Goal: Task Accomplishment & Management: Manage account settings

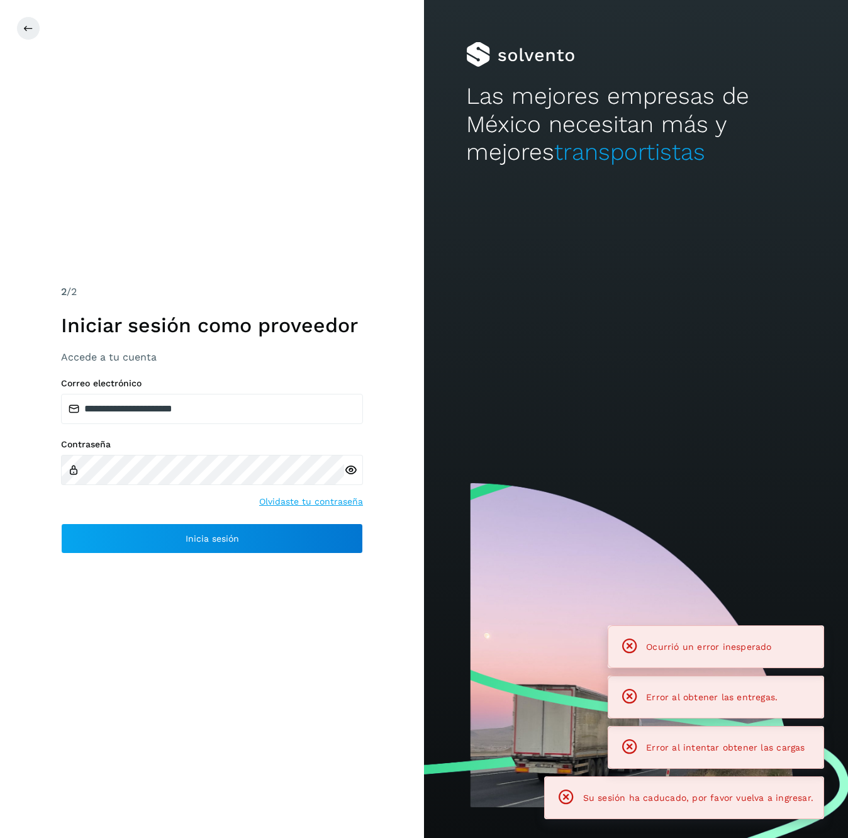
click at [219, 504] on div "Contraseña Olvidaste tu contraseña" at bounding box center [212, 473] width 302 height 69
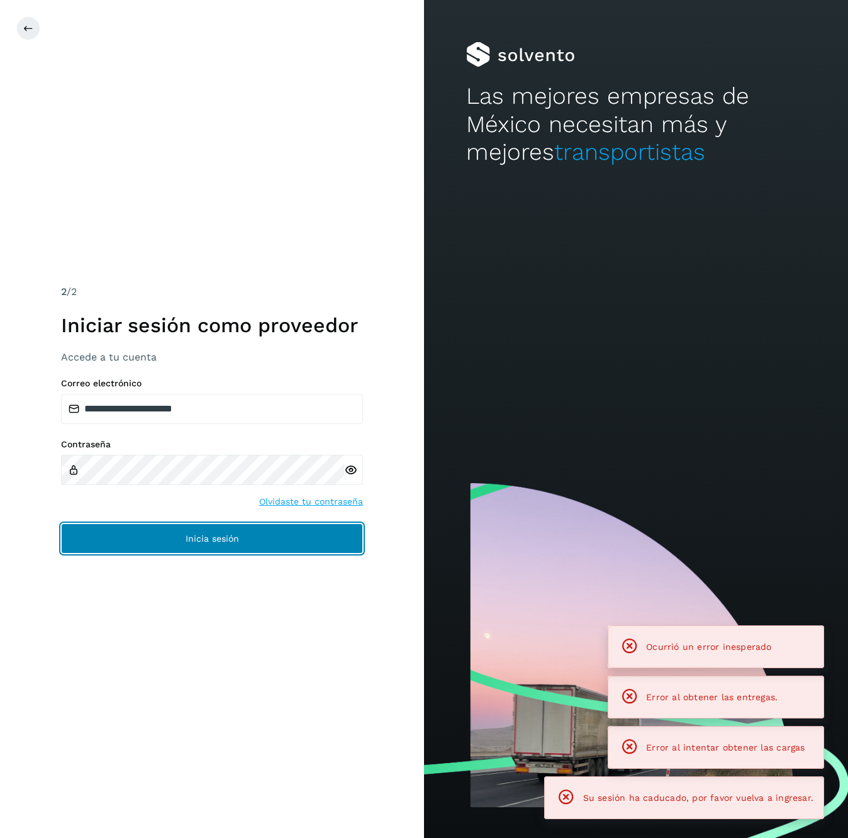
click at [213, 527] on button "Inicia sesión" at bounding box center [212, 538] width 302 height 30
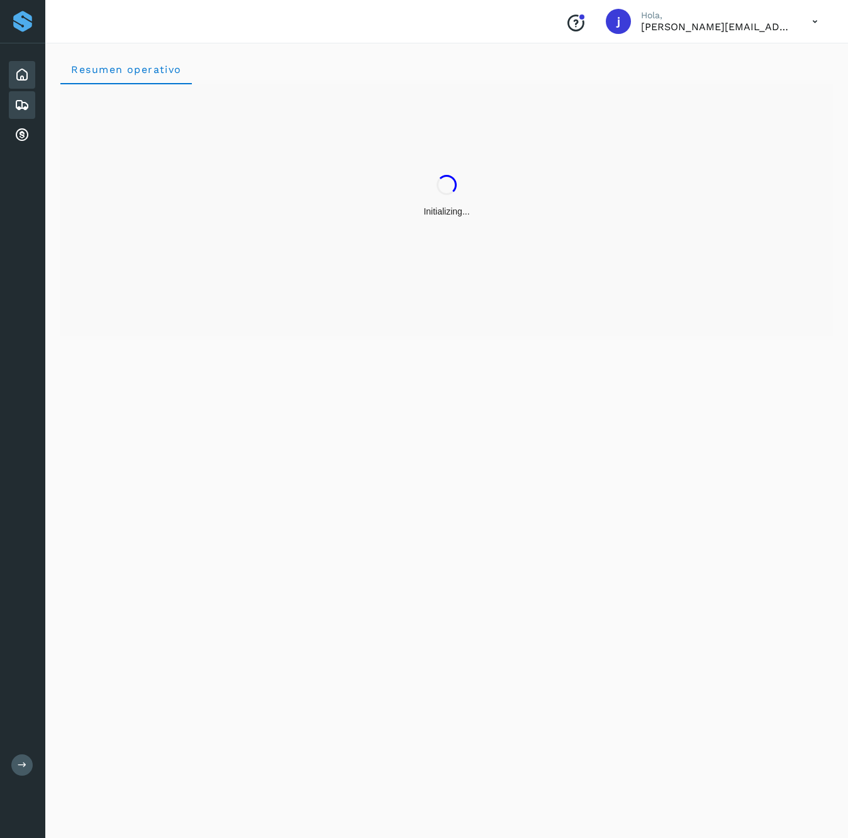
click at [23, 107] on icon at bounding box center [21, 104] width 15 height 15
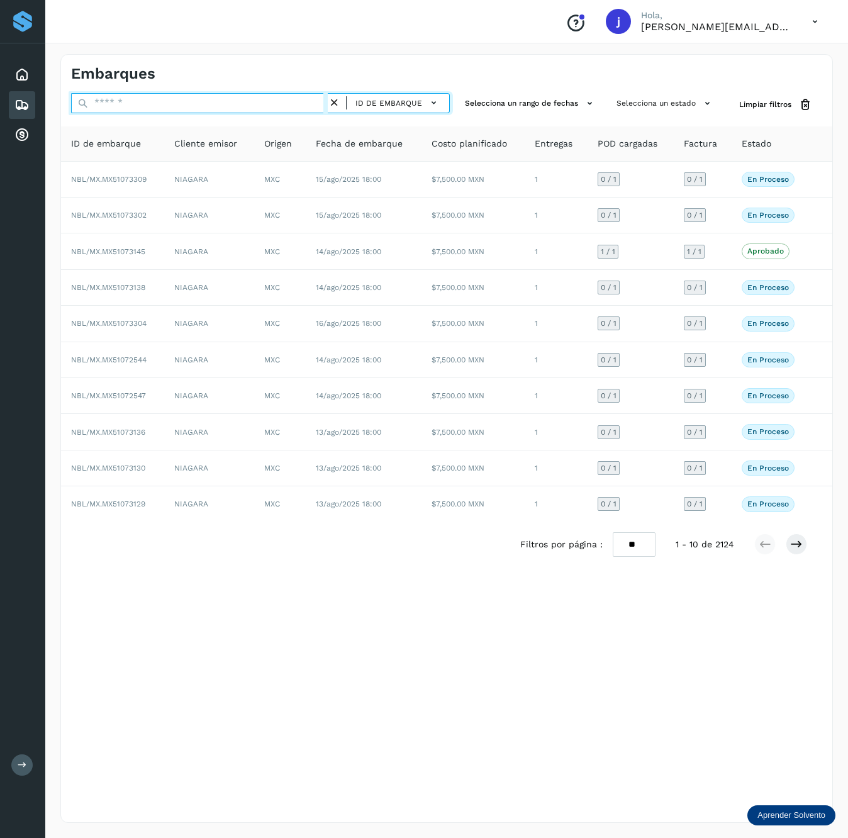
click at [236, 94] on input "text" at bounding box center [199, 103] width 257 height 20
paste input "**********"
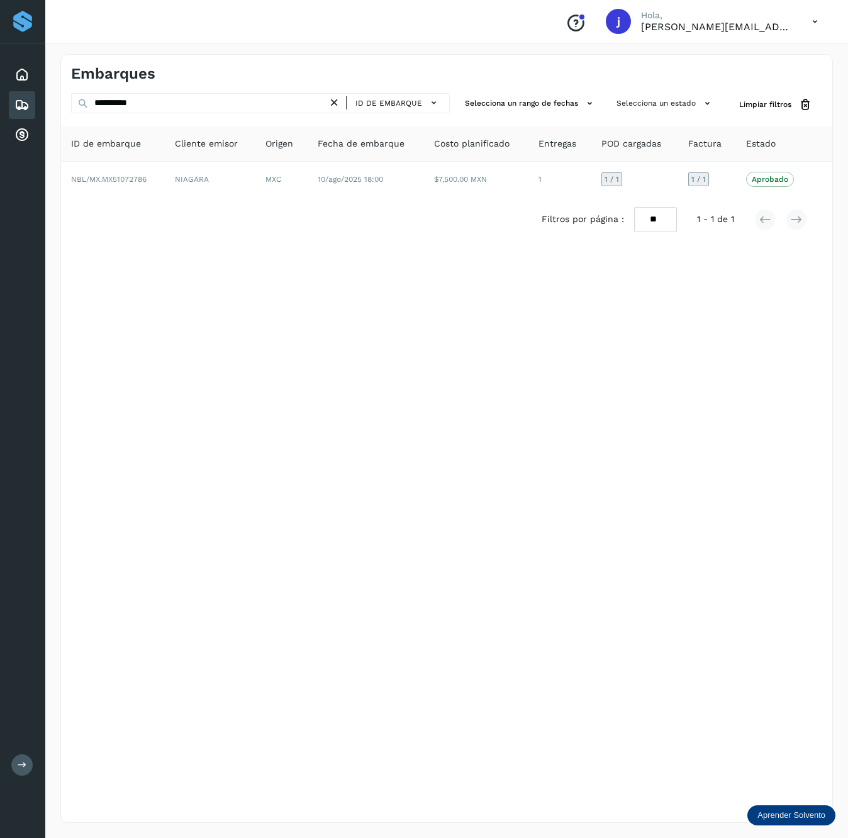
click at [253, 87] on div "**********" at bounding box center [446, 438] width 772 height 768
click at [227, 101] on input "**********" at bounding box center [199, 103] width 257 height 20
paste input "text"
click at [133, 108] on input "**********" at bounding box center [199, 103] width 257 height 20
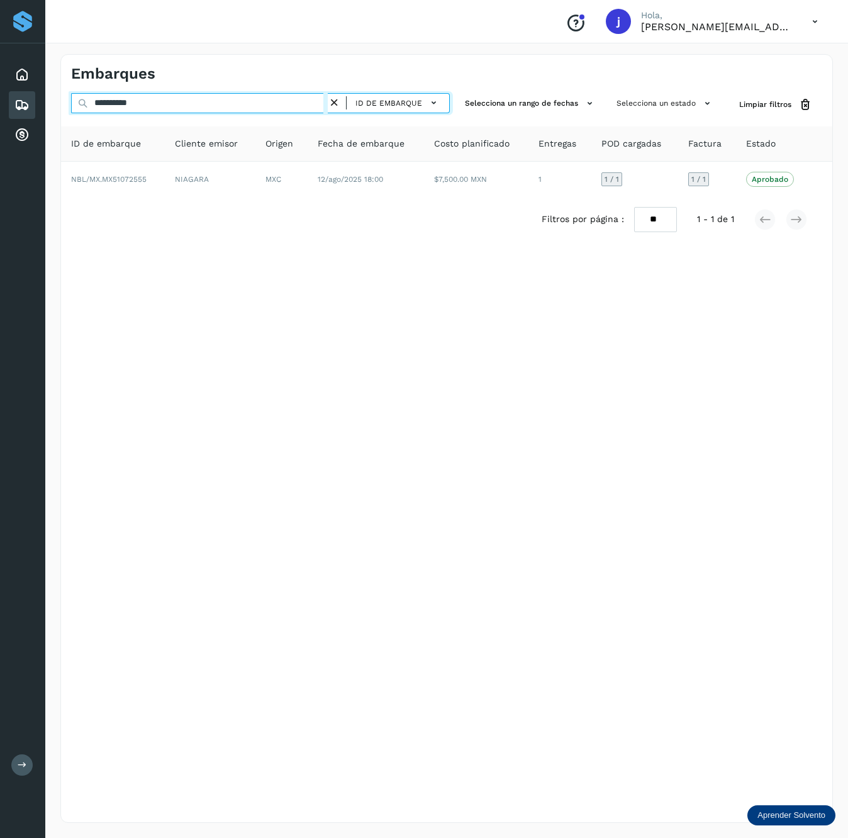
click at [133, 108] on input "**********" at bounding box center [199, 103] width 257 height 20
paste input "text"
type input "**********"
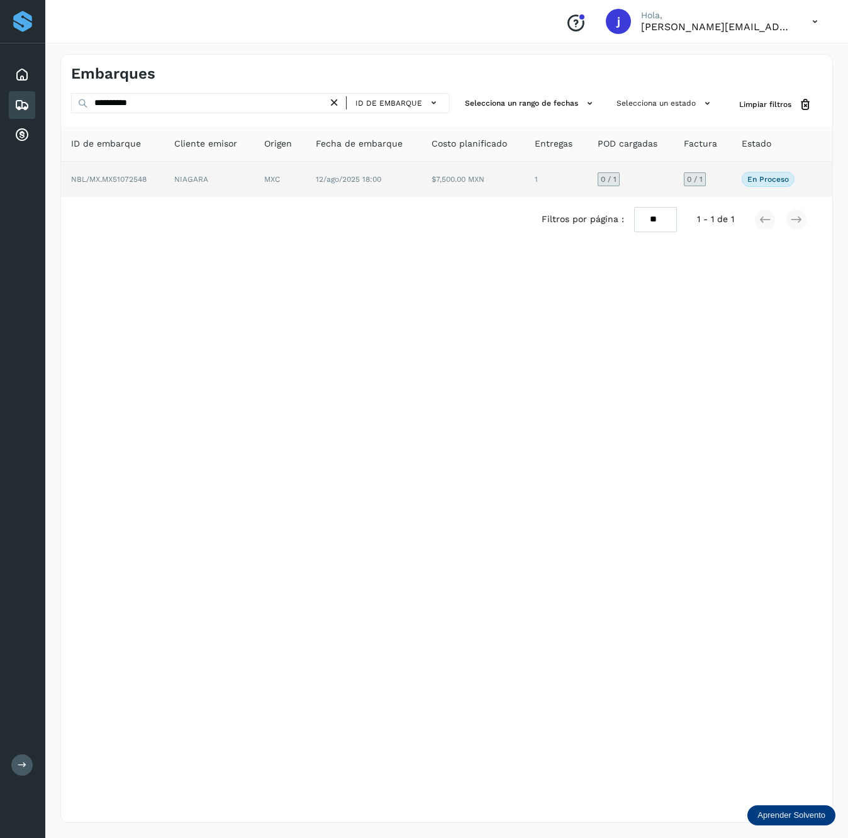
click at [448, 180] on td "$7,500.00 MXN" at bounding box center [472, 179] width 103 height 35
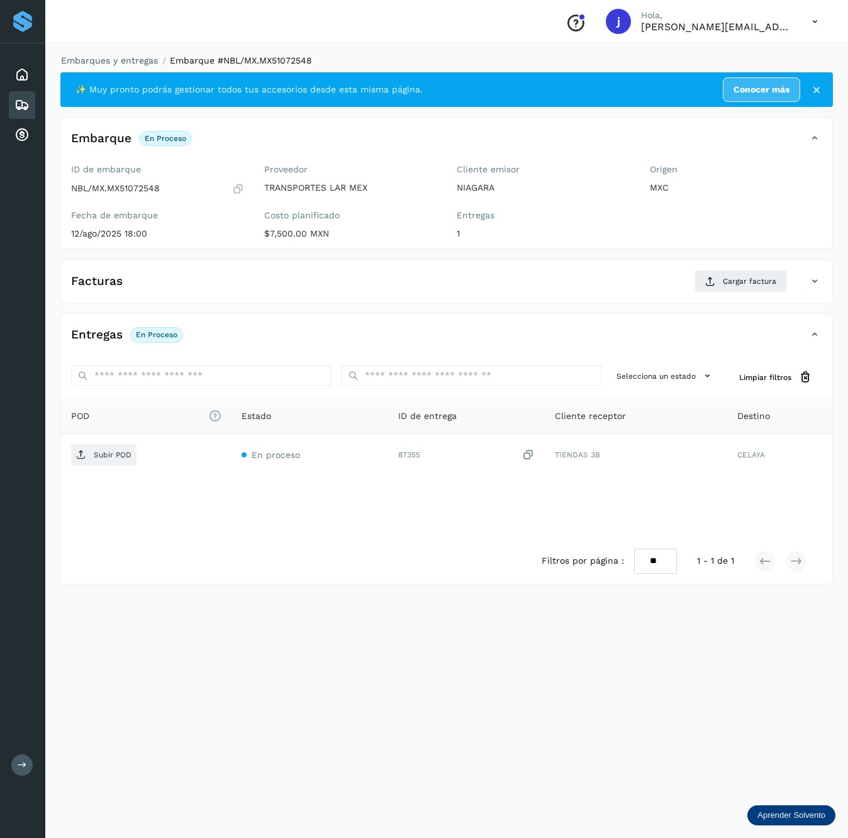
click at [213, 668] on div "Embarques y entregas Embarque #NBL/MX.MX51072548 ✨ Muy pronto podrás gestionar …" at bounding box center [446, 438] width 802 height 799
click at [703, 289] on button "Cargar factura" at bounding box center [740, 281] width 92 height 23
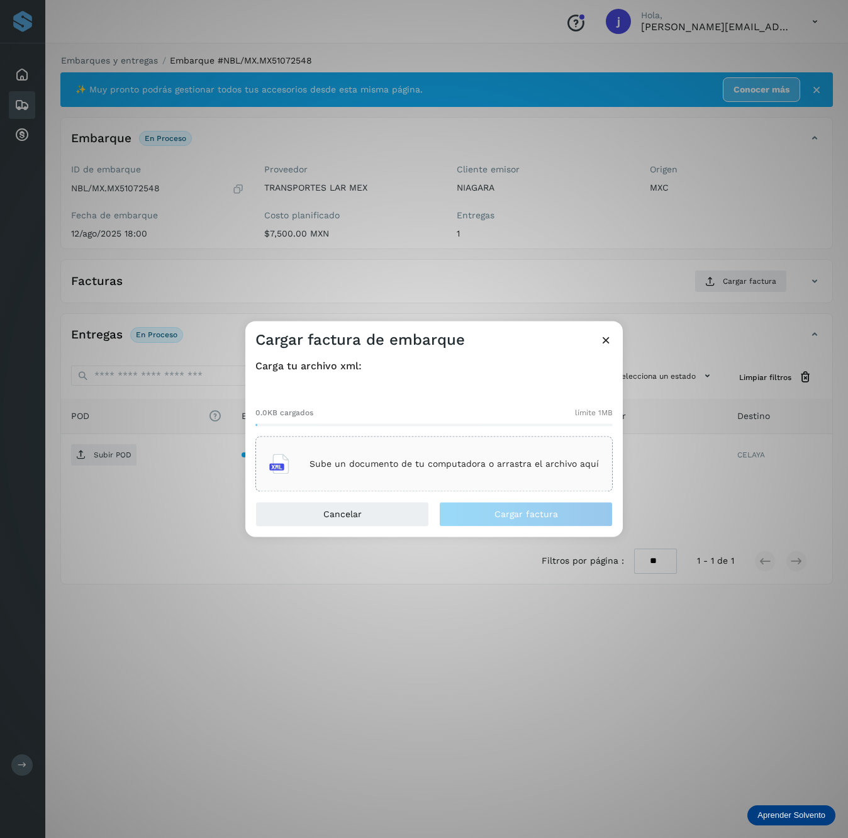
click at [489, 452] on div "Sube un documento de tu computadora o arrastra el archivo aquí" at bounding box center [433, 464] width 329 height 34
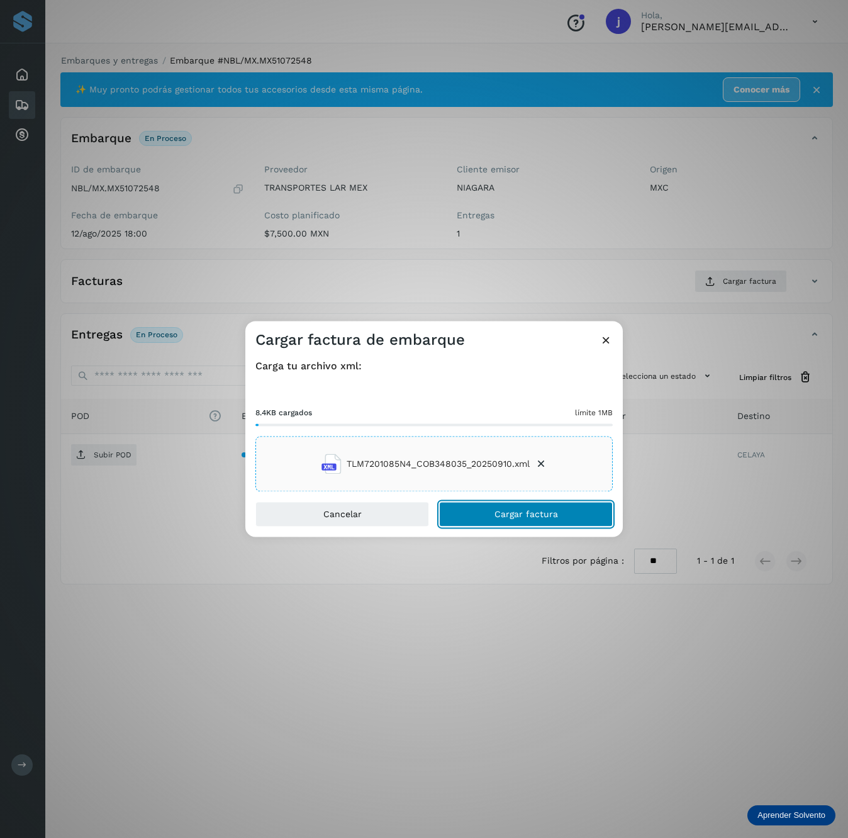
click at [499, 512] on span "Cargar factura" at bounding box center [526, 514] width 64 height 9
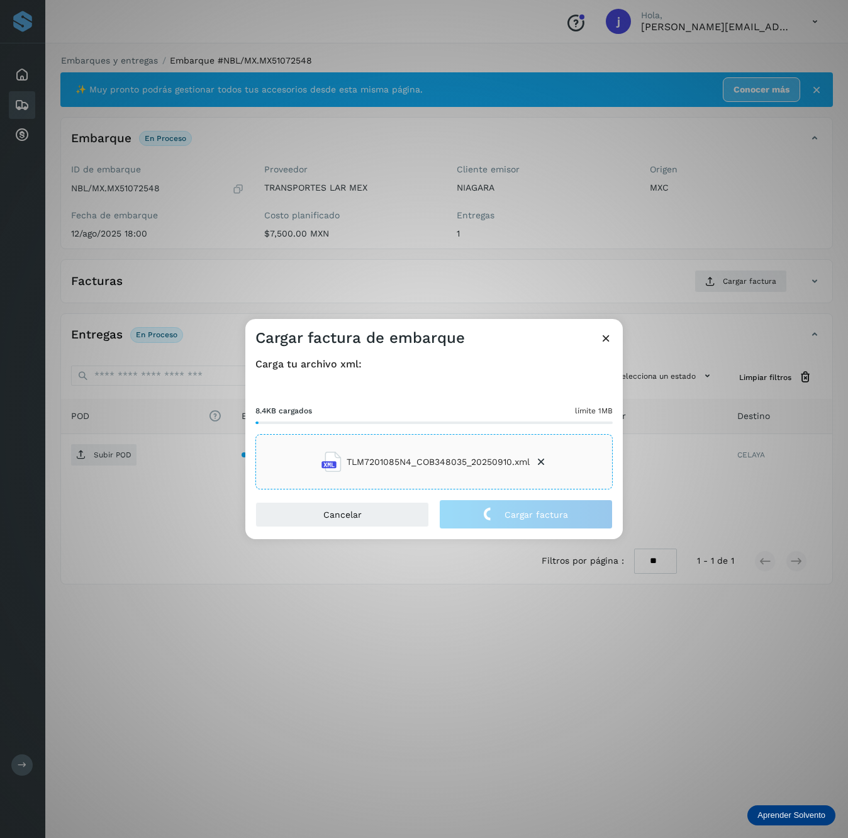
click at [114, 465] on div "Cargar factura de embarque Carga tu archivo xml: 8.4KB cargados límite 1MB TLM7…" at bounding box center [424, 419] width 848 height 838
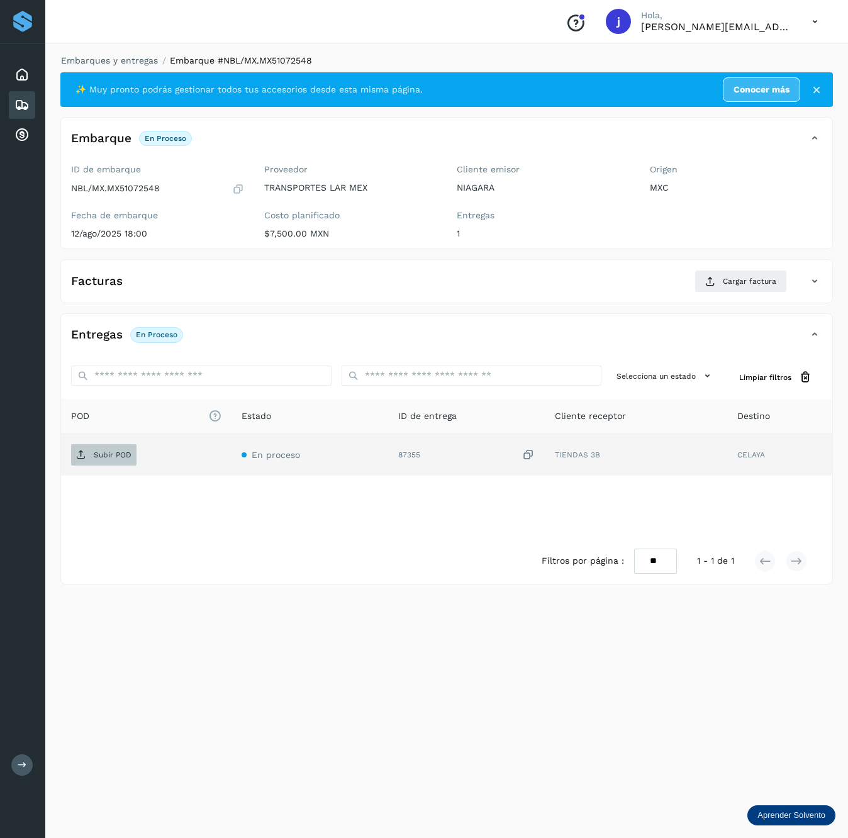
click at [114, 450] on span "Subir POD" at bounding box center [103, 455] width 65 height 20
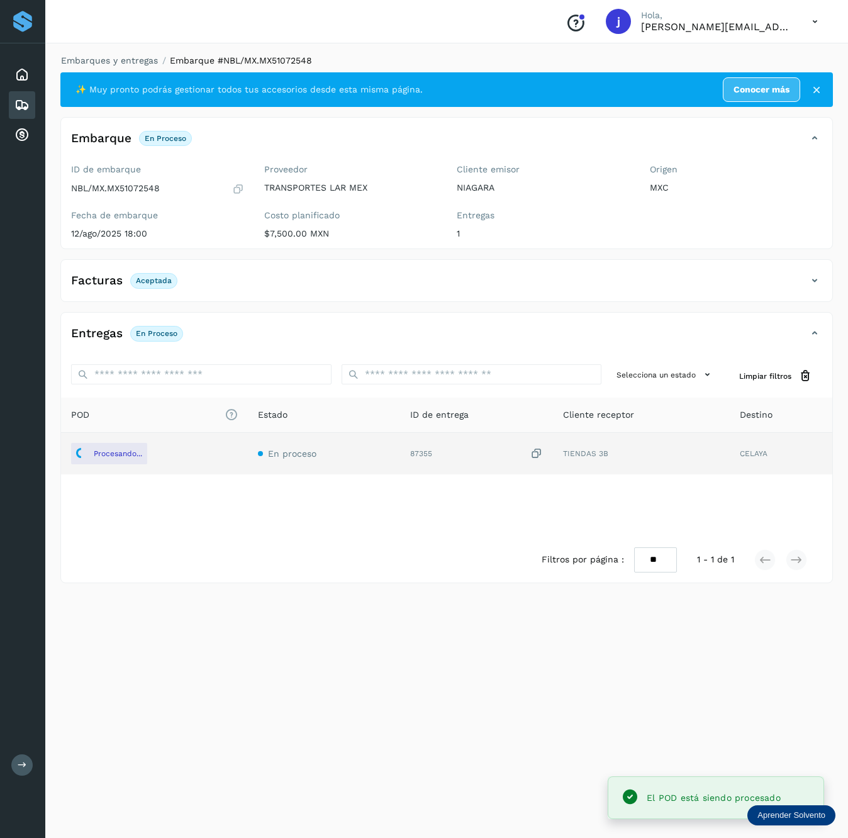
click at [799, 280] on div "Facturas Aceptada" at bounding box center [434, 280] width 746 height 21
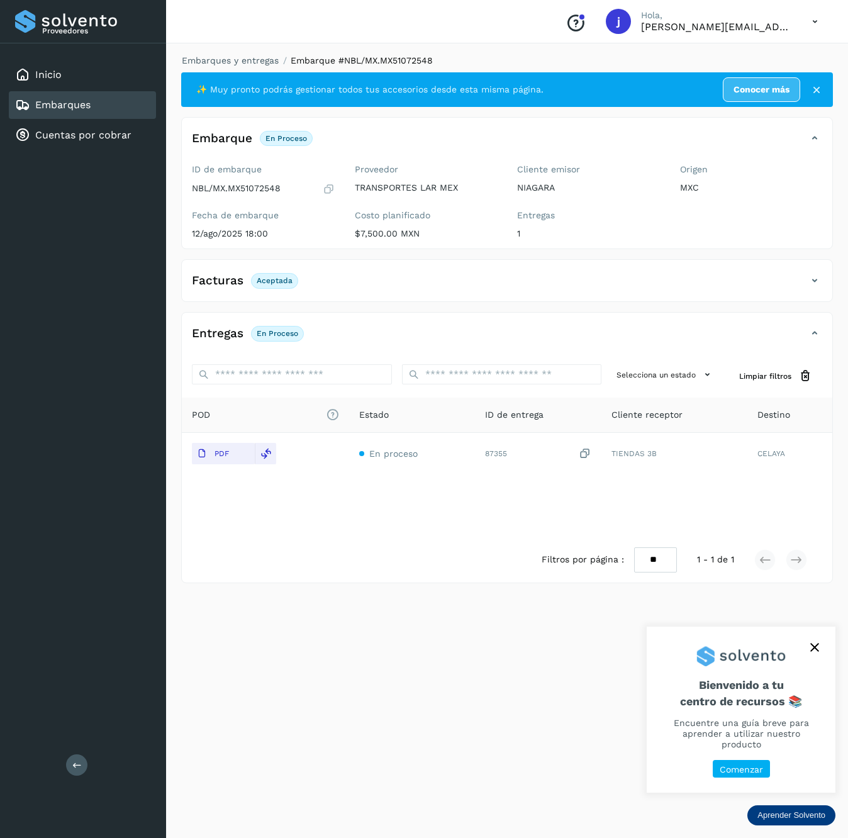
click at [65, 756] on div "Proveedores Inicio Embarques Cuentas por cobrar Salir" at bounding box center [83, 419] width 166 height 838
click at [77, 762] on icon at bounding box center [76, 764] width 9 height 9
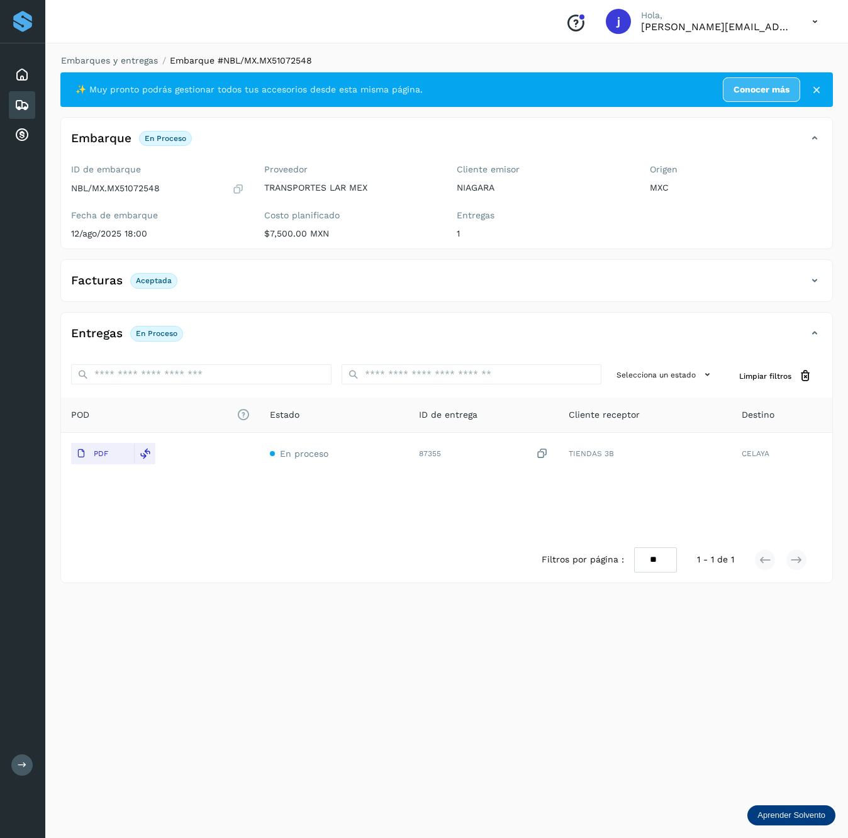
click at [805, 279] on div "Facturas Aceptada" at bounding box center [434, 280] width 746 height 21
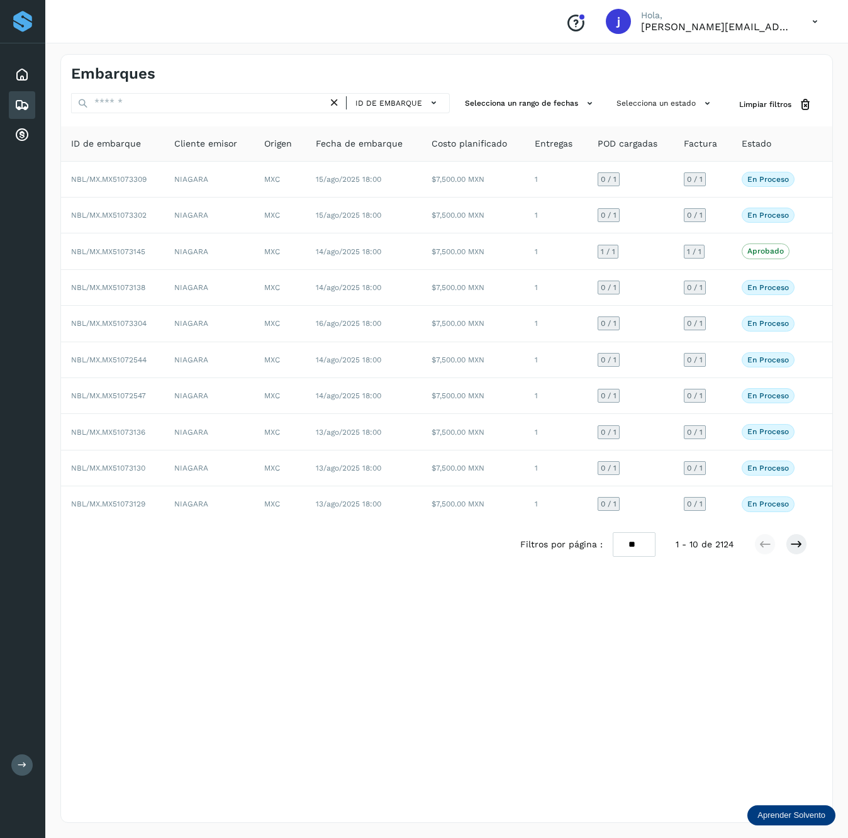
click at [146, 92] on div "Embarques ID de embarque Selecciona un rango de fechas Selecciona un estado Lim…" at bounding box center [446, 438] width 772 height 768
click at [140, 102] on input "text" at bounding box center [199, 103] width 257 height 20
paste input "**********"
type input "**********"
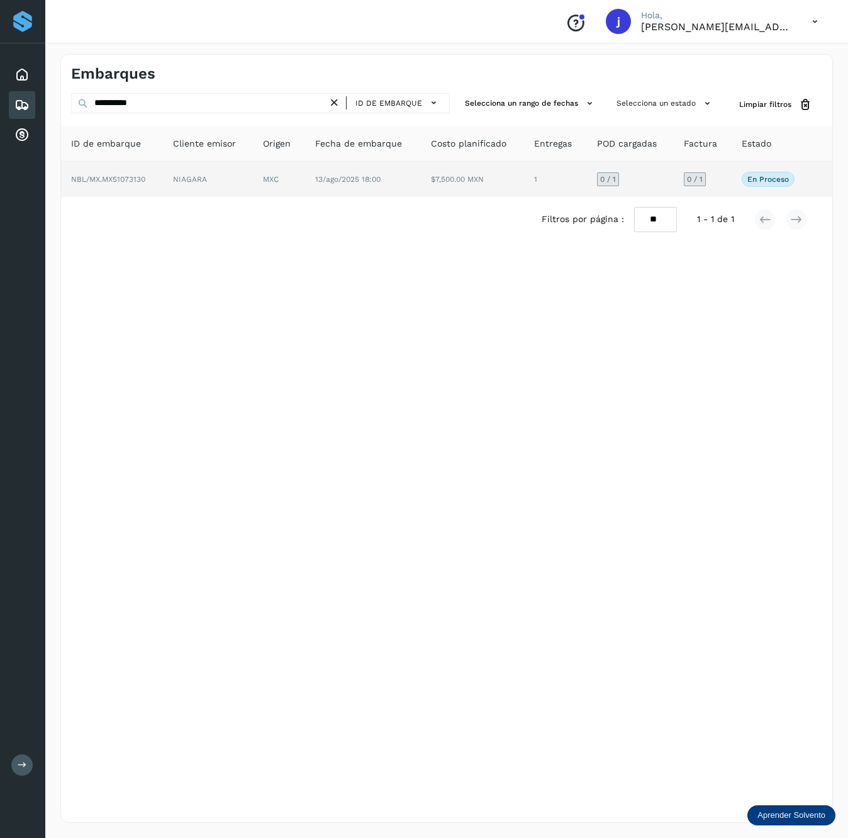
click at [303, 185] on td "MXC" at bounding box center [279, 179] width 52 height 35
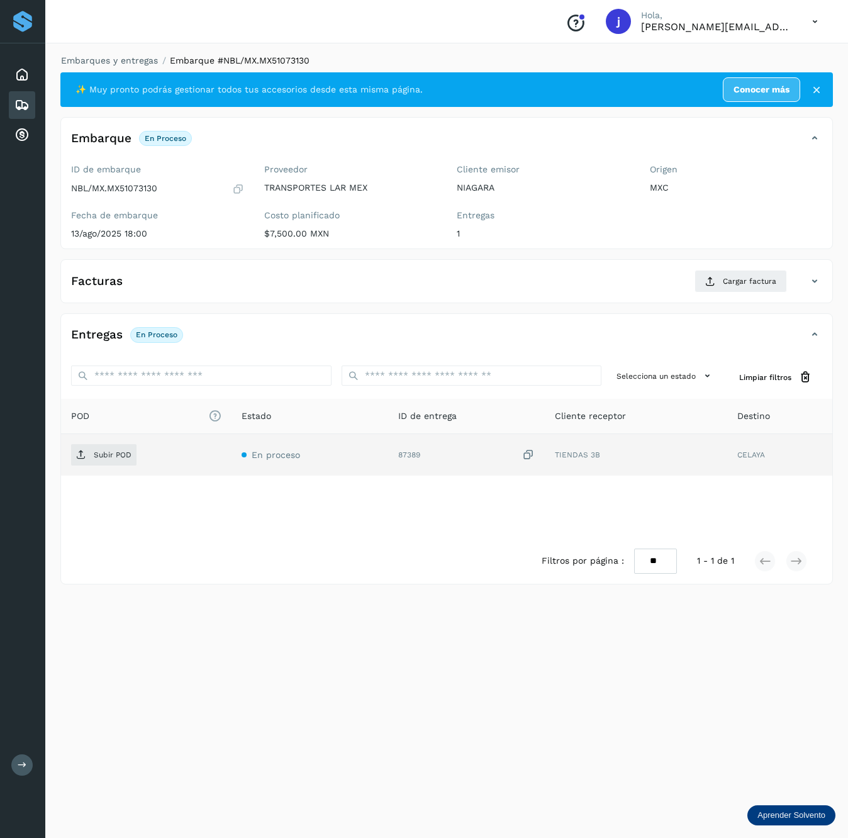
click at [413, 449] on td "87389" at bounding box center [466, 454] width 157 height 41
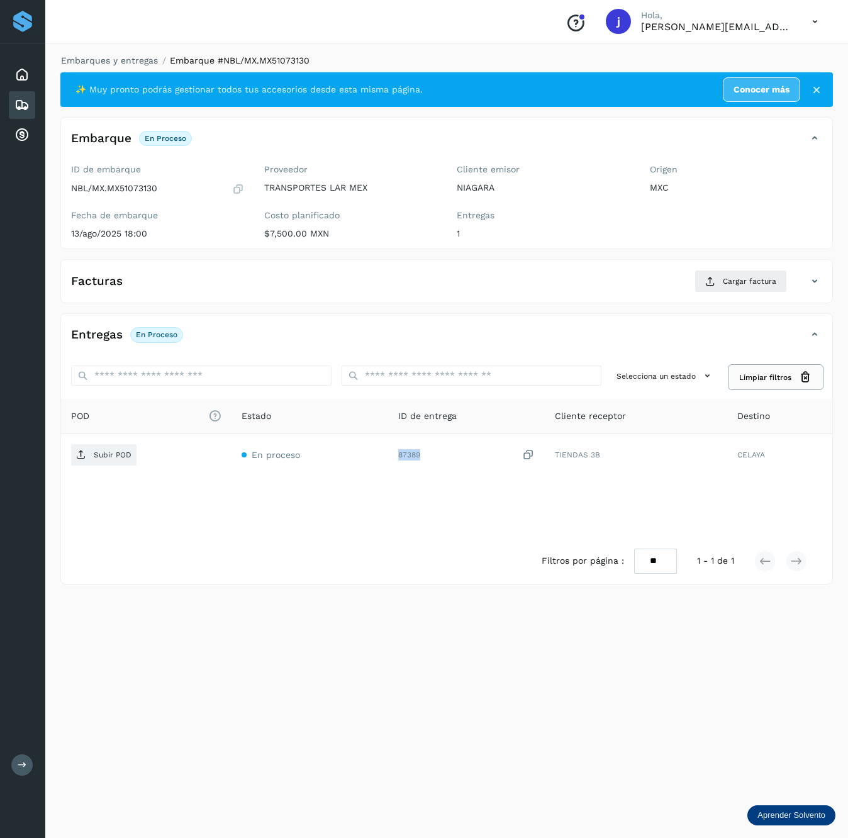
copy div "87389"
click at [748, 278] on span "Cargar factura" at bounding box center [748, 280] width 53 height 11
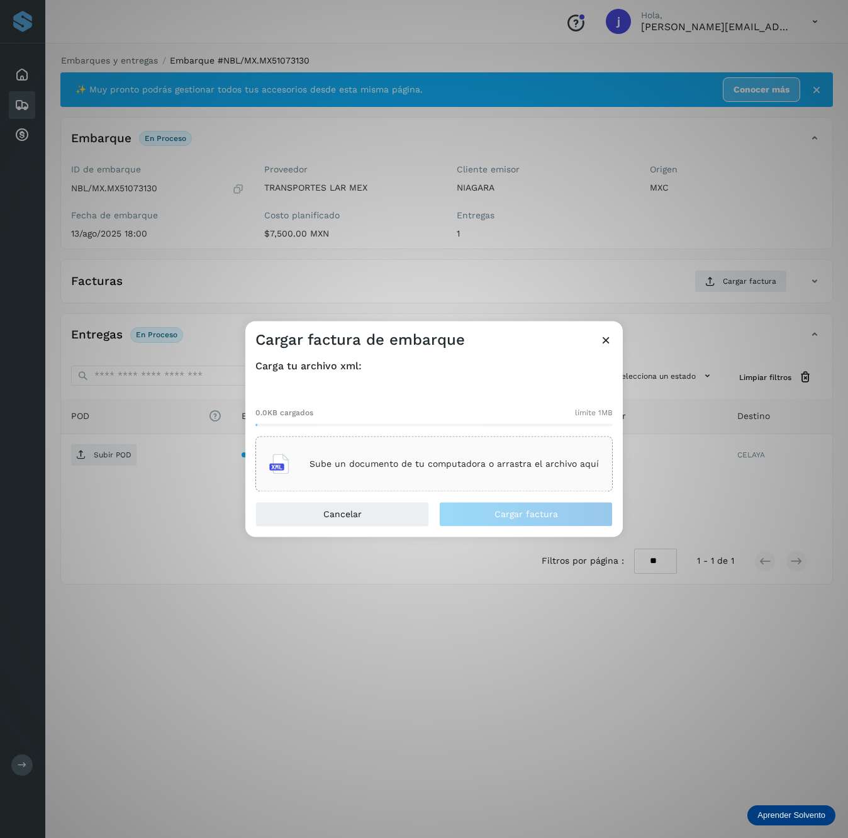
click at [483, 479] on div "Sube un documento de tu computadora o arrastra el archivo aquí" at bounding box center [433, 464] width 329 height 34
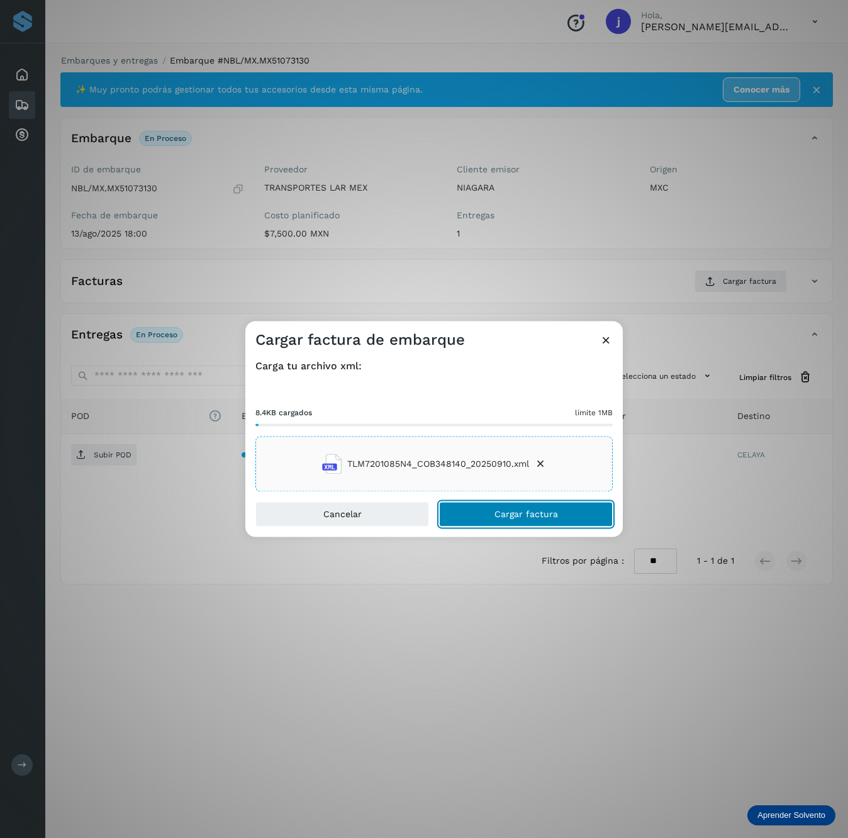
click at [511, 520] on button "Cargar factura" at bounding box center [526, 514] width 174 height 25
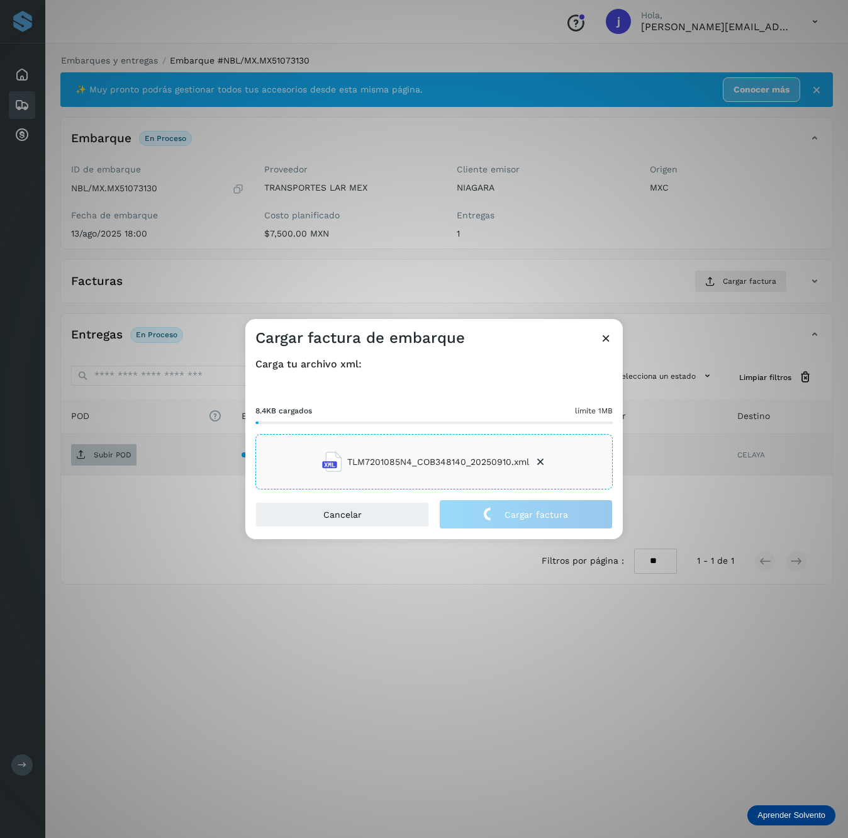
click at [80, 451] on div "Cargar factura de embarque Carga tu archivo xml: 8.4KB cargados límite 1MB TLM7…" at bounding box center [424, 419] width 848 height 838
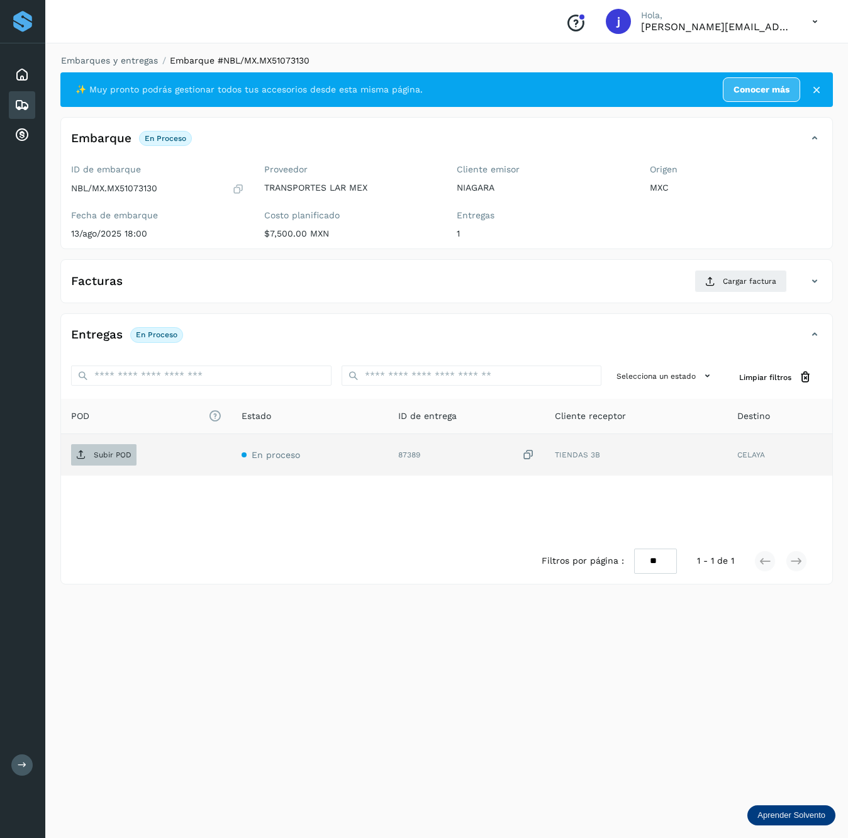
click at [101, 451] on p "Subir POD" at bounding box center [113, 454] width 38 height 9
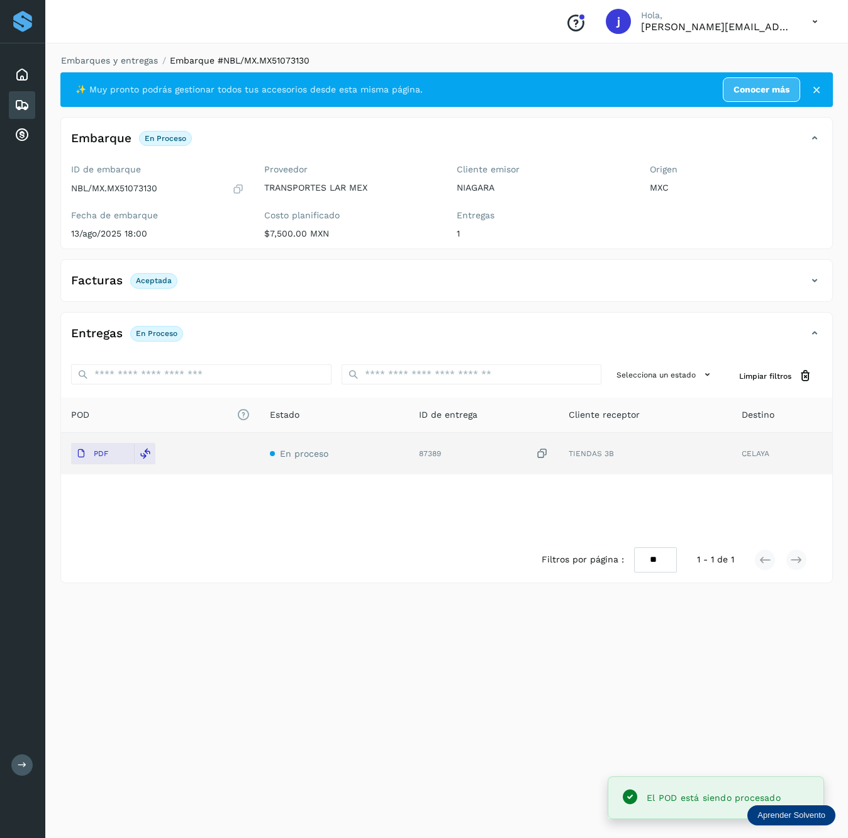
click at [816, 275] on icon at bounding box center [814, 280] width 15 height 15
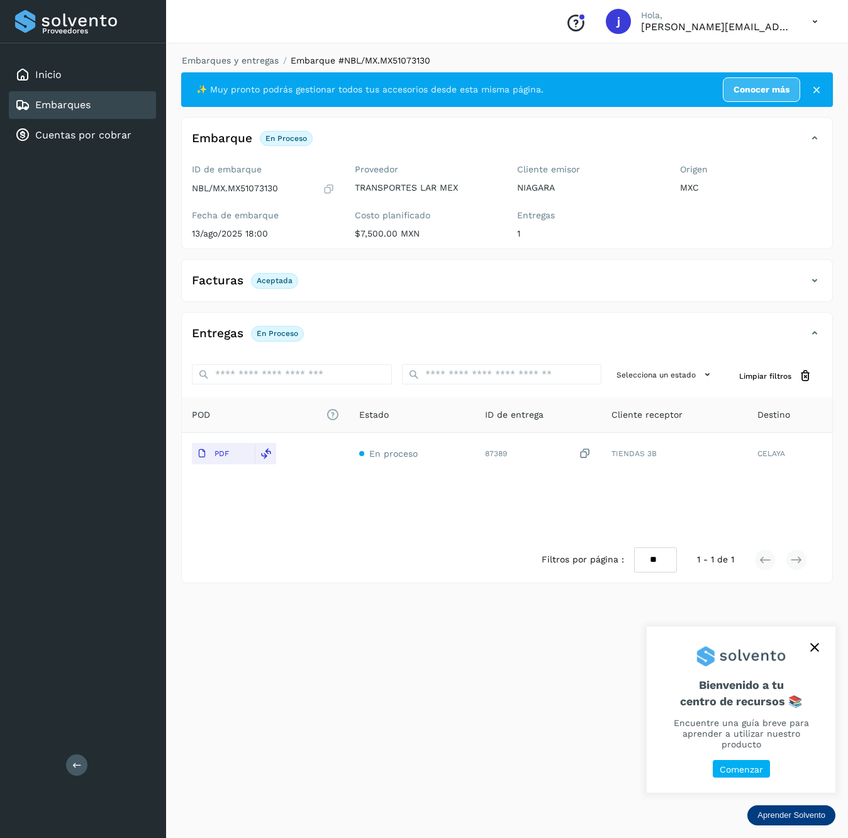
click at [78, 756] on button at bounding box center [76, 764] width 21 height 21
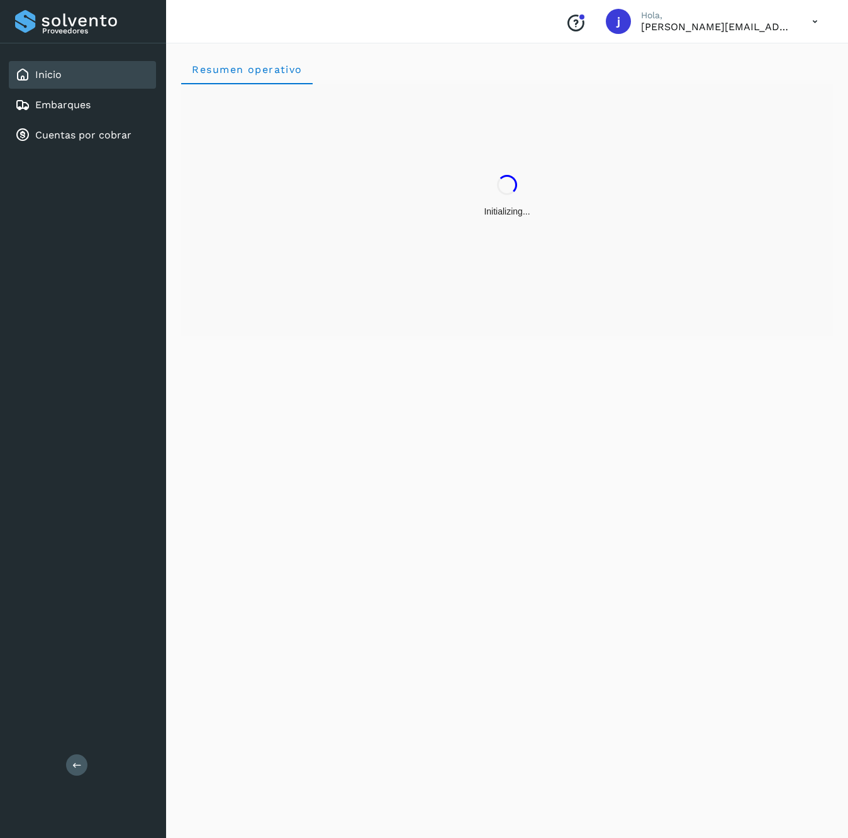
drag, startPoint x: 73, startPoint y: 768, endPoint x: 66, endPoint y: 770, distance: 7.0
click at [66, 770] on div "Proveedores Inicio Embarques Cuentas por cobrar Salir" at bounding box center [83, 419] width 166 height 838
click at [84, 772] on button at bounding box center [76, 764] width 21 height 21
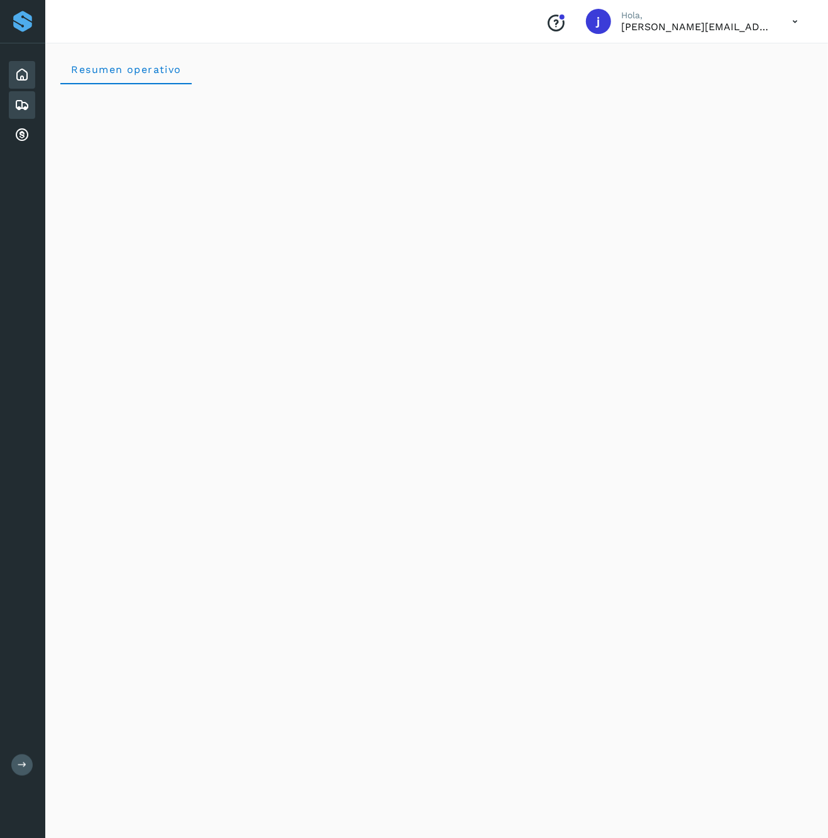
click at [33, 99] on div "Embarques" at bounding box center [22, 105] width 26 height 28
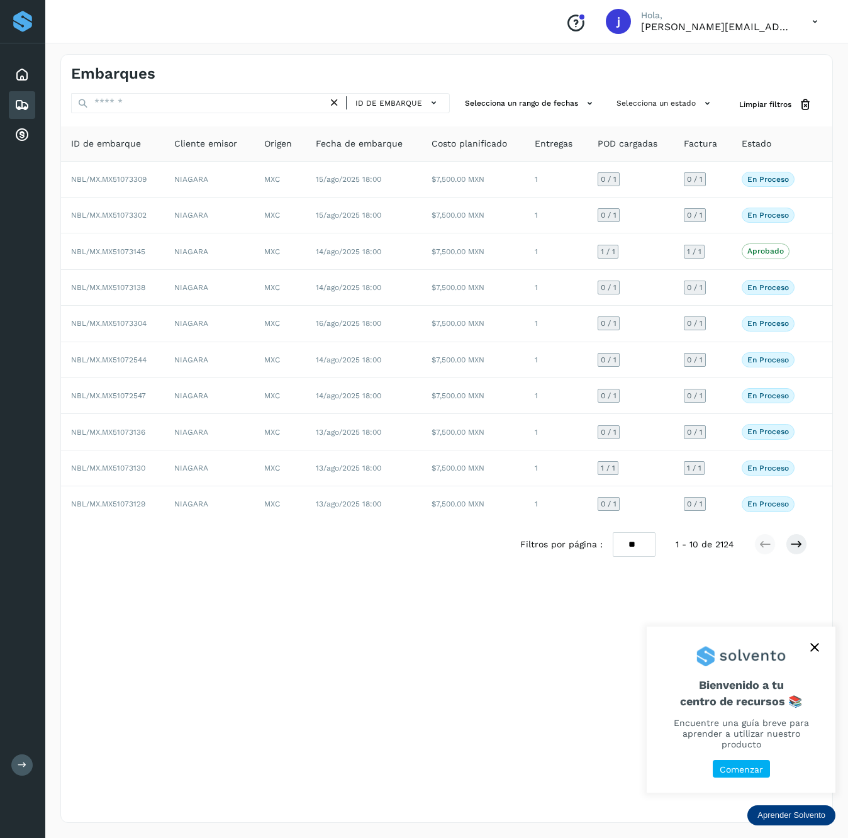
drag, startPoint x: 160, startPoint y: 116, endPoint x: 151, endPoint y: 109, distance: 10.8
click at [160, 116] on div "ID de embarque" at bounding box center [260, 104] width 379 height 23
click at [151, 109] on input "text" at bounding box center [199, 103] width 257 height 20
paste input "**********"
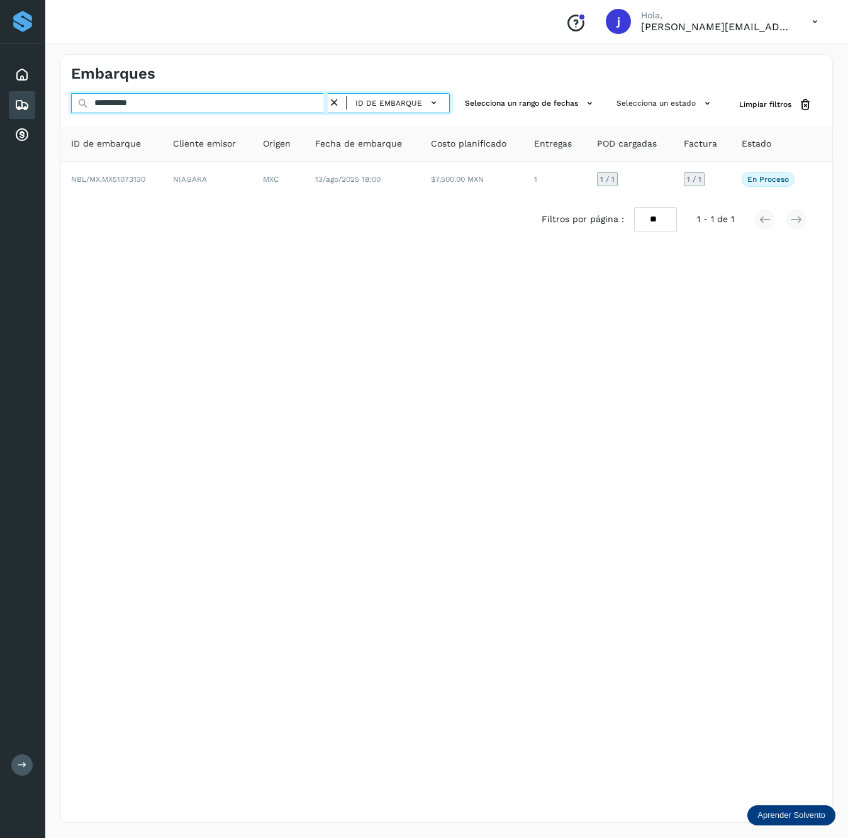
click at [170, 97] on input "**********" at bounding box center [199, 103] width 257 height 20
paste input "text"
type input "**********"
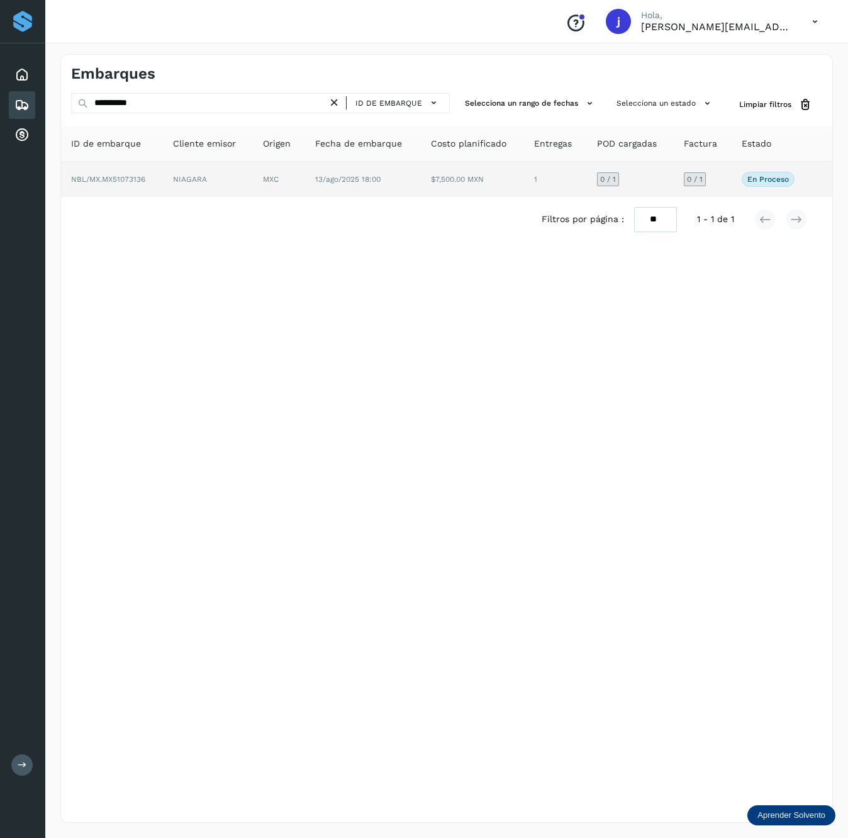
click at [474, 187] on td "$7,500.00 MXN" at bounding box center [473, 179] width 104 height 35
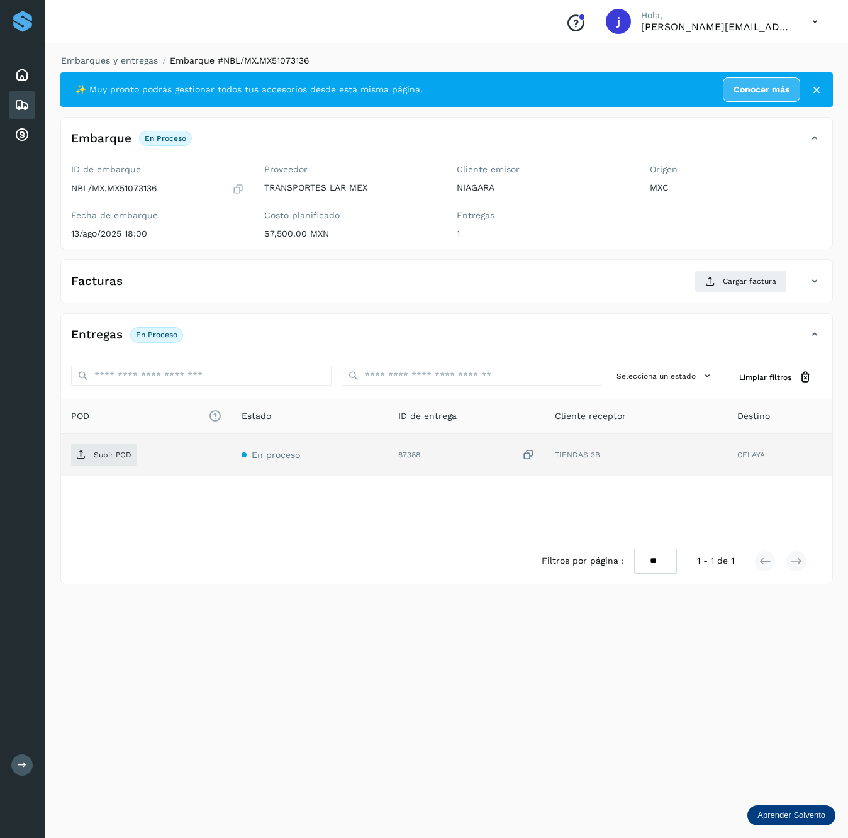
click at [405, 458] on div "87388" at bounding box center [466, 454] width 136 height 13
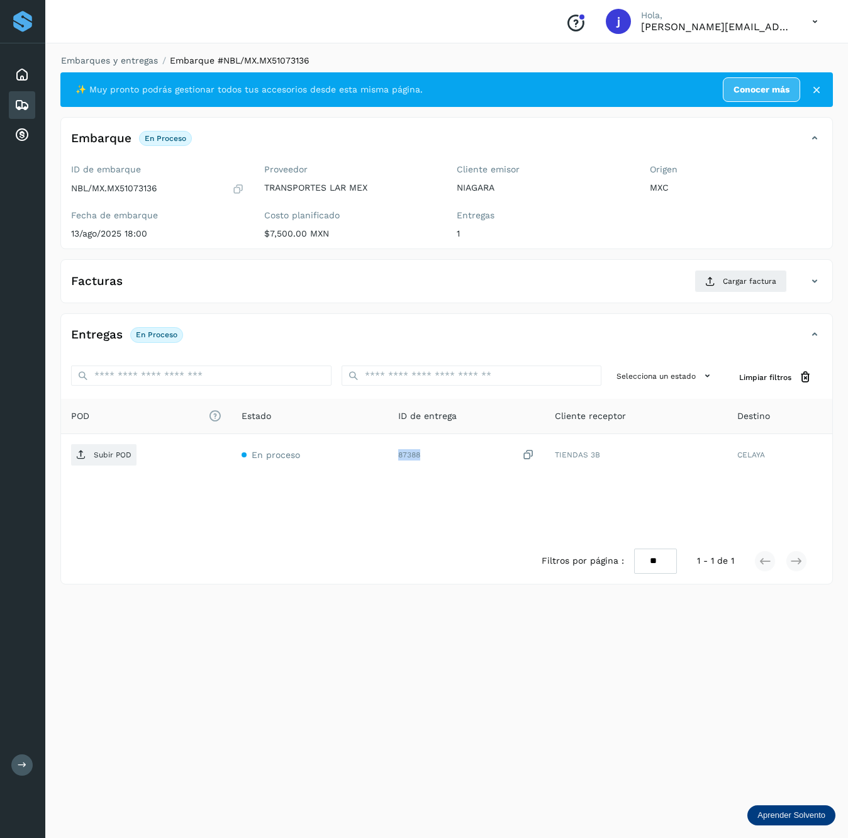
copy div "87388"
click at [758, 286] on span "Cargar factura" at bounding box center [748, 280] width 53 height 11
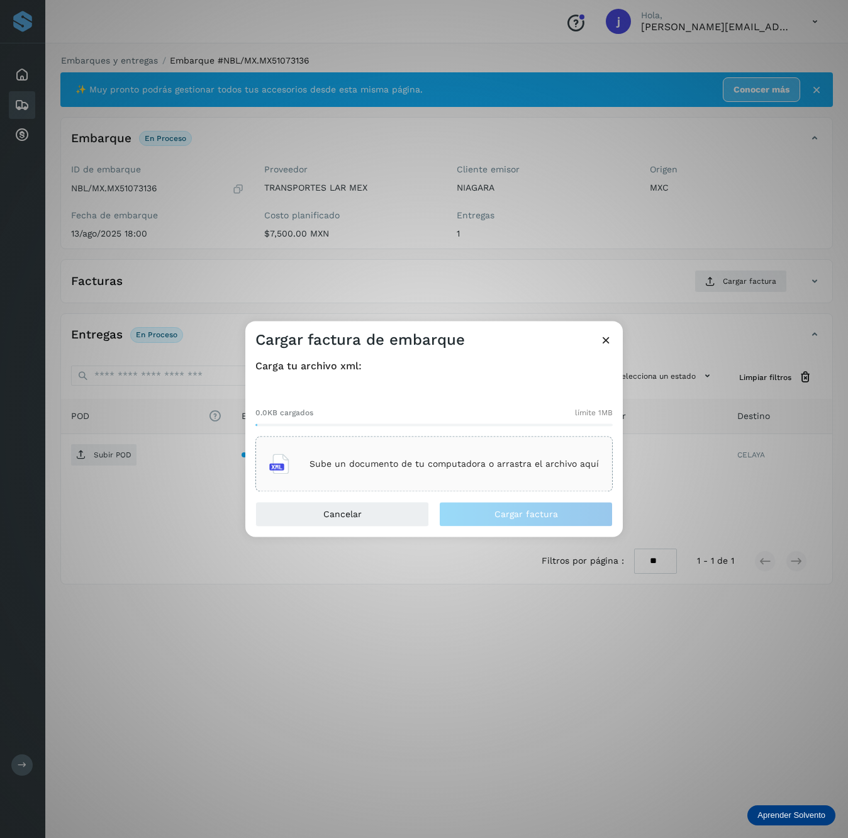
click at [431, 447] on div "Sube un documento de tu computadora o arrastra el archivo aquí" at bounding box center [433, 464] width 329 height 34
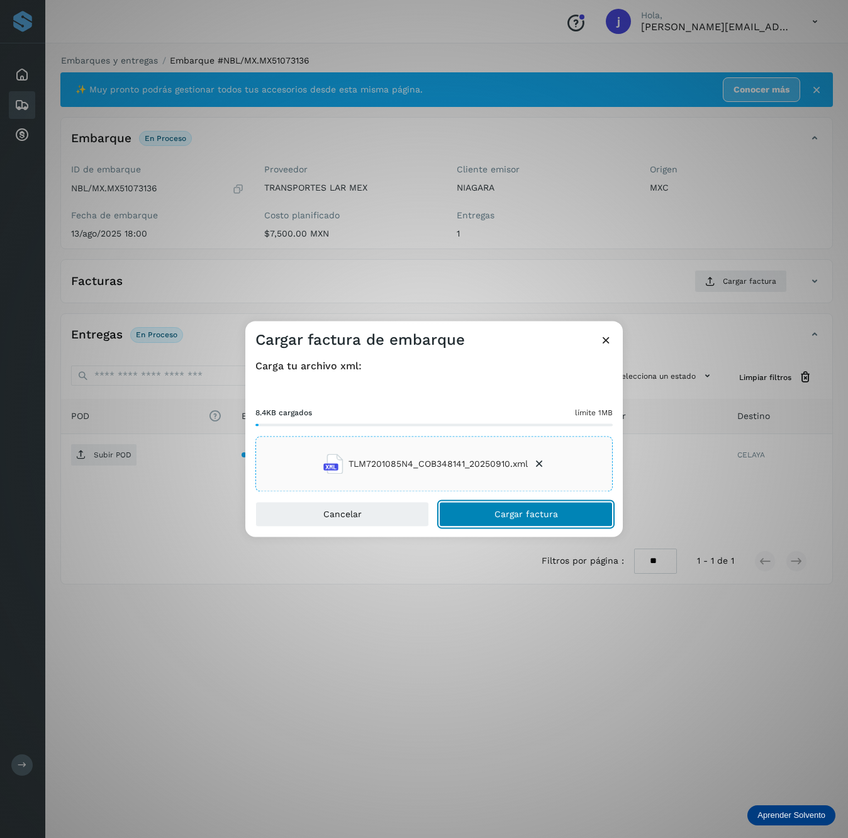
click at [537, 521] on button "Cargar factura" at bounding box center [526, 514] width 174 height 25
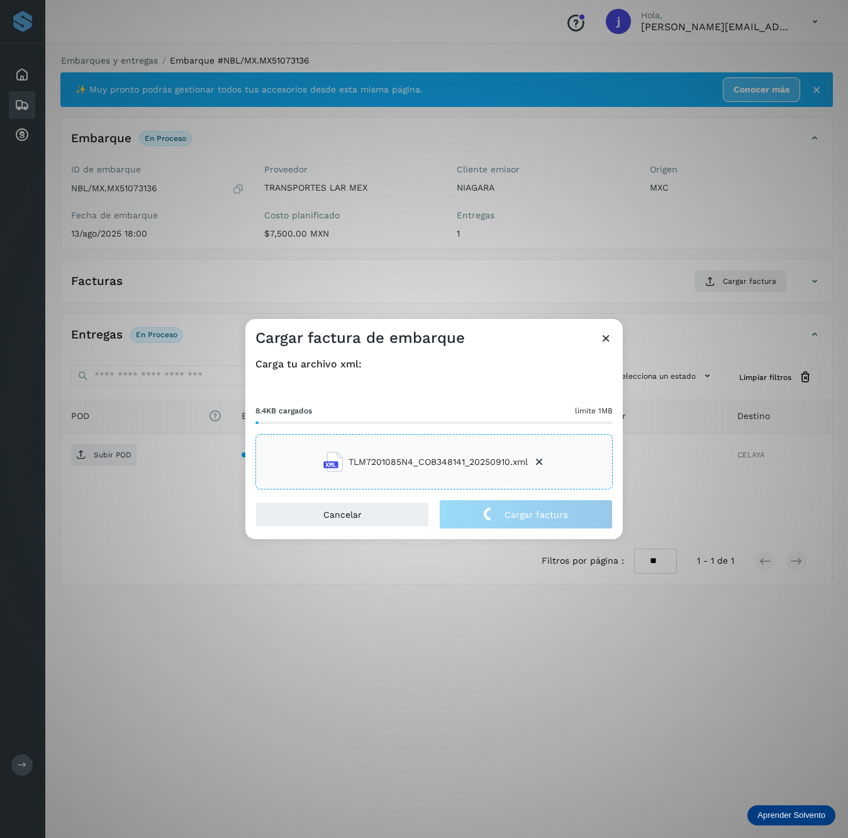
click at [82, 462] on div "Cargar factura de embarque Carga tu archivo xml: 8.4KB cargados límite 1MB TLM7…" at bounding box center [424, 419] width 848 height 838
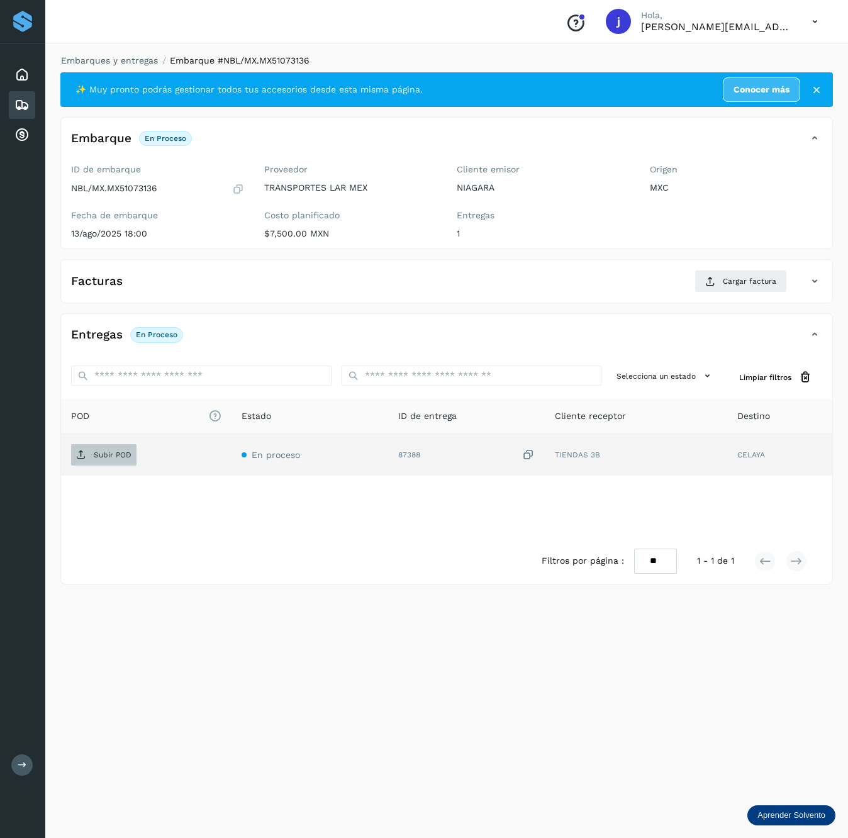
click at [96, 453] on p "Subir POD" at bounding box center [113, 454] width 38 height 9
click at [812, 274] on icon at bounding box center [814, 280] width 15 height 15
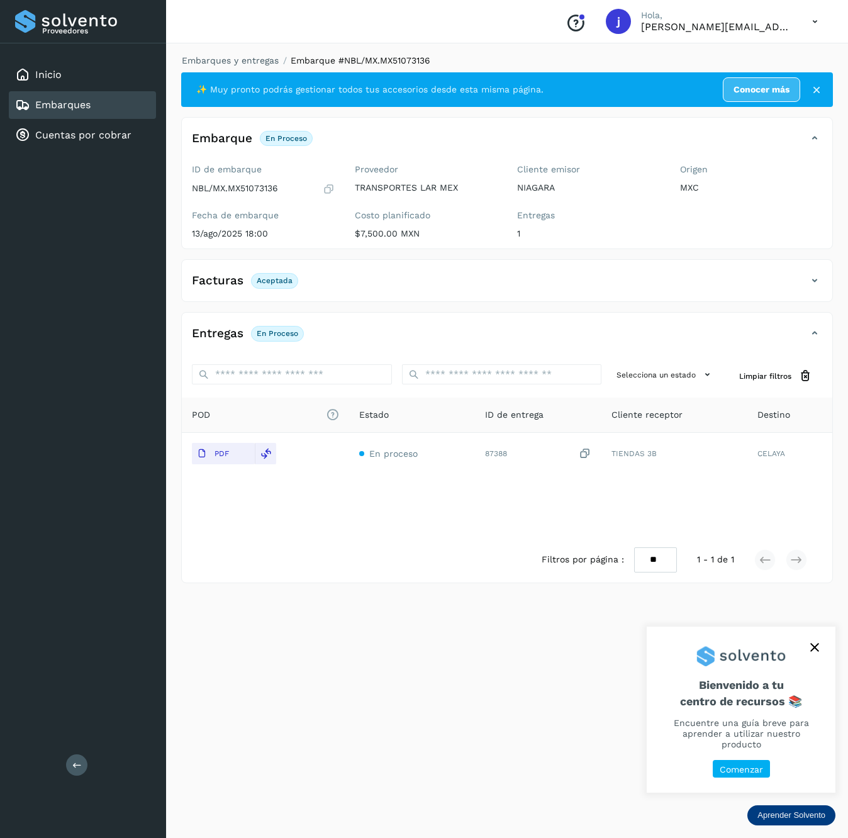
click at [86, 762] on button at bounding box center [76, 764] width 21 height 21
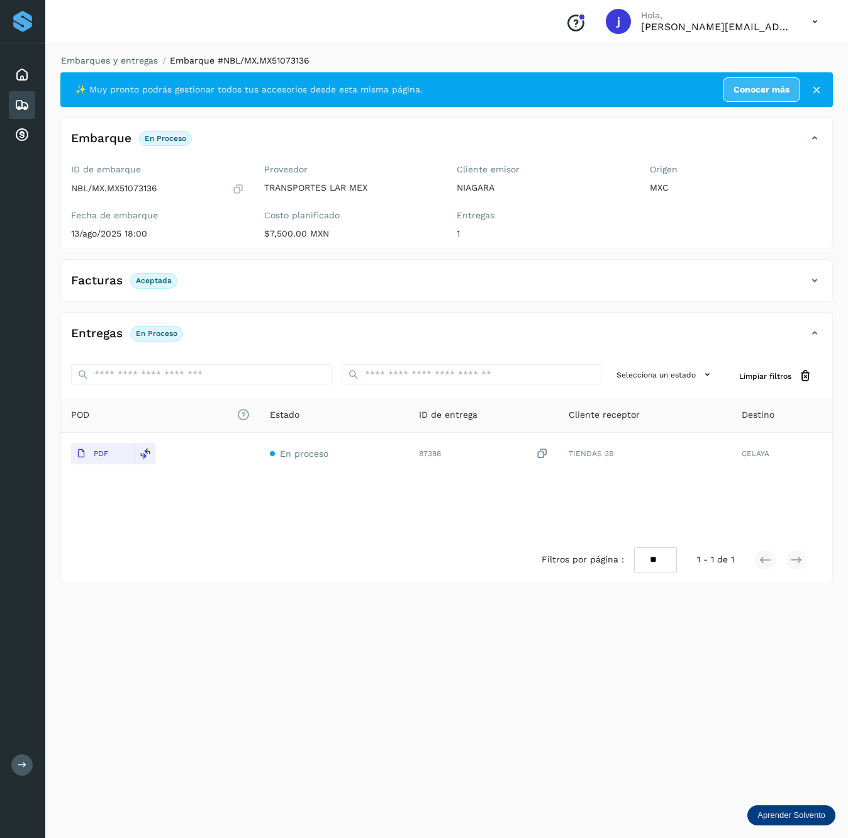
click at [812, 281] on icon at bounding box center [814, 280] width 15 height 15
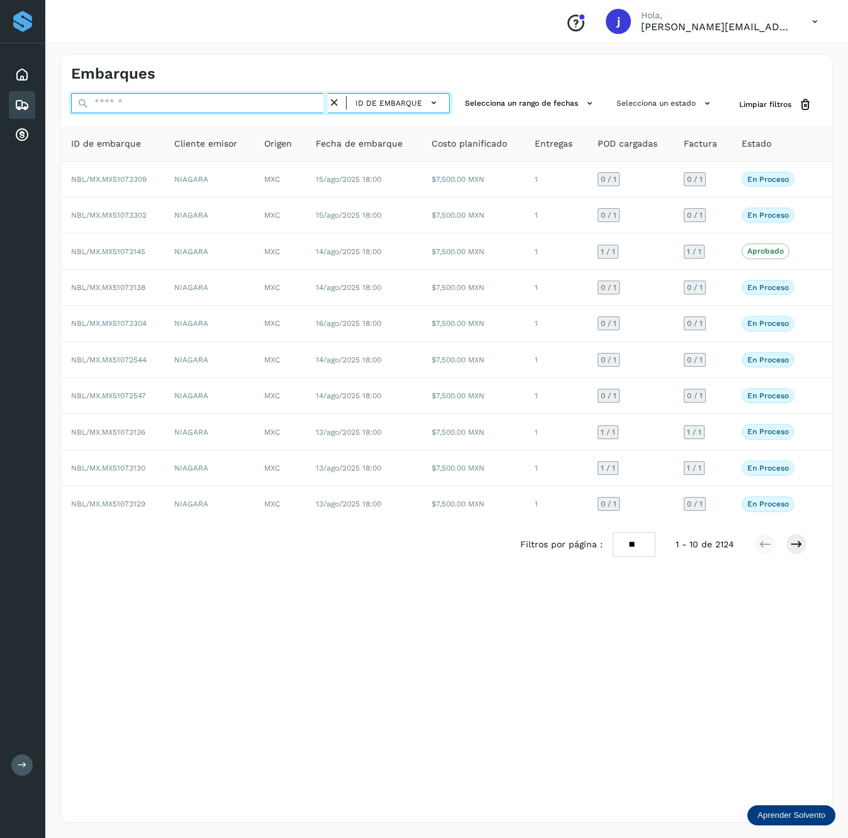
drag, startPoint x: 214, startPoint y: 102, endPoint x: 206, endPoint y: 105, distance: 8.0
click at [214, 102] on input "text" at bounding box center [199, 103] width 257 height 20
paste input "**********"
type input "**********"
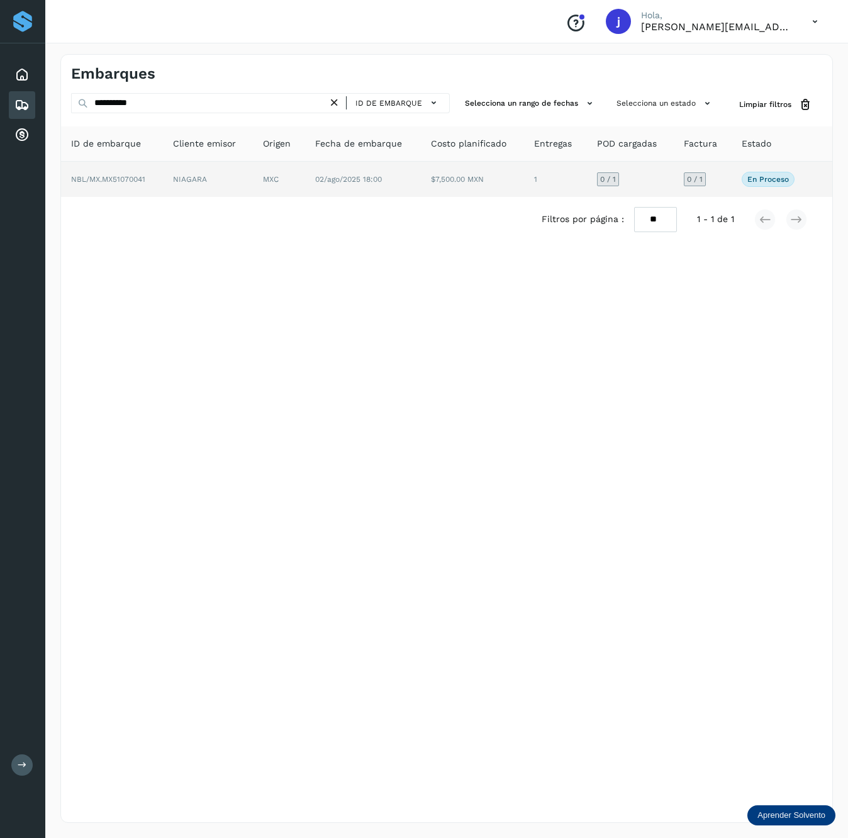
click at [456, 184] on td "$7,500.00 MXN" at bounding box center [473, 179] width 104 height 35
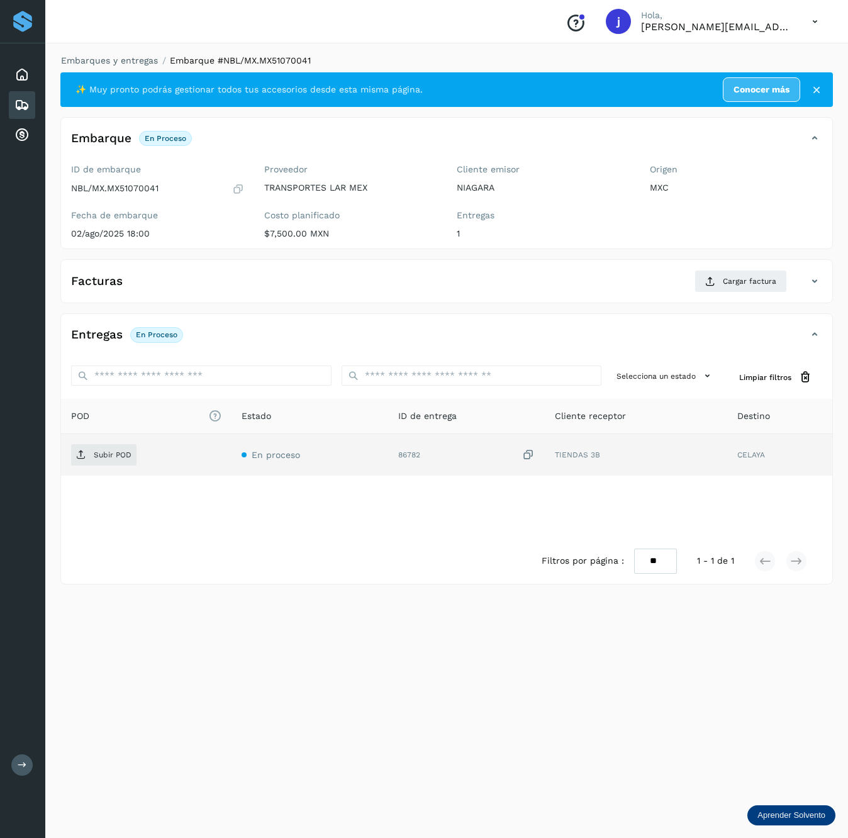
click at [416, 467] on td "86782" at bounding box center [466, 454] width 157 height 41
click at [414, 465] on td "86782" at bounding box center [466, 454] width 157 height 41
click at [411, 456] on div "86782" at bounding box center [466, 454] width 136 height 13
copy div "86782"
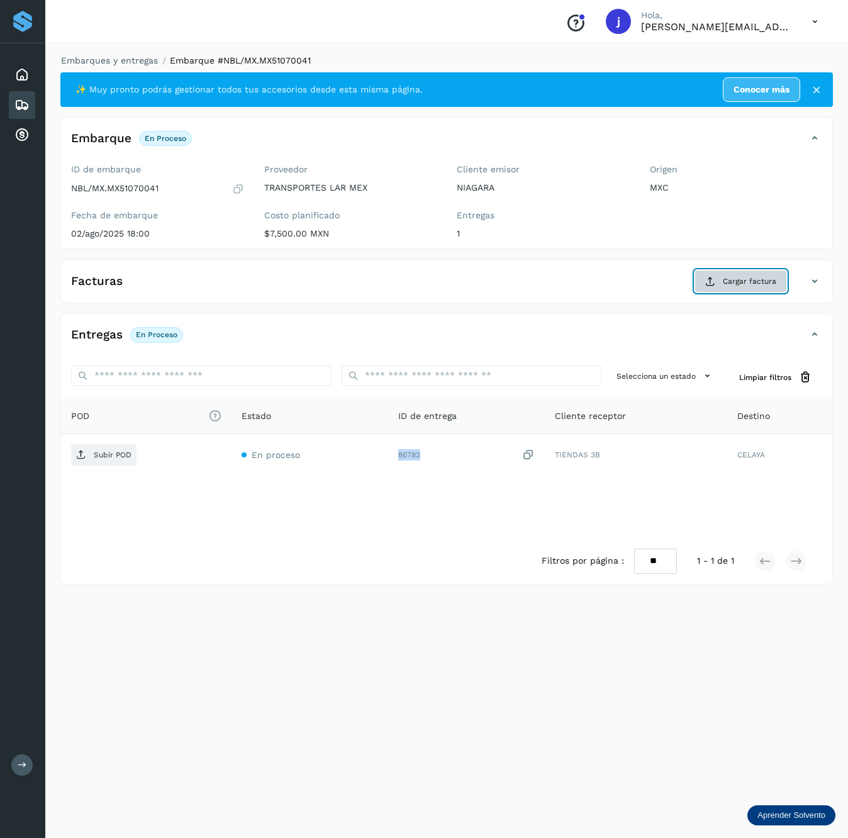
click at [732, 274] on button "Cargar factura" at bounding box center [740, 281] width 92 height 23
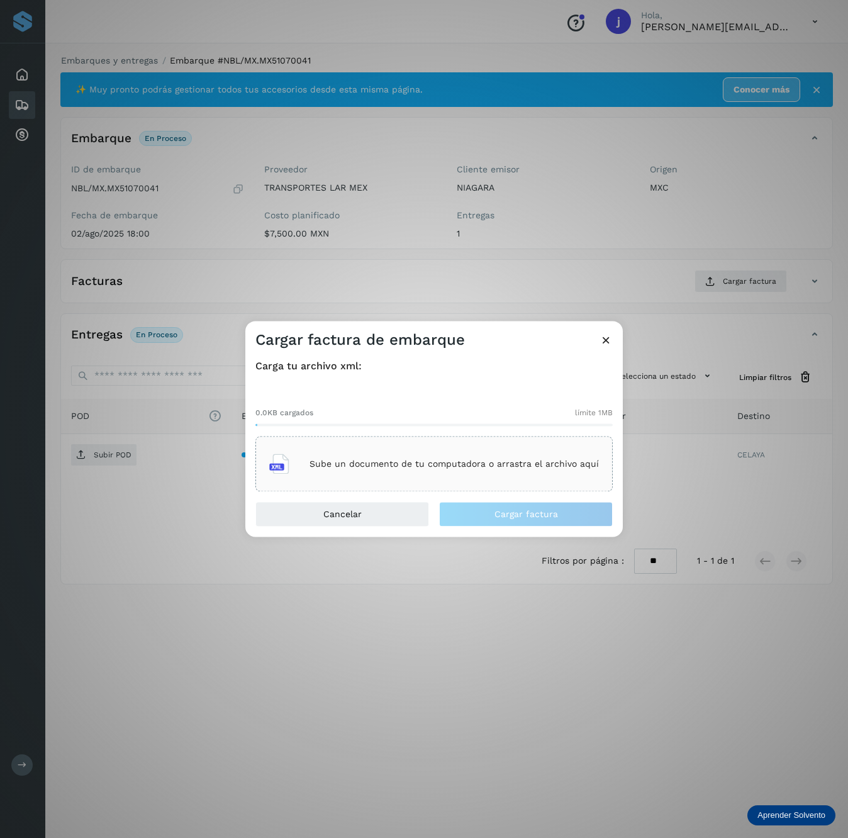
click at [366, 460] on p "Sube un documento de tu computadora o arrastra el archivo aquí" at bounding box center [453, 463] width 289 height 11
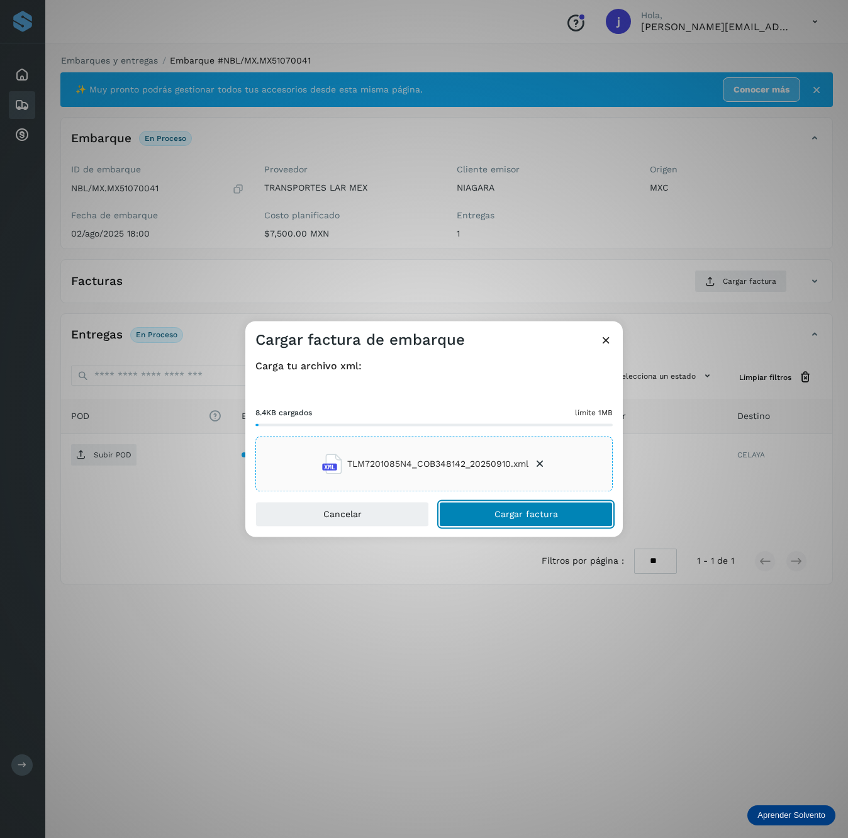
click at [506, 511] on span "Cargar factura" at bounding box center [526, 514] width 64 height 9
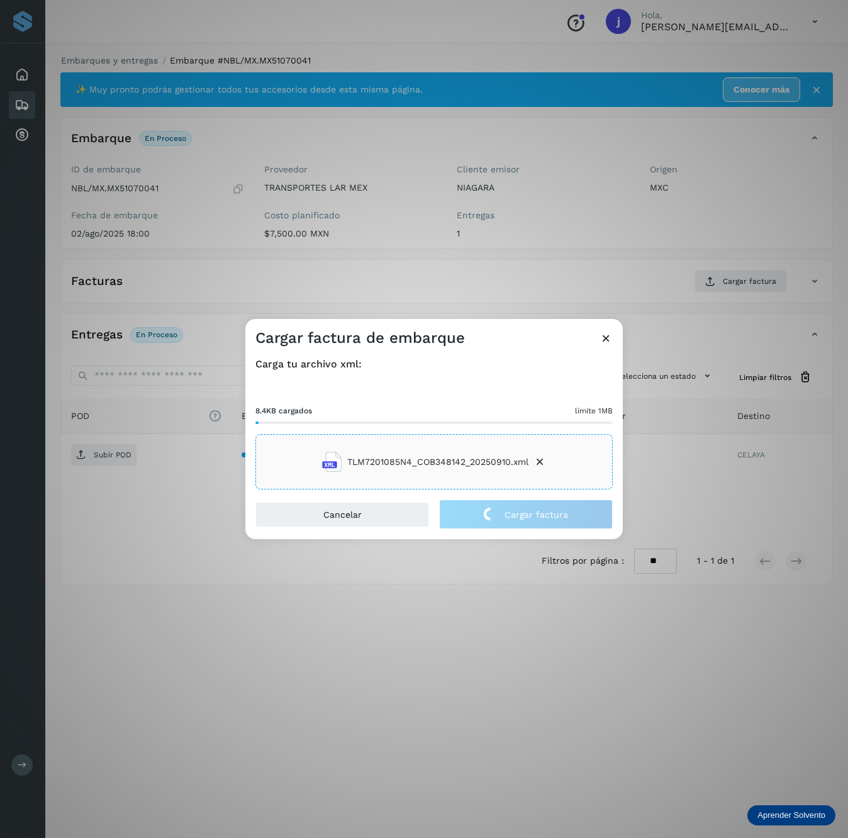
click at [91, 467] on div "Cargar factura de embarque Carga tu archivo xml: 8.4KB cargados límite 1MB TLM7…" at bounding box center [424, 419] width 848 height 838
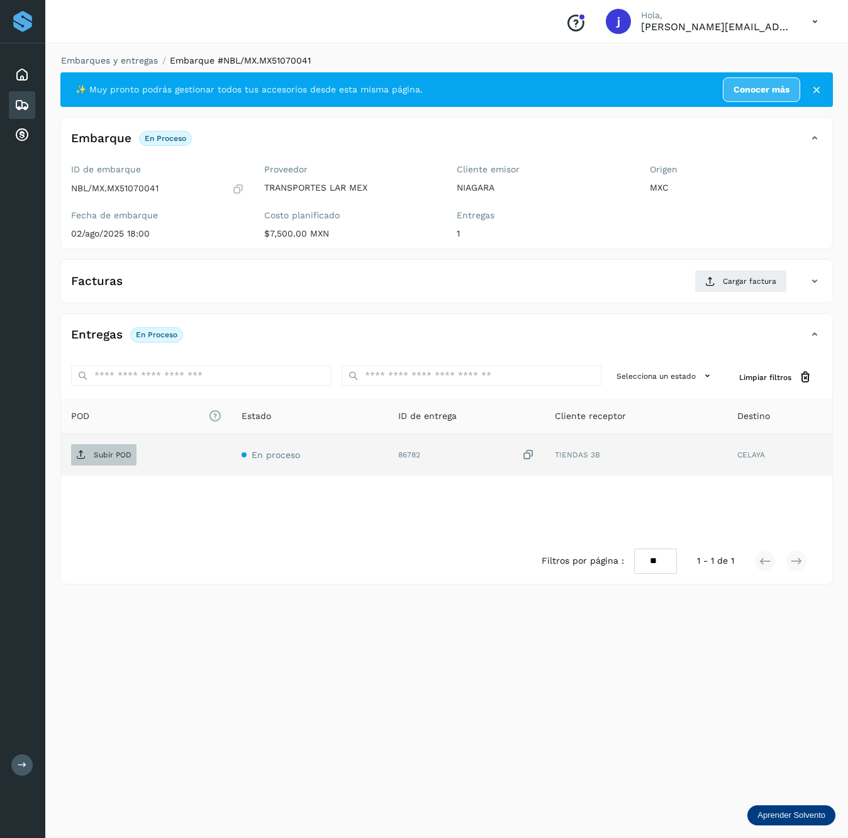
click at [91, 450] on span "Subir POD" at bounding box center [103, 455] width 65 height 20
click at [113, 456] on p "Subir POD" at bounding box center [113, 453] width 38 height 9
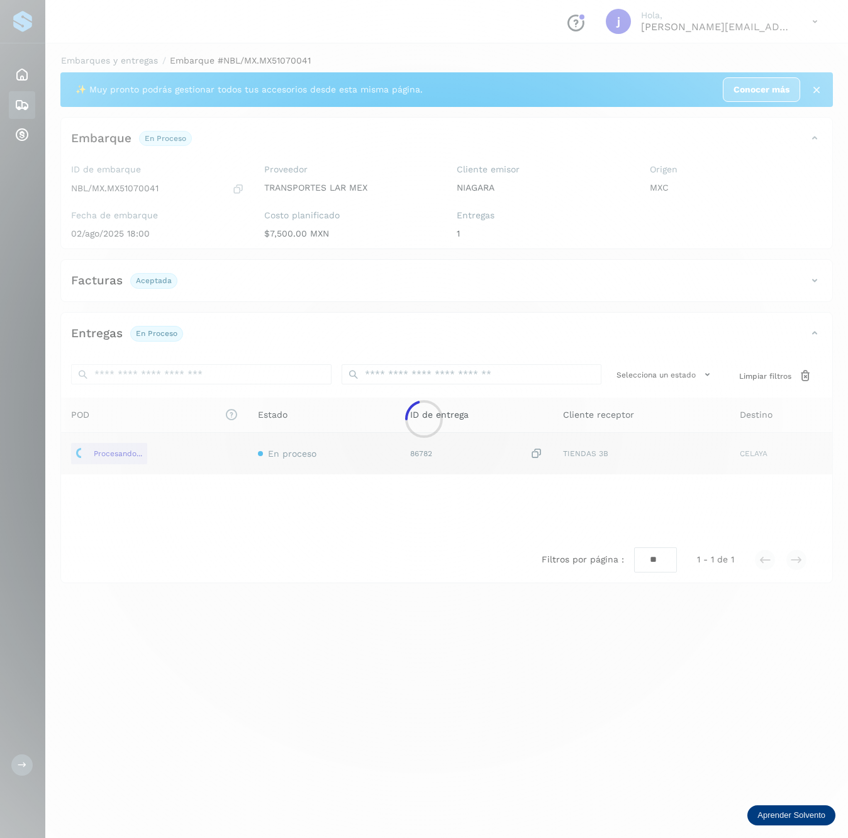
click at [783, 274] on div at bounding box center [424, 419] width 848 height 838
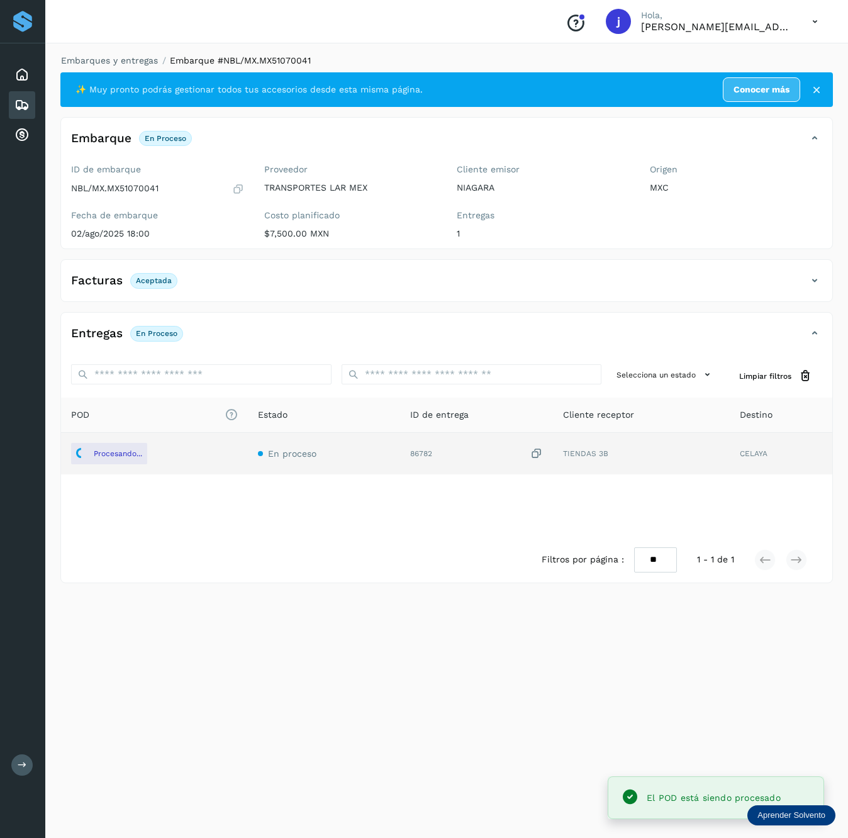
click at [808, 274] on icon at bounding box center [814, 280] width 15 height 15
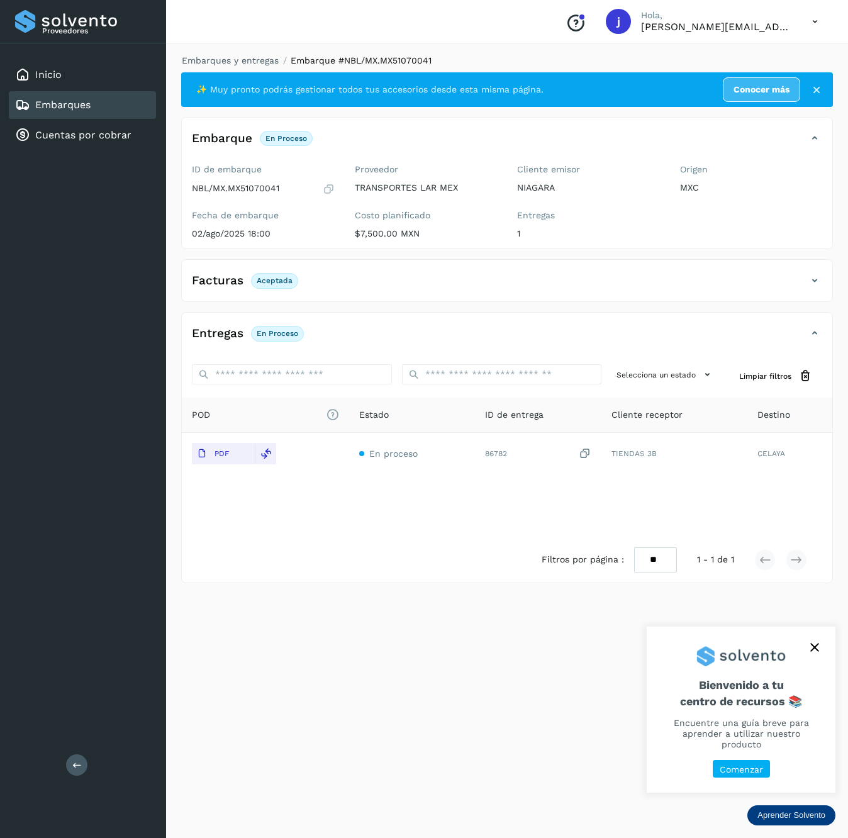
click at [74, 765] on icon at bounding box center [76, 764] width 9 height 9
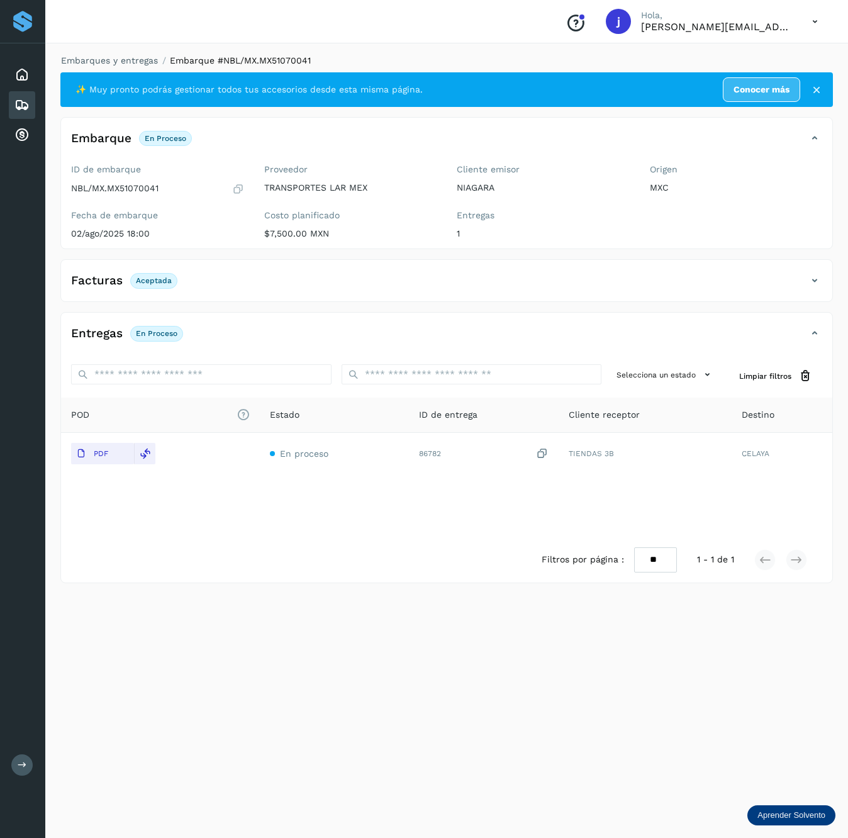
click at [804, 289] on div "Facturas Aceptada" at bounding box center [434, 280] width 746 height 21
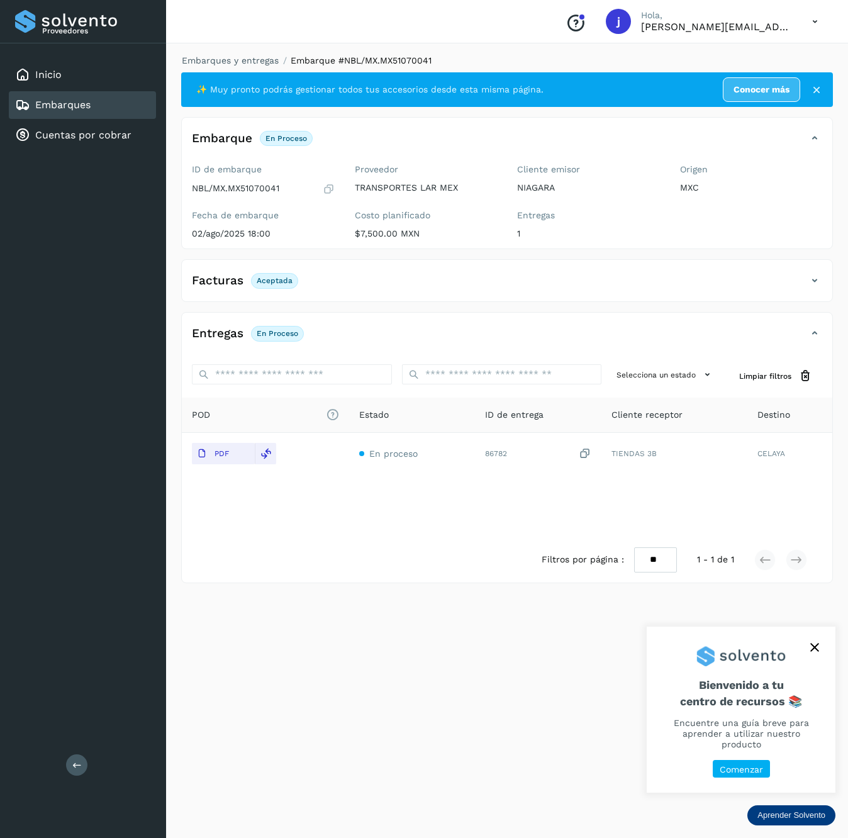
click at [64, 772] on div "Proveedores Inicio Embarques Cuentas por cobrar Salir" at bounding box center [83, 419] width 166 height 838
click at [74, 763] on icon at bounding box center [76, 764] width 9 height 9
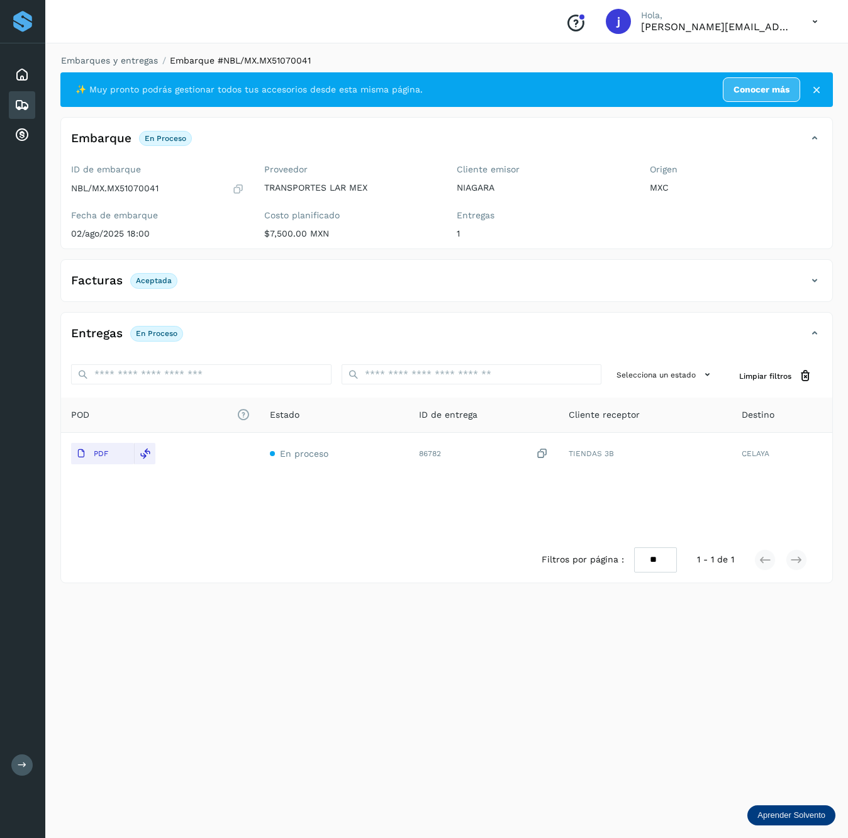
click at [19, 105] on icon at bounding box center [21, 104] width 15 height 15
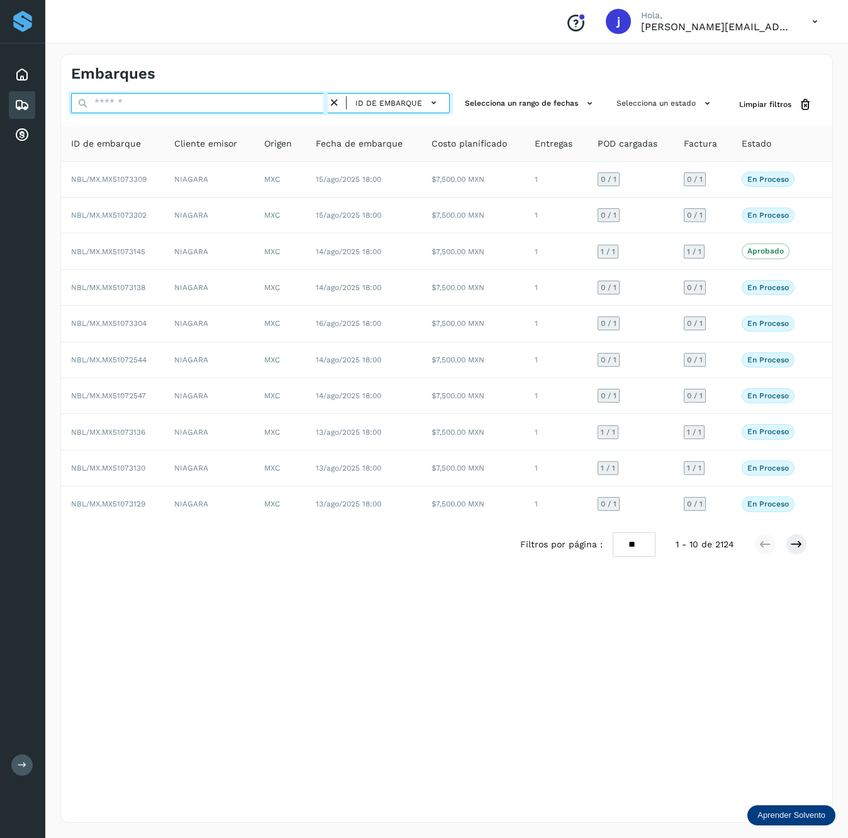
click at [143, 102] on input "text" at bounding box center [199, 103] width 257 height 20
paste input "**********"
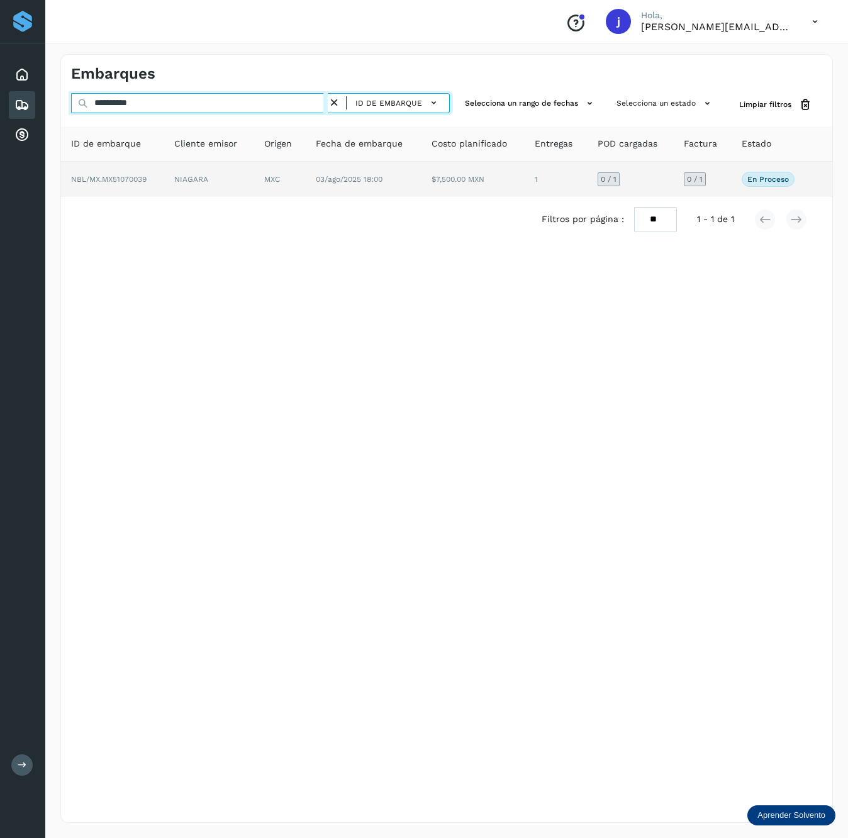
type input "**********"
click at [456, 180] on td "$7,500.00 MXN" at bounding box center [472, 179] width 103 height 35
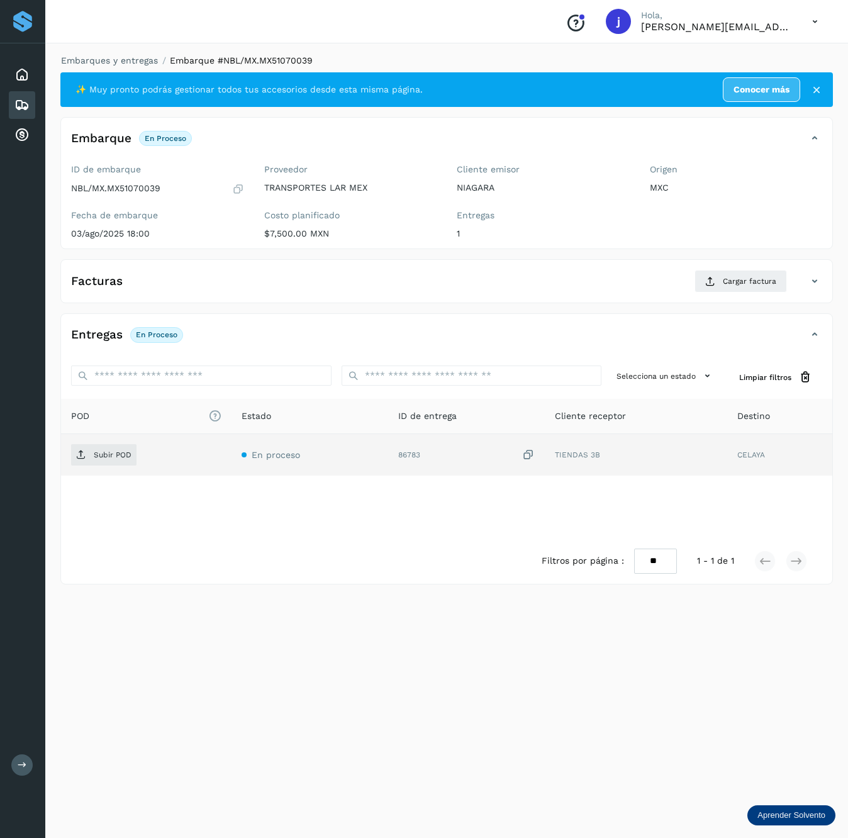
click at [409, 455] on div "86783" at bounding box center [466, 454] width 136 height 13
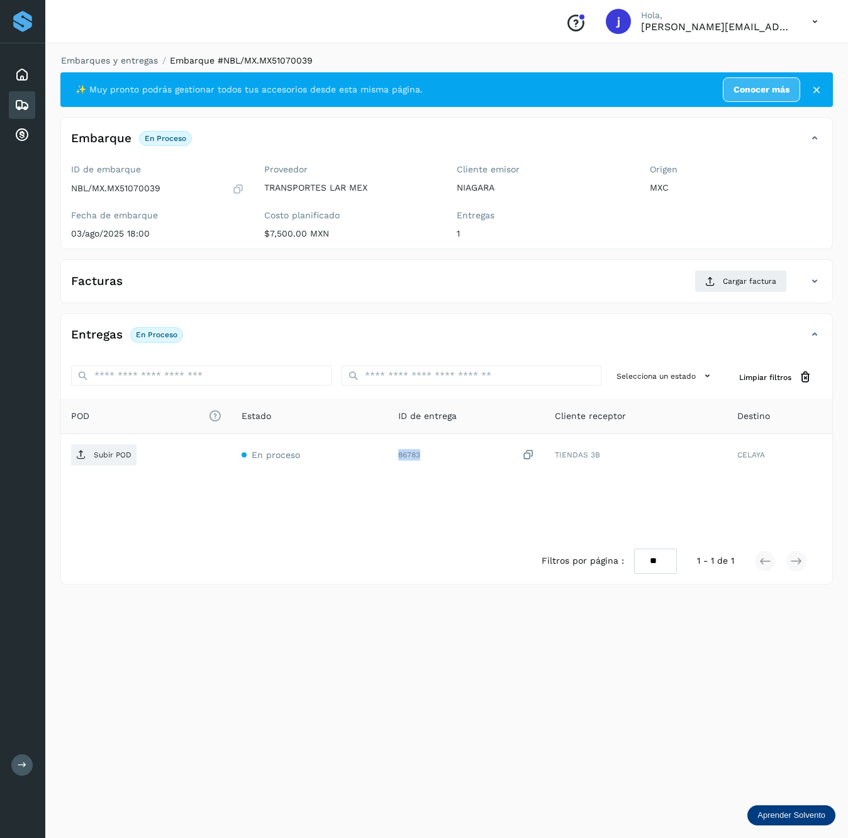
copy div "86783"
click at [755, 286] on span "Cargar factura" at bounding box center [748, 280] width 53 height 11
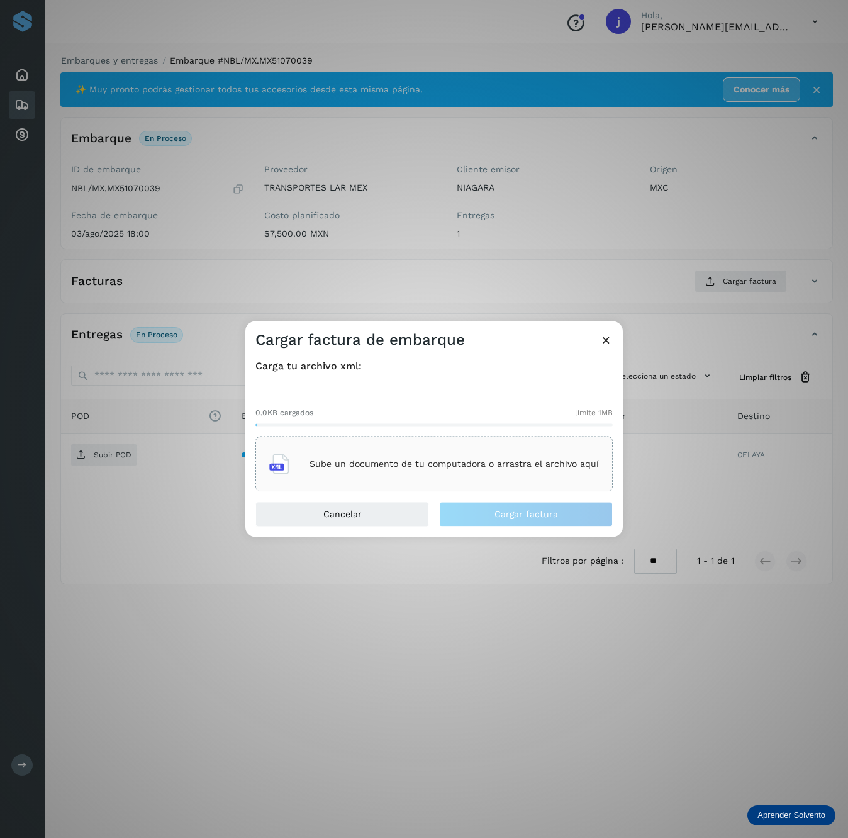
click at [511, 453] on div "Sube un documento de tu computadora o arrastra el archivo aquí" at bounding box center [433, 464] width 329 height 34
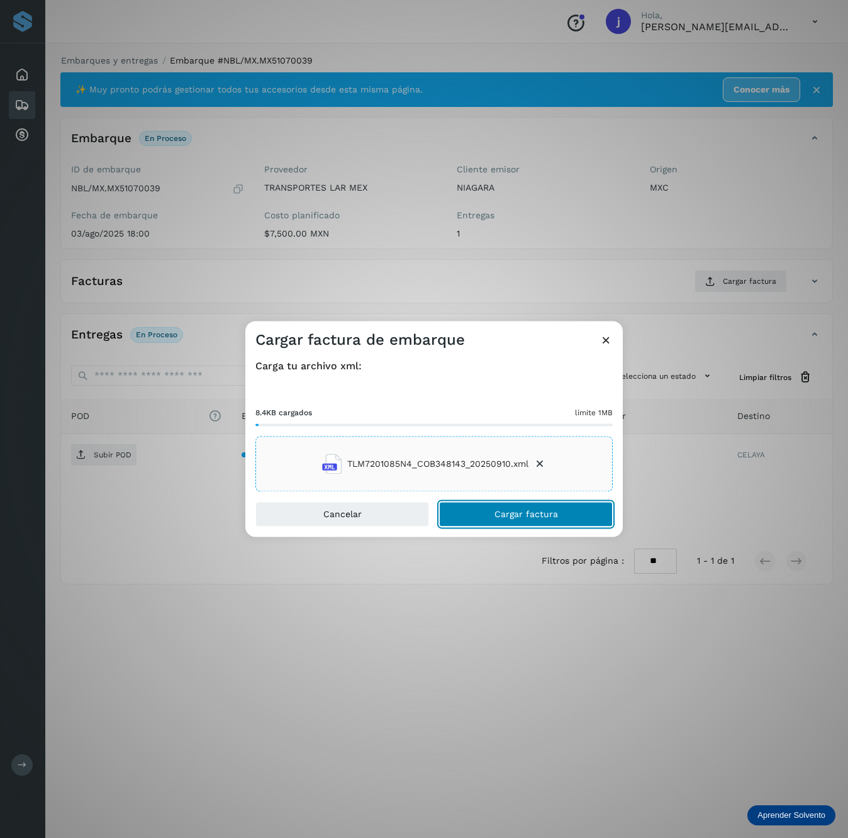
click at [523, 513] on span "Cargar factura" at bounding box center [526, 514] width 64 height 9
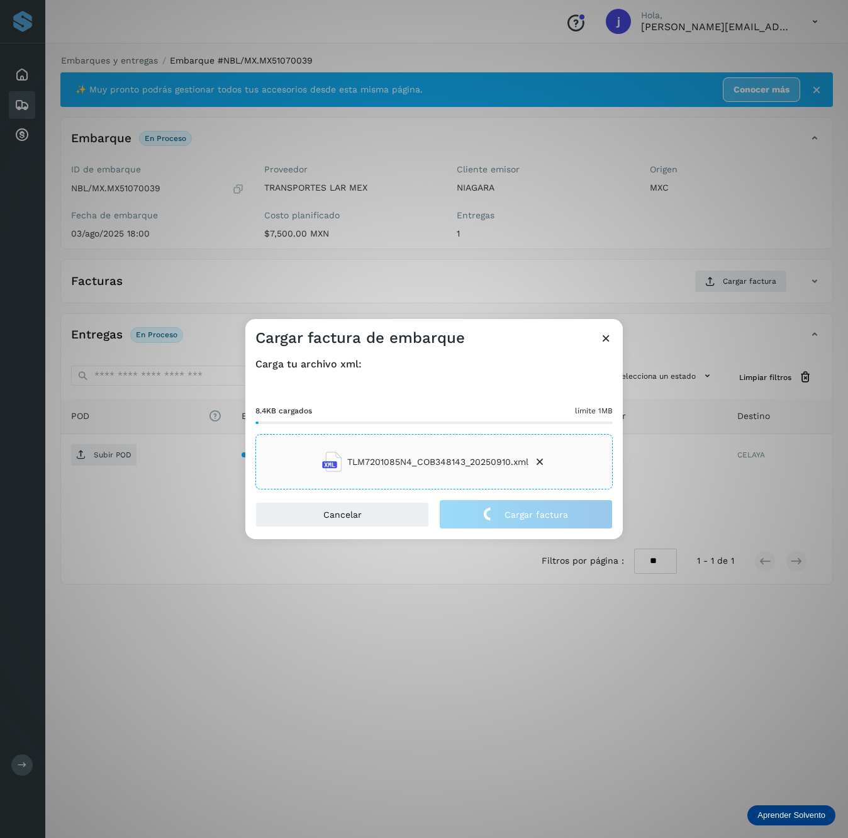
click at [96, 457] on div "Cargar factura de embarque Carga tu archivo xml: 8.4KB cargados límite 1MB TLM7…" at bounding box center [424, 419] width 848 height 838
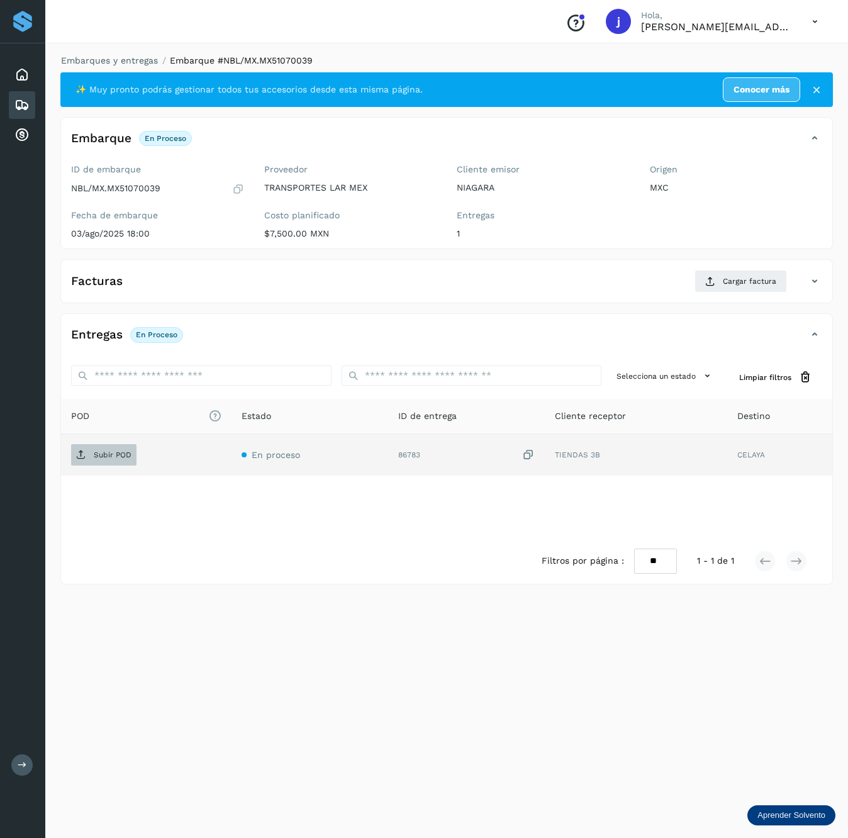
click at [118, 448] on span "Subir POD" at bounding box center [103, 455] width 65 height 20
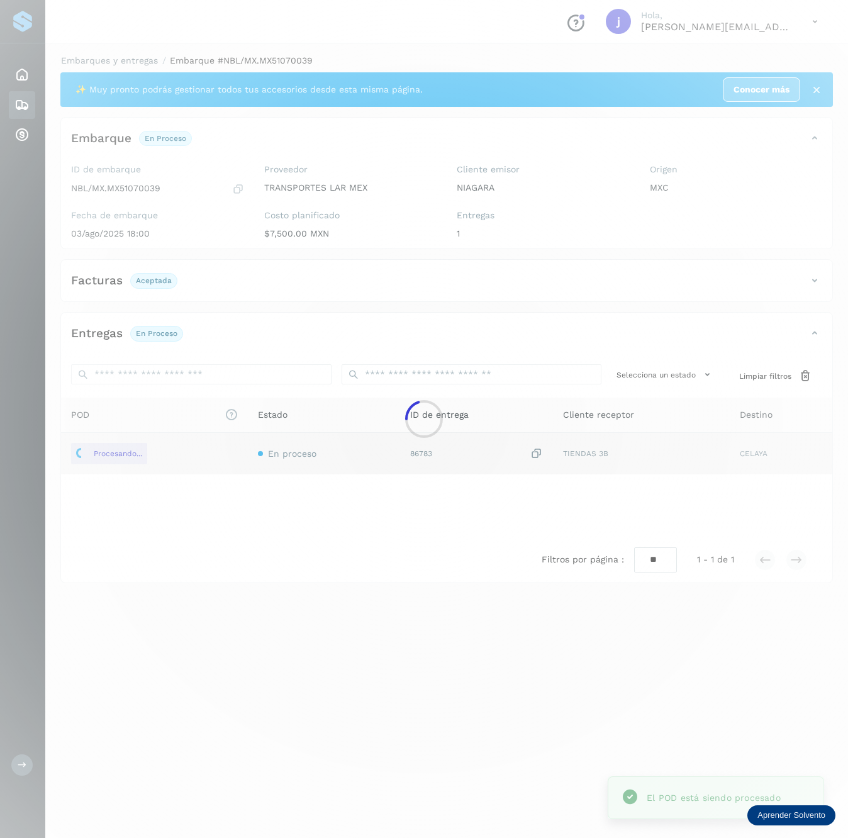
click at [796, 276] on div "Facturas Aceptada" at bounding box center [434, 280] width 746 height 21
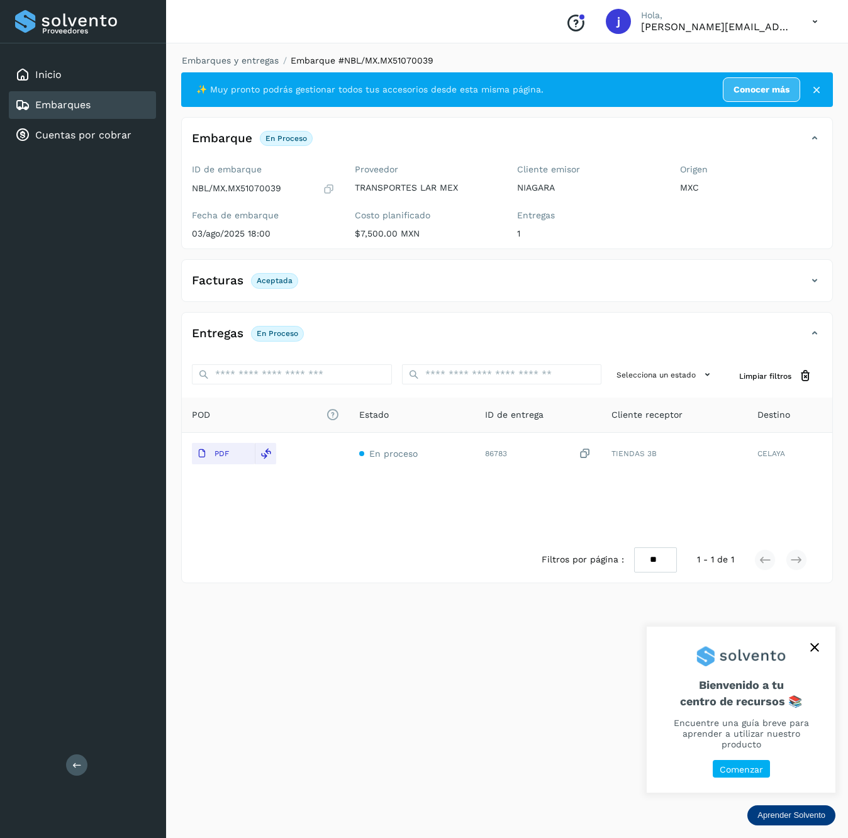
drag, startPoint x: 64, startPoint y: 767, endPoint x: 64, endPoint y: 761, distance: 6.3
click at [64, 767] on div "Proveedores Inicio Embarques Cuentas por cobrar Salir" at bounding box center [83, 419] width 166 height 838
click at [69, 756] on div "Proveedores Inicio Embarques Cuentas por cobrar Salir" at bounding box center [83, 419] width 166 height 838
click at [77, 756] on button at bounding box center [76, 764] width 21 height 21
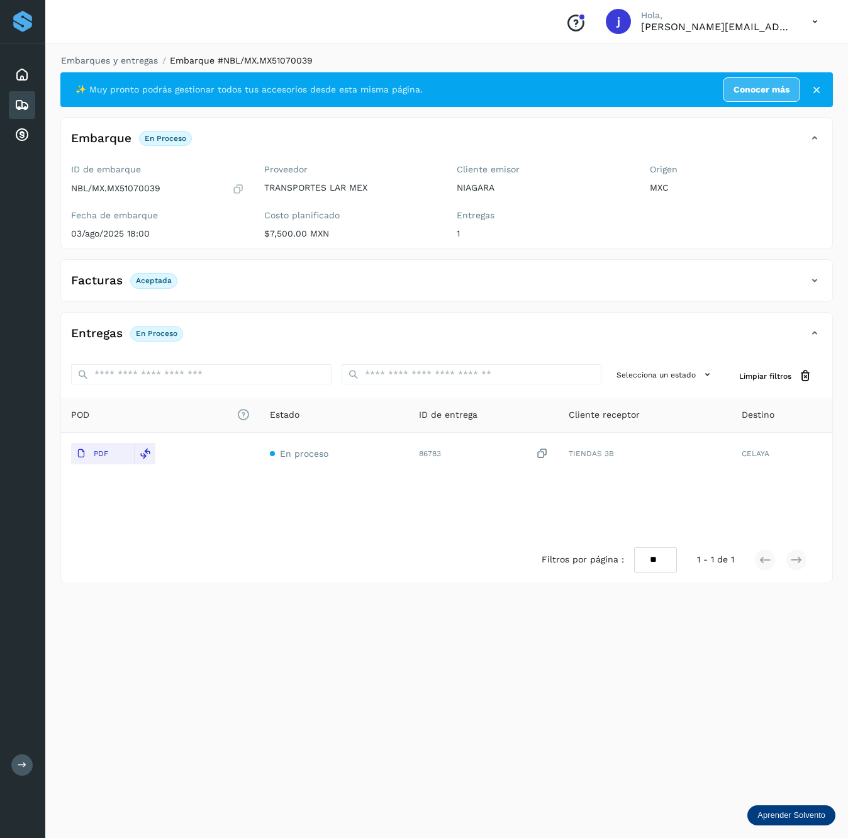
click at [795, 276] on div "Facturas Aceptada" at bounding box center [434, 280] width 746 height 21
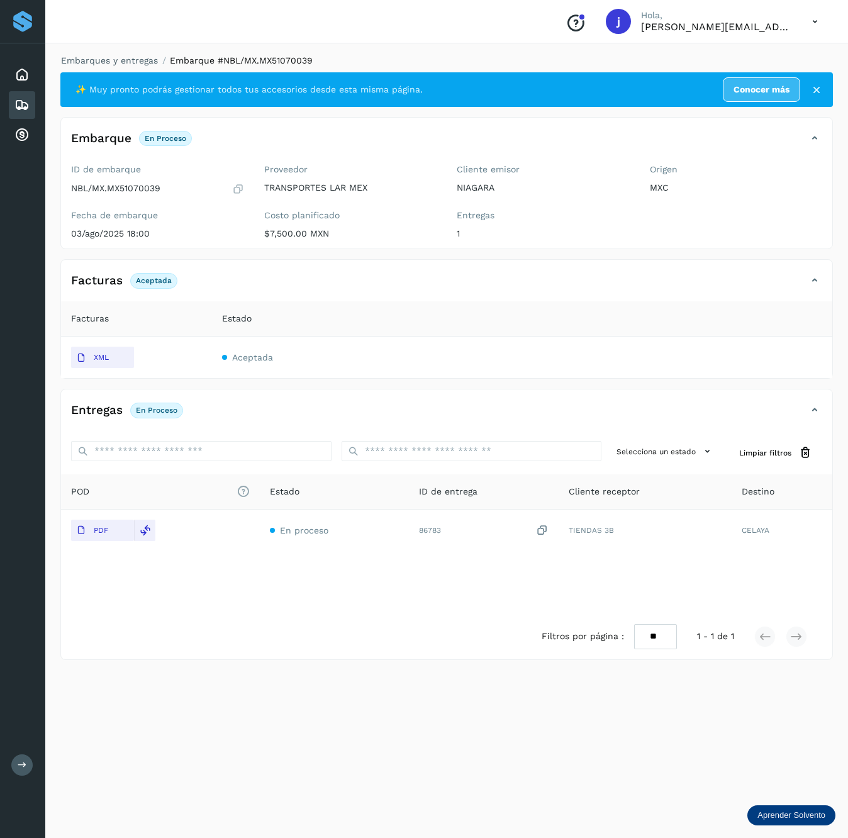
click at [820, 276] on icon at bounding box center [814, 280] width 15 height 15
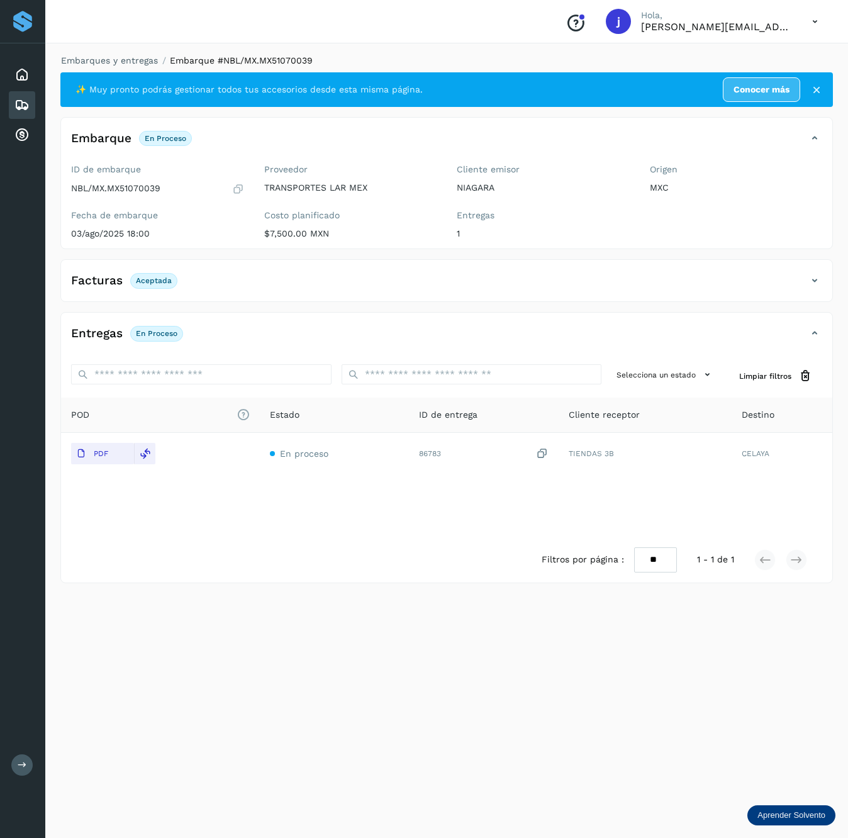
click at [820, 276] on icon at bounding box center [814, 280] width 15 height 15
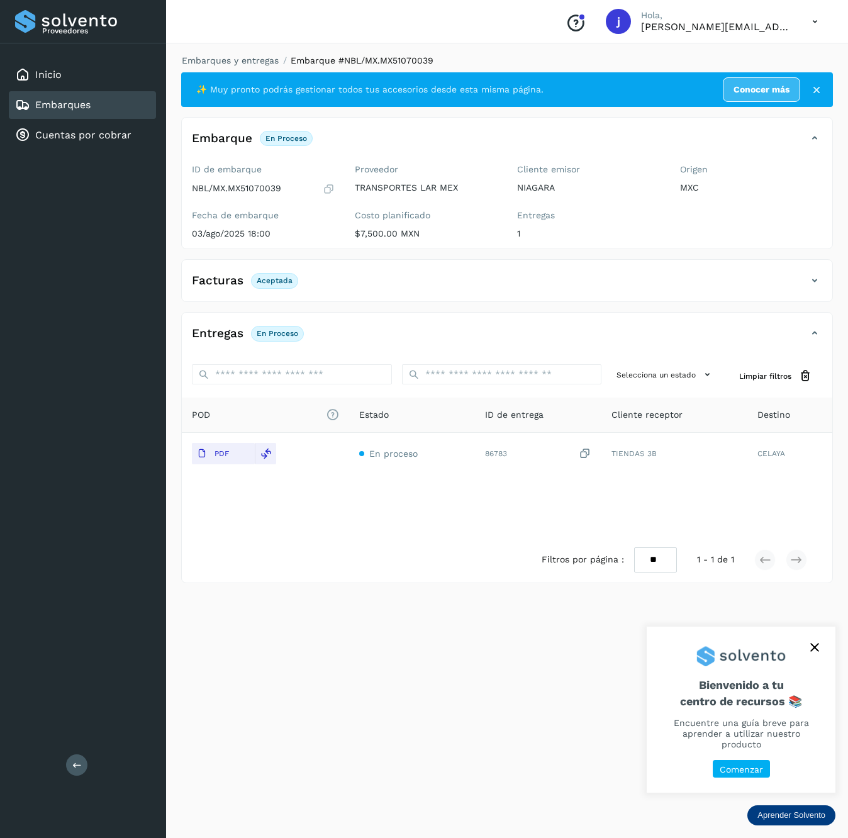
click at [87, 99] on link "Embarques" at bounding box center [62, 105] width 55 height 12
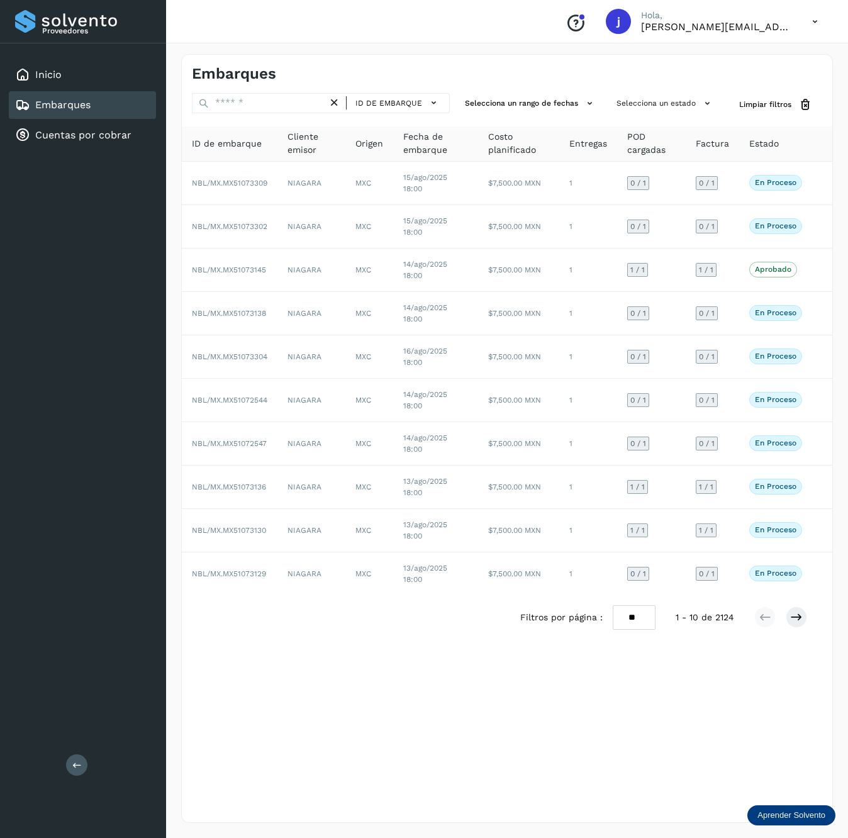
click at [76, 751] on div "Proveedores Inicio Embarques Cuentas por cobrar Salir" at bounding box center [83, 419] width 166 height 838
click at [76, 760] on icon at bounding box center [76, 764] width 9 height 9
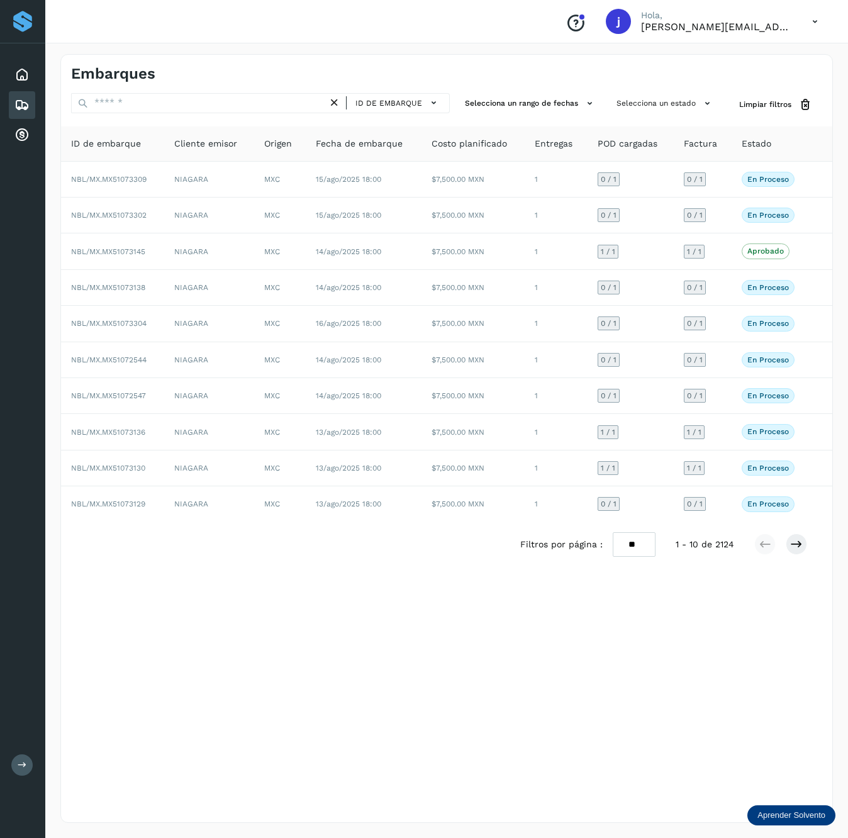
drag, startPoint x: 306, startPoint y: 628, endPoint x: 313, endPoint y: 623, distance: 8.7
click at [307, 628] on div "Embarques ID de embarque Selecciona un rango de fechas Selecciona un estado Lim…" at bounding box center [446, 438] width 772 height 768
click at [149, 99] on input "text" at bounding box center [199, 103] width 257 height 20
paste input "**********"
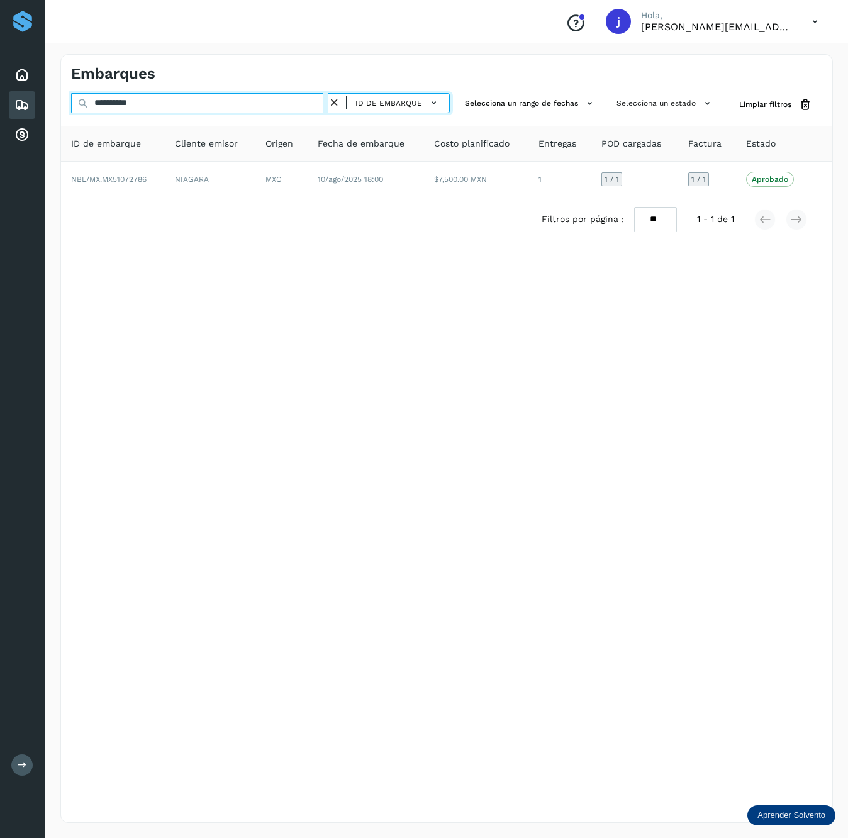
click at [224, 100] on input "**********" at bounding box center [199, 103] width 257 height 20
paste input "text"
click at [169, 106] on input "**********" at bounding box center [199, 103] width 257 height 20
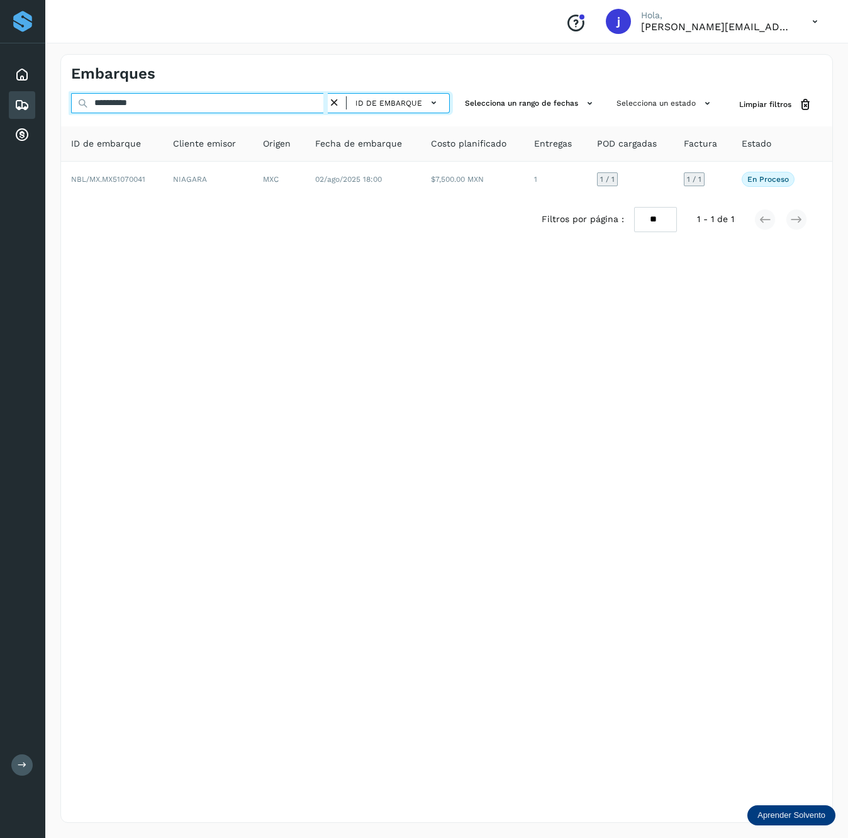
paste input "text"
type input "**********"
click at [363, 94] on button "ID de embarque" at bounding box center [397, 103] width 92 height 18
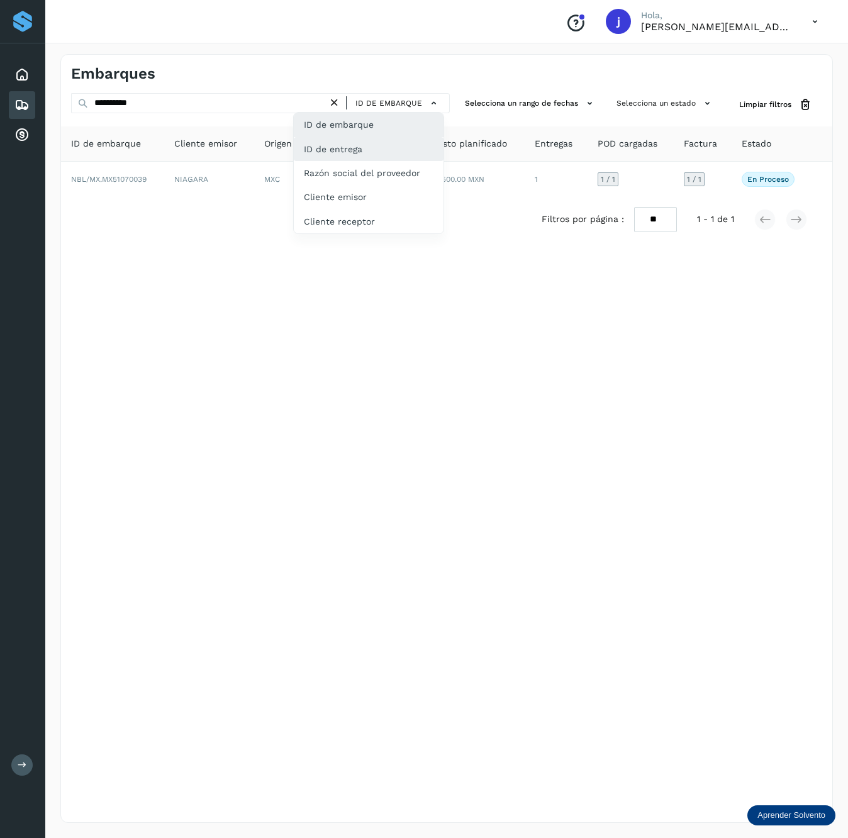
click at [379, 152] on div "ID de entrega" at bounding box center [369, 149] width 150 height 24
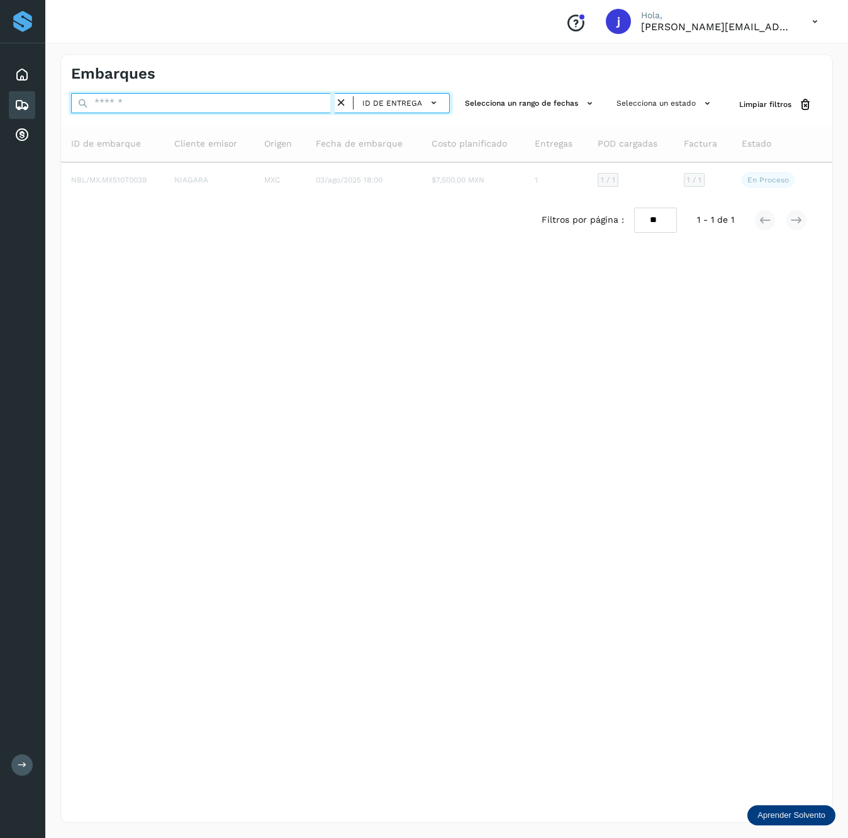
click at [192, 108] on input "text" at bounding box center [202, 103] width 263 height 20
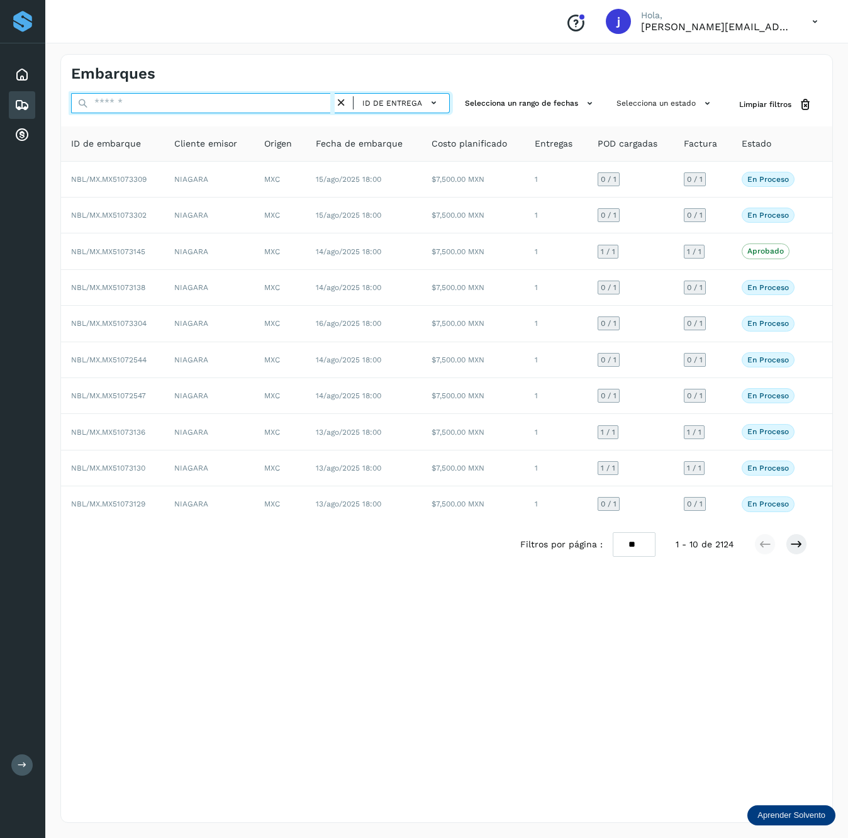
paste input "*****"
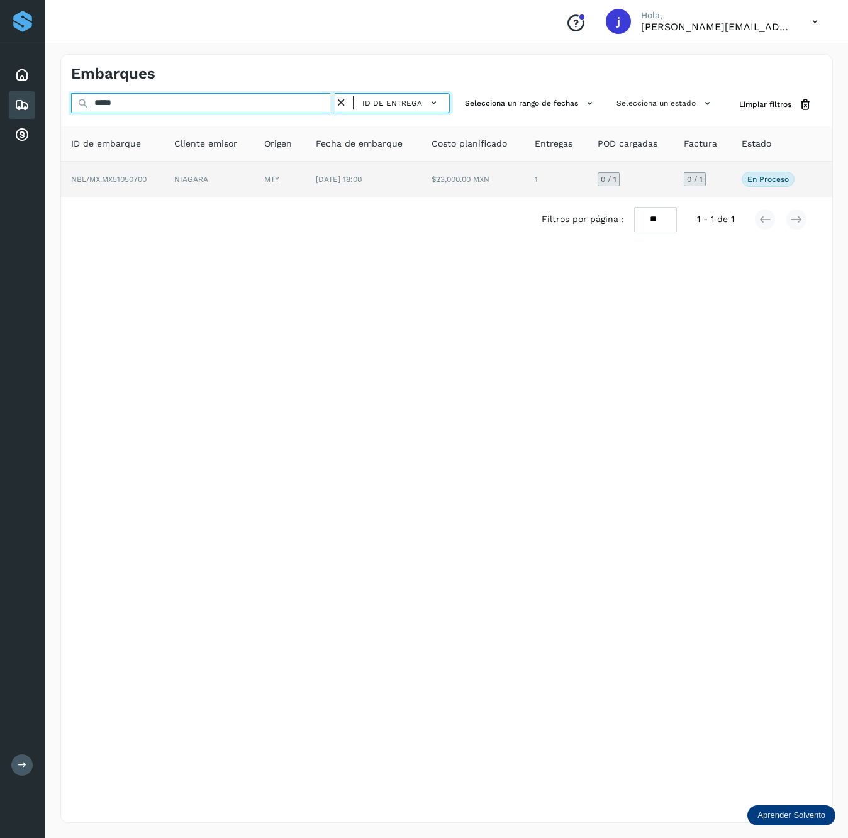
type input "*****"
click at [338, 170] on td "[DATE] 18:00" at bounding box center [364, 179] width 116 height 35
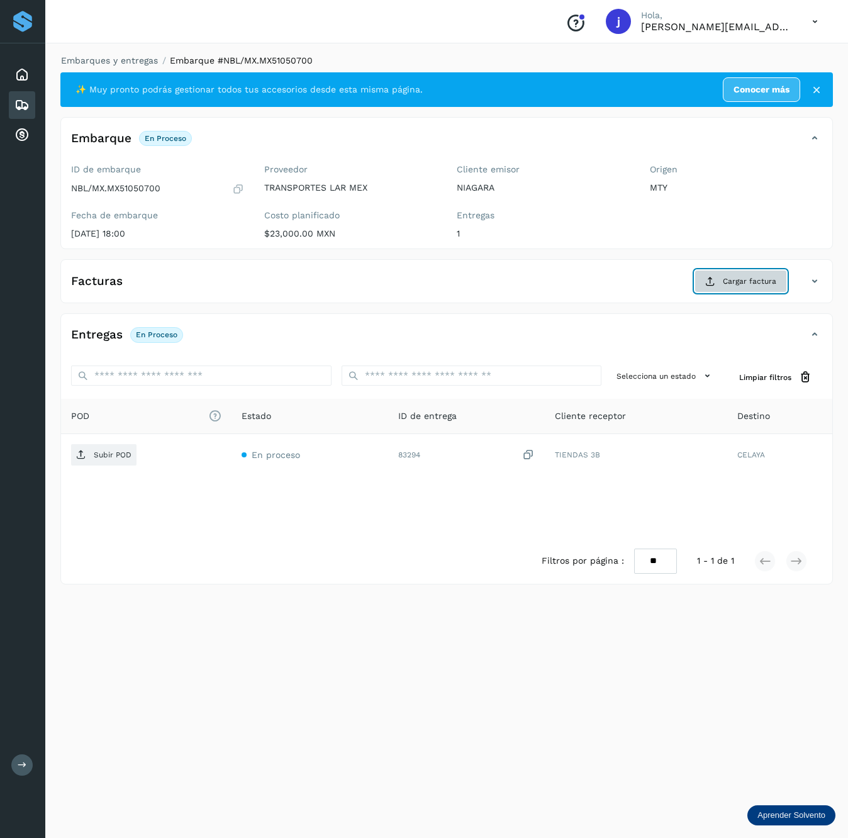
click at [748, 279] on span "Cargar factura" at bounding box center [748, 280] width 53 height 11
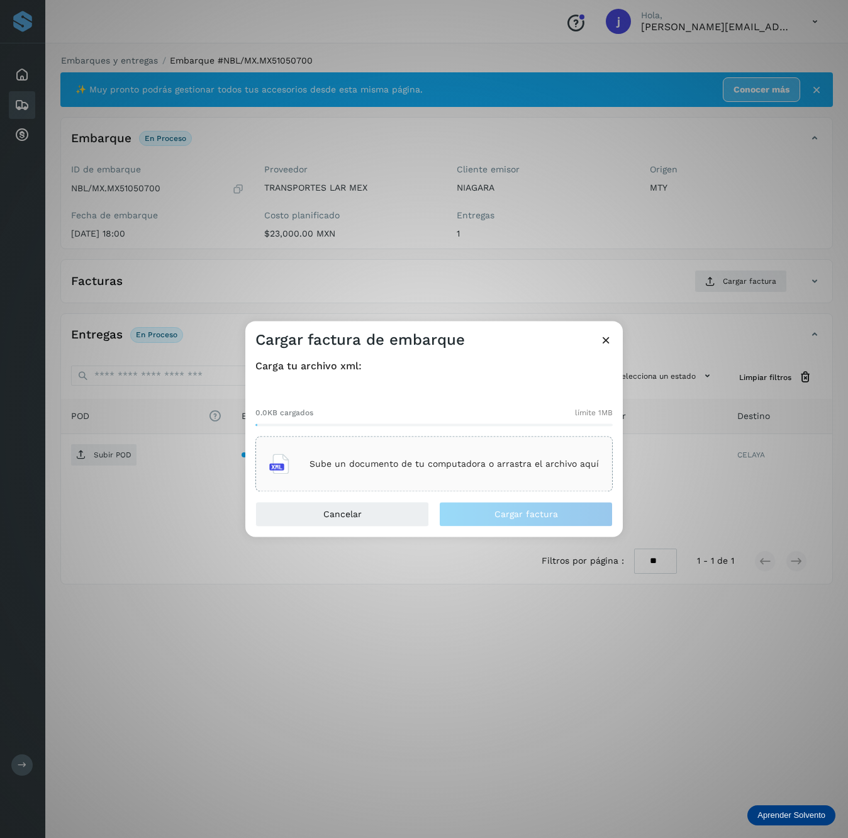
click at [361, 441] on div "Sube un documento de tu computadora o arrastra el archivo aquí" at bounding box center [433, 463] width 357 height 55
drag, startPoint x: 605, startPoint y: 346, endPoint x: 632, endPoint y: 346, distance: 27.0
click at [605, 346] on icon at bounding box center [605, 339] width 13 height 13
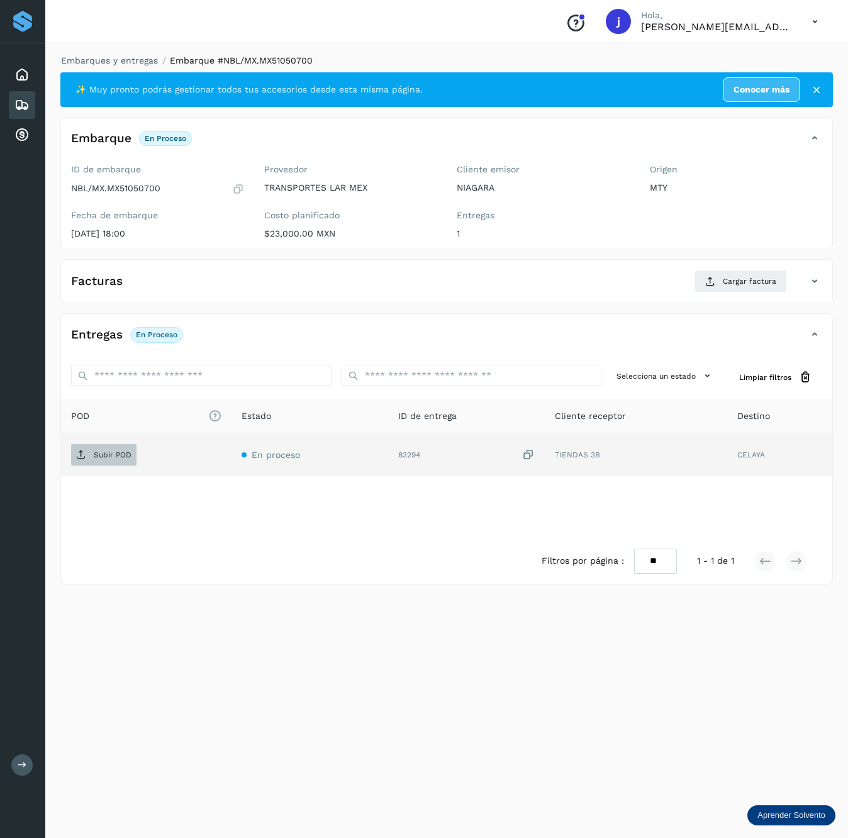
click at [111, 456] on p "Subir POD" at bounding box center [113, 454] width 38 height 9
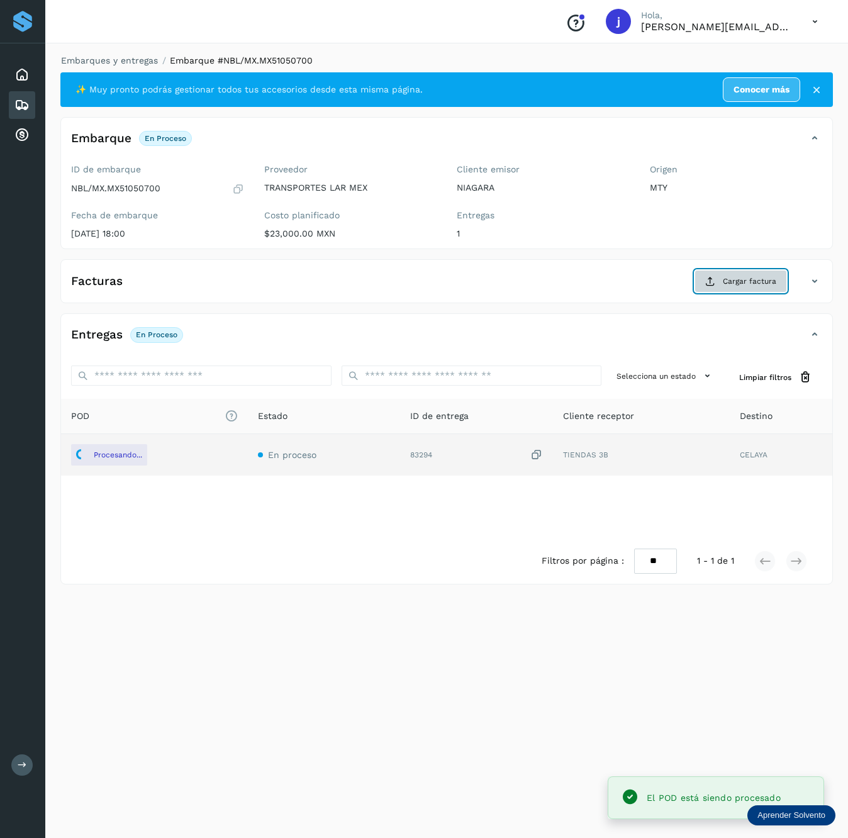
click at [705, 289] on button "Cargar factura" at bounding box center [740, 281] width 92 height 23
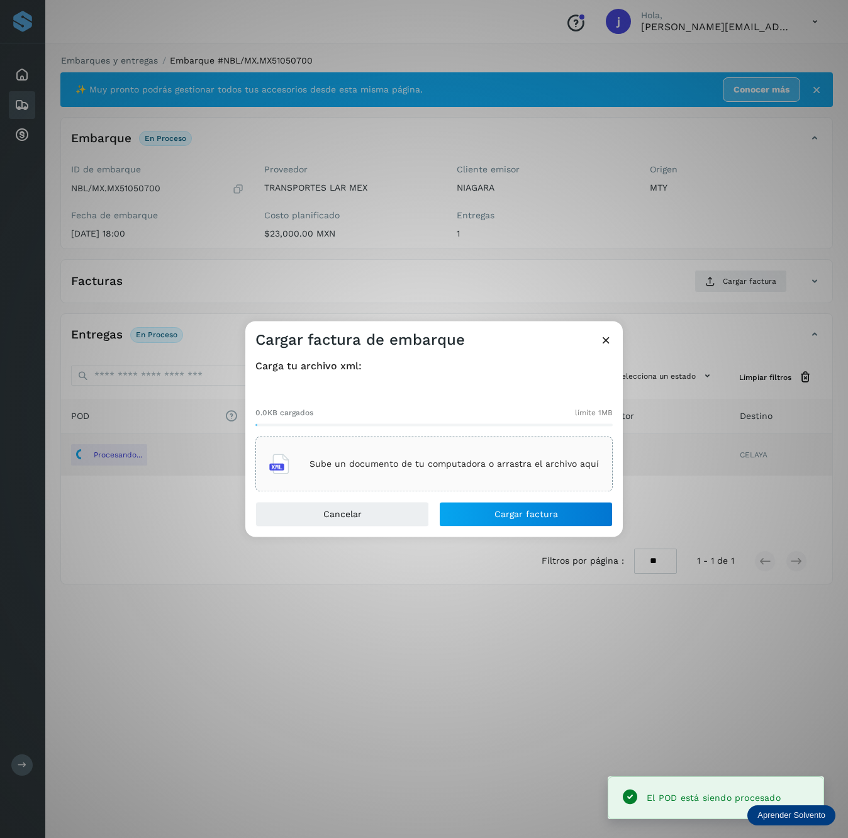
click at [707, 459] on div "Cargar factura de embarque Carga tu archivo xml: 0.0KB cargados límite 1MB Sube…" at bounding box center [424, 419] width 848 height 838
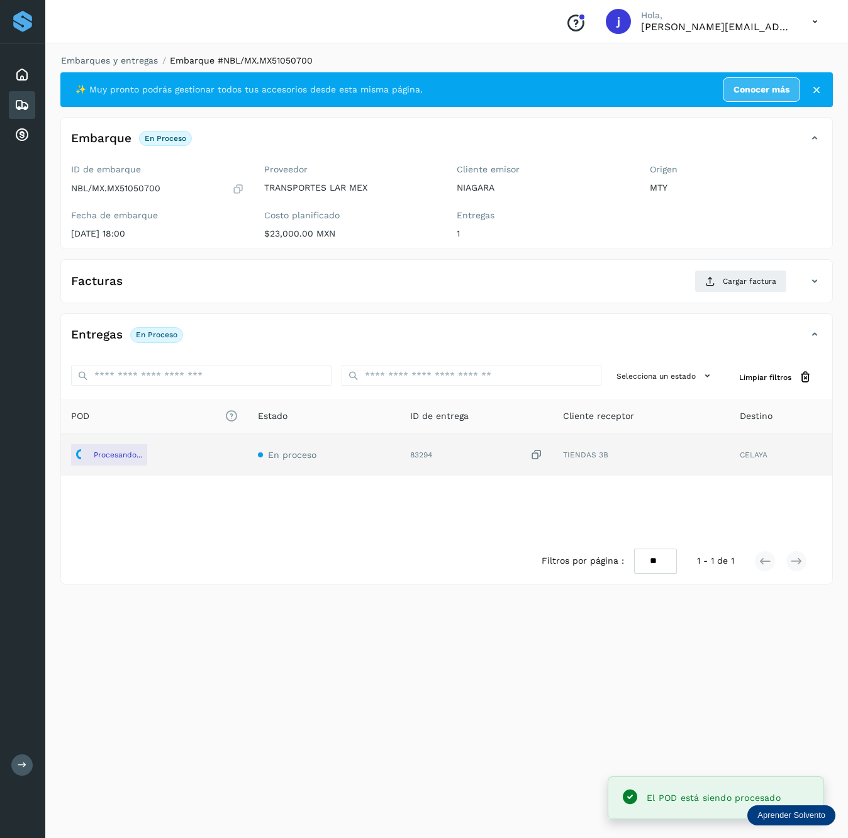
click at [414, 456] on div "83294" at bounding box center [476, 454] width 132 height 13
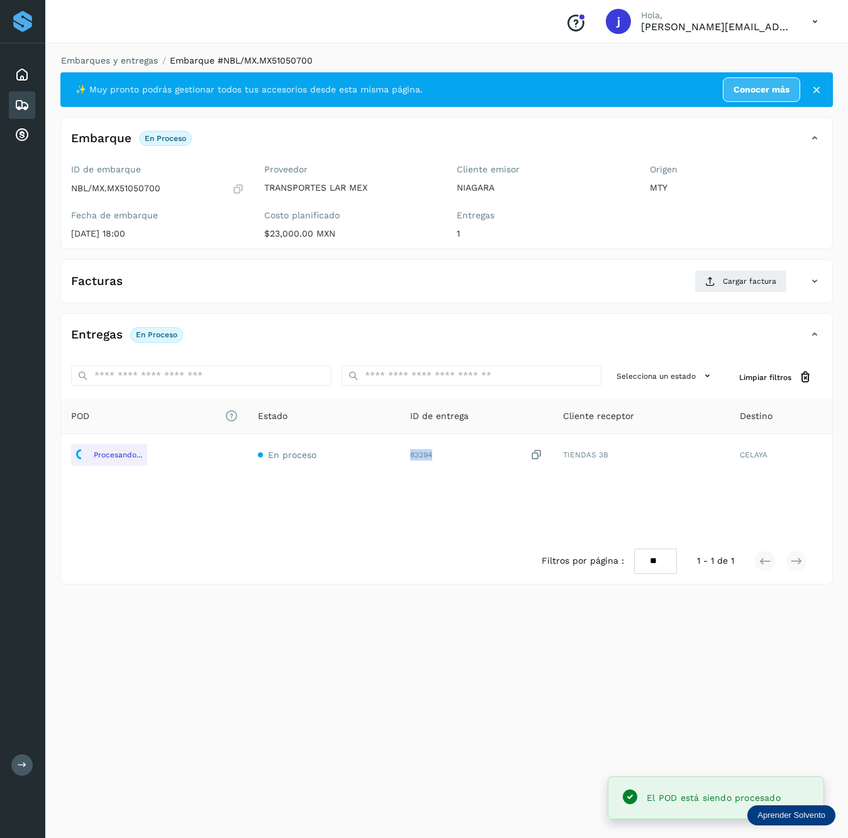
copy div "83294"
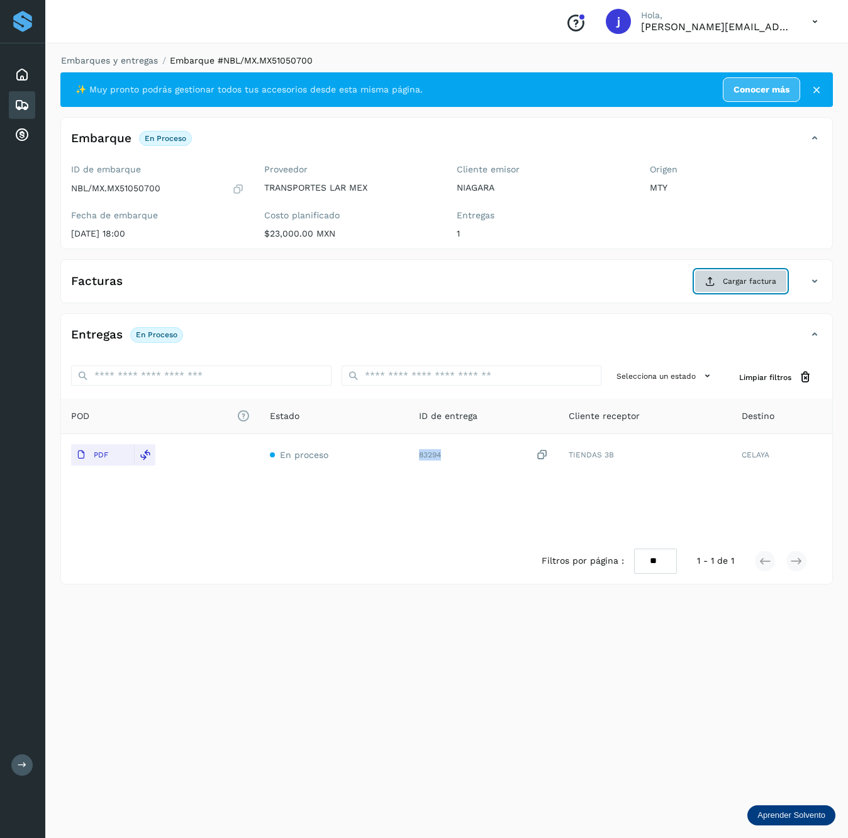
click at [716, 282] on button "Cargar factura" at bounding box center [740, 281] width 92 height 23
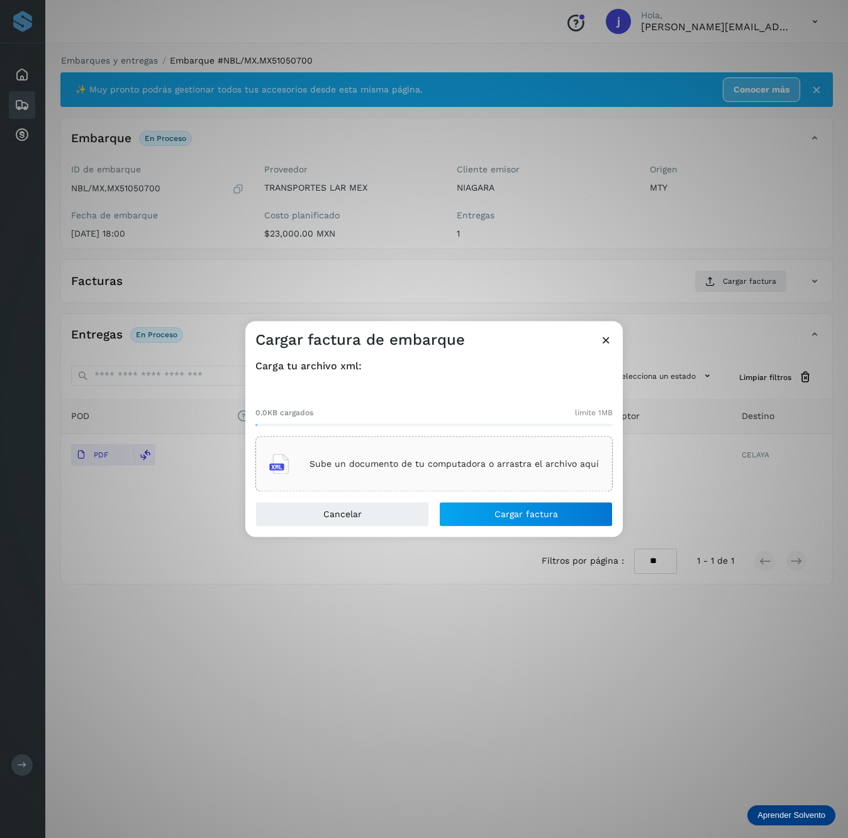
click at [475, 473] on div "Sube un documento de tu computadora o arrastra el archivo aquí" at bounding box center [433, 464] width 329 height 34
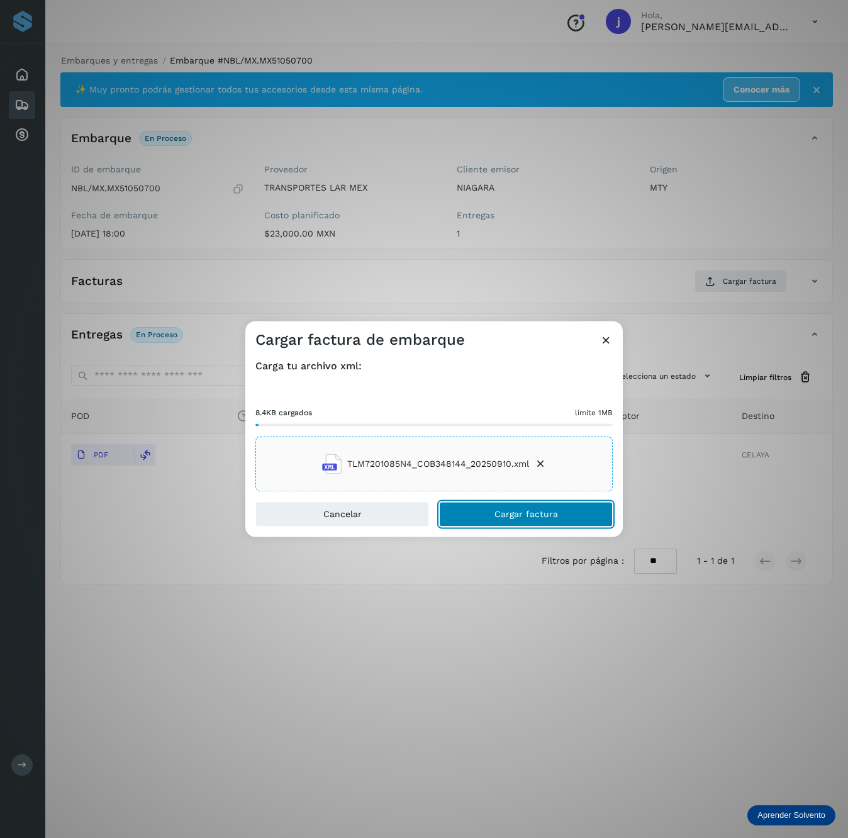
click at [561, 523] on button "Cargar factura" at bounding box center [526, 514] width 174 height 25
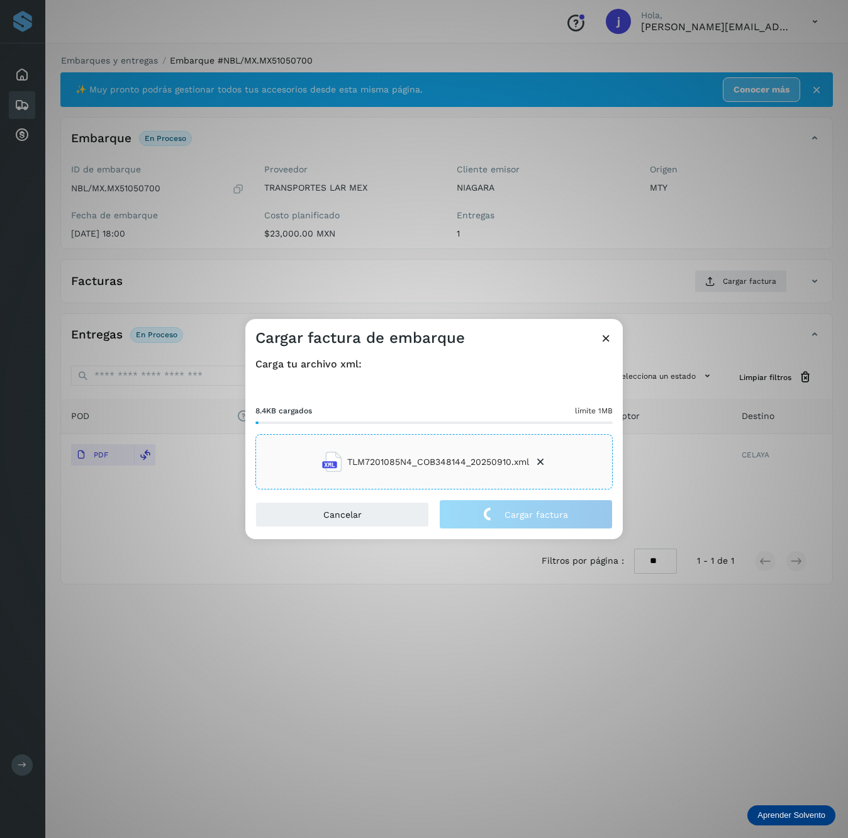
click at [124, 177] on div "Cargar factura de embarque Carga tu archivo xml: 8.4KB cargados límite 1MB TLM7…" at bounding box center [424, 419] width 848 height 838
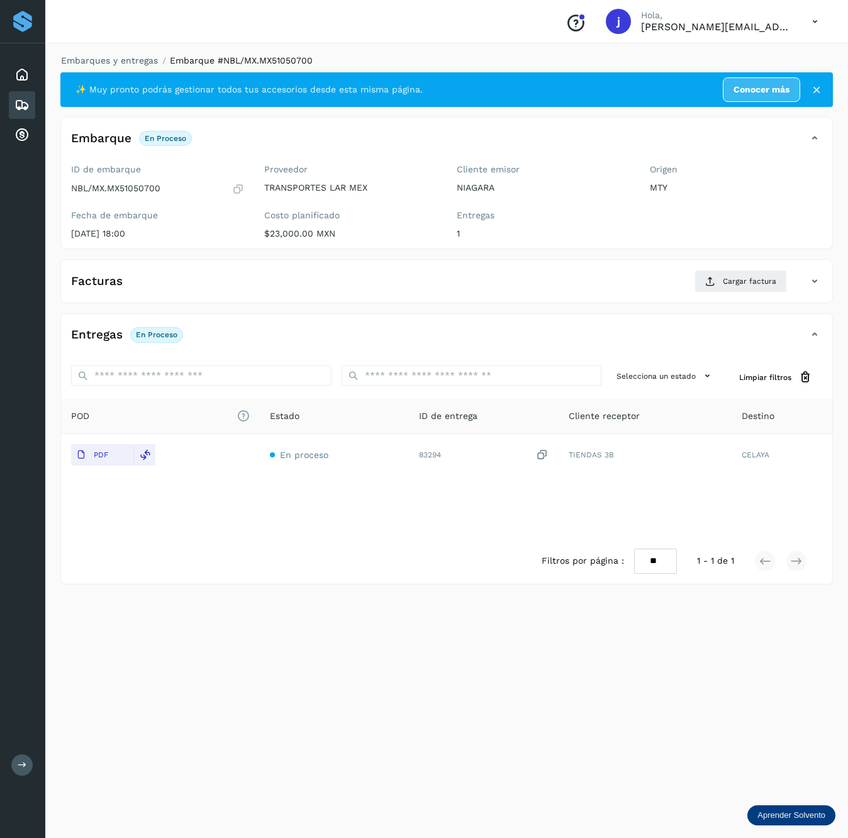
click at [131, 187] on p "NBL/MX.MX51050700" at bounding box center [115, 188] width 89 height 11
copy p "MX51050700"
click at [810, 280] on icon at bounding box center [814, 281] width 15 height 15
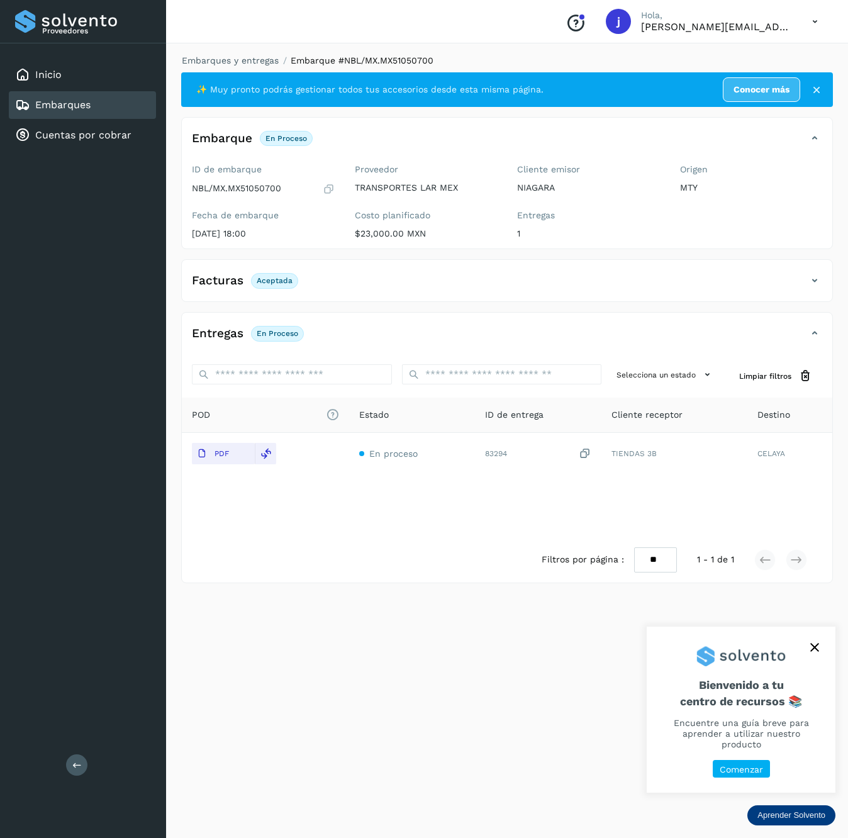
click at [79, 761] on icon at bounding box center [76, 764] width 9 height 9
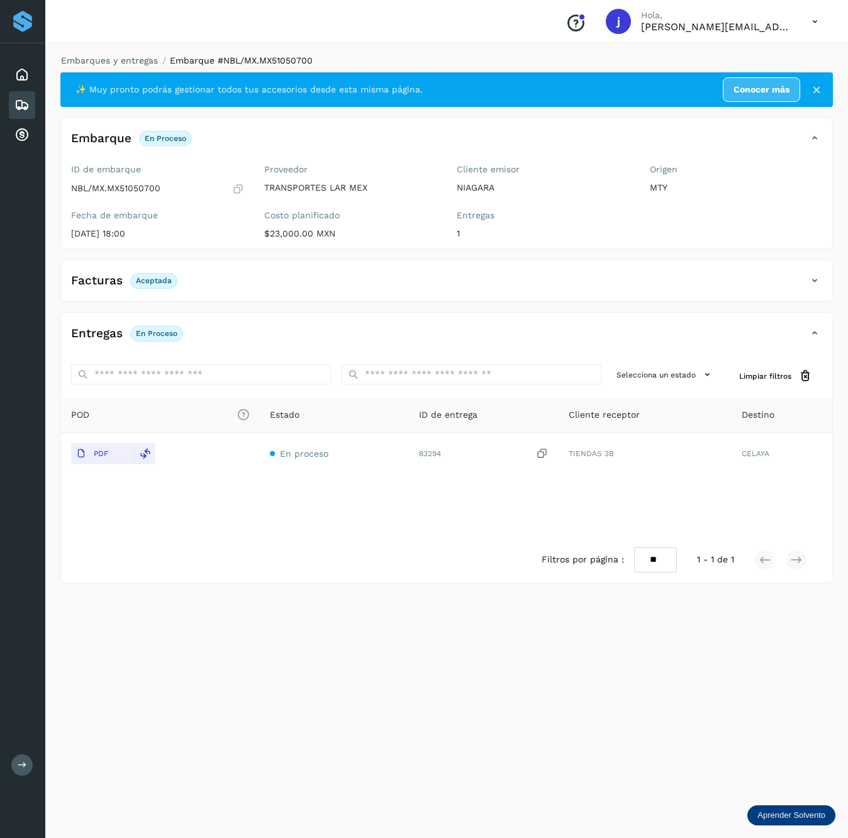
click at [802, 273] on div "Facturas Aceptada" at bounding box center [434, 280] width 746 height 21
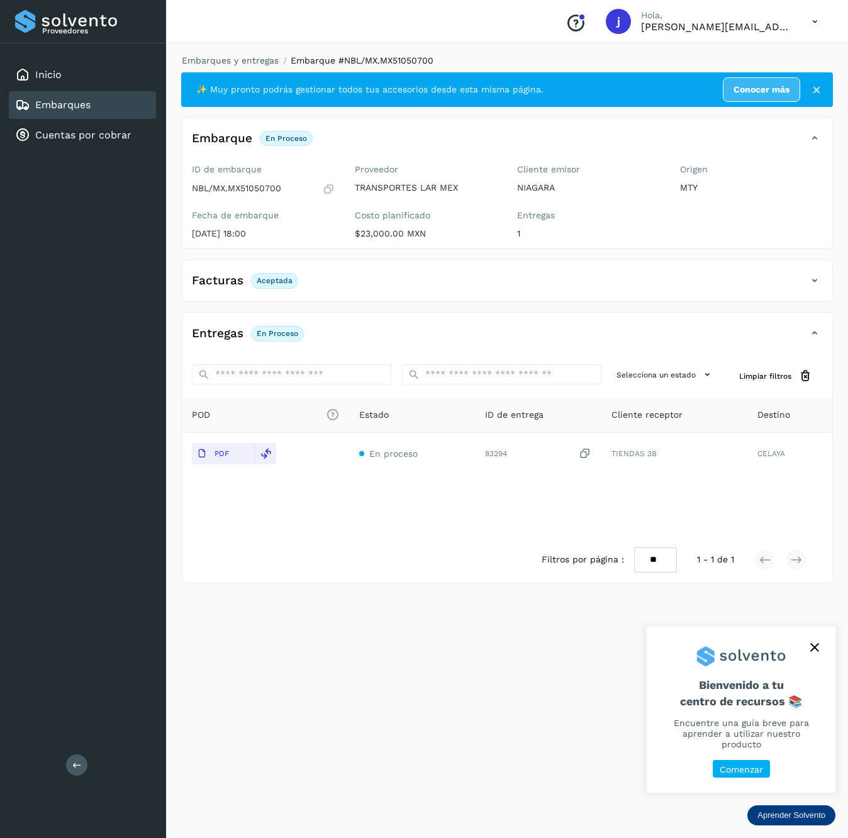
click at [63, 766] on div "Proveedores Inicio Embarques Cuentas por cobrar Salir" at bounding box center [83, 419] width 166 height 838
click at [77, 761] on icon at bounding box center [76, 764] width 9 height 9
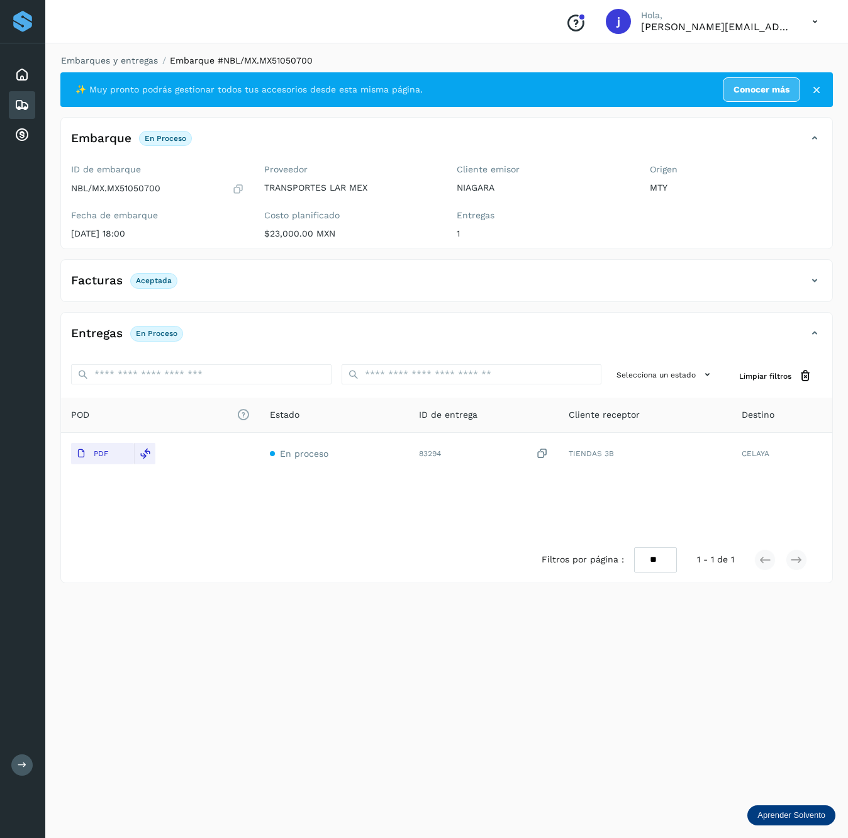
click at [802, 274] on div "Facturas Aceptada" at bounding box center [434, 280] width 746 height 21
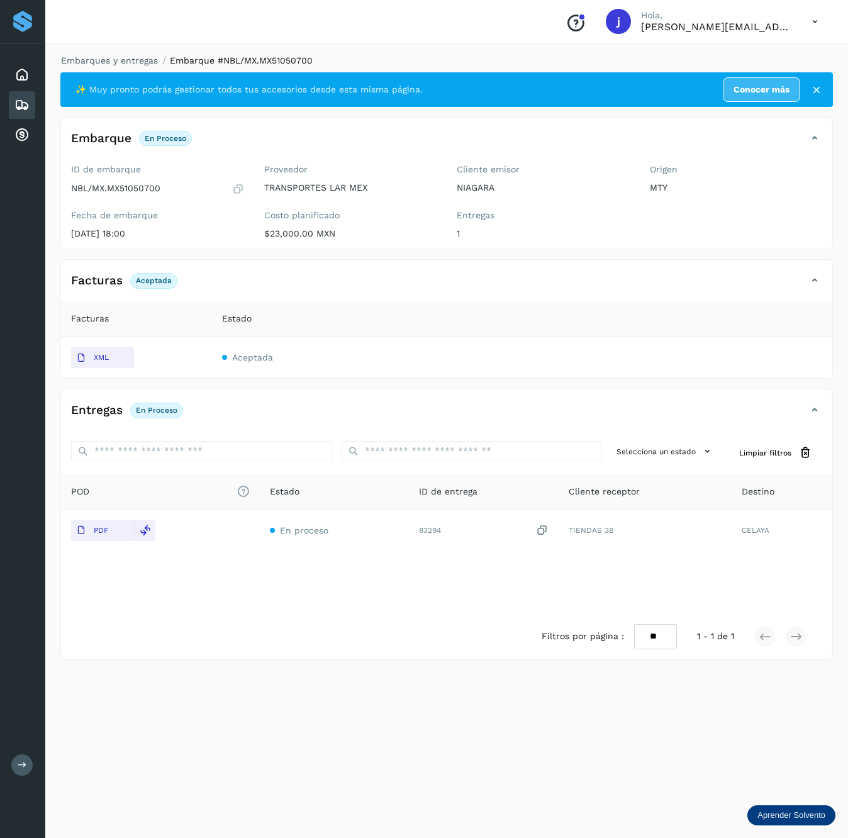
click at [19, 106] on icon at bounding box center [21, 104] width 15 height 15
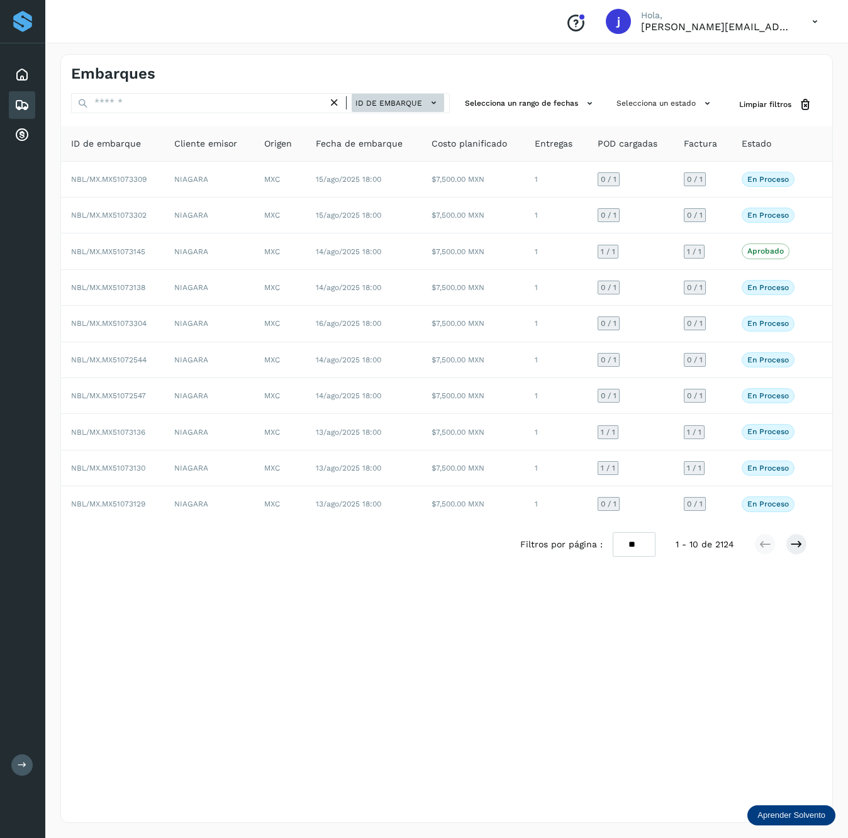
click at [433, 108] on icon at bounding box center [433, 102] width 13 height 13
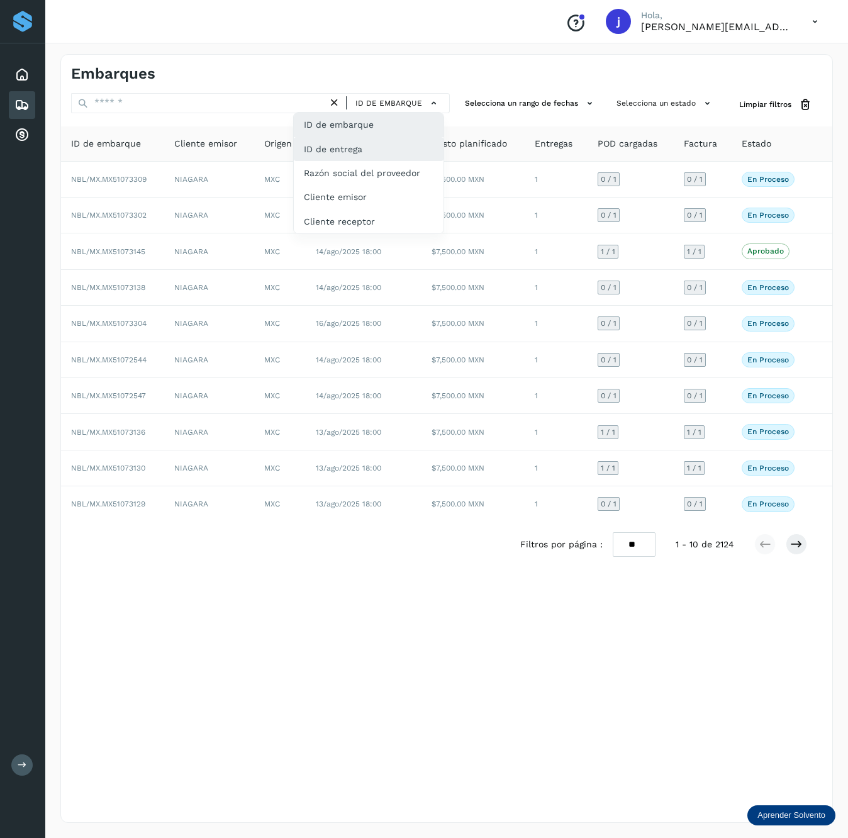
click at [372, 150] on div "ID de entrega" at bounding box center [369, 149] width 150 height 24
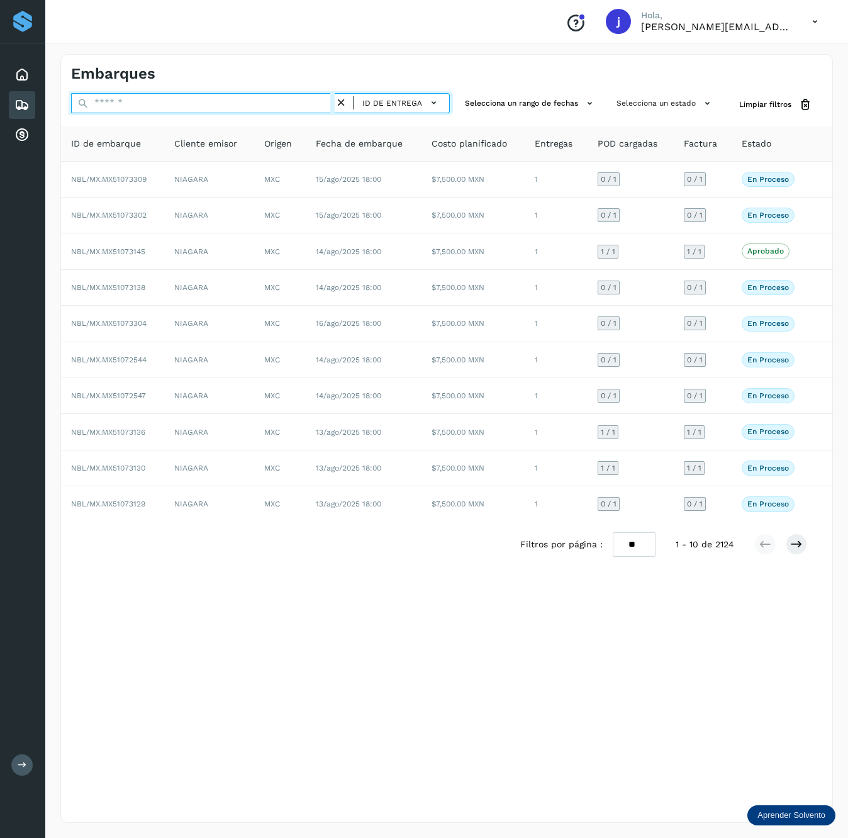
click at [179, 94] on input "text" at bounding box center [202, 103] width 263 height 20
paste input "*****"
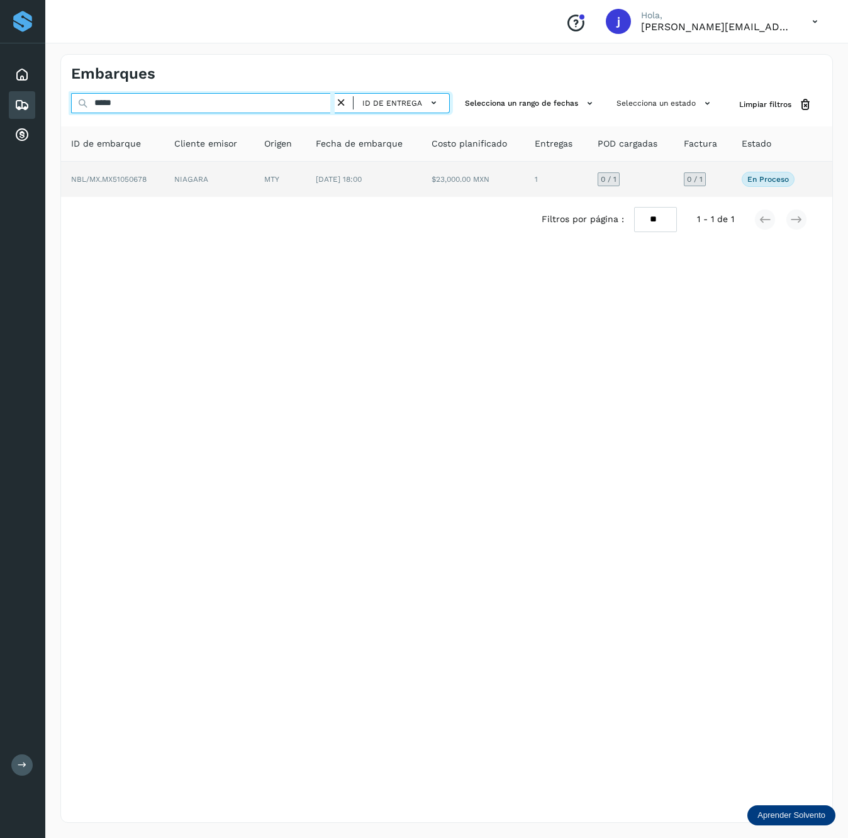
type input "*****"
click at [371, 186] on td "[DATE] 18:00" at bounding box center [364, 179] width 116 height 35
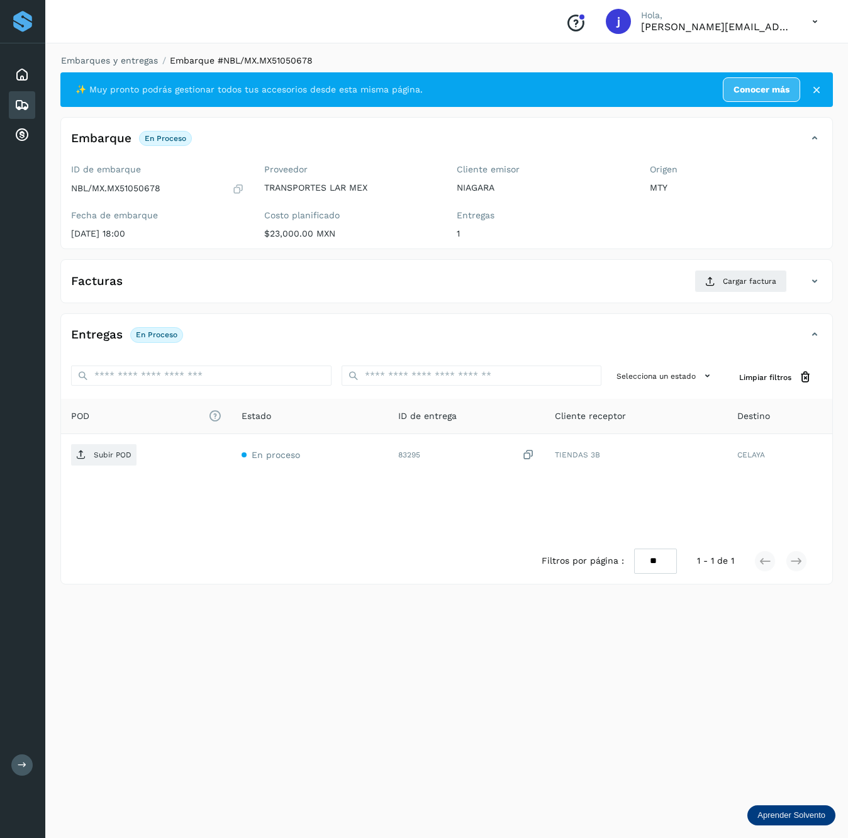
click at [138, 188] on p "NBL/MX.MX51050678" at bounding box center [115, 188] width 89 height 11
copy p "MX51050678"
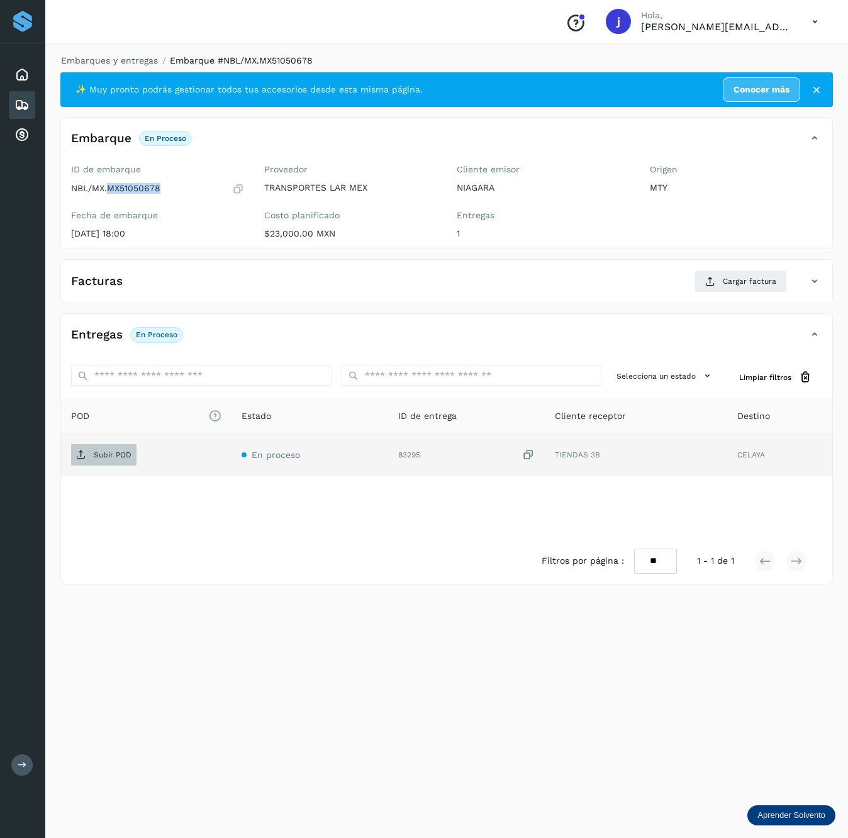
click at [124, 465] on button "Subir POD" at bounding box center [103, 454] width 65 height 21
click at [104, 443] on td "Subir POD" at bounding box center [146, 454] width 170 height 41
click at [94, 455] on p "Subir POD" at bounding box center [113, 454] width 38 height 9
click at [108, 465] on span "Subir POD" at bounding box center [103, 455] width 65 height 20
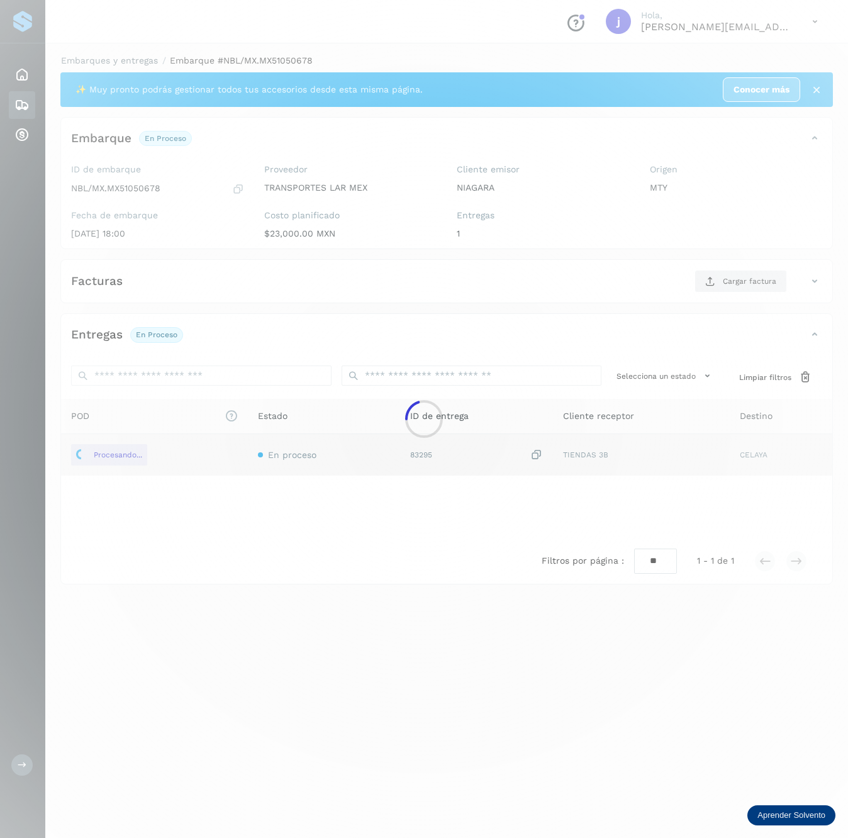
click at [722, 289] on div at bounding box center [424, 419] width 848 height 838
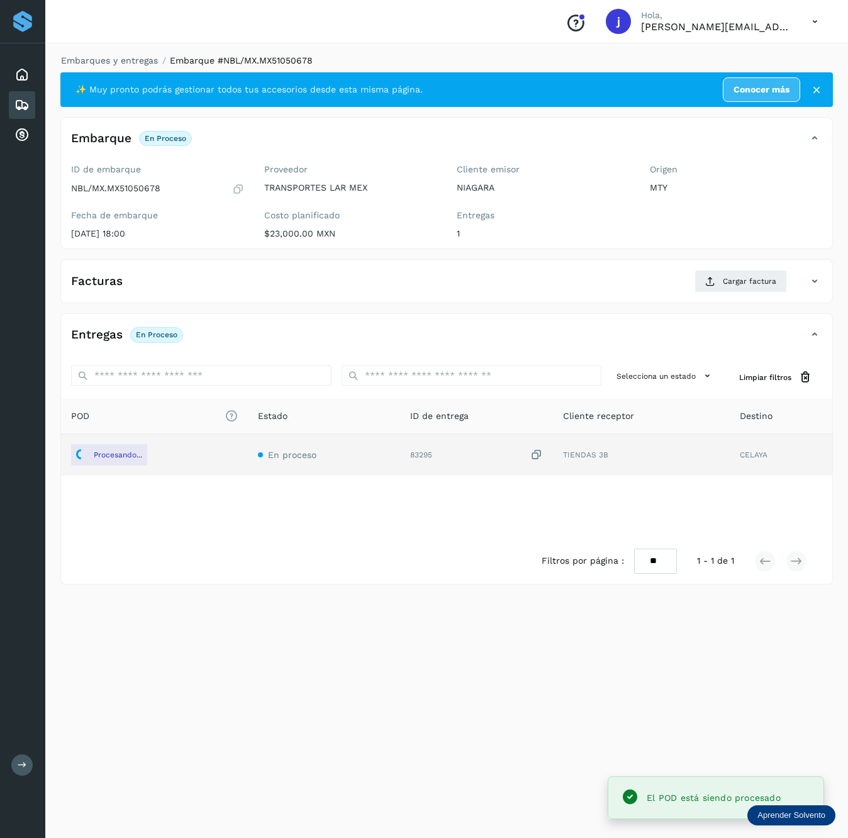
click at [731, 296] on div "Facturas Cargar factura" at bounding box center [446, 286] width 771 height 33
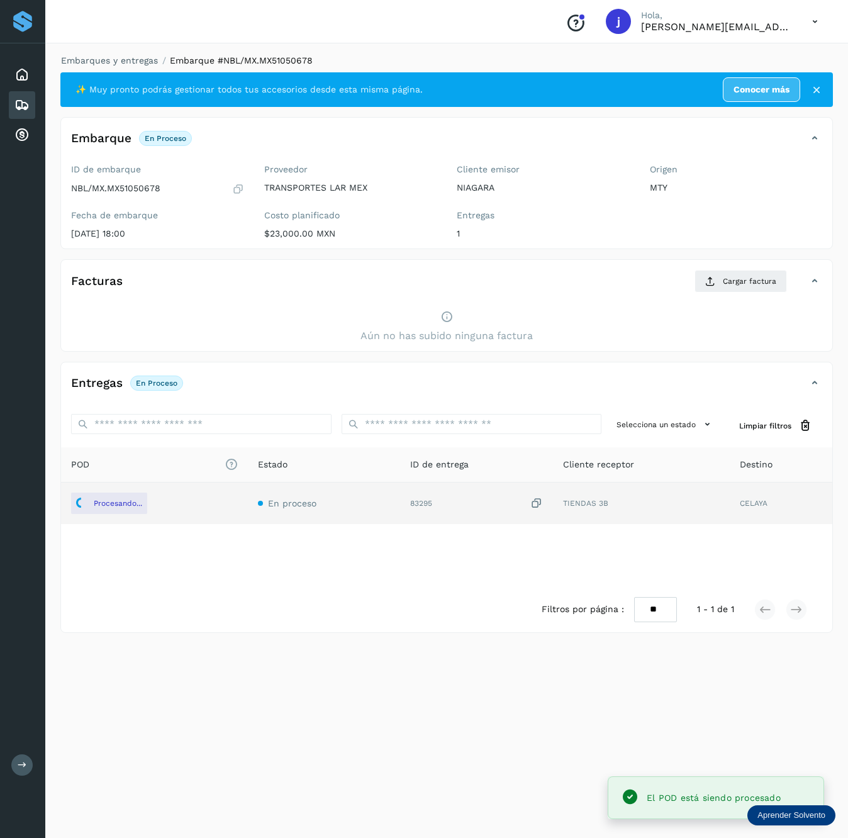
click at [826, 286] on div "Facturas Cargar factura" at bounding box center [446, 286] width 771 height 33
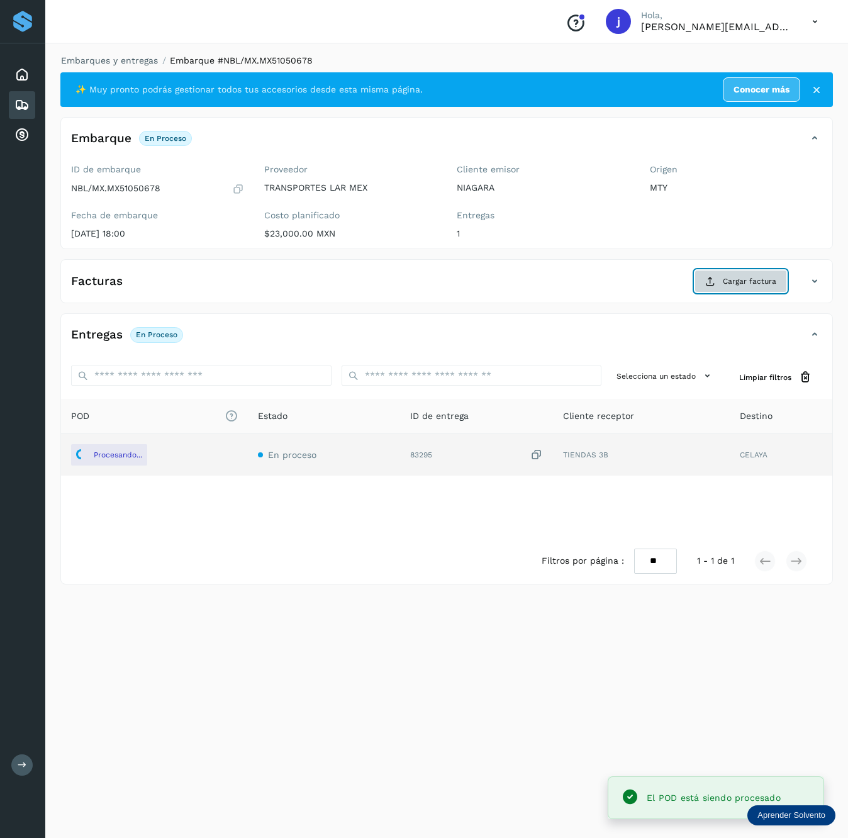
click at [714, 292] on button "Cargar factura" at bounding box center [740, 281] width 92 height 23
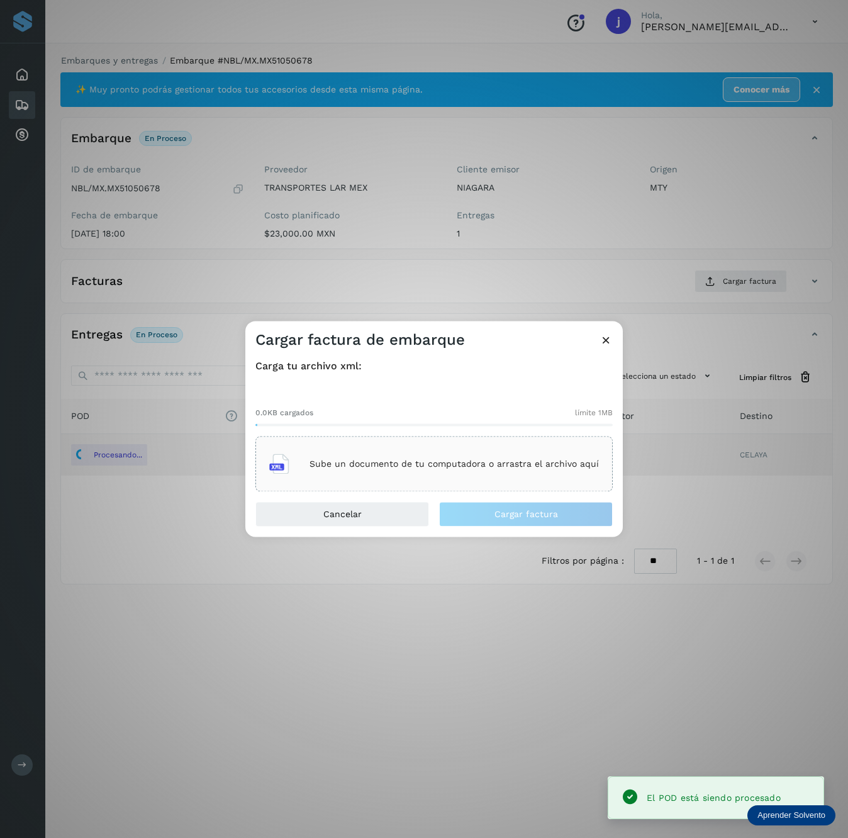
click at [495, 465] on p "Sube un documento de tu computadora o arrastra el archivo aquí" at bounding box center [453, 463] width 289 height 11
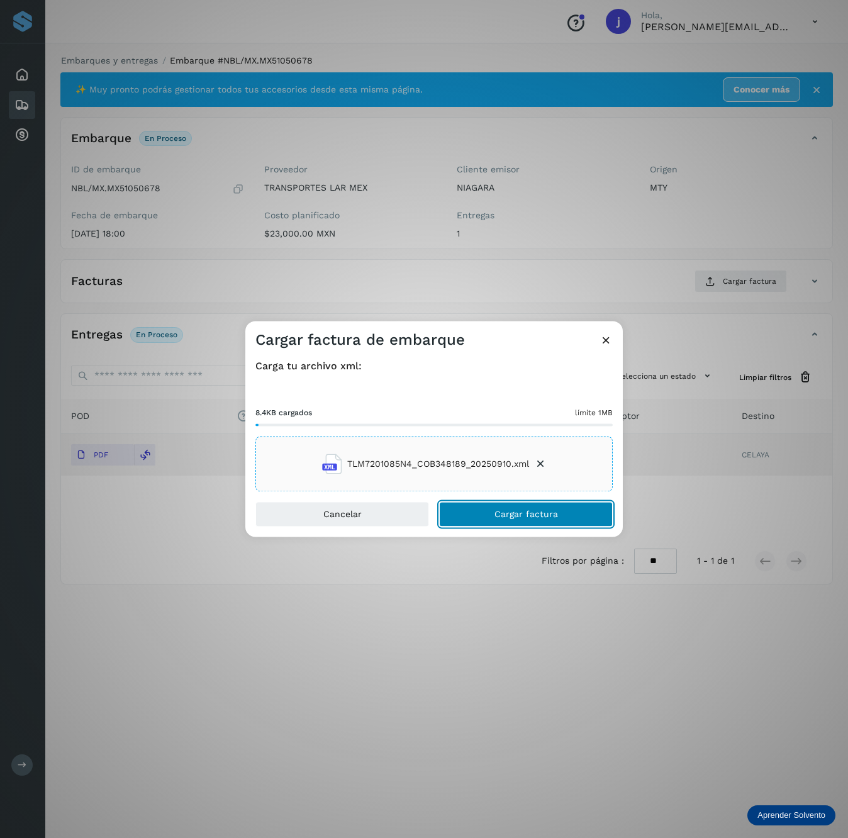
click at [541, 521] on button "Cargar factura" at bounding box center [526, 514] width 174 height 25
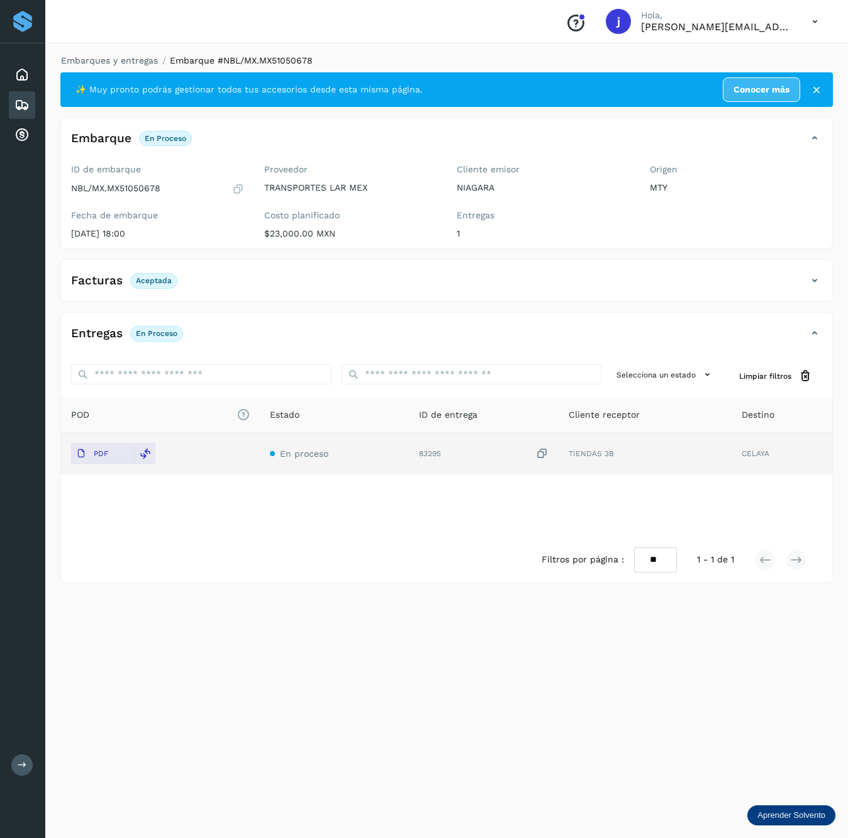
click at [822, 289] on div "Facturas Aceptada" at bounding box center [446, 285] width 771 height 31
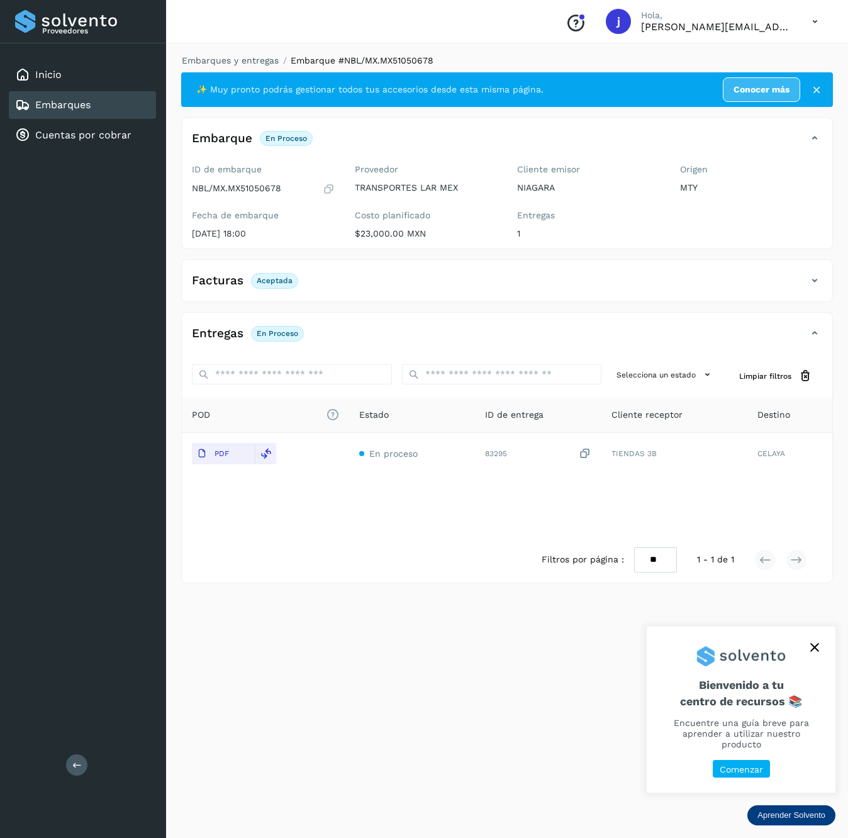
click at [66, 766] on button at bounding box center [76, 764] width 21 height 21
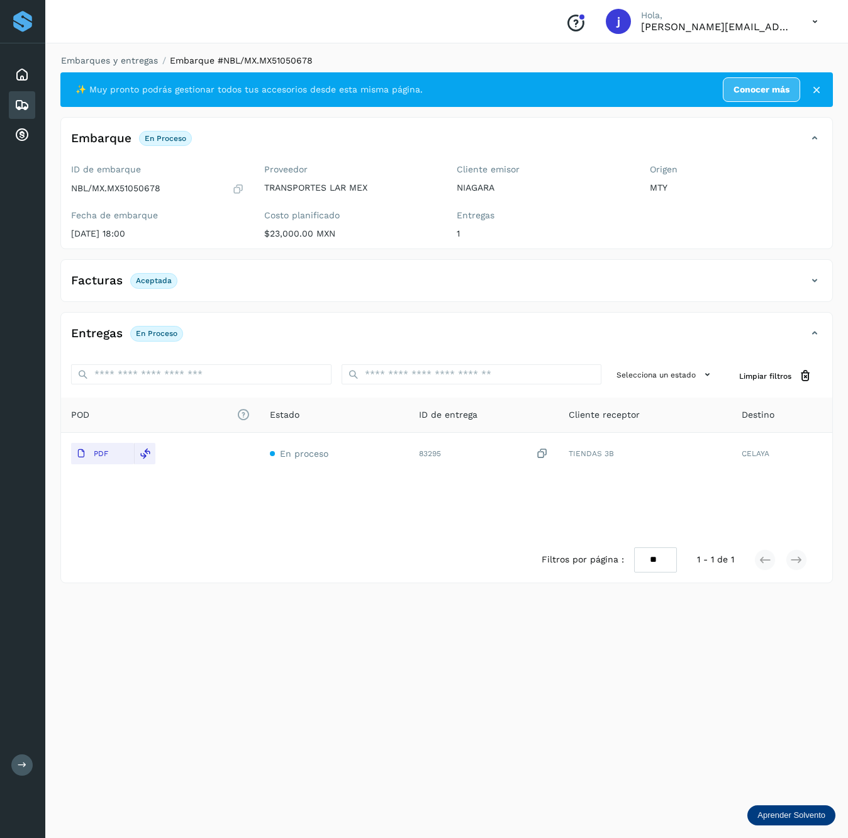
click at [821, 280] on div "Facturas Aceptada" at bounding box center [446, 285] width 771 height 31
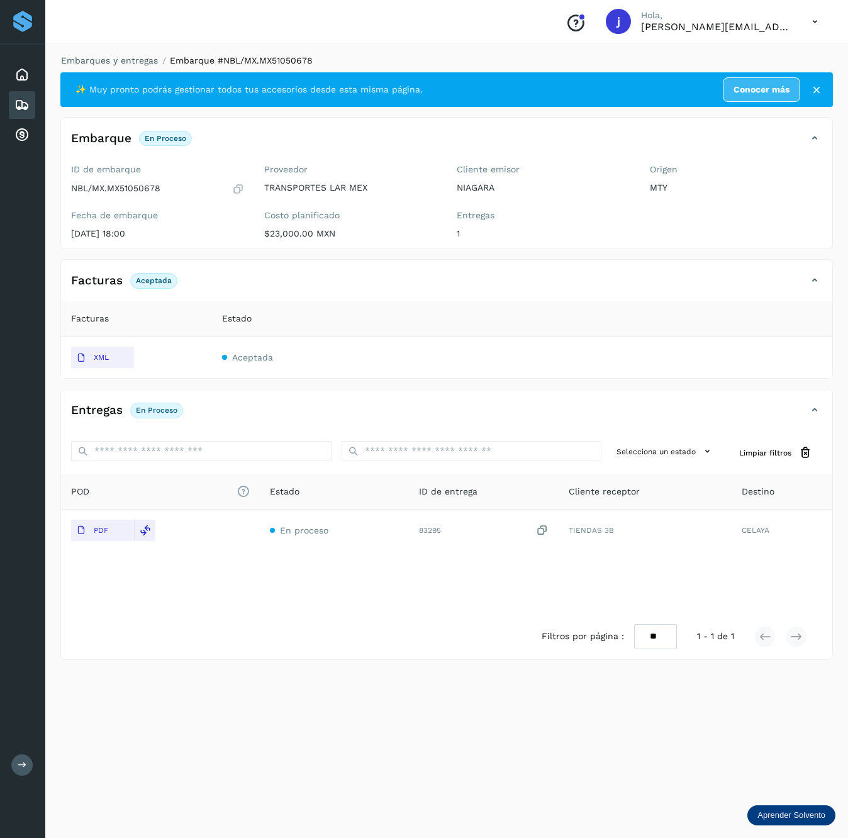
click at [20, 89] on div "Inicio Embarques Cuentas por cobrar" at bounding box center [22, 104] width 45 height 123
click at [15, 108] on icon at bounding box center [21, 104] width 15 height 15
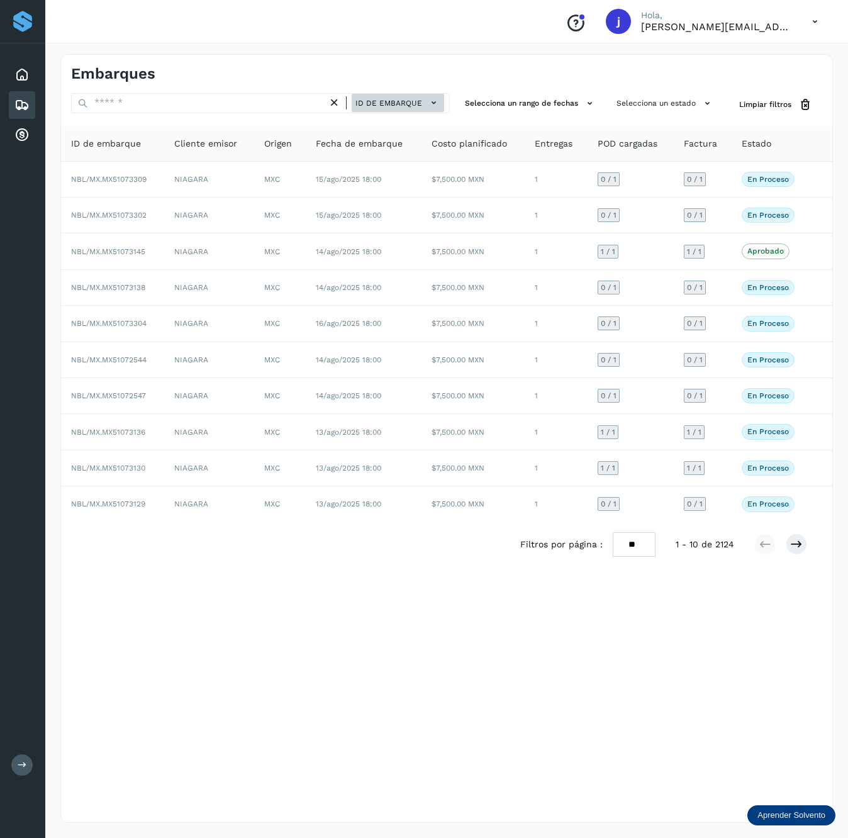
click at [411, 108] on span "ID de embarque" at bounding box center [388, 102] width 67 height 11
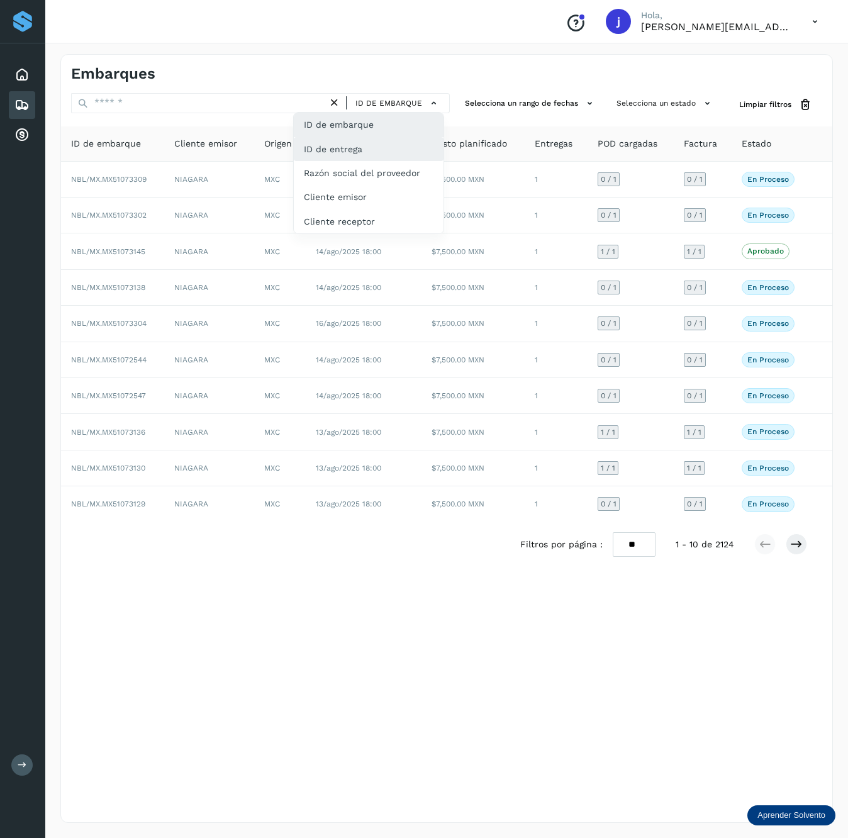
click at [368, 153] on div "ID de entrega" at bounding box center [369, 149] width 150 height 24
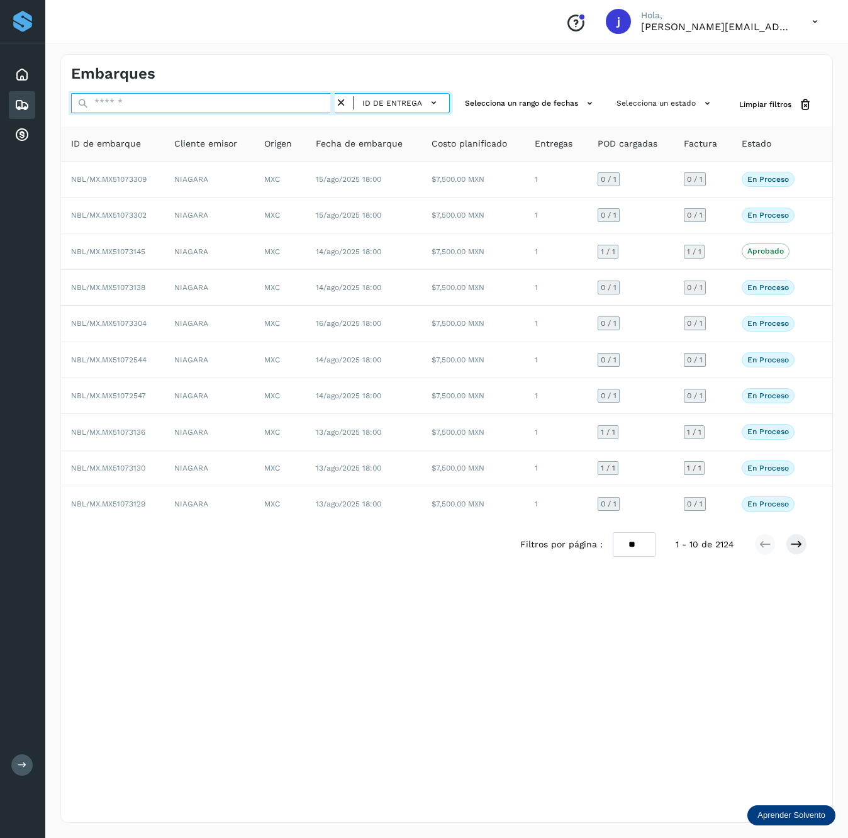
click at [207, 106] on input "text" at bounding box center [202, 103] width 263 height 20
paste input "*****"
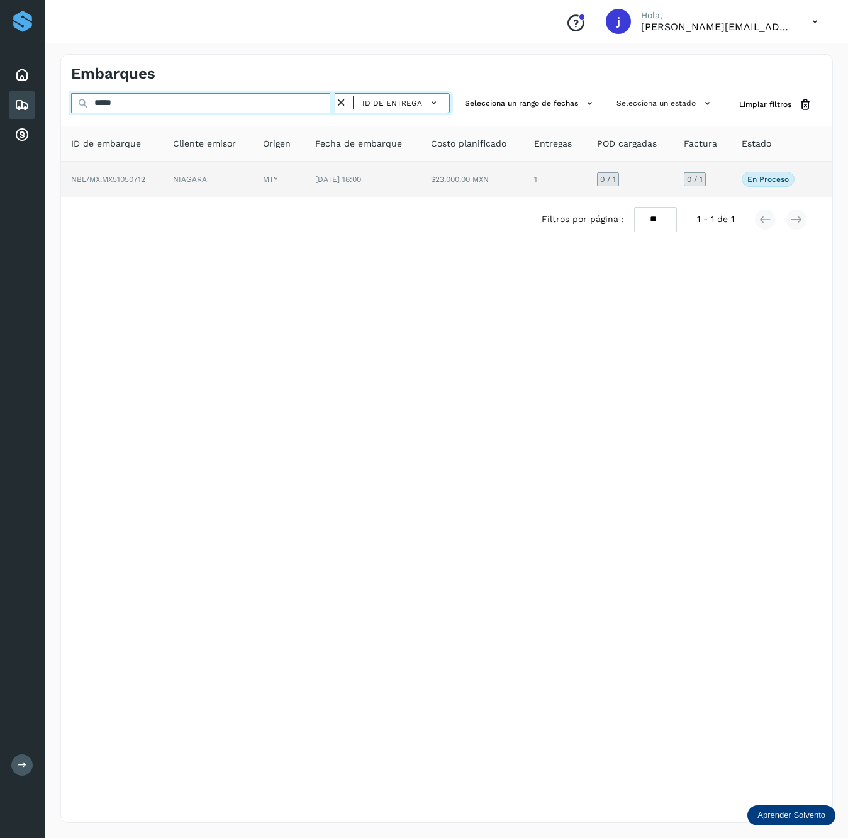
type input "*****"
click at [311, 180] on td "[DATE] 18:00" at bounding box center [363, 179] width 116 height 35
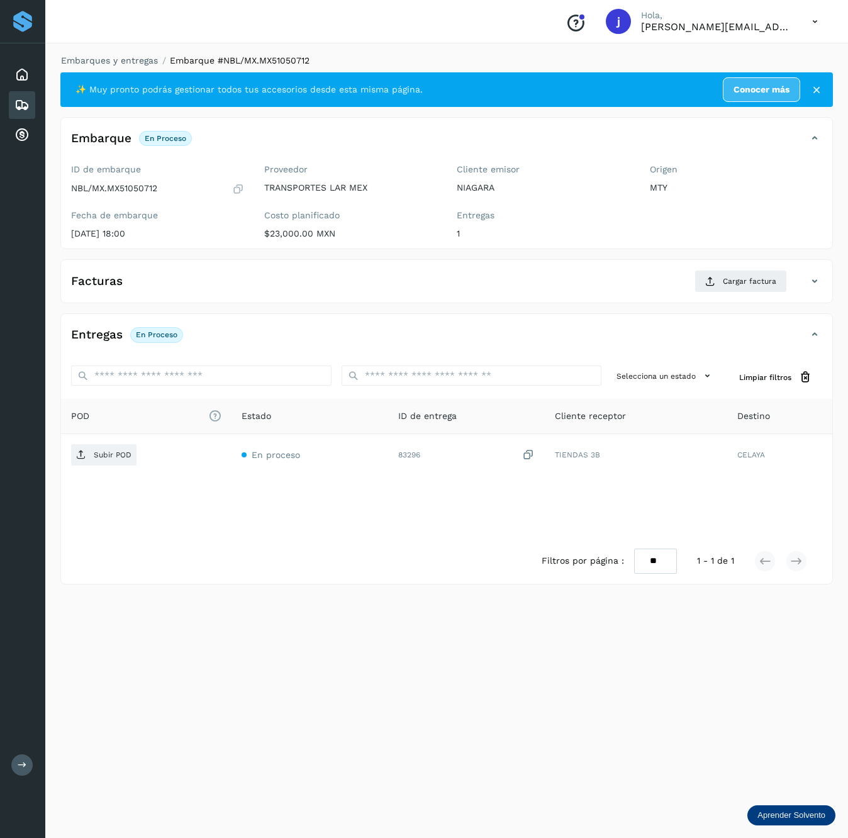
click at [118, 189] on p "NBL/MX.MX51050712" at bounding box center [114, 188] width 86 height 11
click at [121, 187] on p "NBL/MX.MX51050712" at bounding box center [114, 188] width 86 height 11
copy p "MX51050712"
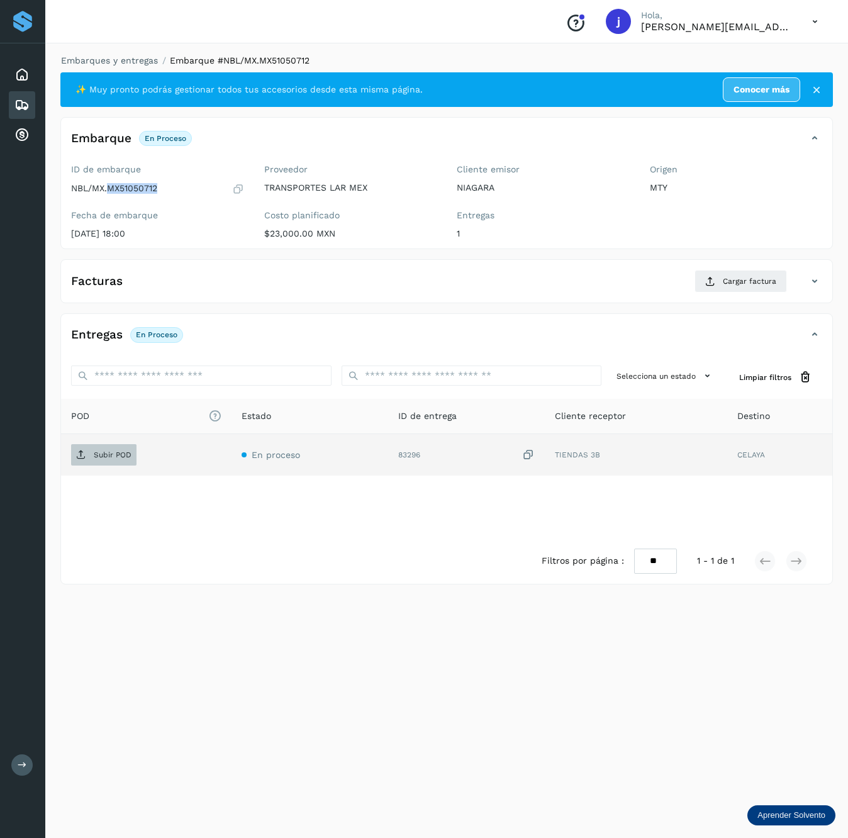
click at [94, 454] on span "Subir POD" at bounding box center [103, 455] width 65 height 20
click at [96, 467] on td "Subir POD" at bounding box center [146, 454] width 170 height 41
drag, startPoint x: 96, startPoint y: 467, endPoint x: 116, endPoint y: 458, distance: 22.0
click at [116, 458] on p "Subir POD" at bounding box center [113, 454] width 38 height 9
click at [111, 454] on p "Subir POD" at bounding box center [113, 454] width 38 height 9
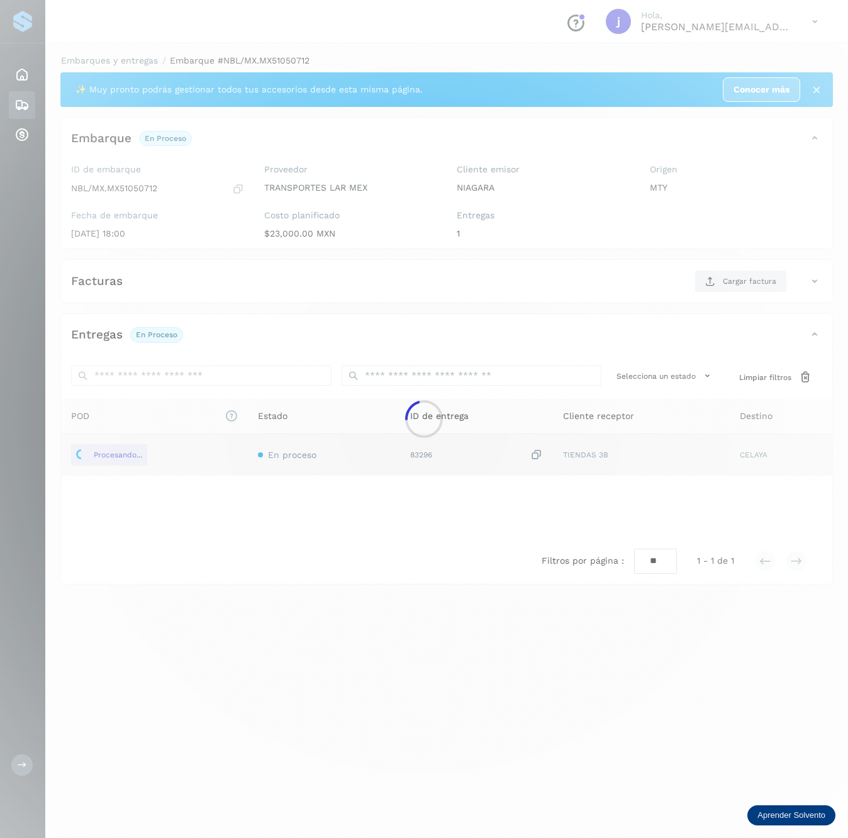
click at [762, 269] on div at bounding box center [424, 419] width 848 height 838
click at [746, 296] on div at bounding box center [424, 419] width 848 height 838
click at [763, 284] on div at bounding box center [424, 419] width 848 height 838
click at [765, 284] on div at bounding box center [424, 419] width 848 height 838
click at [750, 283] on div at bounding box center [424, 419] width 848 height 838
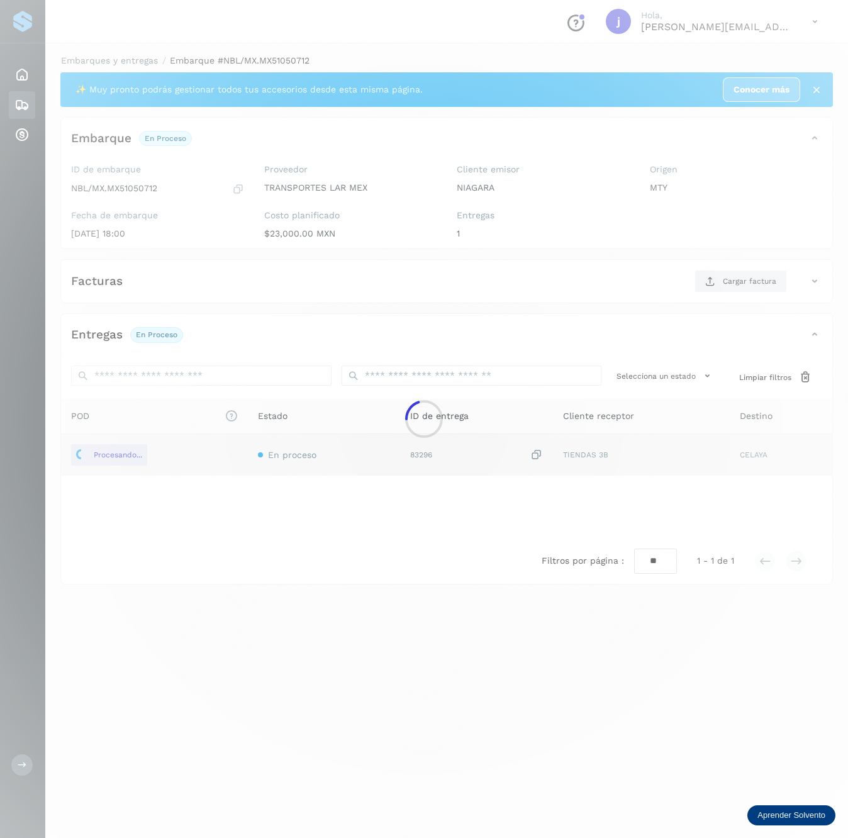
click at [750, 283] on div at bounding box center [424, 419] width 848 height 838
click at [750, 281] on div at bounding box center [424, 419] width 848 height 838
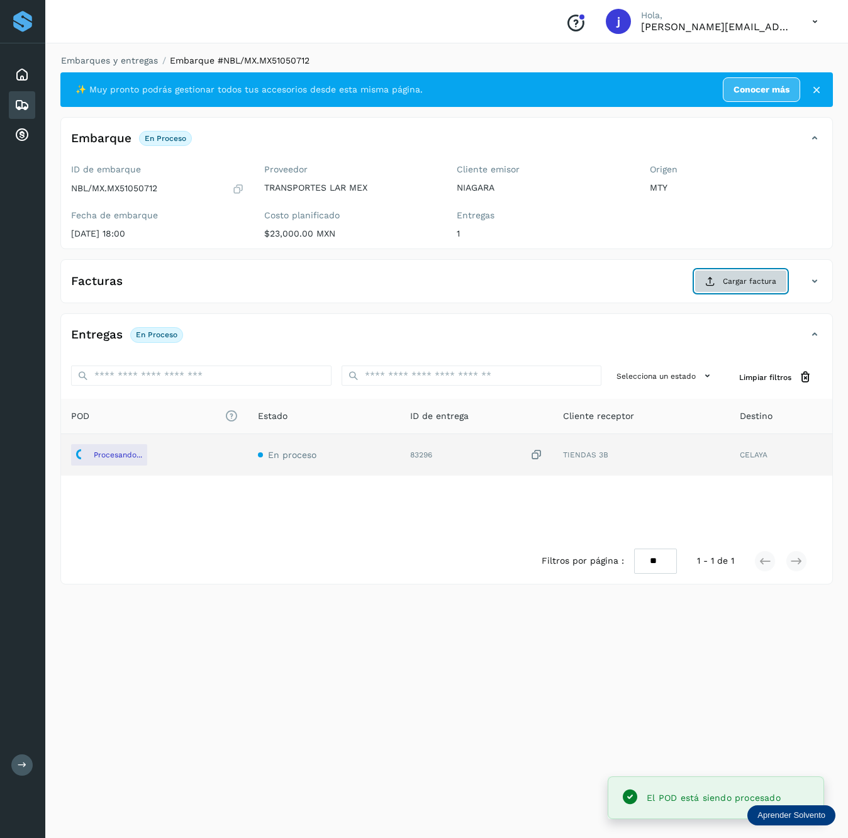
click at [717, 282] on button "Cargar factura" at bounding box center [740, 281] width 92 height 23
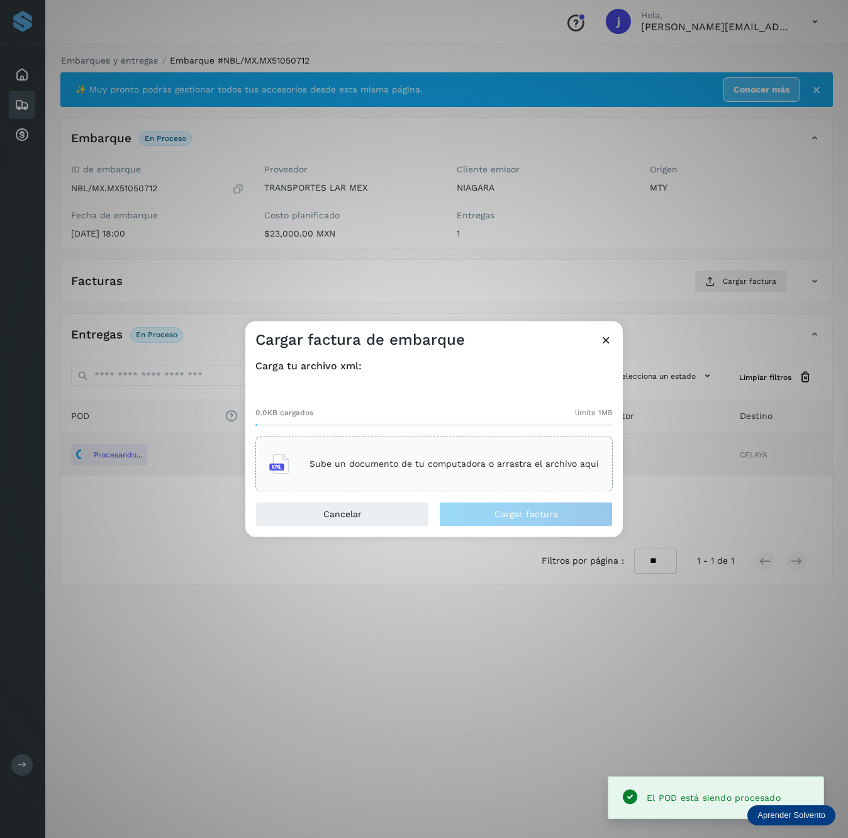
click at [486, 431] on div "0.0KB cargados límite 1MB Sube un documento de tu computadora o arrastra el arc…" at bounding box center [433, 439] width 357 height 104
click at [482, 449] on div "Sube un documento de tu computadora o arrastra el archivo aquí" at bounding box center [433, 464] width 329 height 34
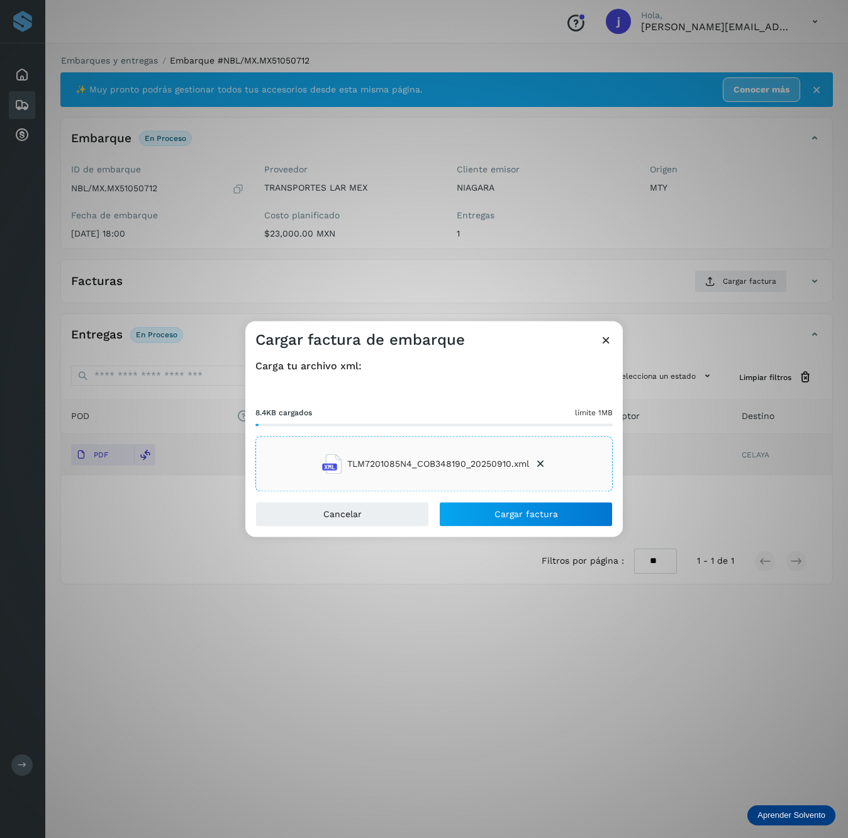
click at [557, 528] on div "Cancelar Cargar factura" at bounding box center [433, 519] width 377 height 35
click at [561, 517] on button "Cargar factura" at bounding box center [526, 514] width 174 height 25
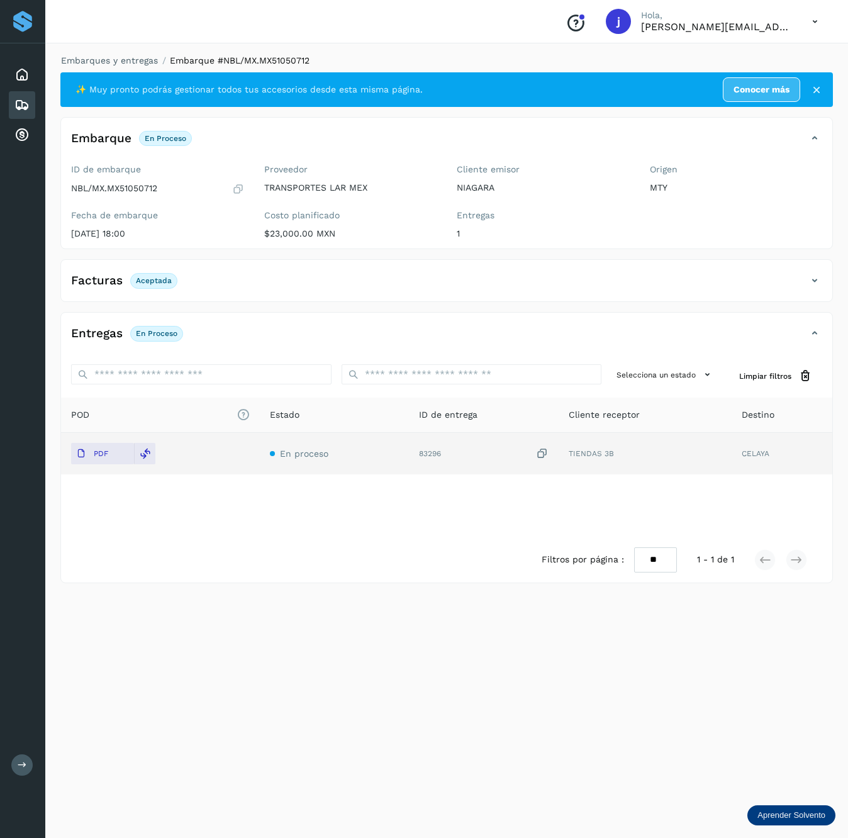
click at [797, 278] on div "Facturas Aceptada" at bounding box center [434, 280] width 746 height 21
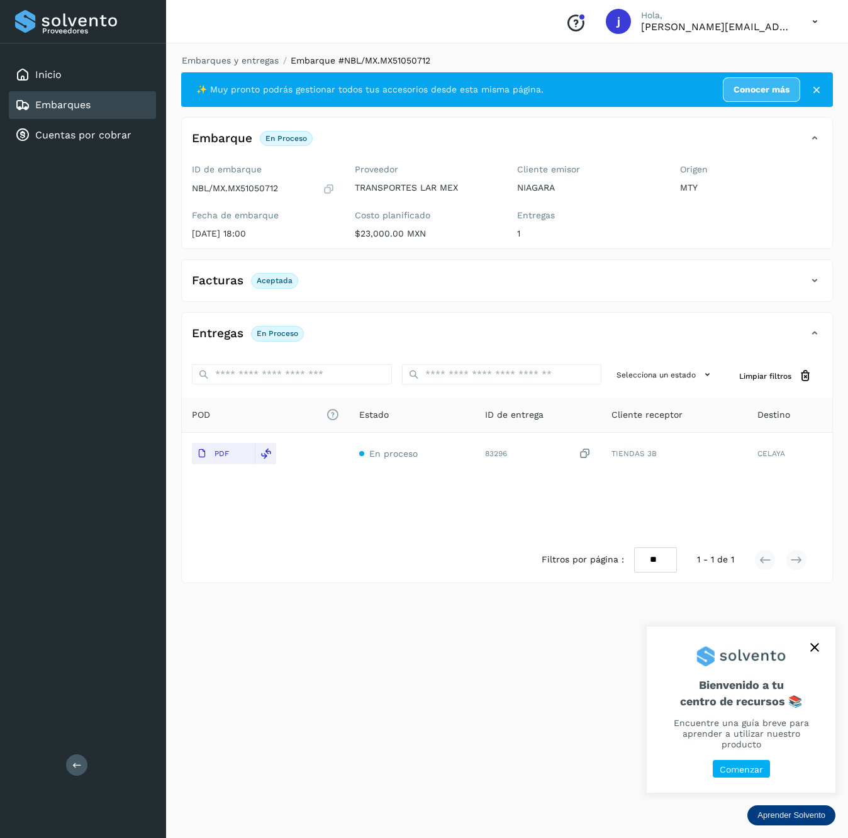
click at [79, 755] on button at bounding box center [76, 764] width 21 height 21
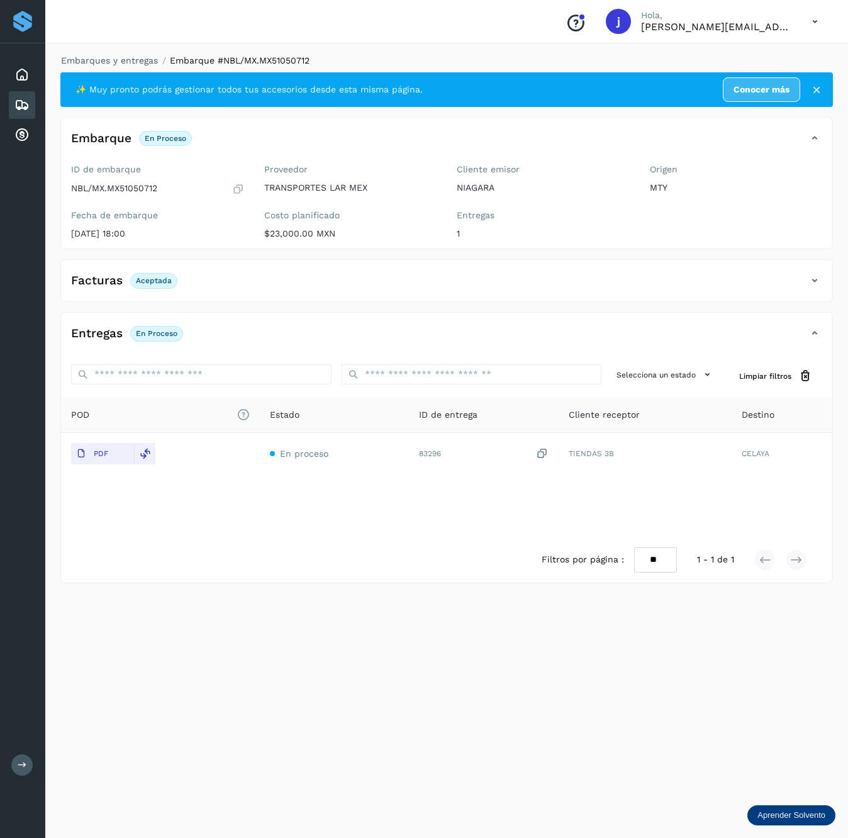
click at [816, 331] on icon at bounding box center [814, 333] width 15 height 15
click at [816, 284] on icon at bounding box center [814, 280] width 15 height 15
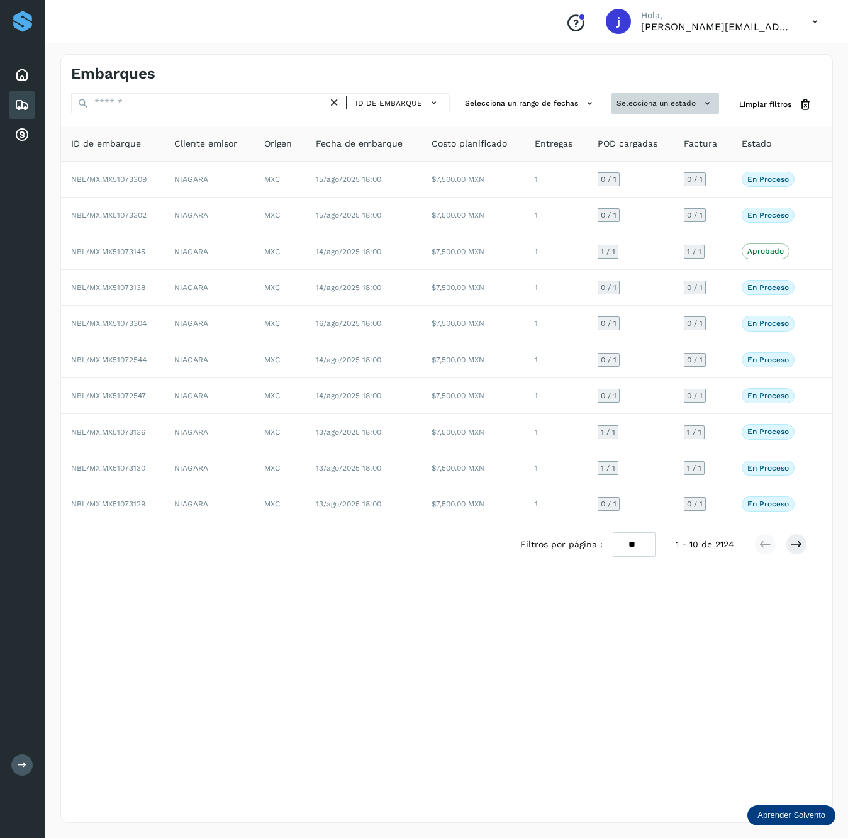
click at [679, 98] on button "Selecciona un estado" at bounding box center [665, 103] width 108 height 21
drag, startPoint x: 655, startPoint y: 133, endPoint x: 662, endPoint y: 256, distance: 123.5
click at [662, 116] on div "Selecciona un estado En proceso Pre-Aprobado No conforme Aprobado" at bounding box center [665, 104] width 108 height 23
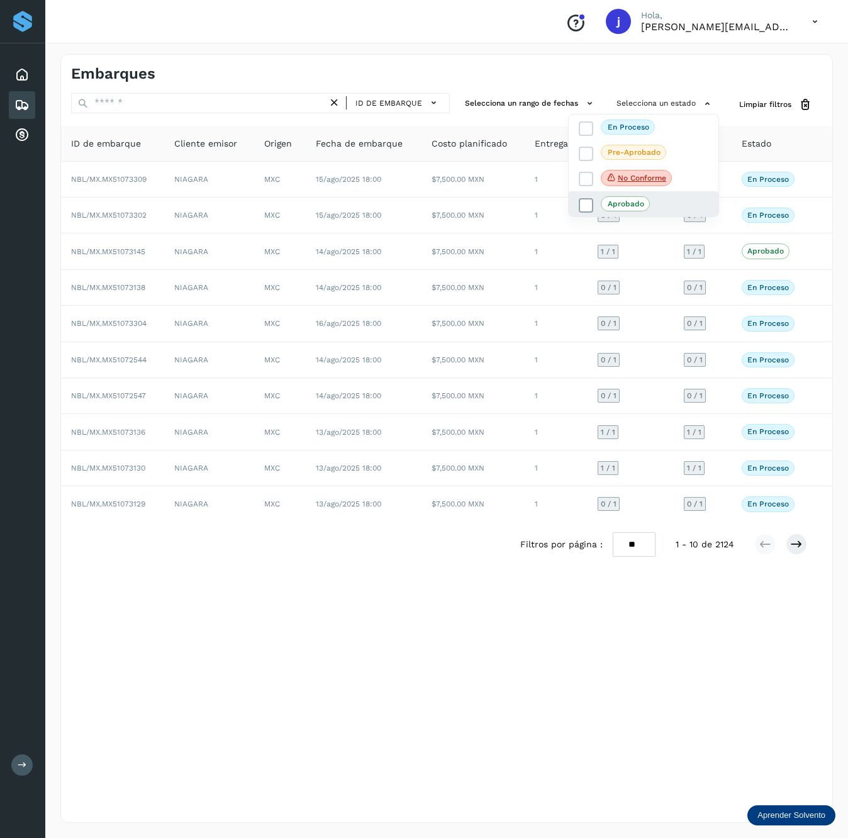
click at [585, 207] on icon at bounding box center [586, 205] width 13 height 13
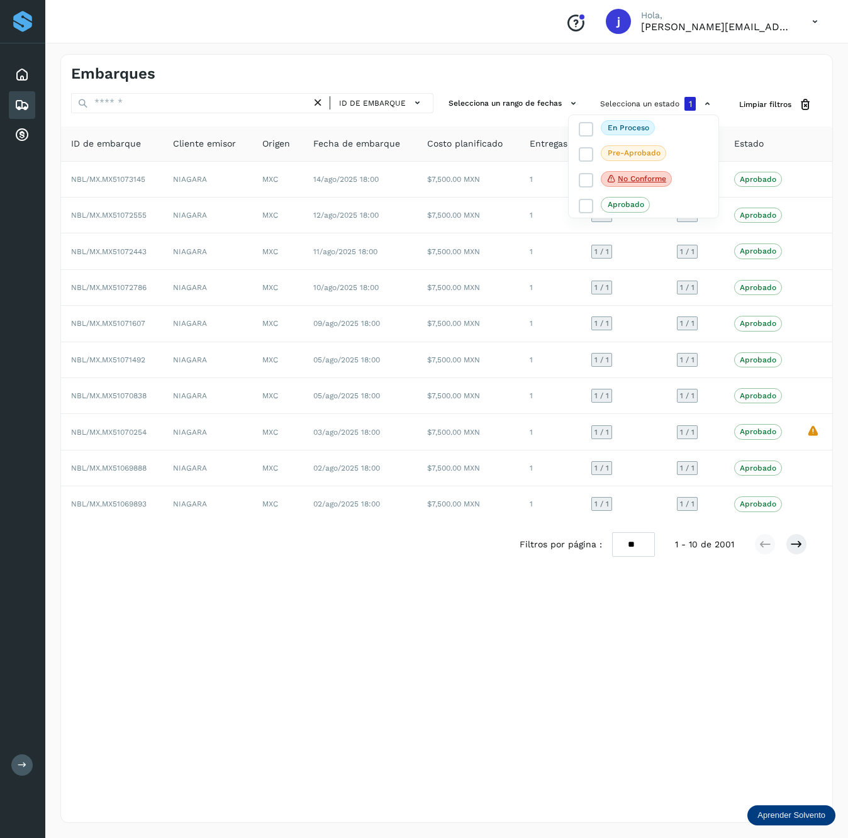
click at [827, 429] on div at bounding box center [424, 419] width 848 height 838
click at [615, 557] on select "** ** **" at bounding box center [633, 544] width 43 height 25
select select "**"
click at [612, 538] on select "** ** **" at bounding box center [633, 544] width 43 height 25
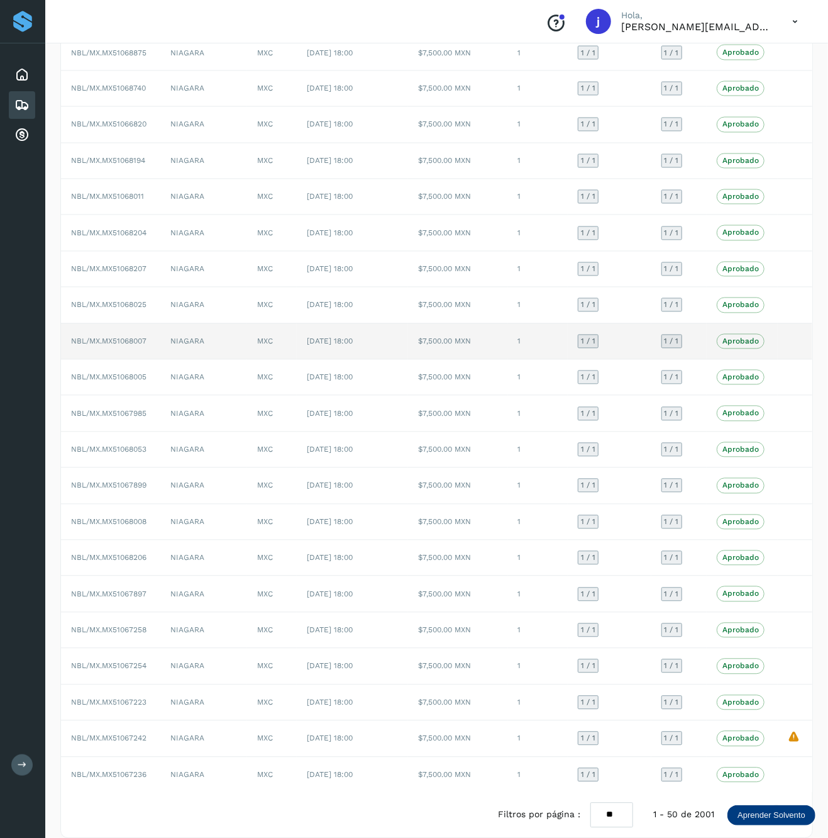
scroll to position [1220, 0]
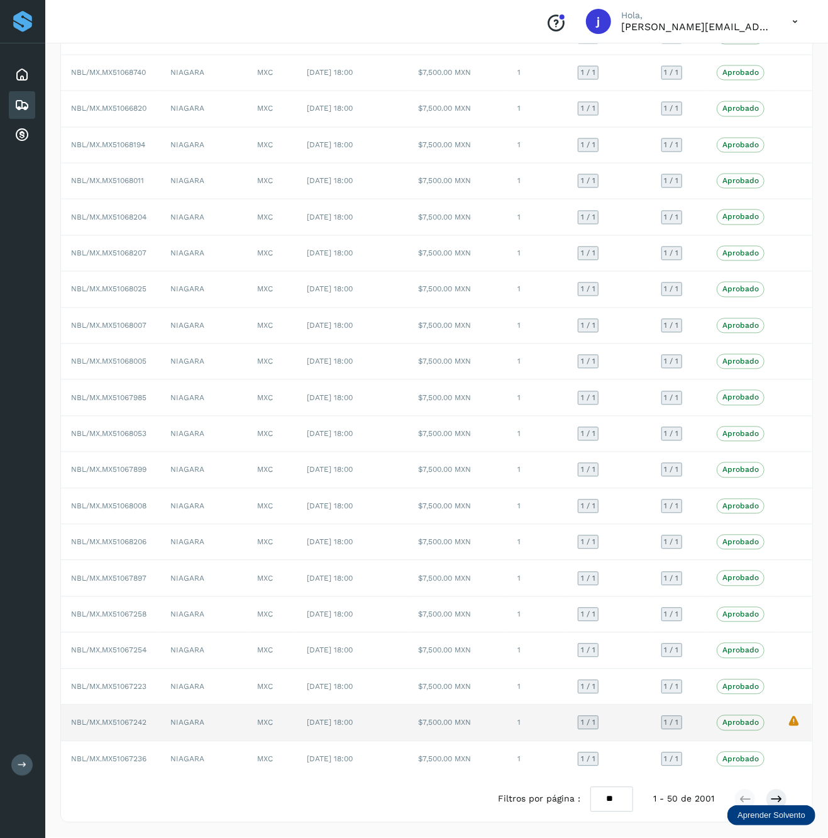
click at [792, 729] on td "La validación de Solvento para este embarque ha sido anulada debido al cambio d…" at bounding box center [795, 723] width 35 height 36
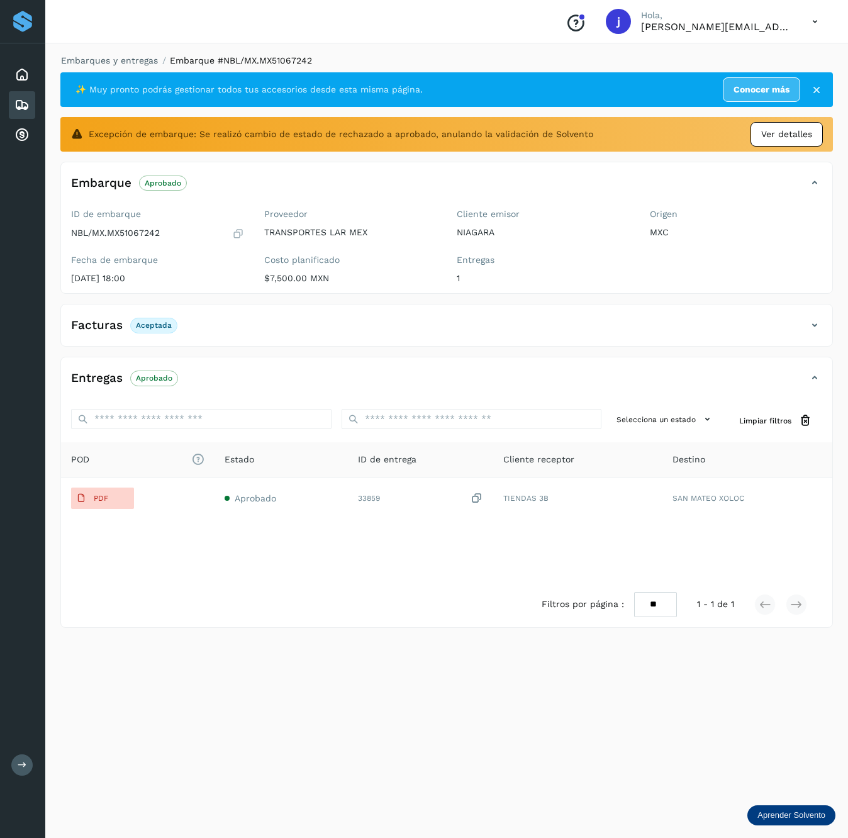
click at [773, 138] on span "Ver detalles" at bounding box center [786, 134] width 51 height 13
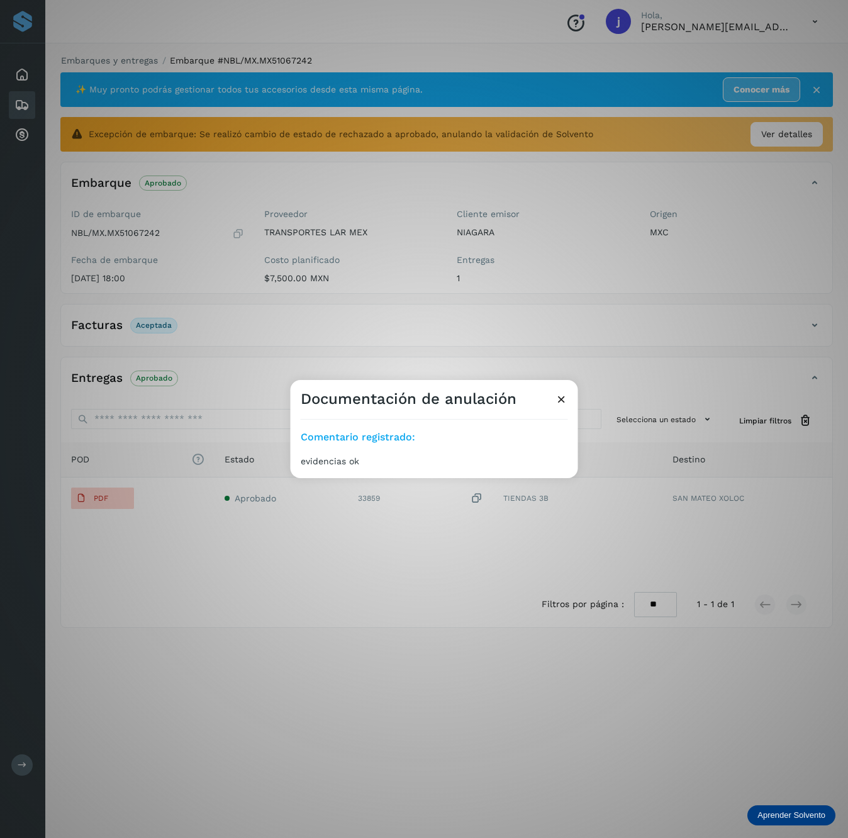
click at [316, 525] on div "Documentación de anulación Comentario registrado: evidencias ok" at bounding box center [424, 419] width 848 height 838
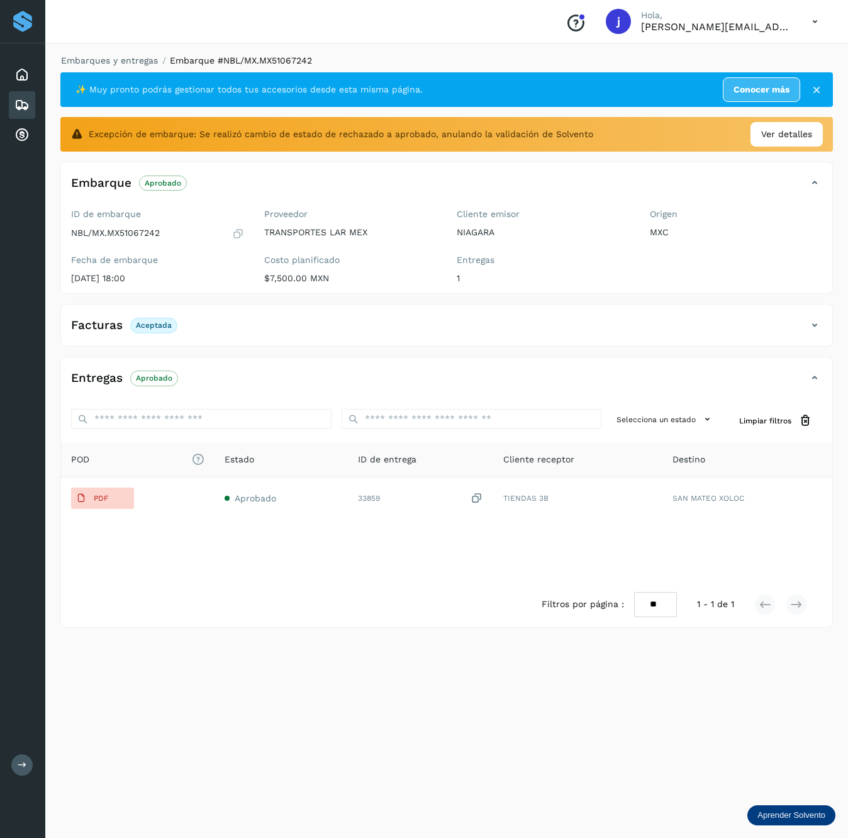
click at [821, 92] on icon at bounding box center [816, 90] width 13 height 13
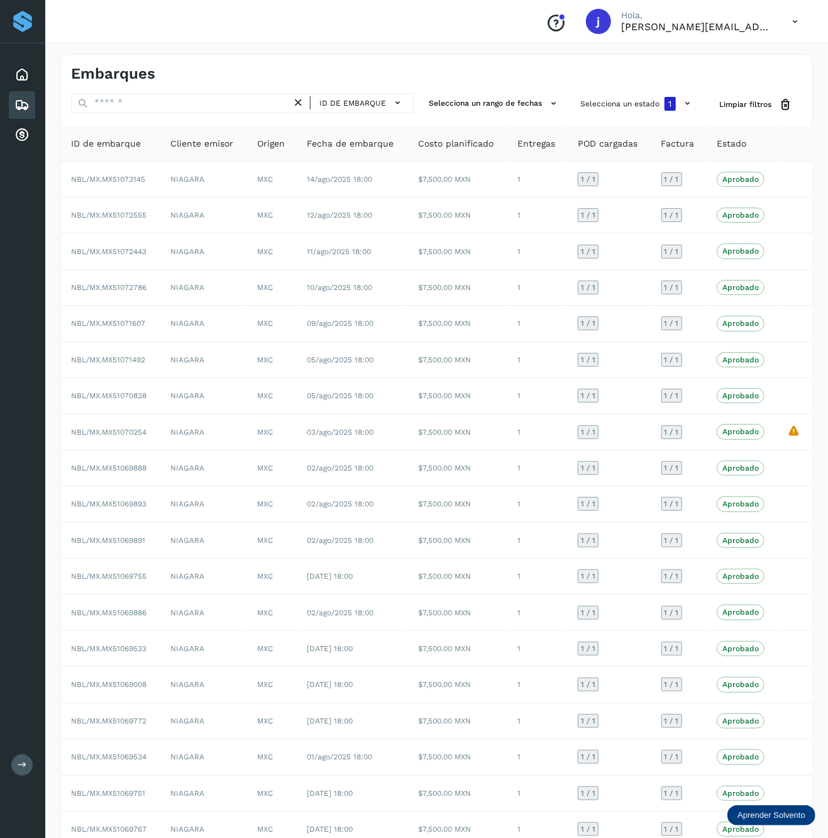
click at [26, 106] on icon at bounding box center [21, 104] width 15 height 15
click at [758, 100] on span "Limpiar filtros" at bounding box center [745, 104] width 52 height 11
select select "**"
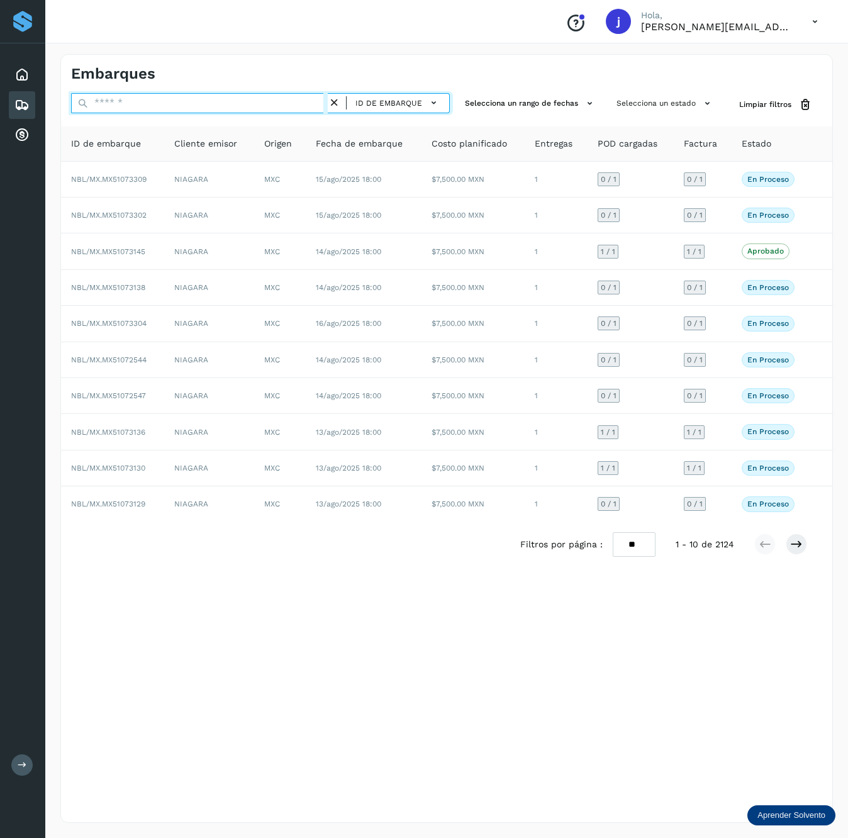
click at [141, 108] on input "text" at bounding box center [199, 103] width 257 height 20
paste input "*****"
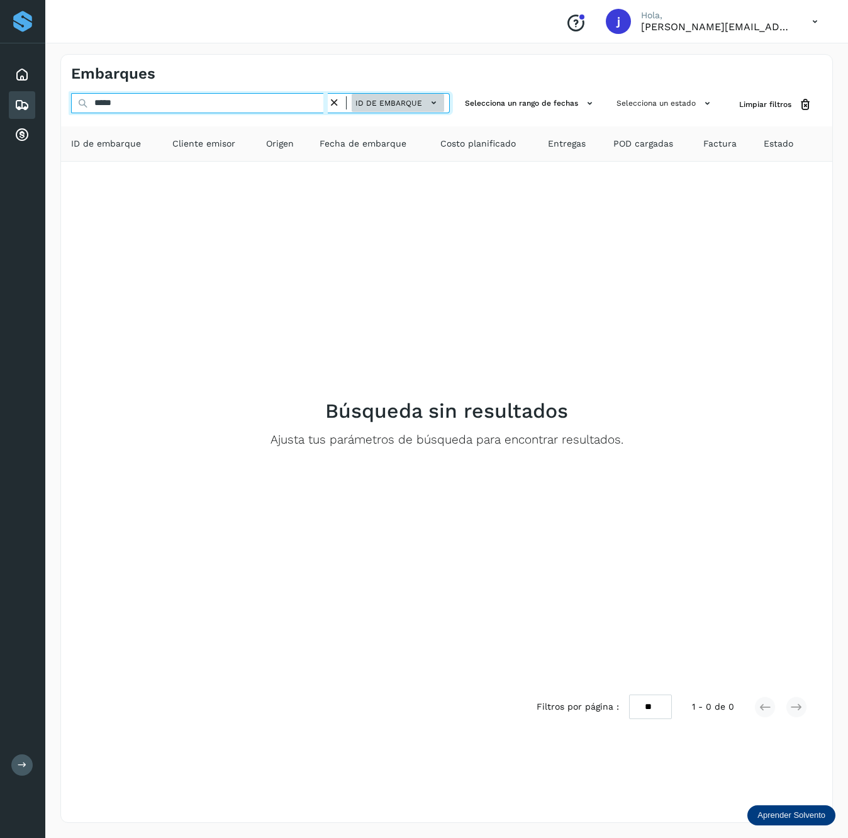
type input "*****"
click at [418, 106] on span "ID de embarque" at bounding box center [388, 102] width 67 height 11
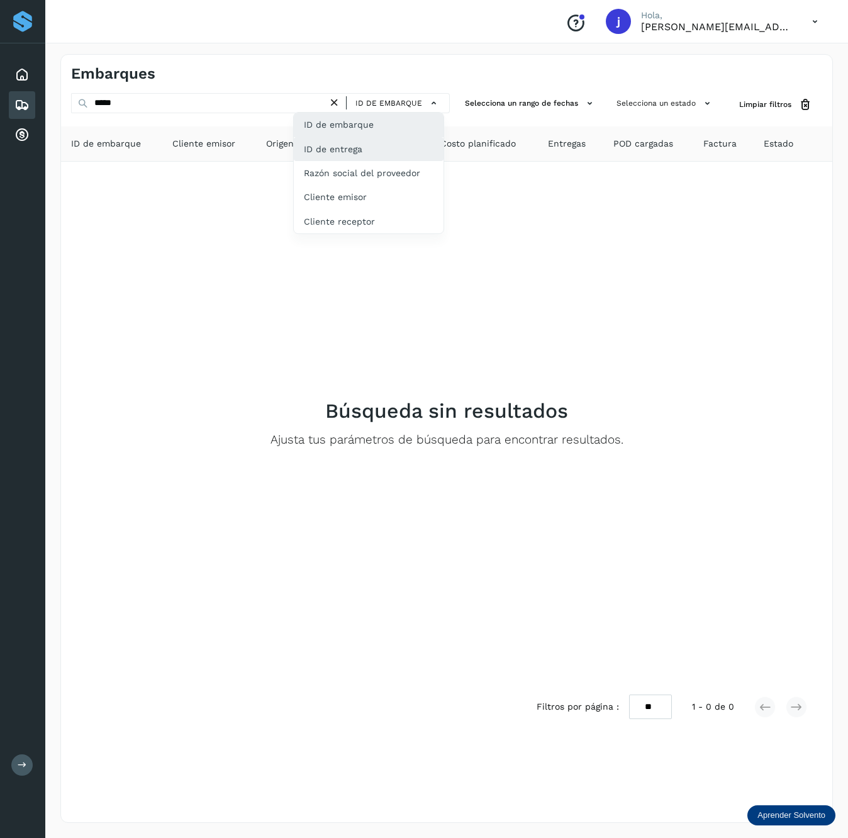
click at [382, 145] on div "ID de entrega" at bounding box center [369, 149] width 150 height 24
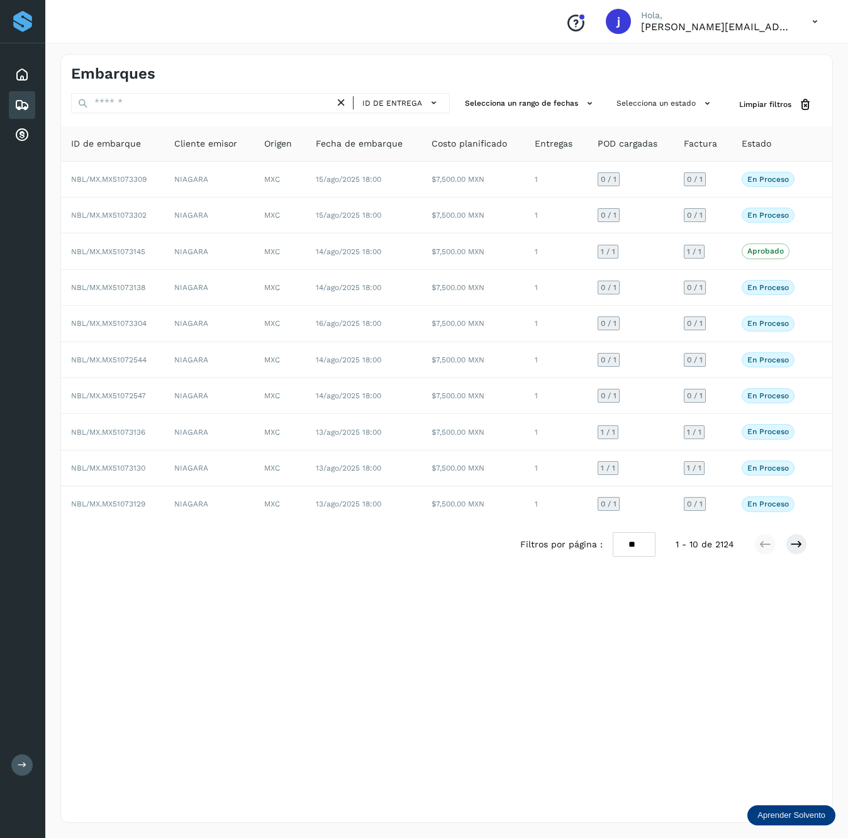
click at [192, 118] on div "ID de entrega Selecciona un rango de fechas Selecciona un estado Limpiar filtro…" at bounding box center [446, 329] width 771 height 473
click at [194, 107] on input "text" at bounding box center [202, 103] width 263 height 20
paste input "*****"
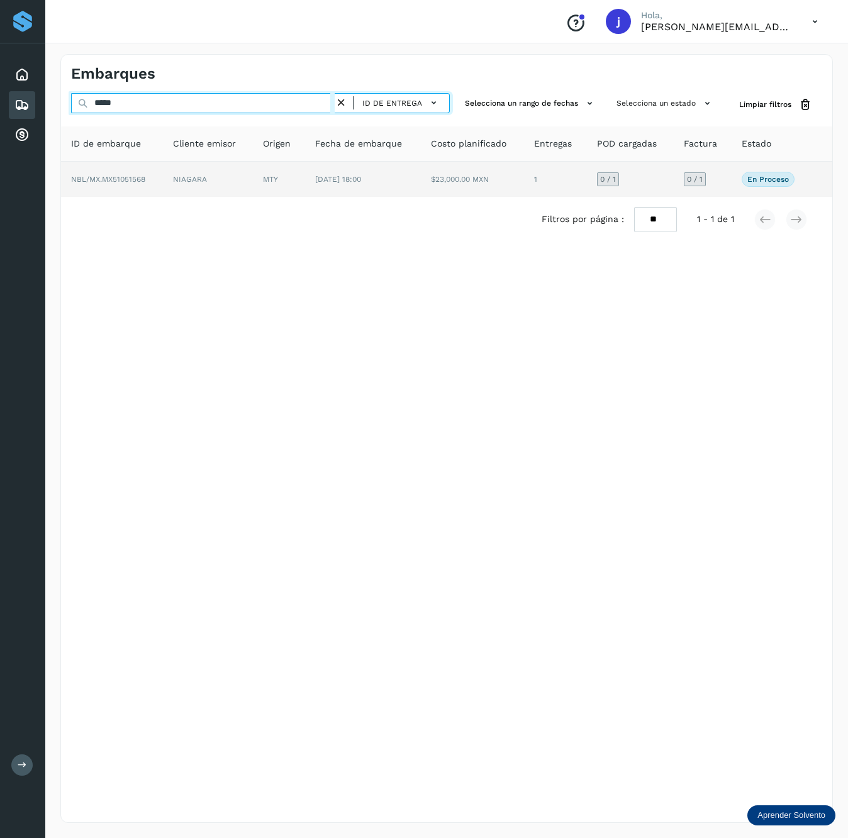
type input "*****"
click at [239, 165] on td "NIAGARA" at bounding box center [208, 179] width 90 height 35
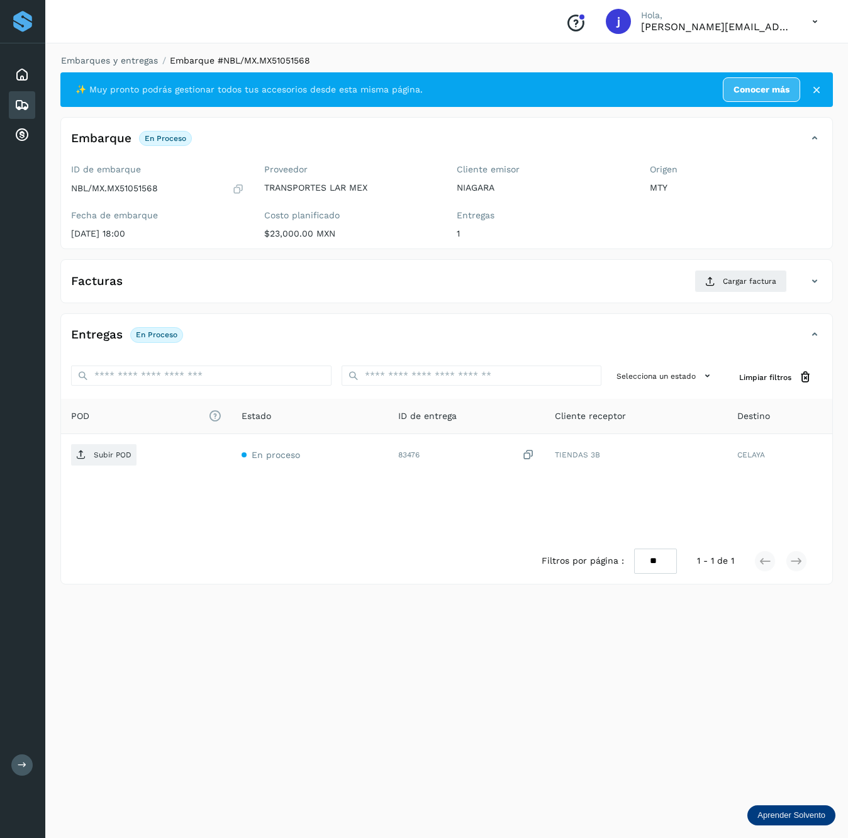
click at [141, 178] on div "ID de embarque NBL/MX.MX51051568" at bounding box center [157, 179] width 173 height 31
click at [141, 187] on p "NBL/MX.MX51051568" at bounding box center [114, 188] width 87 height 11
copy p "MX51051568"
click at [709, 279] on icon at bounding box center [710, 281] width 10 height 10
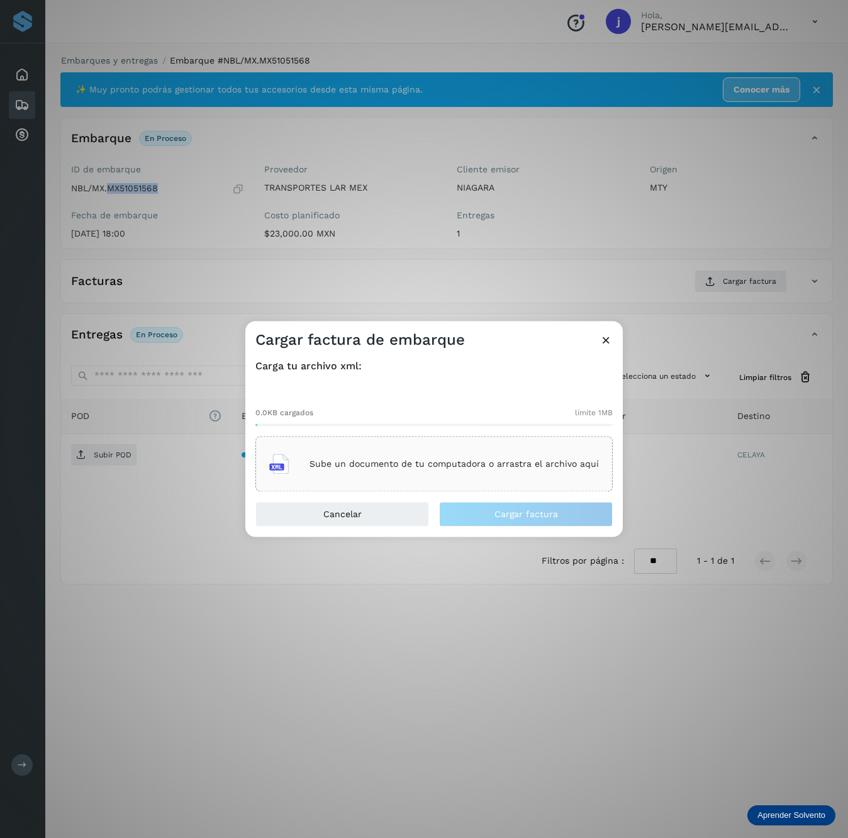
click at [378, 470] on div "Sube un documento de tu computadora o arrastra el archivo aquí" at bounding box center [433, 464] width 329 height 34
click at [396, 458] on p "Sube un documento de tu computadora o arrastra el archivo aquí" at bounding box center [453, 463] width 289 height 11
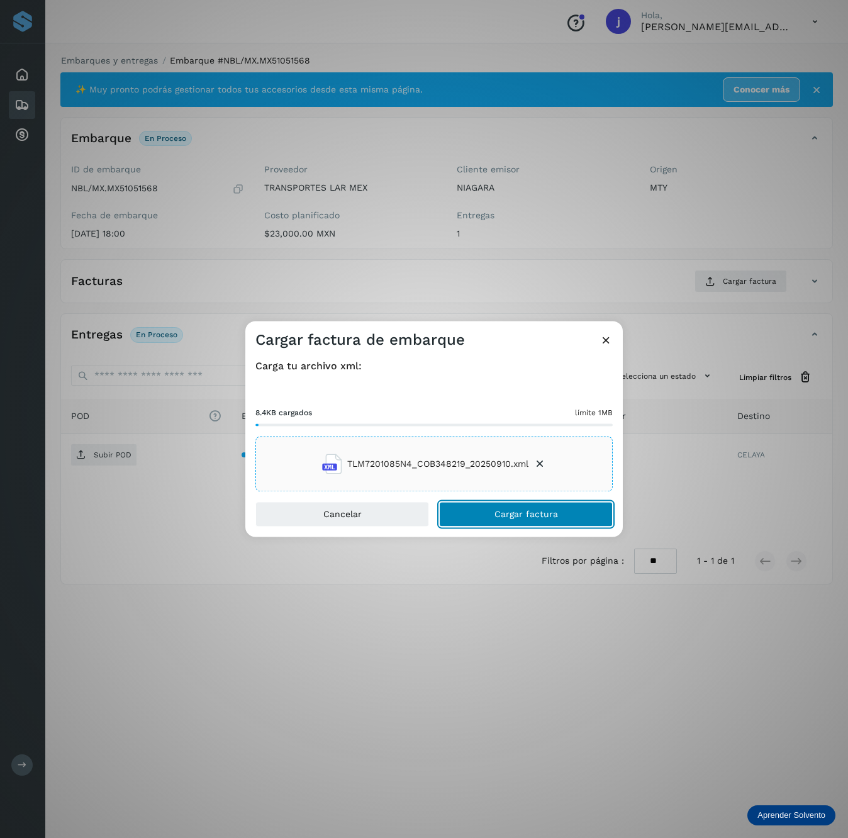
click at [551, 510] on span "Cargar factura" at bounding box center [526, 514] width 64 height 9
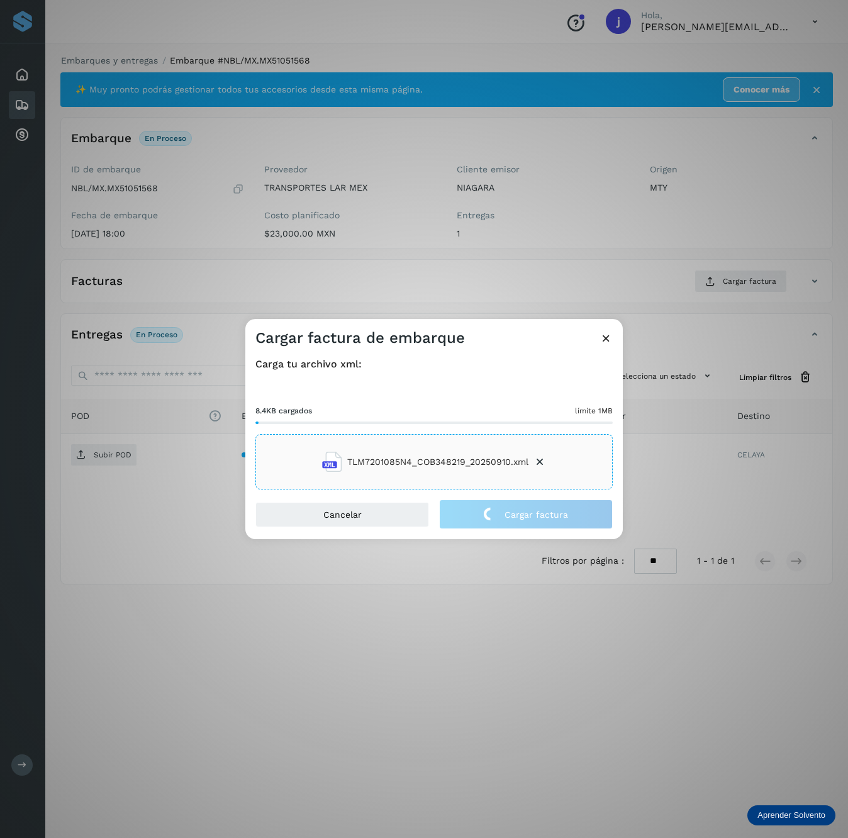
click at [113, 463] on div "Cargar factura de embarque Carga tu archivo xml: 8.4KB cargados límite 1MB TLM7…" at bounding box center [424, 419] width 848 height 838
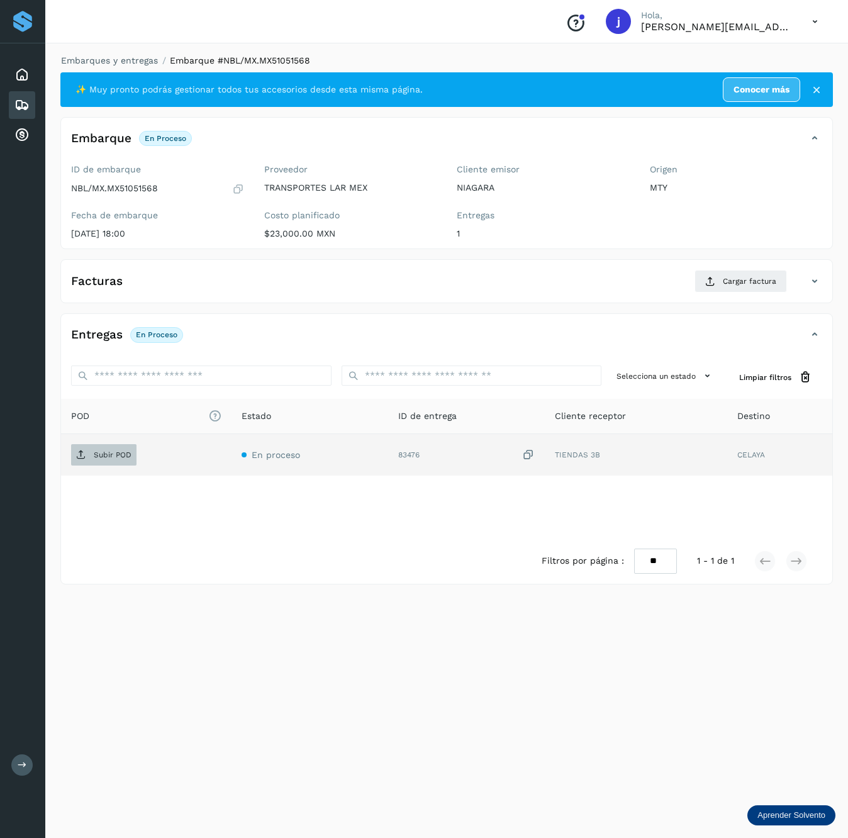
click at [112, 455] on p "Subir POD" at bounding box center [113, 454] width 38 height 9
click at [132, 457] on span "Subir POD" at bounding box center [103, 455] width 65 height 20
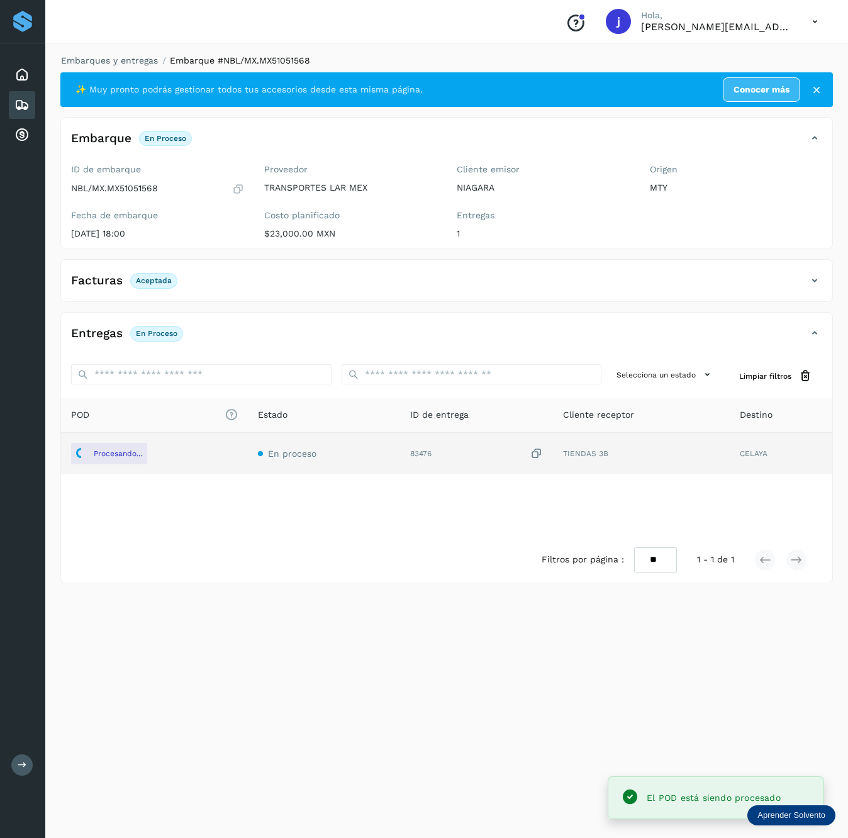
click at [810, 279] on icon at bounding box center [814, 280] width 15 height 15
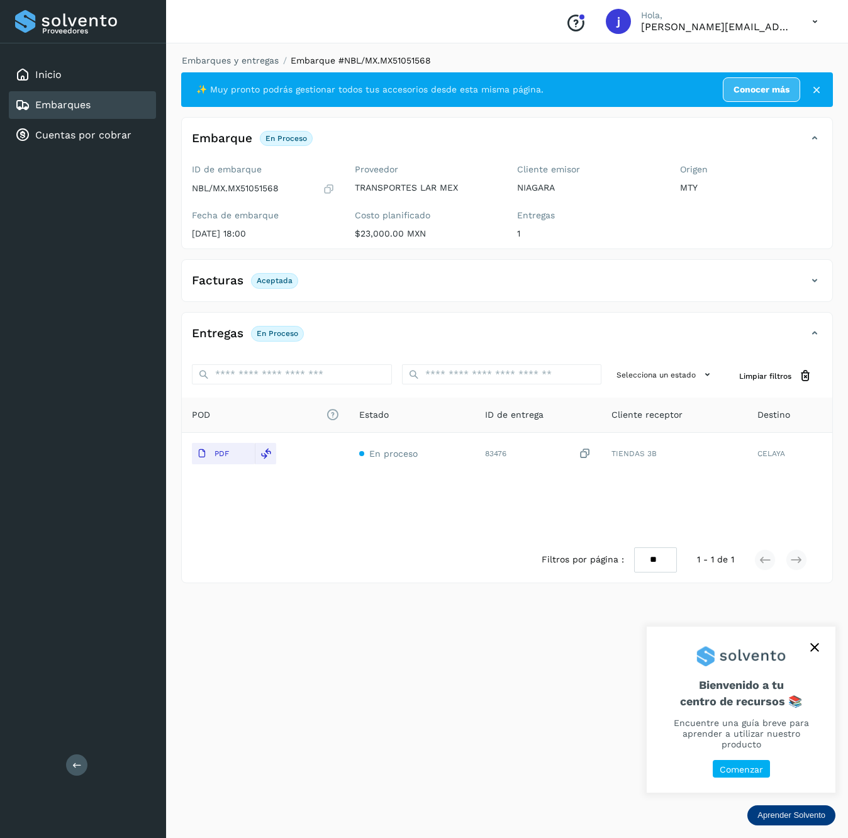
click at [86, 763] on button at bounding box center [76, 764] width 21 height 21
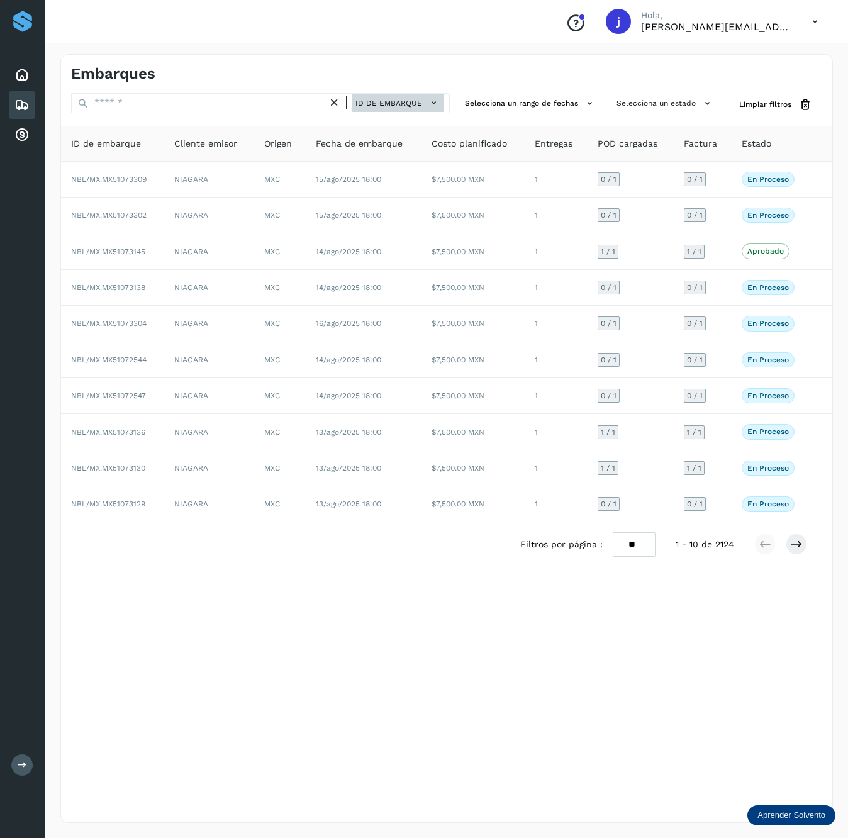
click at [396, 96] on button "ID de embarque" at bounding box center [397, 103] width 92 height 18
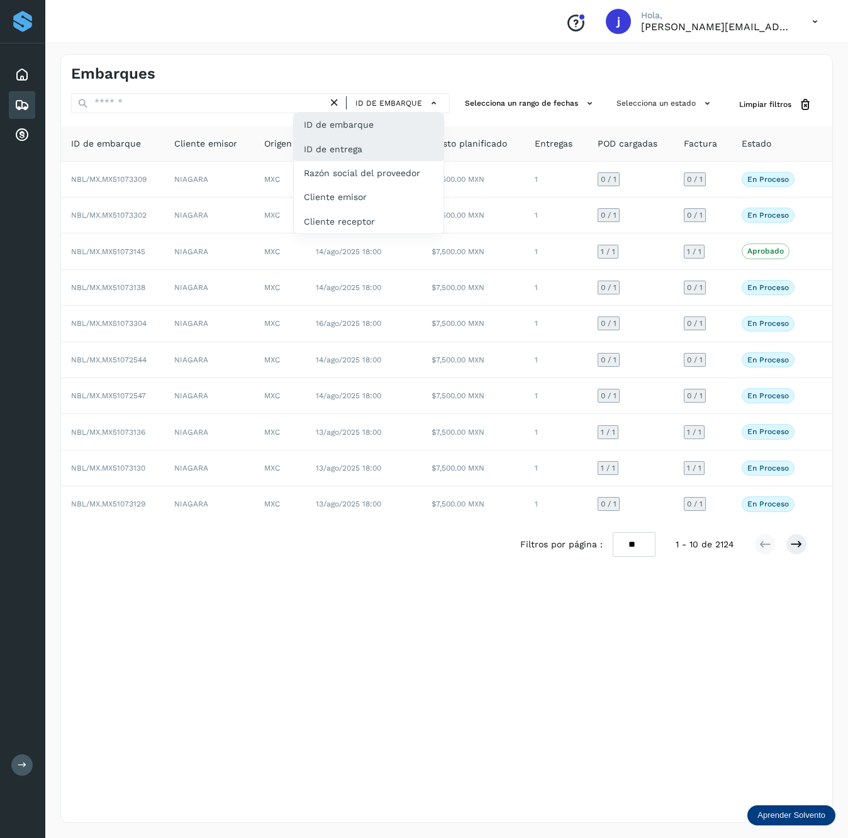
click at [385, 143] on div "ID de entrega" at bounding box center [369, 149] width 150 height 24
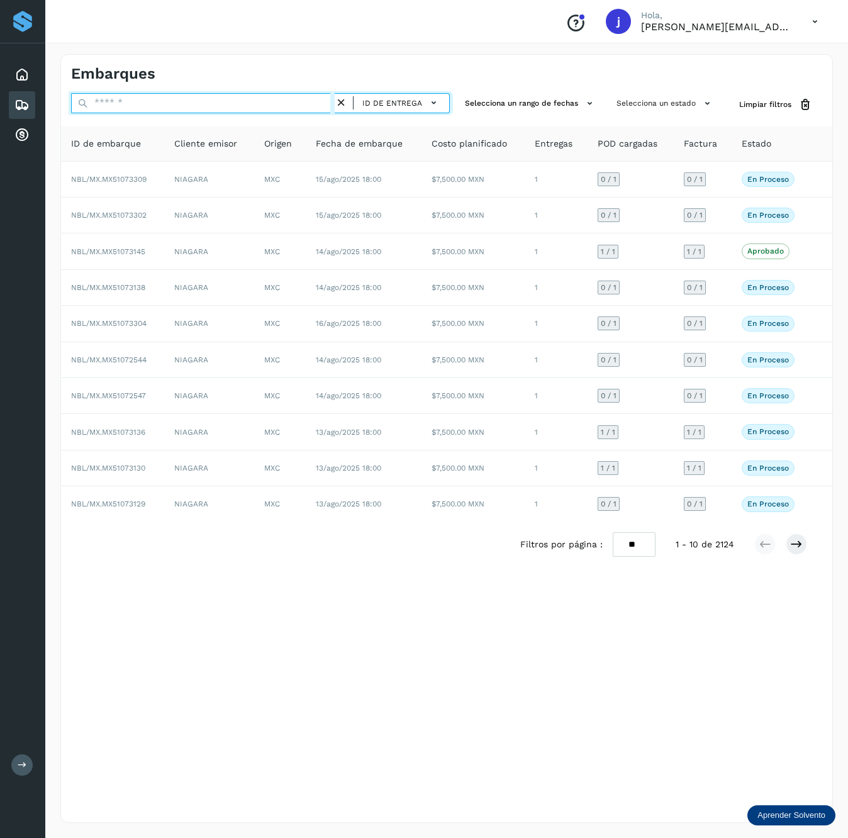
click at [215, 105] on input "text" at bounding box center [202, 103] width 263 height 20
paste input "******"
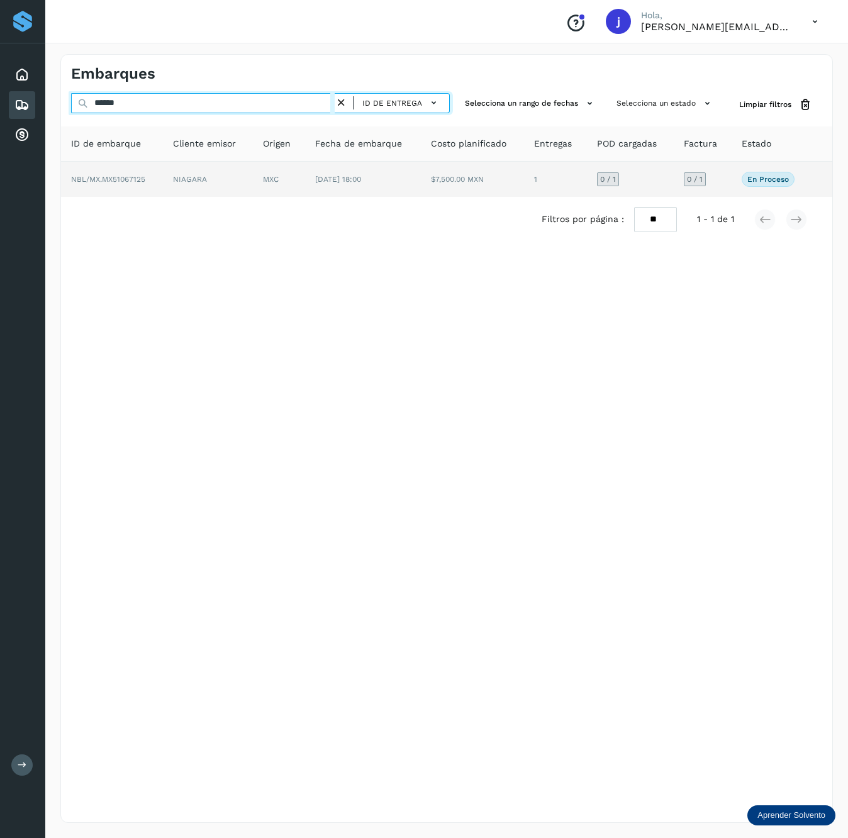
type input "******"
click at [383, 174] on td "[DATE] 18:00" at bounding box center [363, 179] width 116 height 35
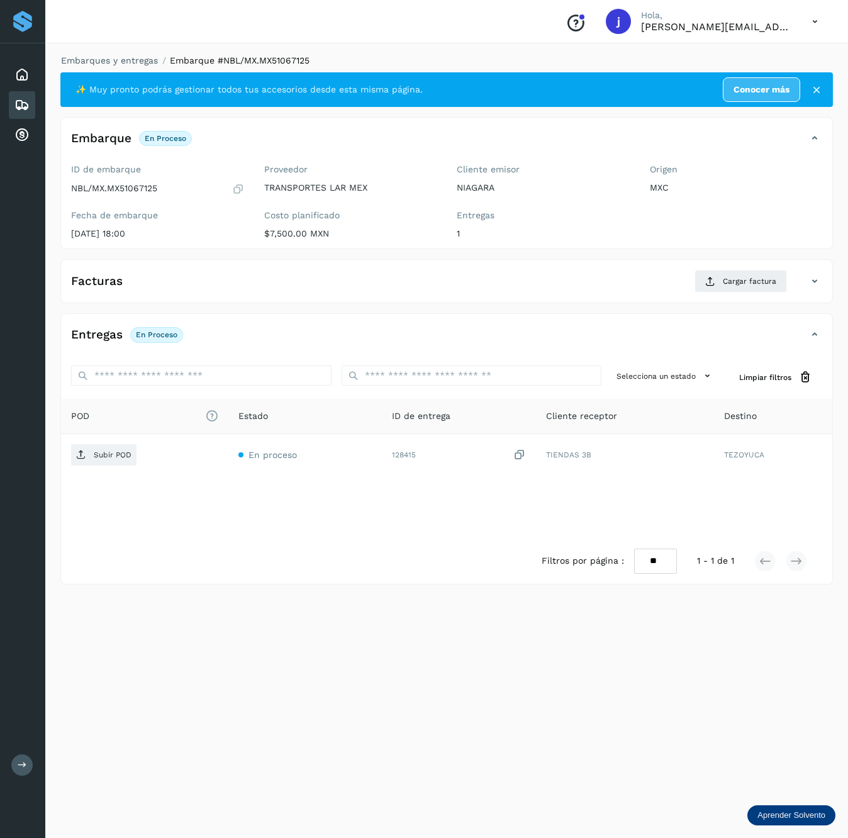
drag, startPoint x: 147, startPoint y: 194, endPoint x: 139, endPoint y: 193, distance: 8.2
click at [147, 194] on p "NBL/MX.MX51067125" at bounding box center [114, 188] width 86 height 11
click at [139, 191] on p "NBL/MX.MX51067125" at bounding box center [114, 188] width 86 height 11
copy p "MX51067125"
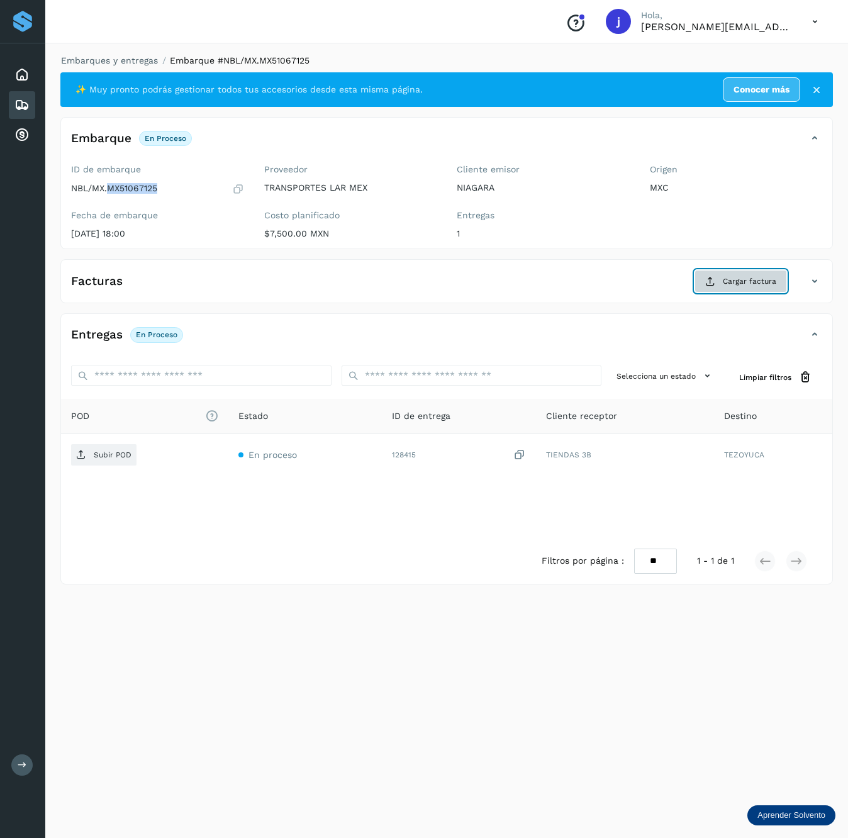
click at [747, 281] on span "Cargar factura" at bounding box center [748, 280] width 53 height 11
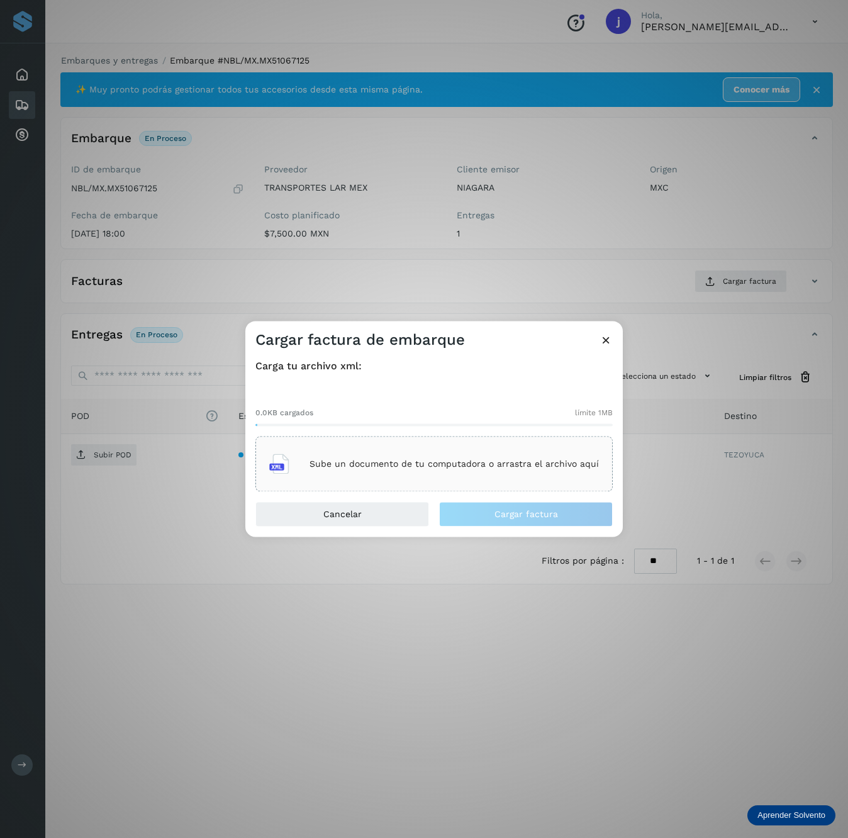
click at [479, 452] on div "Sube un documento de tu computadora o arrastra el archivo aquí" at bounding box center [433, 464] width 329 height 34
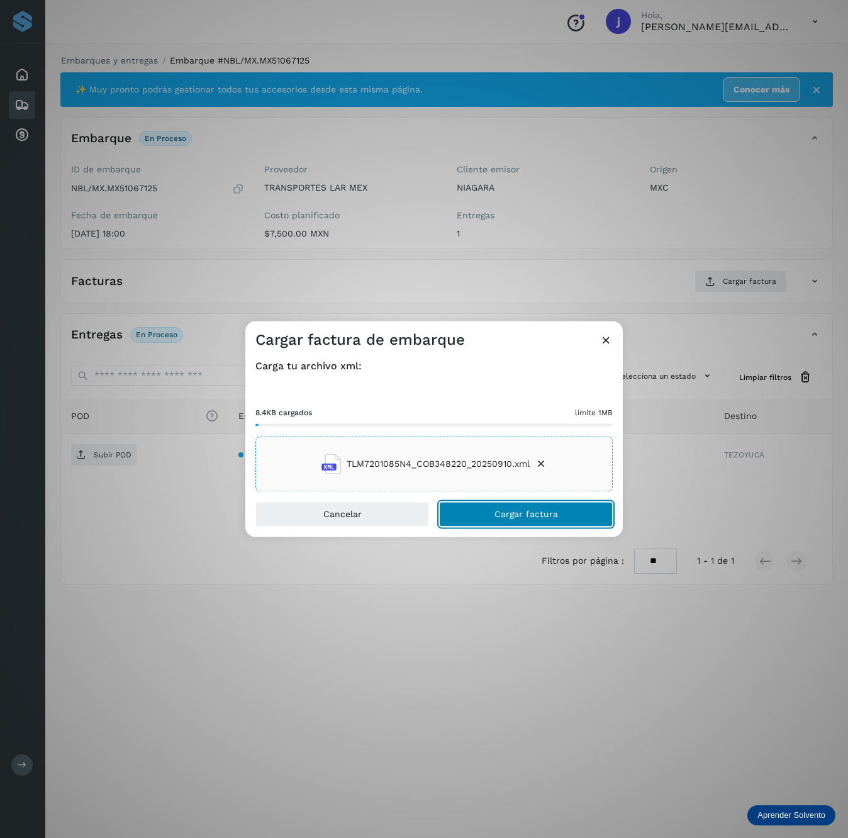
click at [528, 518] on span "Cargar factura" at bounding box center [526, 514] width 64 height 9
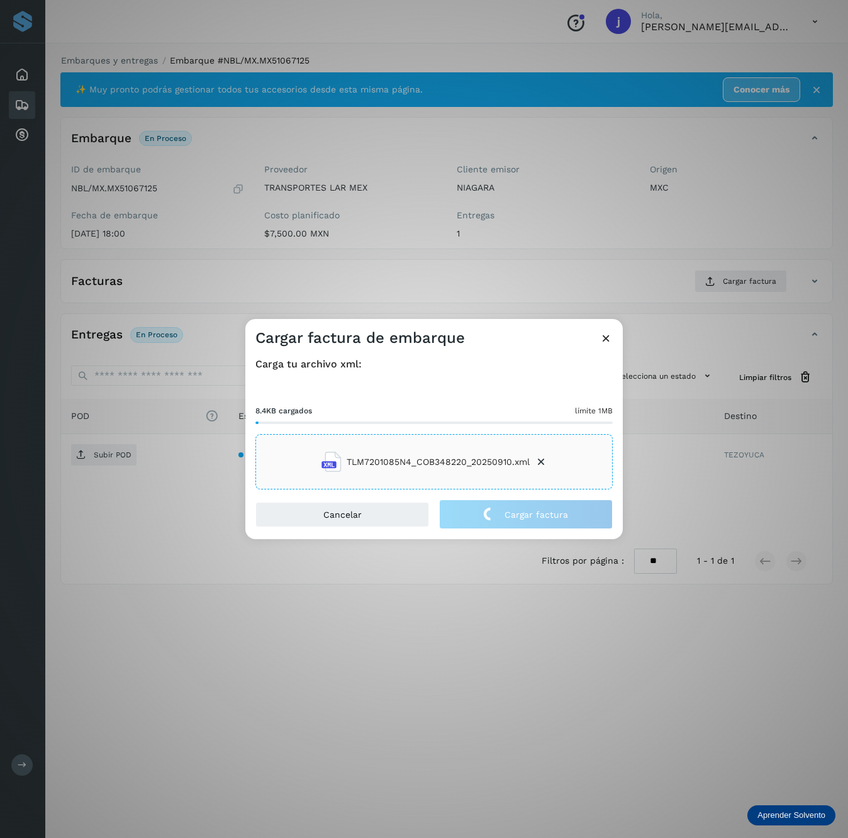
click at [134, 447] on div "Cargar factura de embarque Carga tu archivo xml: 8.4KB cargados límite 1MB TLM7…" at bounding box center [424, 419] width 848 height 838
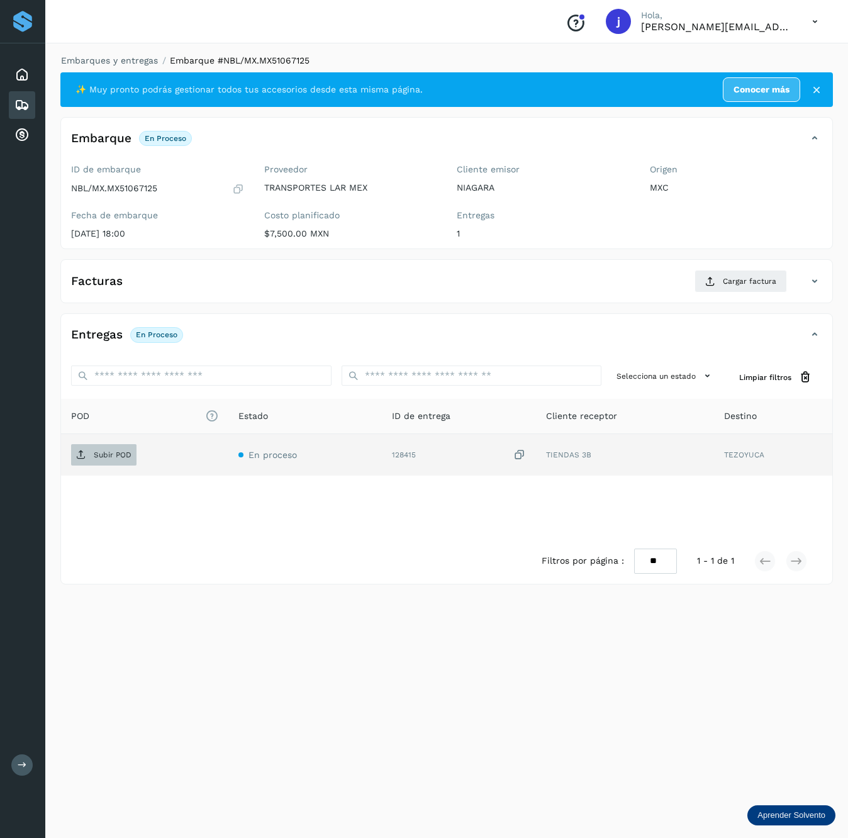
click at [102, 462] on span "Subir POD" at bounding box center [103, 455] width 65 height 20
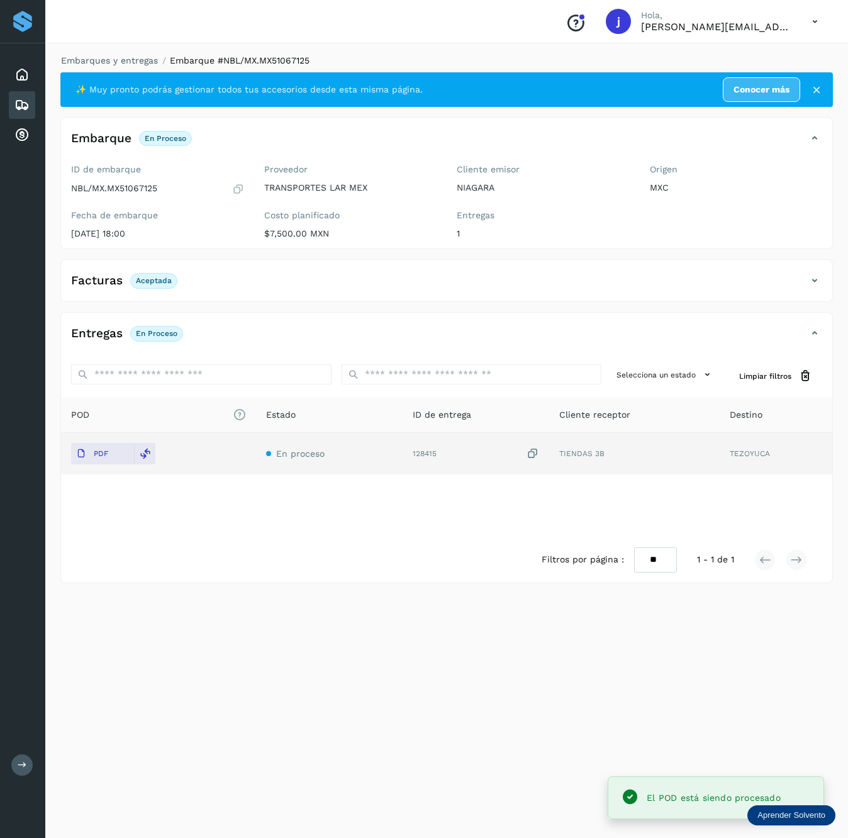
click at [802, 277] on div "Facturas Aceptada" at bounding box center [434, 280] width 746 height 21
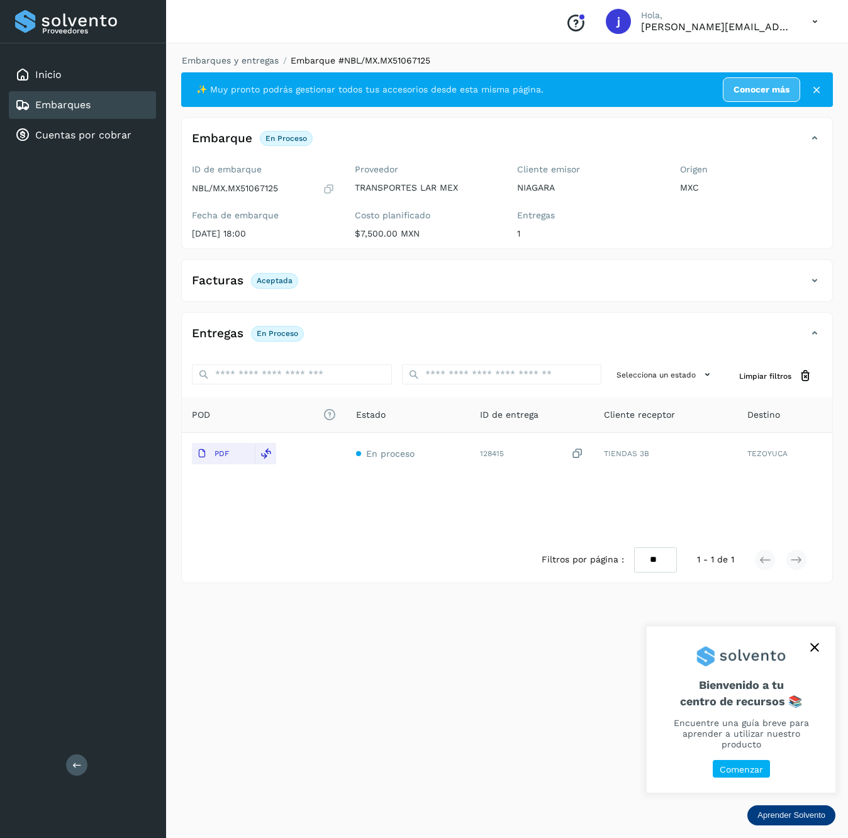
click at [816, 289] on div "Facturas Aceptada" at bounding box center [507, 285] width 650 height 31
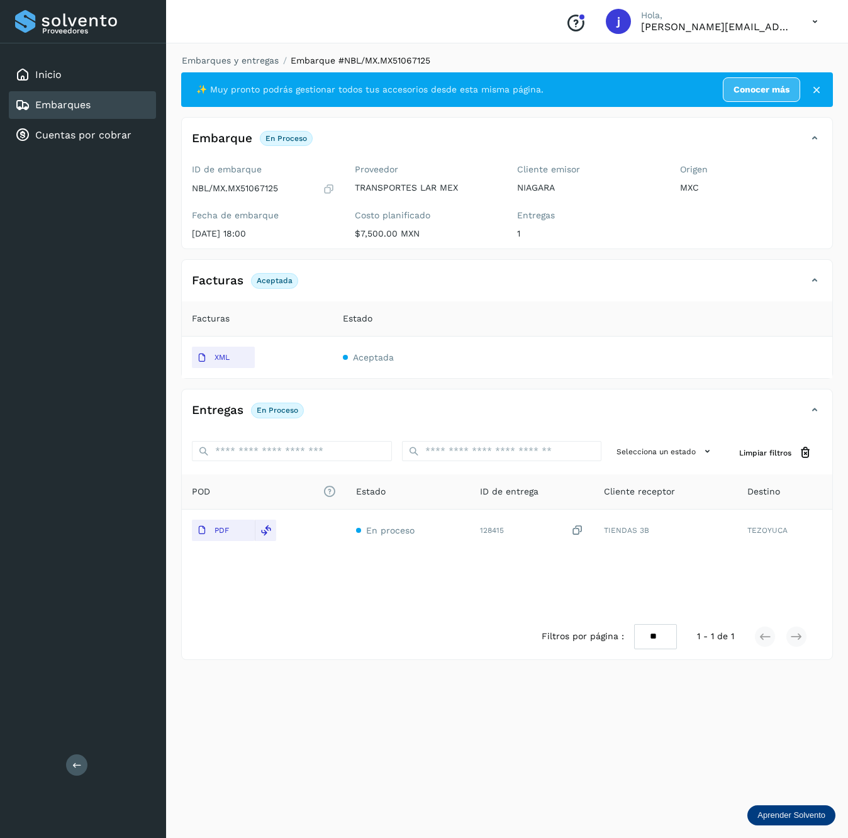
click at [70, 776] on div "Proveedores Inicio Embarques Cuentas por cobrar Salir" at bounding box center [83, 419] width 166 height 838
click at [65, 770] on div "Proveedores Inicio Embarques Cuentas por cobrar Salir" at bounding box center [83, 419] width 166 height 838
click at [72, 764] on icon at bounding box center [76, 764] width 9 height 9
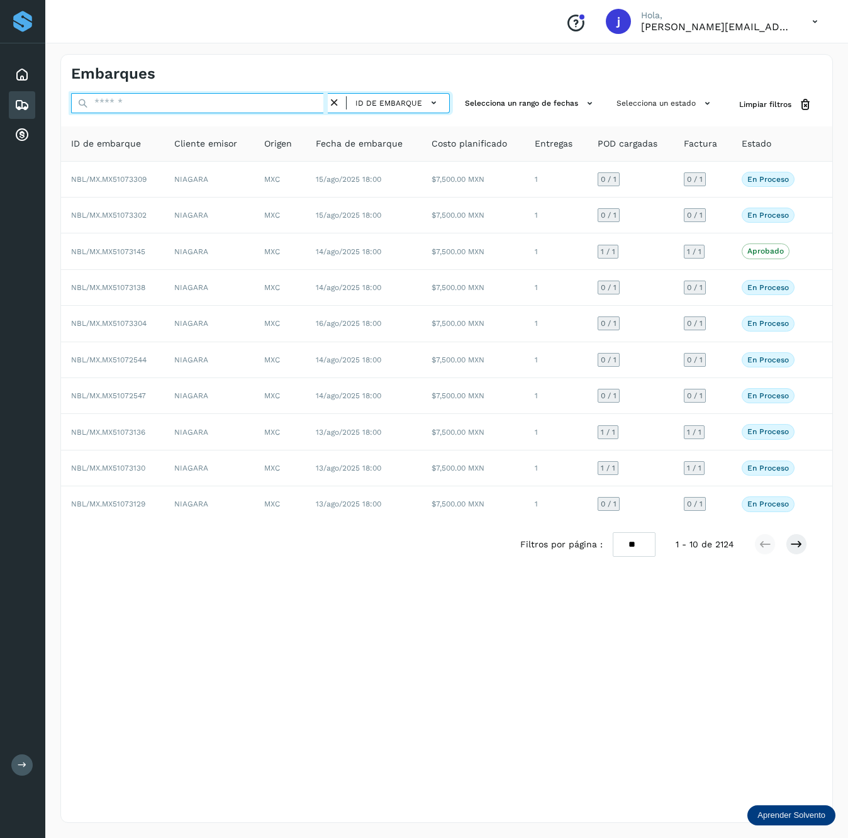
click at [153, 99] on input "text" at bounding box center [199, 103] width 257 height 20
paste input "**********"
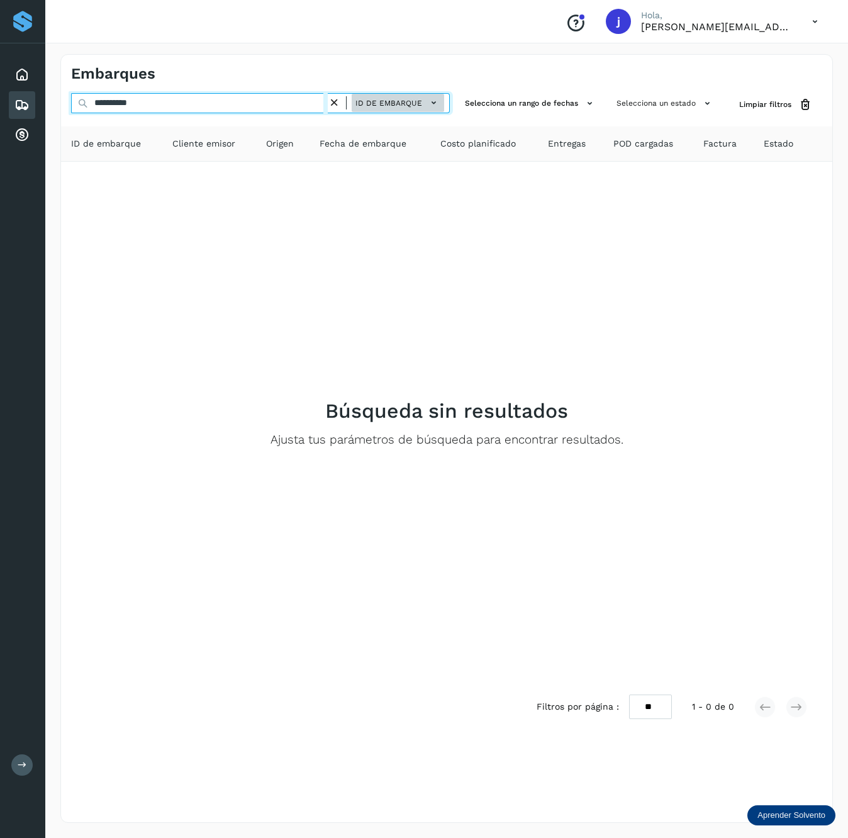
type input "**********"
click at [382, 102] on span "ID de embarque" at bounding box center [388, 102] width 67 height 11
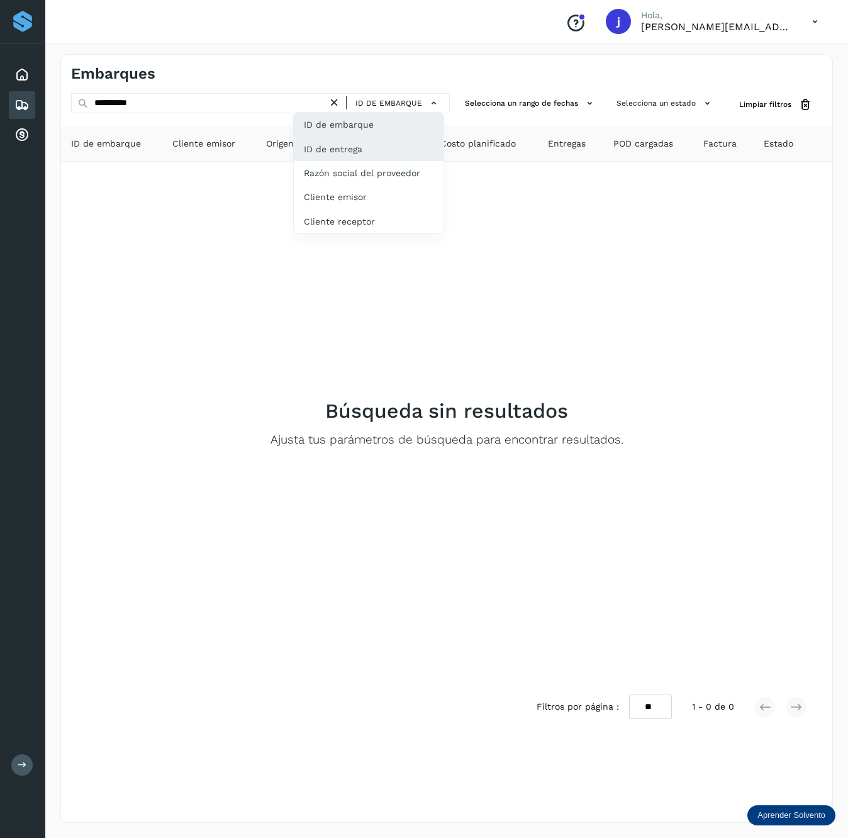
click at [356, 153] on div "ID de entrega" at bounding box center [369, 149] width 150 height 24
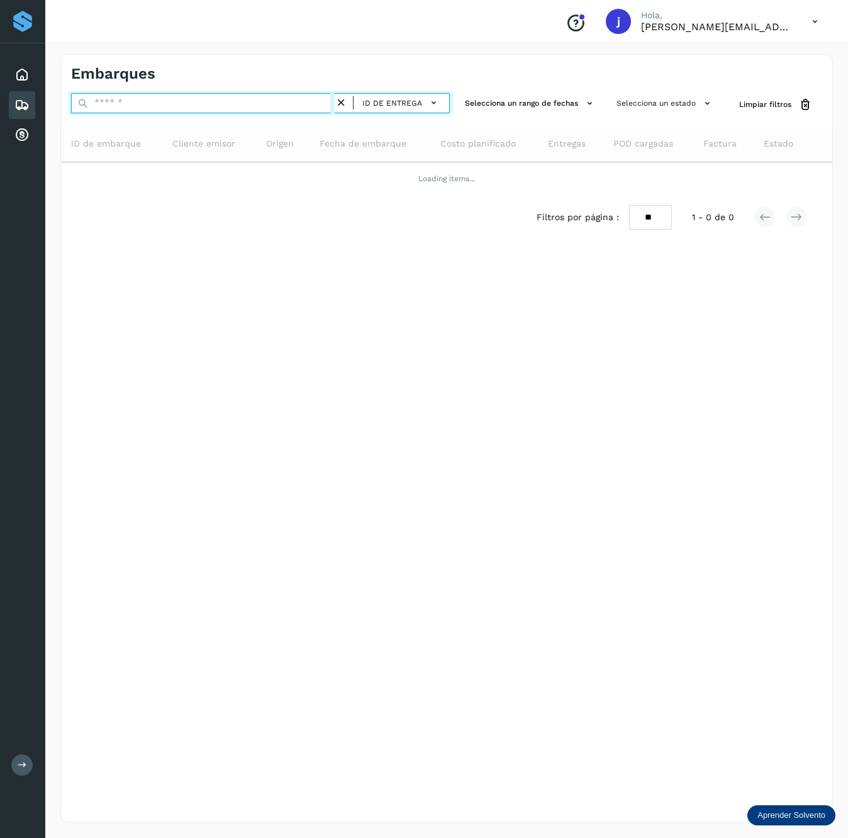
click at [145, 102] on input "text" at bounding box center [202, 103] width 263 height 20
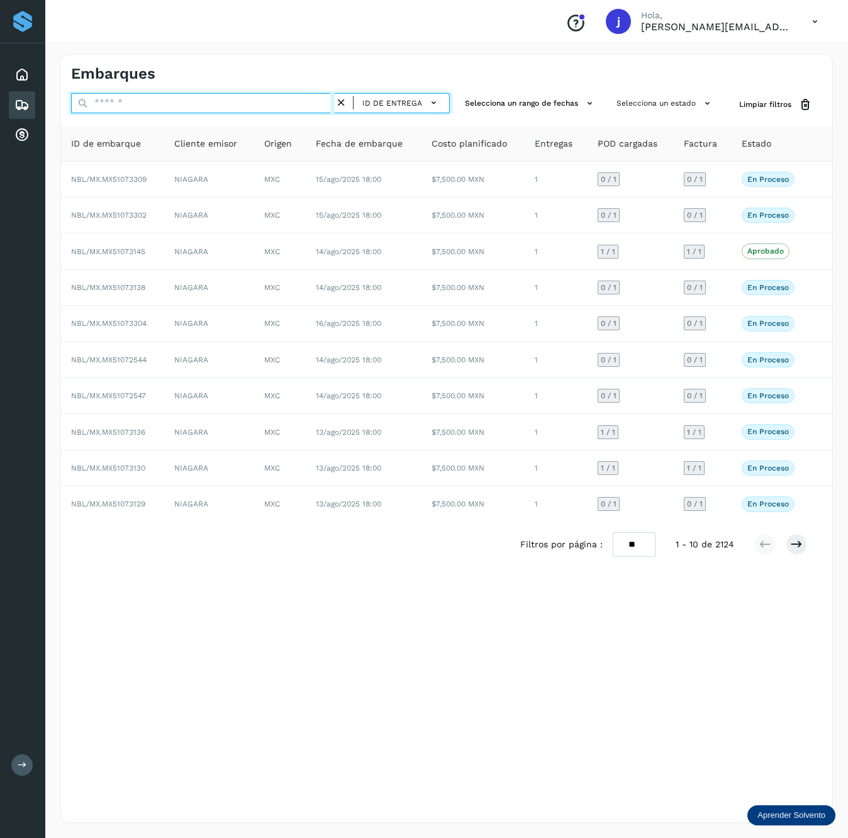
paste input "**********"
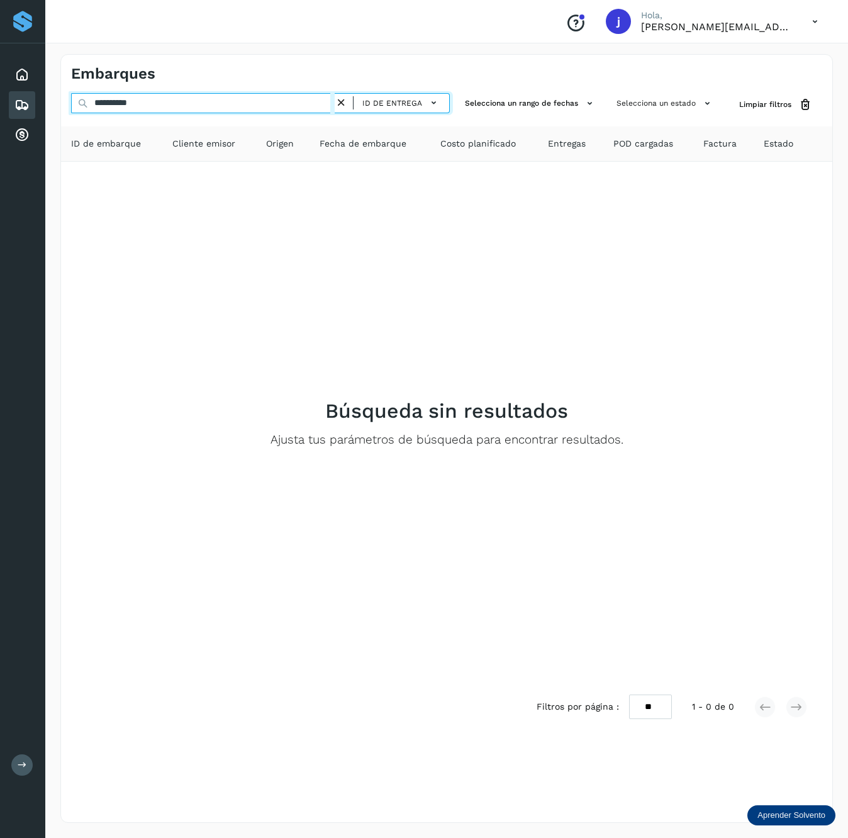
click at [267, 95] on input "**********" at bounding box center [202, 103] width 263 height 20
click at [169, 108] on input "**********" at bounding box center [202, 103] width 263 height 20
paste input "*******"
drag, startPoint x: 127, startPoint y: 107, endPoint x: -7, endPoint y: 119, distance: 134.5
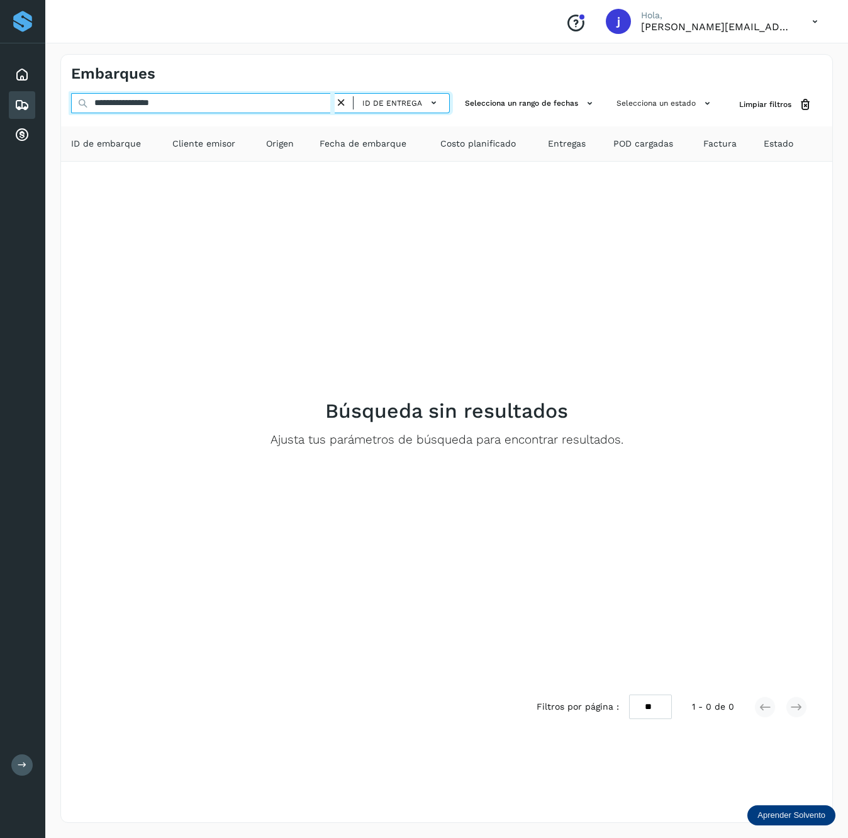
click at [0, 119] on html "**********" at bounding box center [424, 419] width 848 height 838
click at [197, 105] on input "**********" at bounding box center [202, 103] width 263 height 20
paste input "********"
drag, startPoint x: 134, startPoint y: 101, endPoint x: 23, endPoint y: 121, distance: 112.5
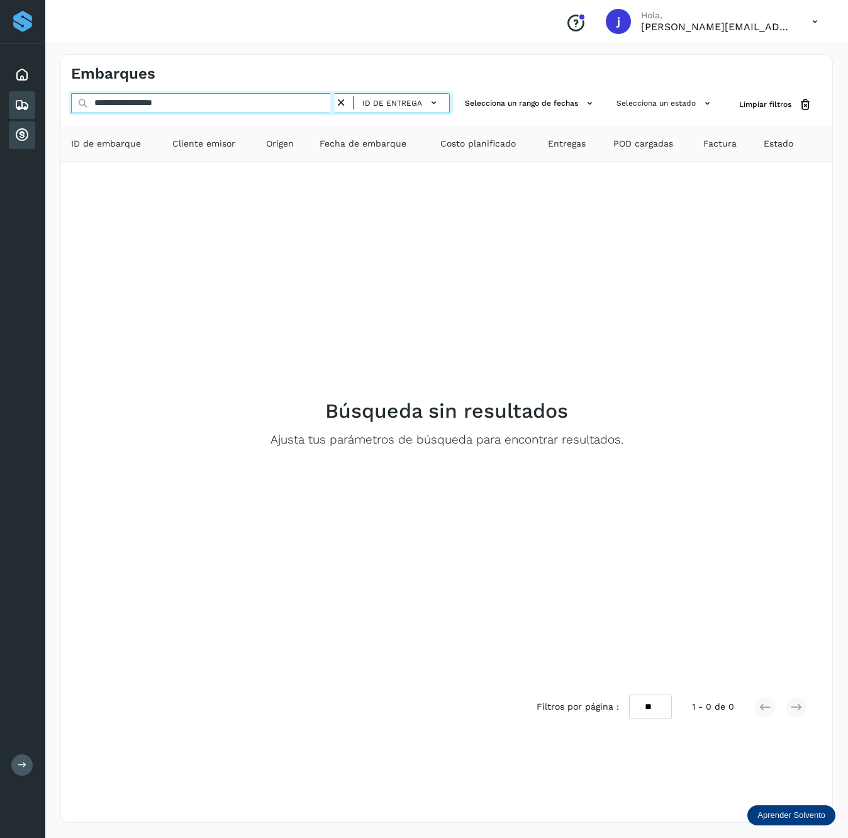
click at [23, 121] on div "**********" at bounding box center [424, 419] width 848 height 838
type input "**********"
click at [360, 108] on button "ID de entrega" at bounding box center [401, 103] width 86 height 18
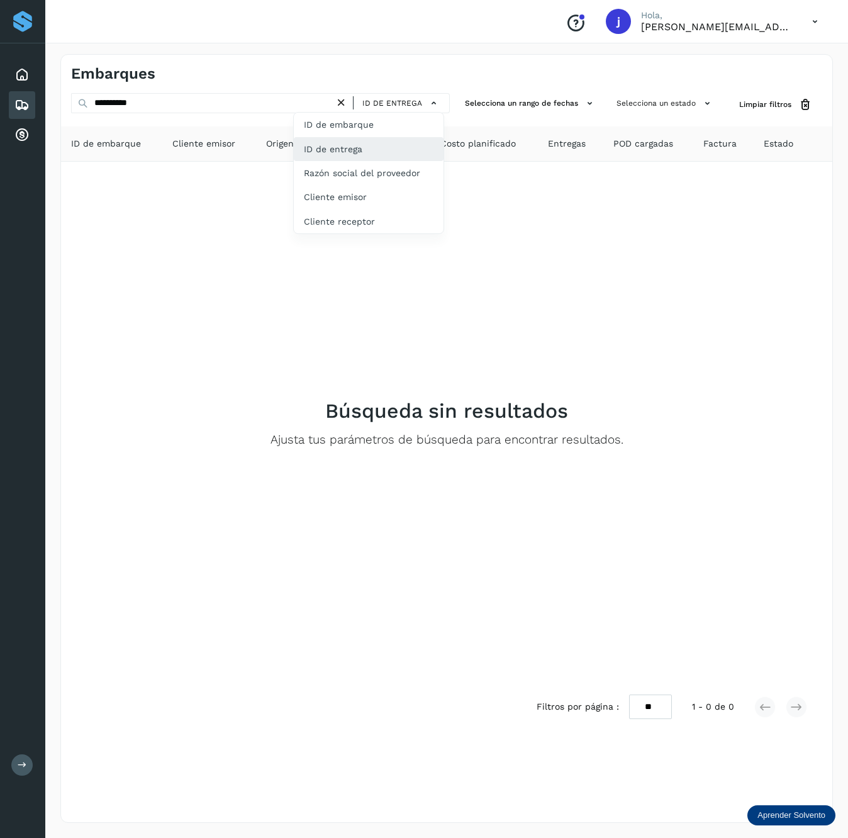
click at [365, 147] on div "ID de entrega" at bounding box center [369, 149] width 150 height 24
click at [421, 93] on div "ID de entrega" at bounding box center [392, 103] width 115 height 20
click at [402, 106] on span "ID de entrega" at bounding box center [392, 102] width 60 height 11
click at [373, 126] on div "ID de embarque" at bounding box center [369, 125] width 150 height 24
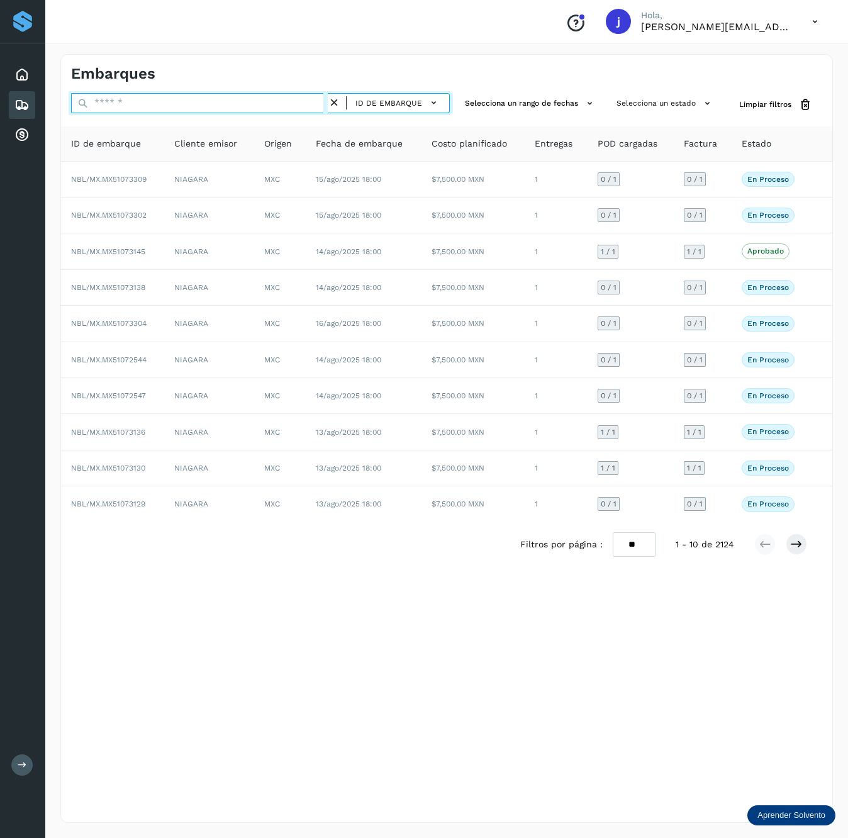
click at [255, 108] on input "text" at bounding box center [199, 103] width 257 height 20
paste input "**********"
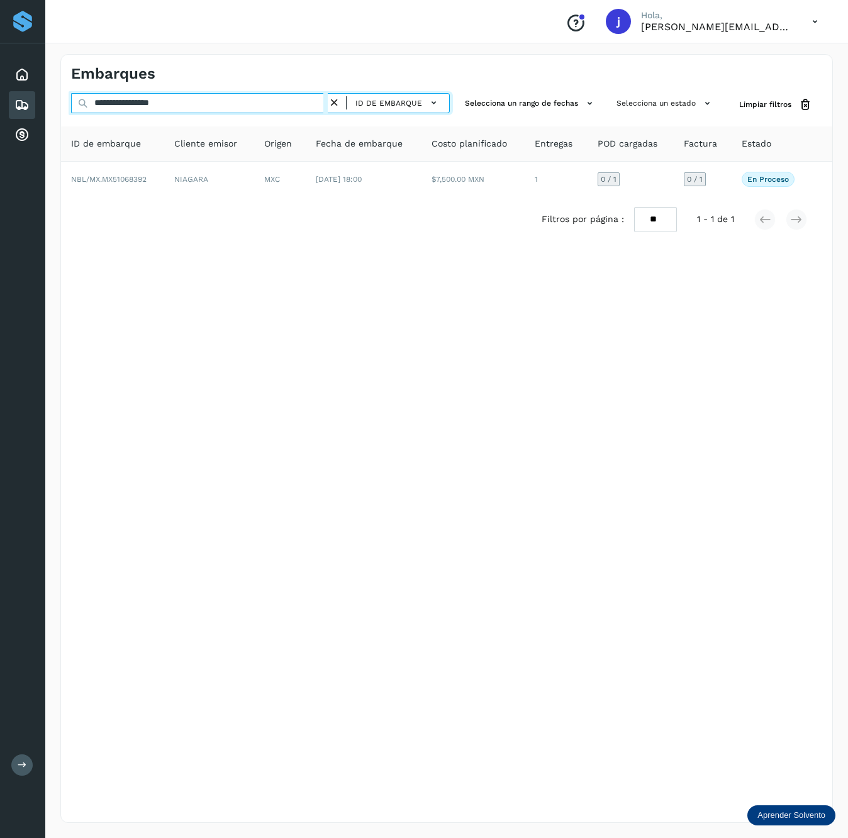
drag, startPoint x: 131, startPoint y: 102, endPoint x: 39, endPoint y: 116, distance: 92.7
click at [39, 116] on div "**********" at bounding box center [424, 419] width 848 height 838
type input "**********"
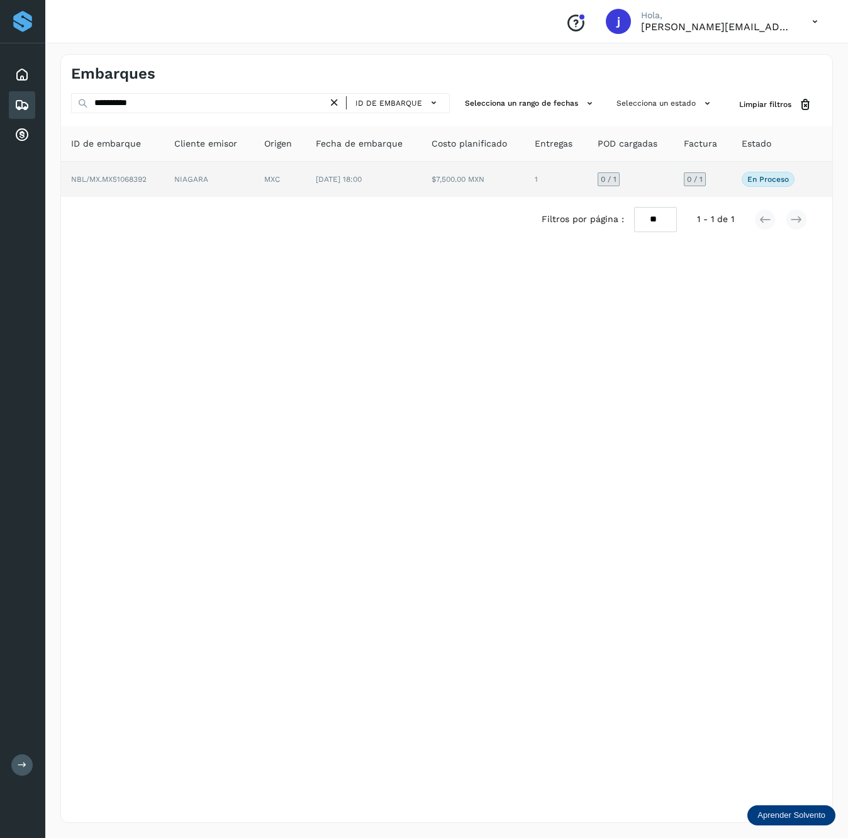
click at [355, 180] on span "[DATE] 18:00" at bounding box center [339, 179] width 46 height 9
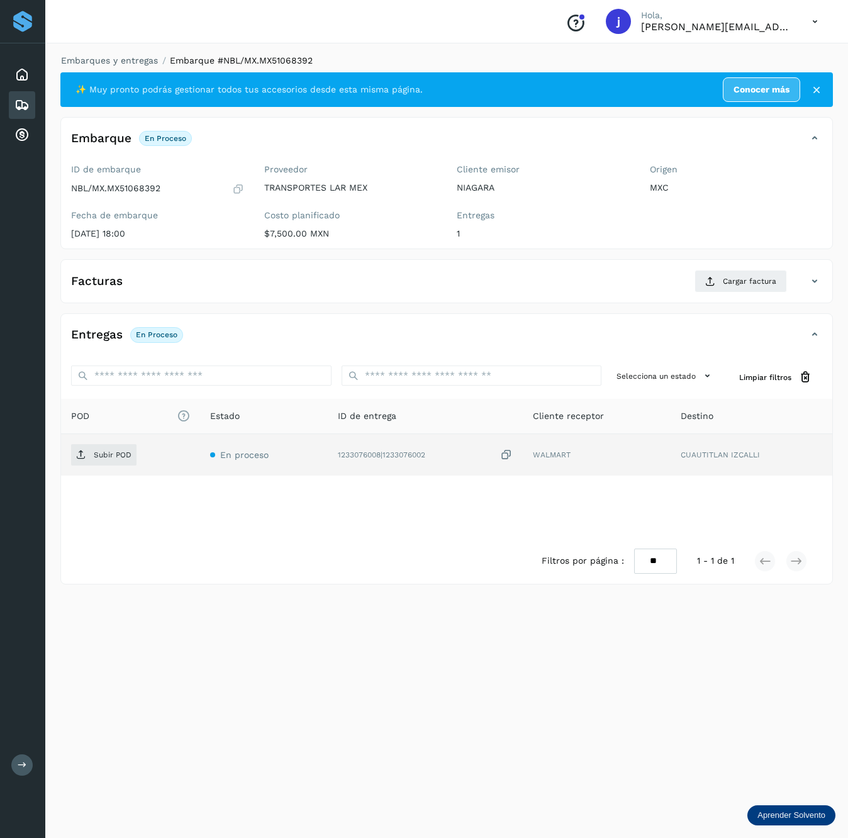
click at [395, 449] on td "1233076008|1233076002" at bounding box center [425, 454] width 195 height 41
drag, startPoint x: 337, startPoint y: 453, endPoint x: 433, endPoint y: 455, distance: 95.6
click at [433, 455] on div "1233076008|1233076002" at bounding box center [425, 454] width 175 height 13
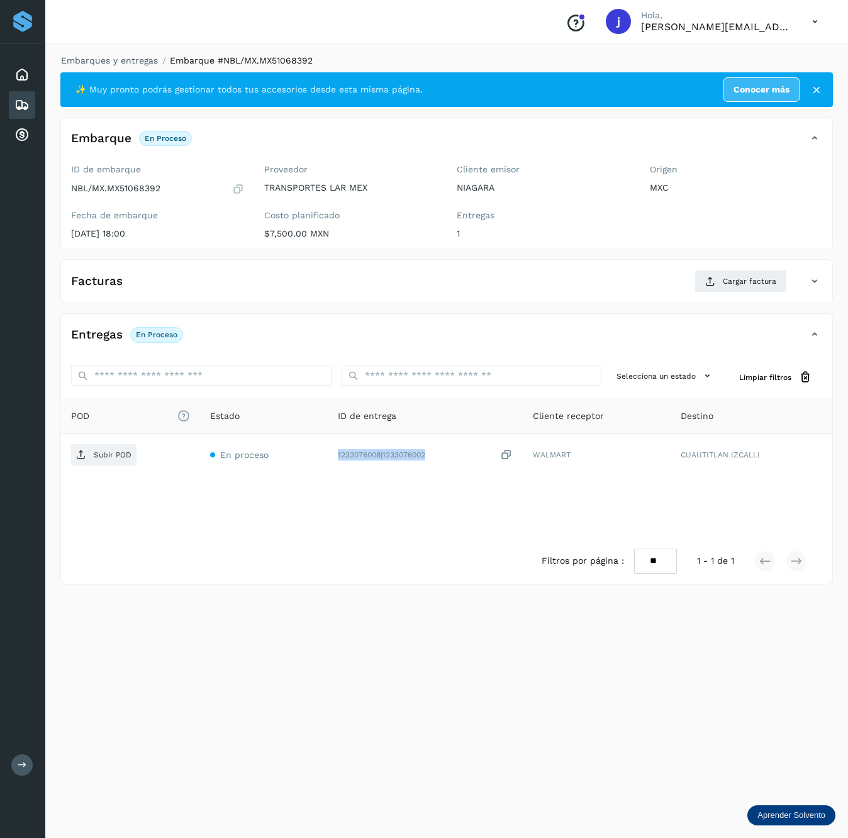
copy div "1233076008|1233076002"
click at [152, 190] on p "NBL/MX.MX51068392" at bounding box center [115, 188] width 89 height 11
copy p "MX51068392"
click at [758, 268] on div "Facturas Cargar factura Aún no has subido ninguna factura" at bounding box center [446, 281] width 772 height 44
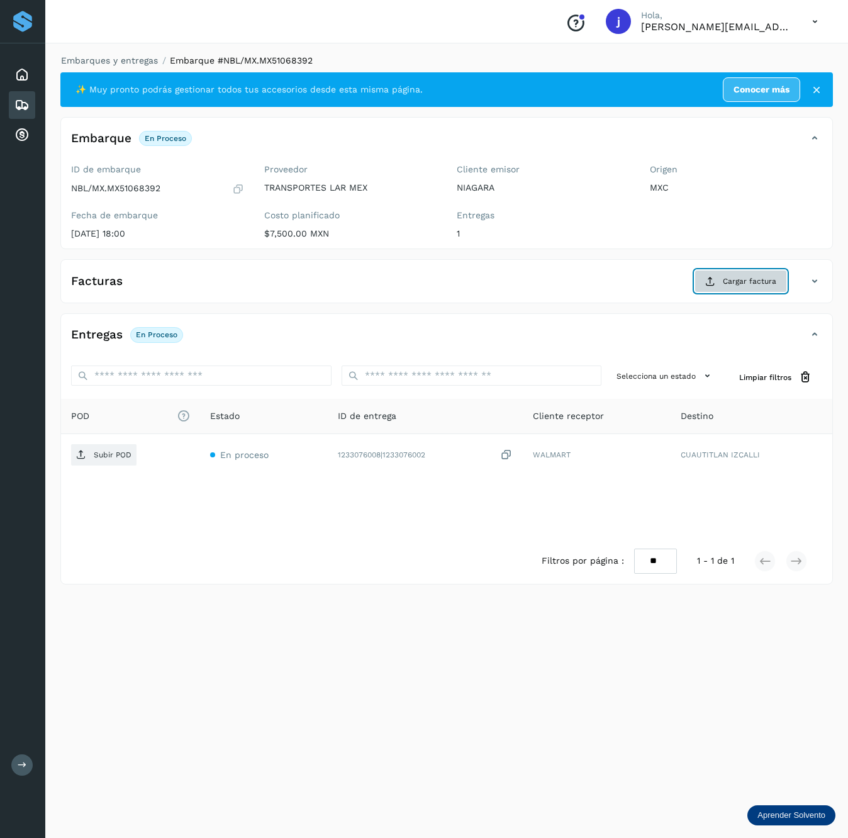
click at [753, 280] on span "Cargar factura" at bounding box center [748, 280] width 53 height 11
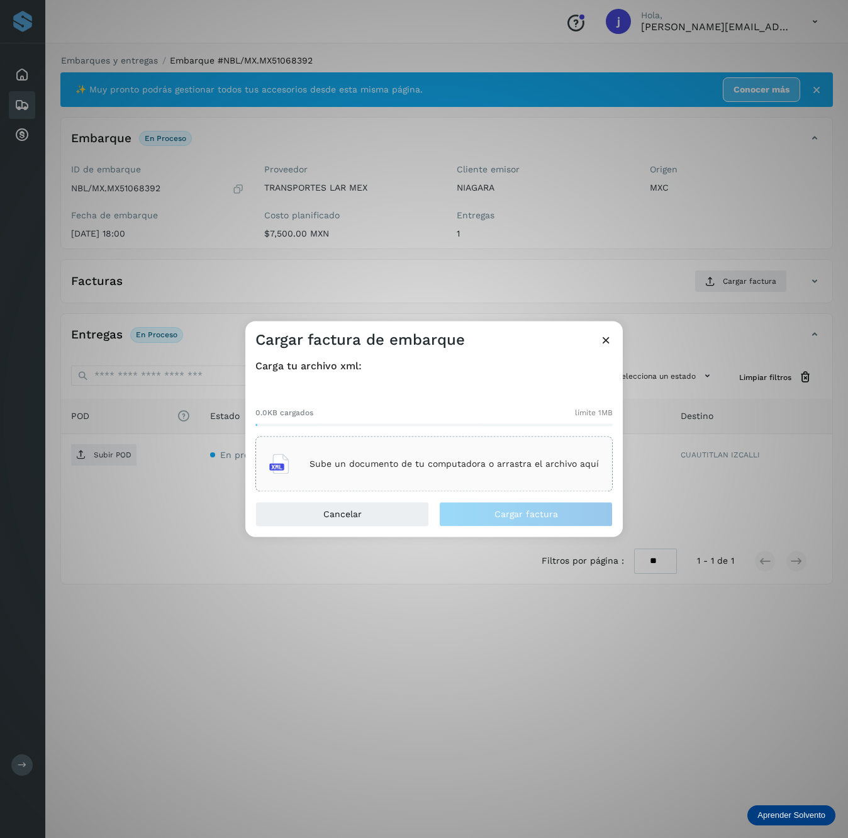
click at [385, 450] on div "Sube un documento de tu computadora o arrastra el archivo aquí" at bounding box center [433, 464] width 329 height 34
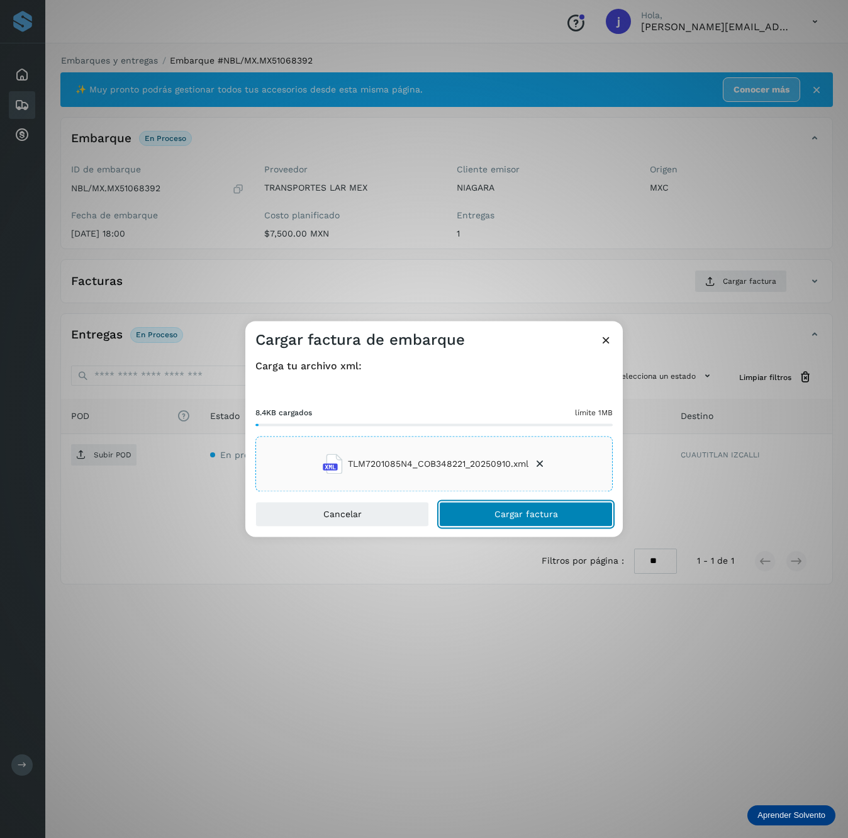
click at [602, 517] on button "Cargar factura" at bounding box center [526, 514] width 174 height 25
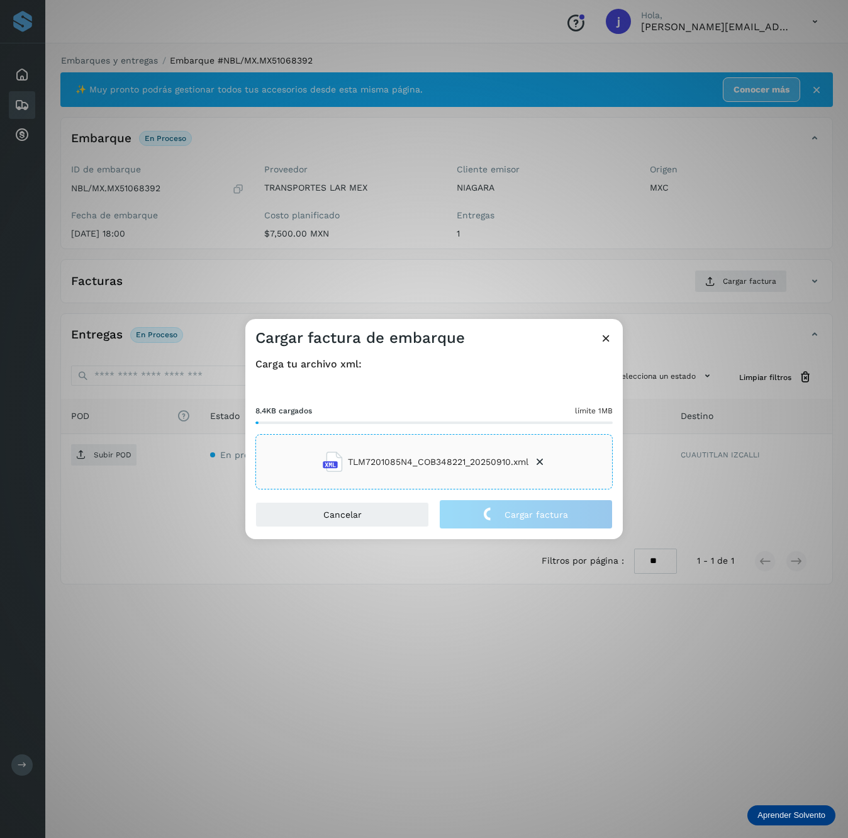
click at [113, 455] on div "Cargar factura de embarque Carga tu archivo xml: 8.4KB cargados límite 1MB TLM7…" at bounding box center [424, 419] width 848 height 838
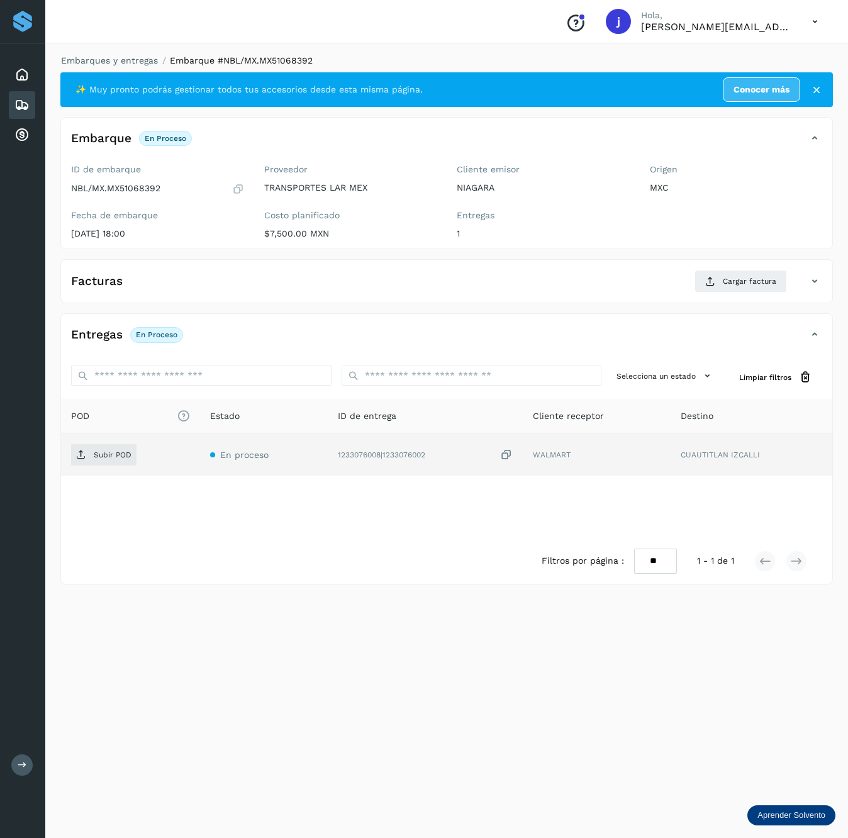
click at [104, 443] on td "Subir POD" at bounding box center [130, 454] width 139 height 41
click at [109, 450] on span "Subir POD" at bounding box center [103, 455] width 65 height 20
click at [107, 448] on span "Subir POD" at bounding box center [103, 453] width 65 height 20
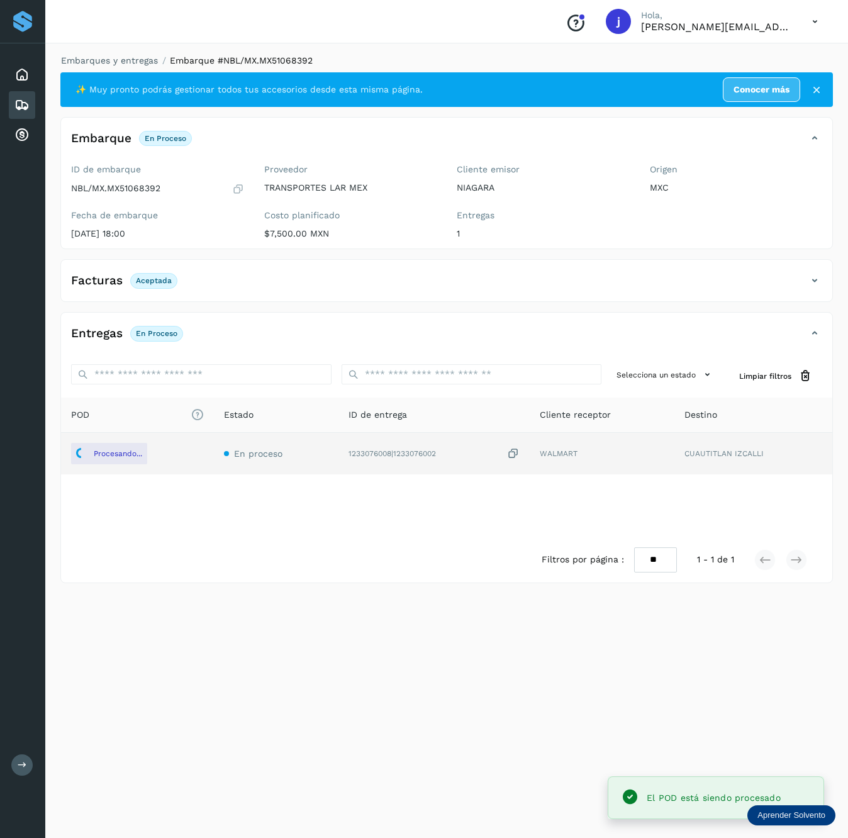
click at [814, 292] on div "Facturas Aceptada" at bounding box center [446, 285] width 771 height 31
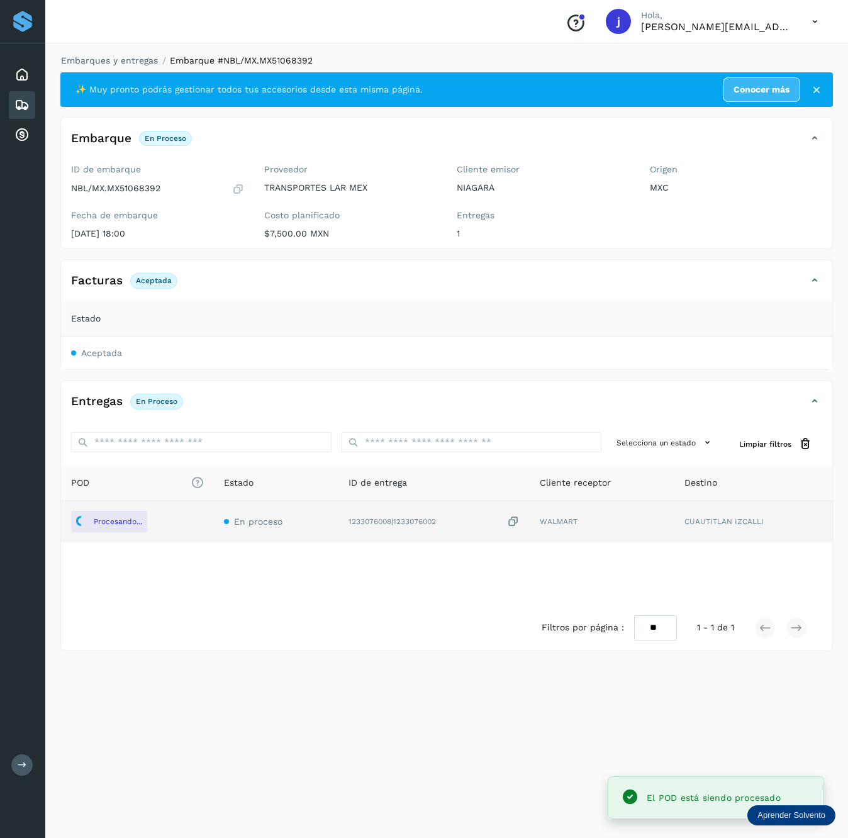
click at [817, 284] on icon at bounding box center [814, 280] width 15 height 15
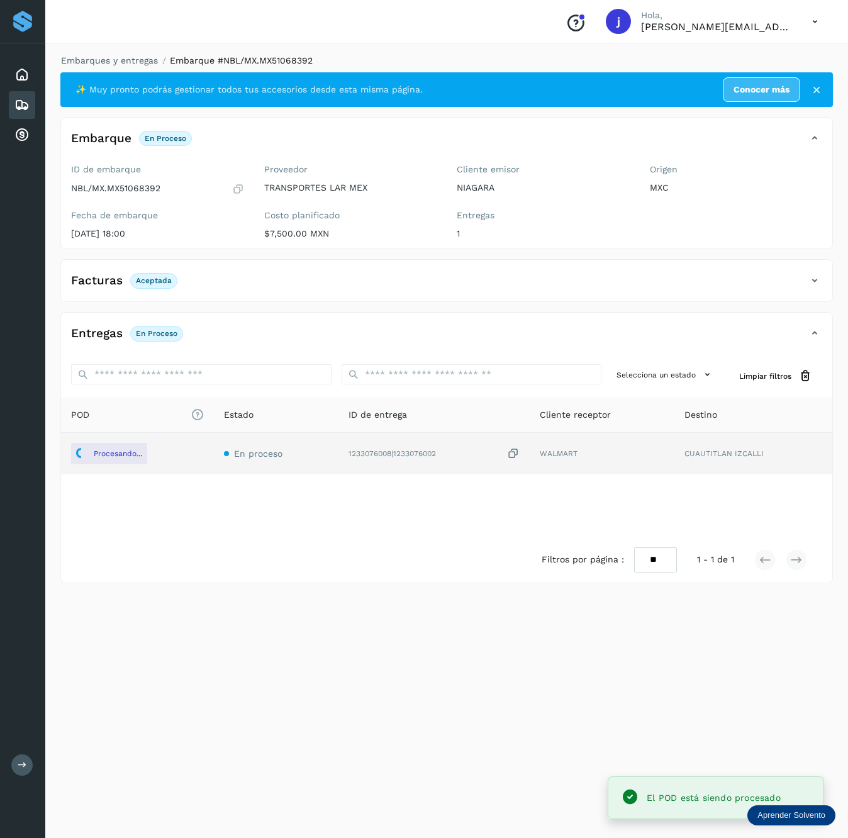
click at [817, 284] on icon at bounding box center [814, 280] width 15 height 15
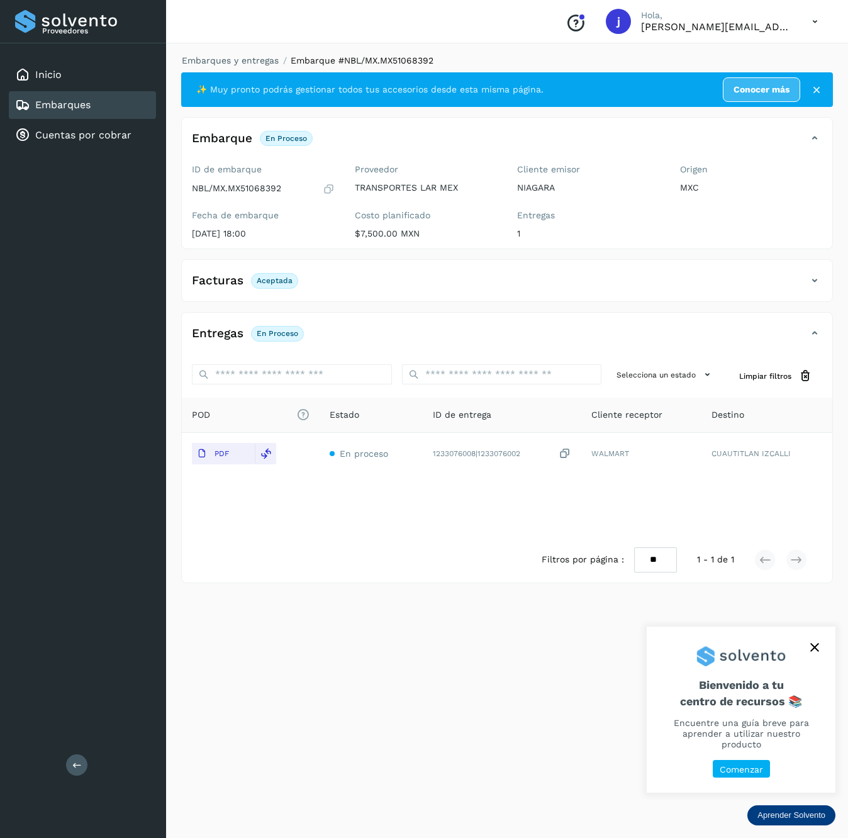
click at [66, 764] on button at bounding box center [76, 764] width 21 height 21
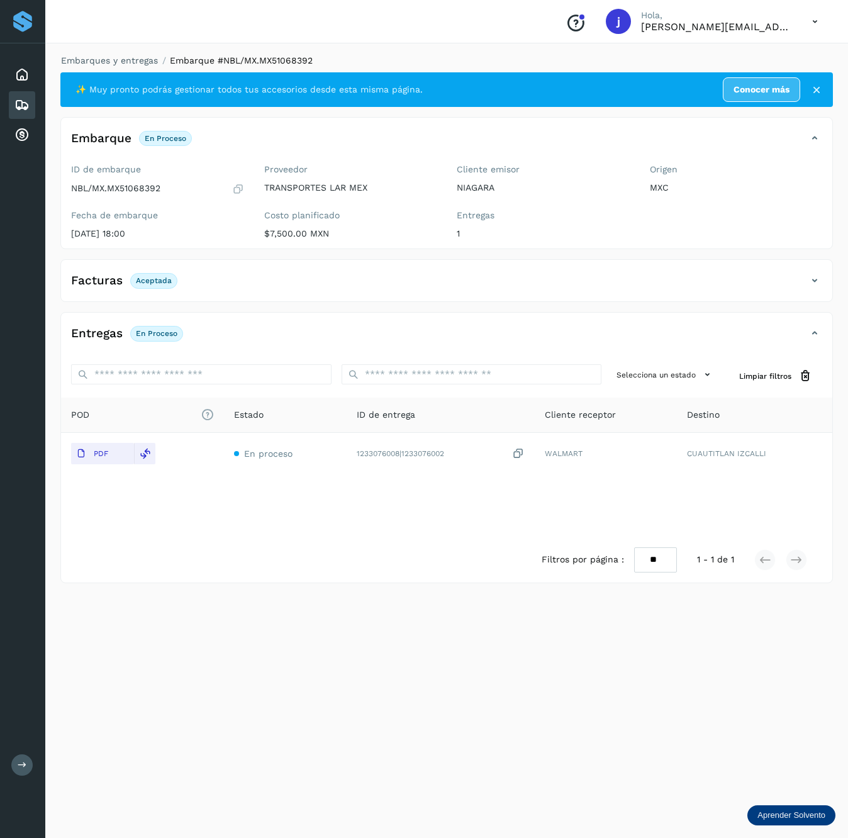
click at [814, 276] on icon at bounding box center [814, 280] width 15 height 15
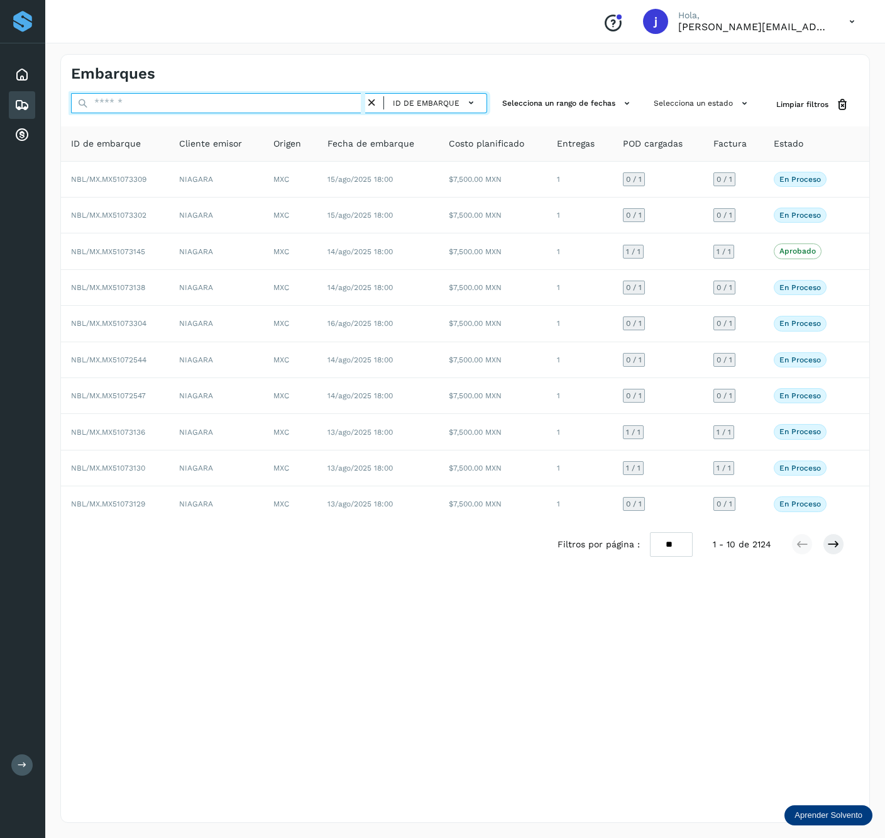
click at [277, 97] on input "text" at bounding box center [218, 103] width 294 height 20
paste input "**********"
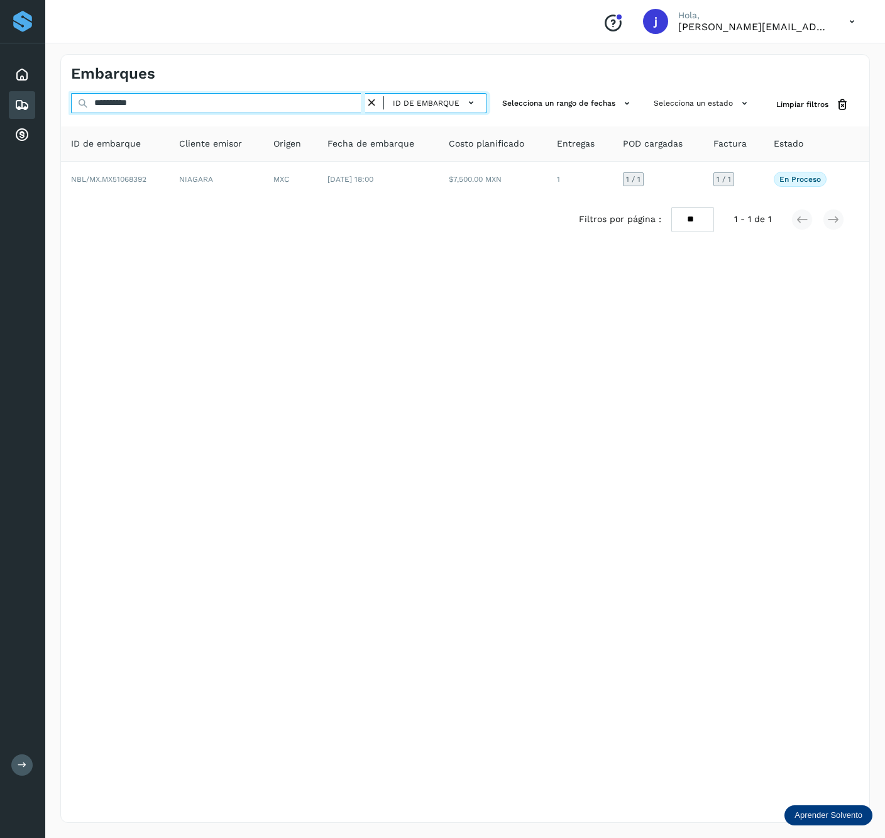
click at [204, 102] on input "**********" at bounding box center [218, 103] width 294 height 20
paste input "text"
type input "**********"
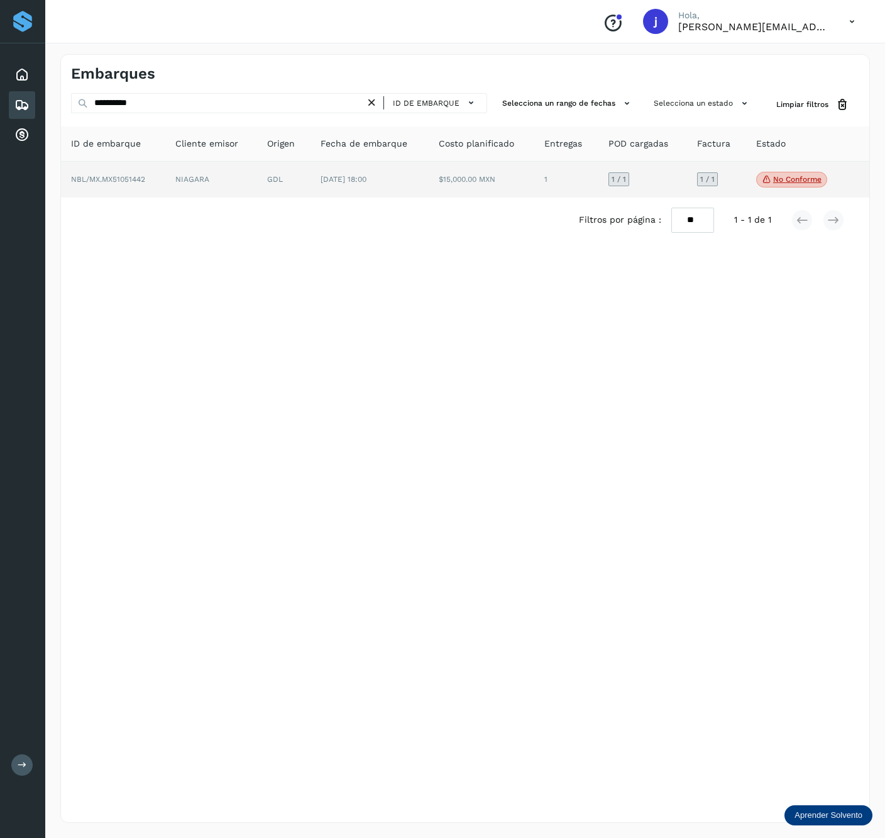
click at [484, 182] on td "$15,000.00 MXN" at bounding box center [482, 180] width 106 height 36
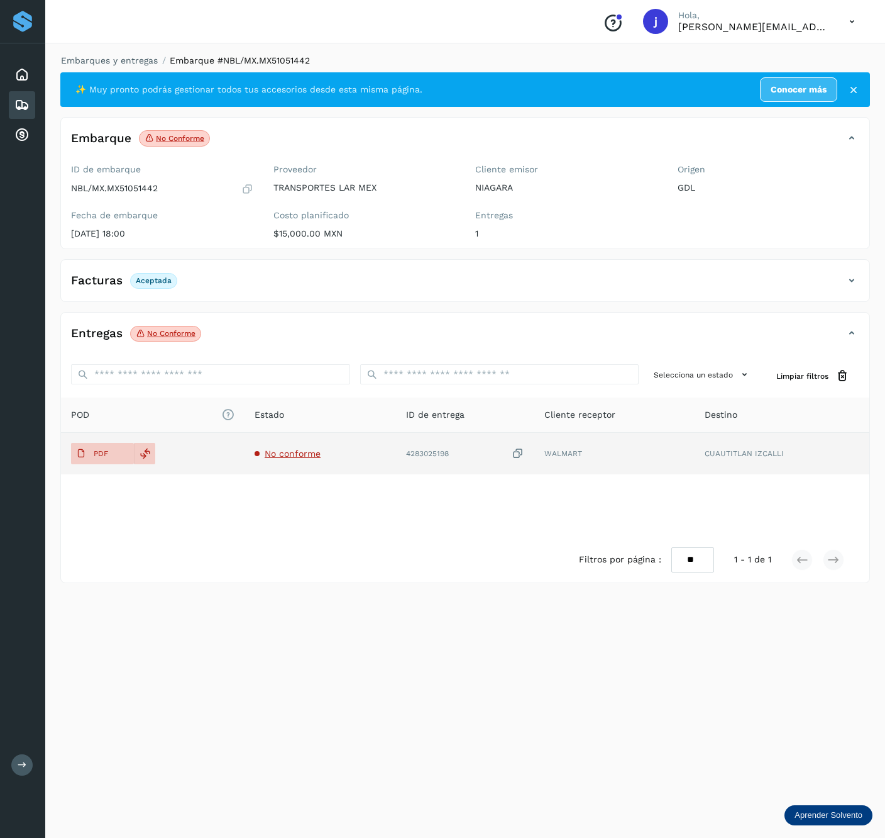
click at [289, 463] on td "No conforme" at bounding box center [321, 453] width 152 height 41
click at [288, 462] on td "No conforme" at bounding box center [321, 453] width 152 height 41
click at [302, 447] on td "No conforme" at bounding box center [321, 453] width 152 height 41
click at [128, 456] on button "PDF" at bounding box center [102, 453] width 63 height 21
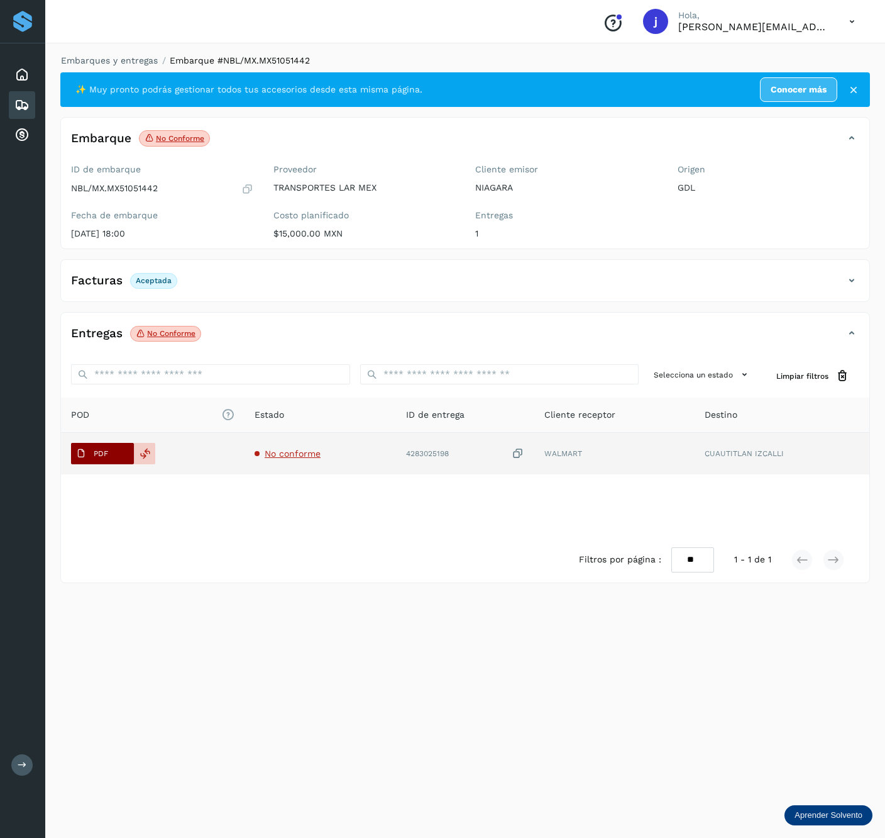
click at [101, 450] on p "PDF" at bounding box center [101, 453] width 14 height 9
drag, startPoint x: 395, startPoint y: 455, endPoint x: 529, endPoint y: 467, distance: 135.1
click at [529, 467] on tr "PDF No conforme 4283025198 WALMART CUAUTITLAN IZCALLI" at bounding box center [465, 453] width 809 height 41
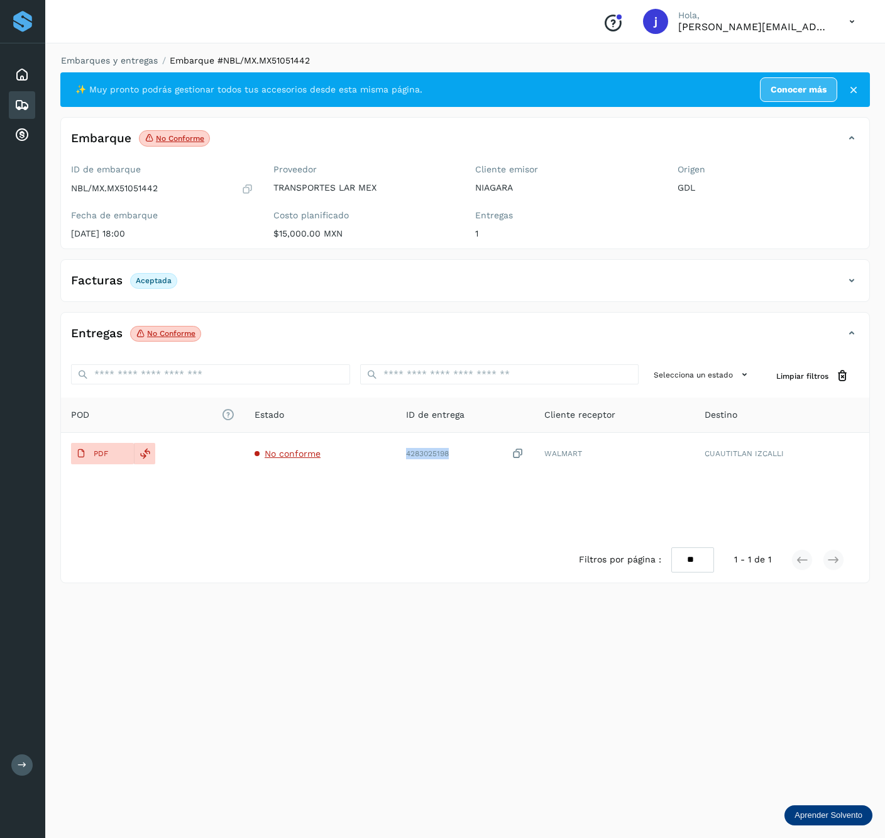
click at [423, 523] on div "POD El tamaño máximo de archivo es de 20 Mb. Estado ID de entrega Cliente recep…" at bounding box center [465, 467] width 809 height 140
click at [844, 281] on icon at bounding box center [851, 280] width 15 height 15
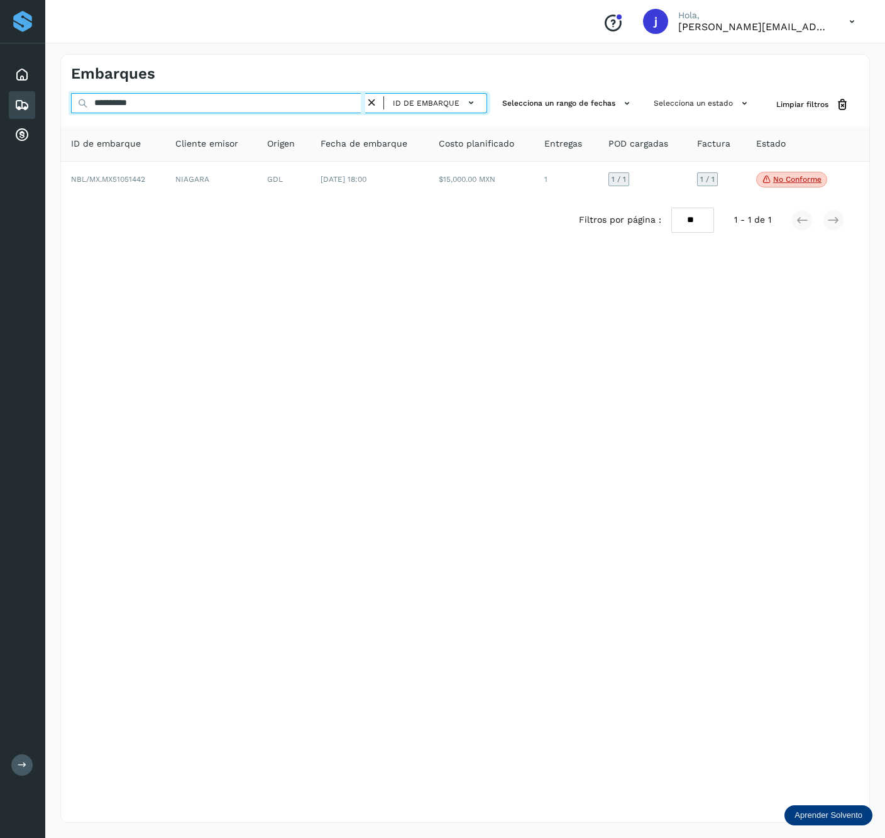
click at [204, 99] on input "**********" at bounding box center [218, 103] width 294 height 20
paste input "text"
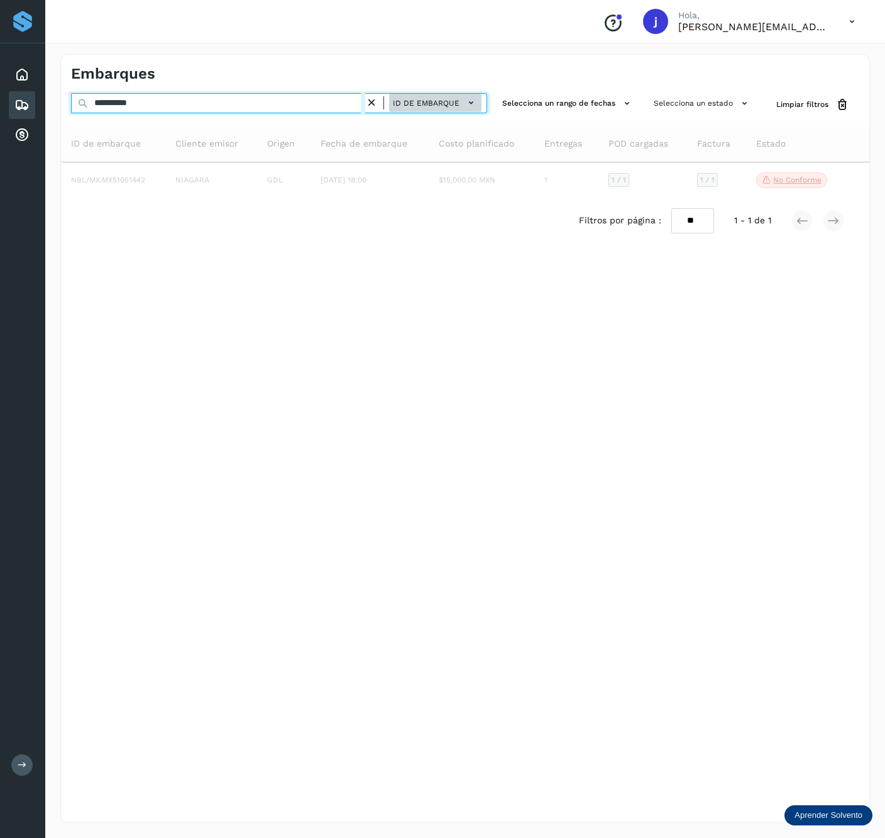
type input "**********"
click at [418, 109] on button "ID de embarque" at bounding box center [435, 103] width 92 height 18
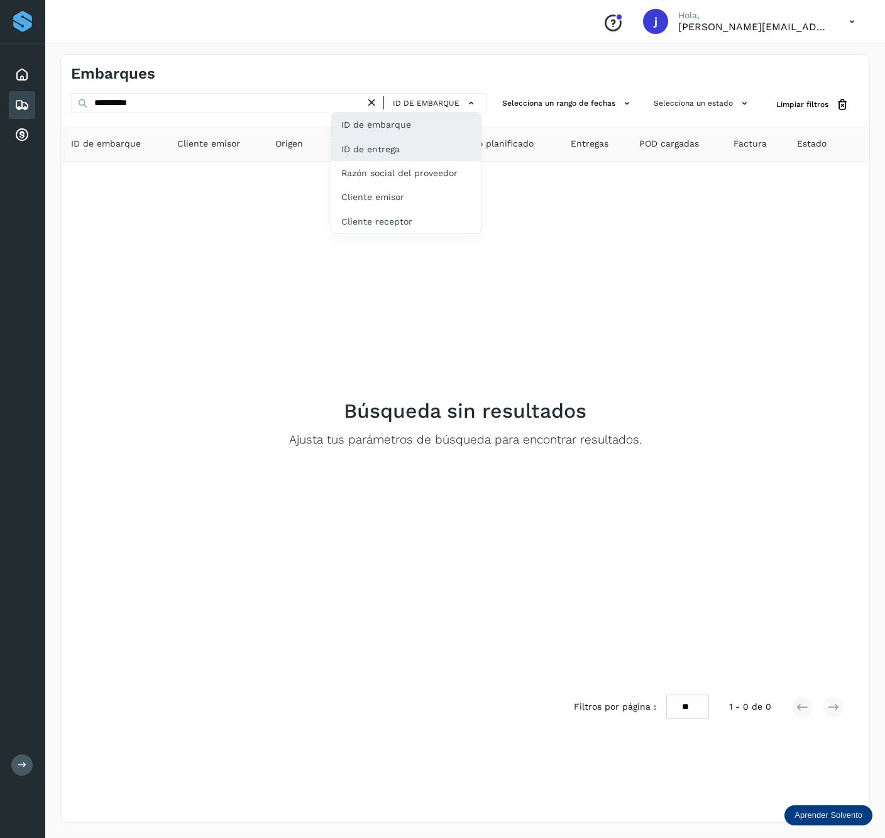
click at [402, 160] on div "ID de entrega" at bounding box center [406, 149] width 150 height 24
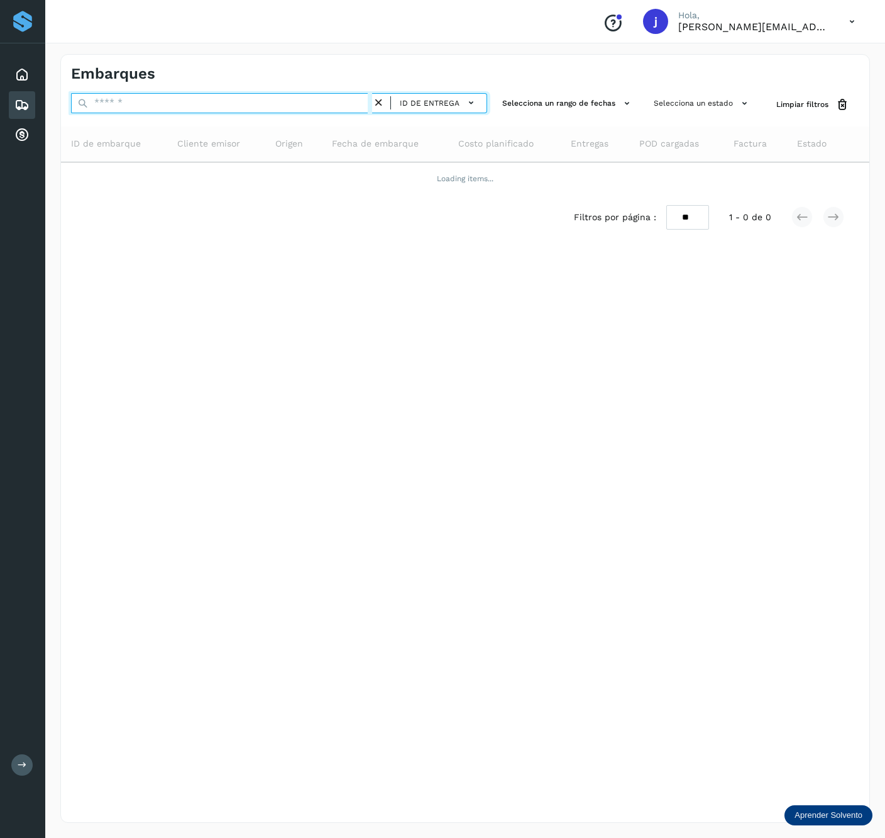
click at [228, 97] on input "text" at bounding box center [221, 103] width 301 height 20
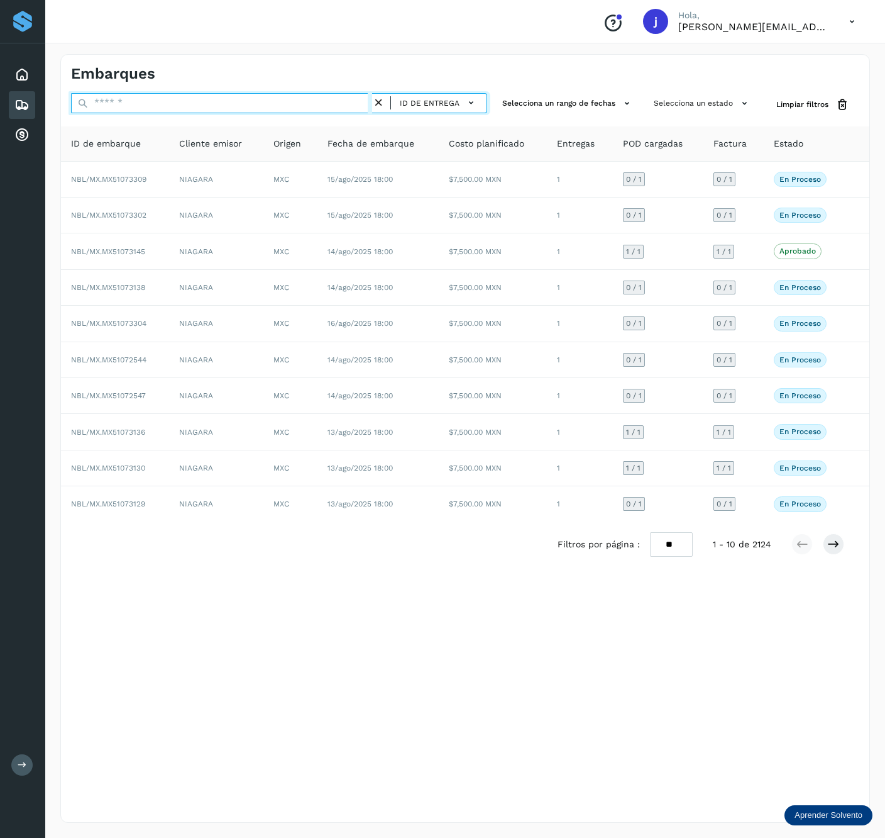
paste input "**********"
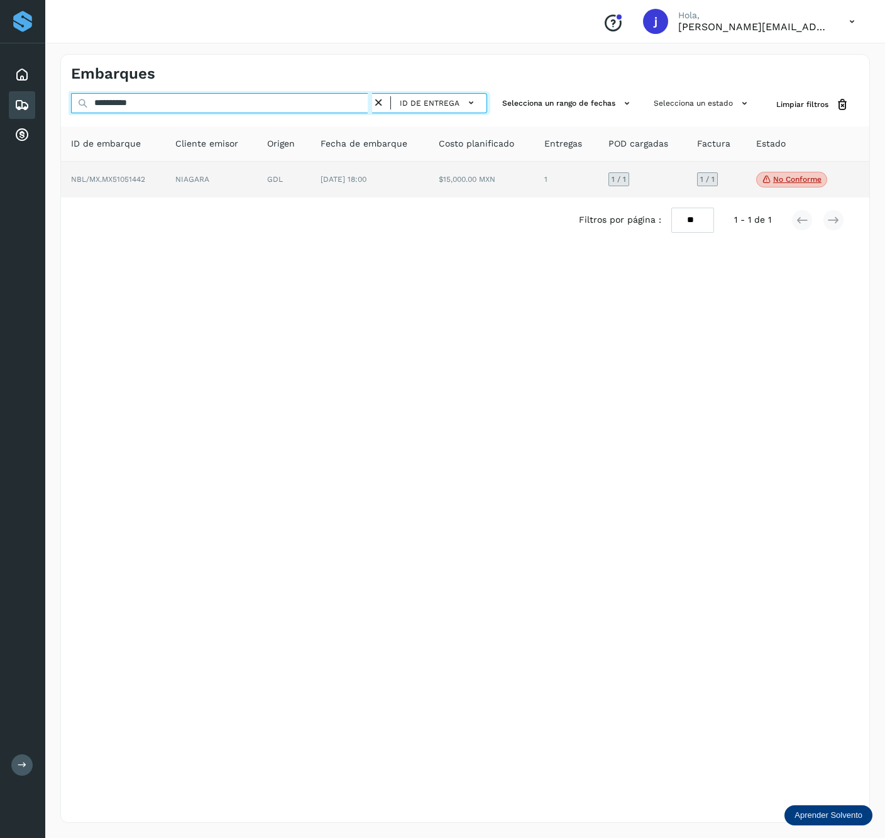
type input "**********"
click at [448, 184] on td "$15,000.00 MXN" at bounding box center [482, 180] width 106 height 36
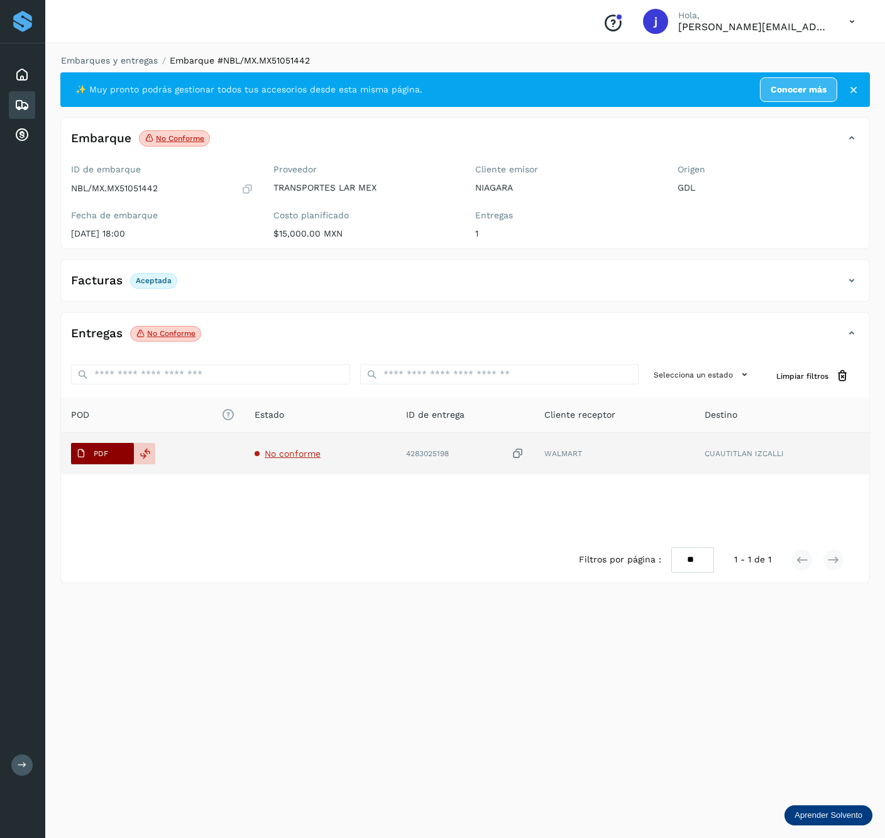
click at [108, 450] on p "PDF" at bounding box center [101, 453] width 14 height 9
click at [136, 456] on div at bounding box center [144, 453] width 21 height 21
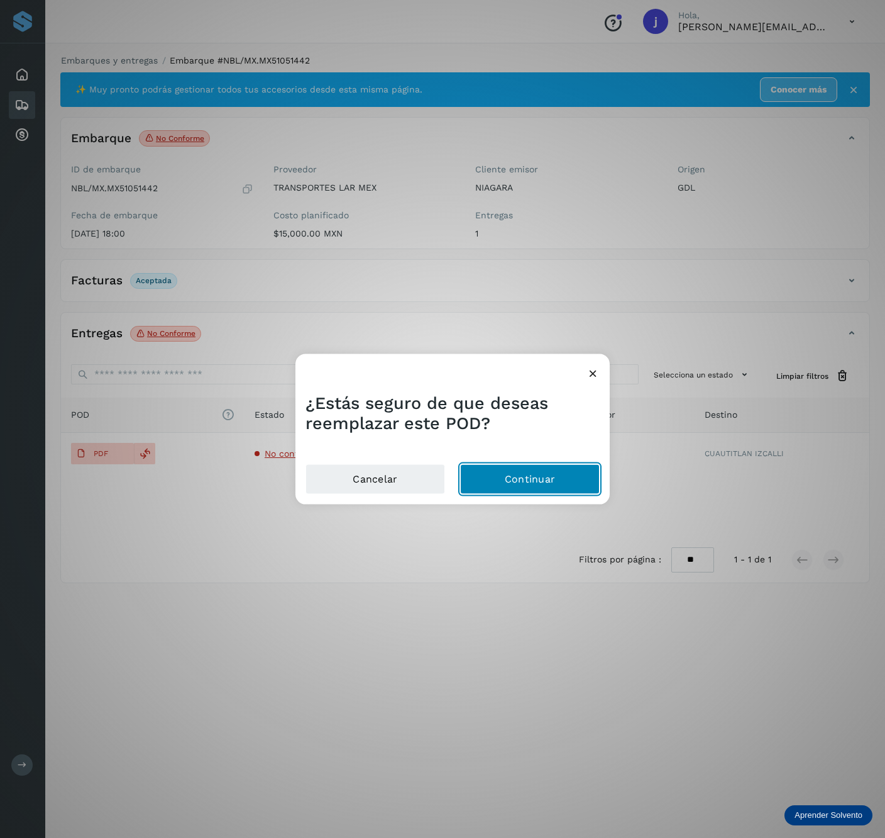
click at [499, 465] on button "Continuar" at bounding box center [530, 478] width 140 height 30
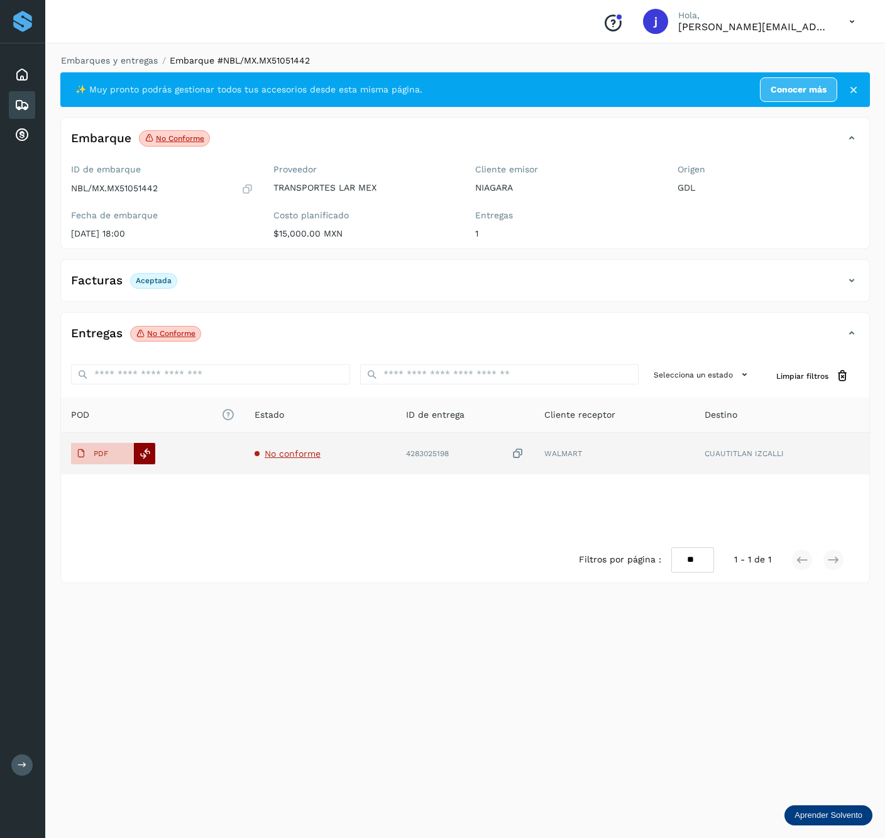
click at [153, 459] on div at bounding box center [144, 453] width 21 height 21
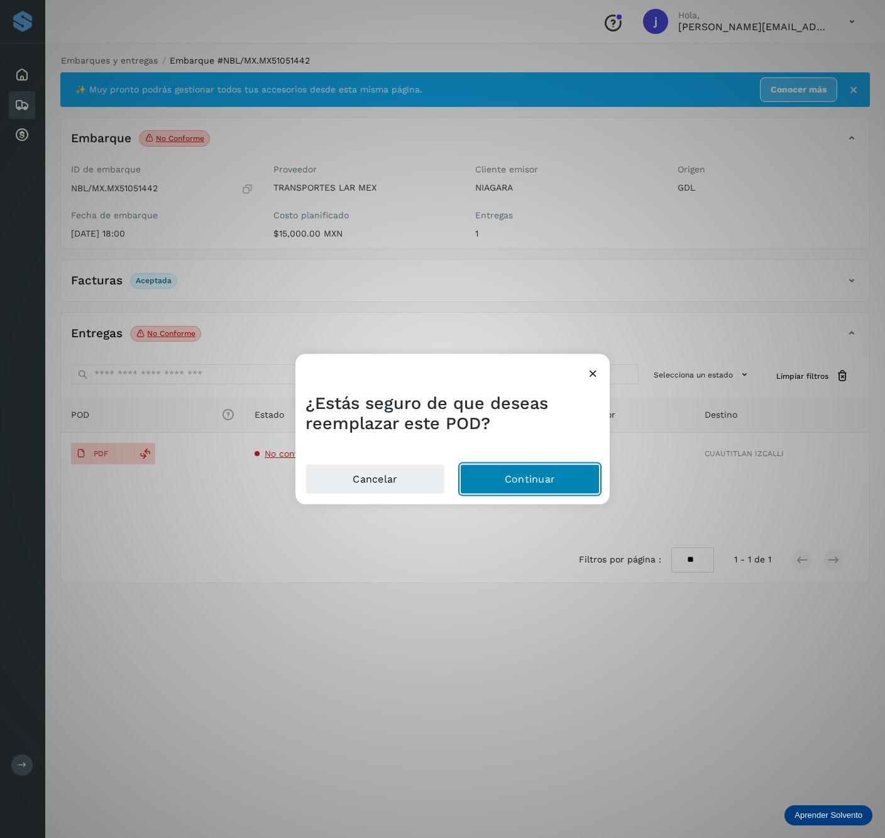
click at [523, 477] on button "Continuar" at bounding box center [530, 478] width 140 height 30
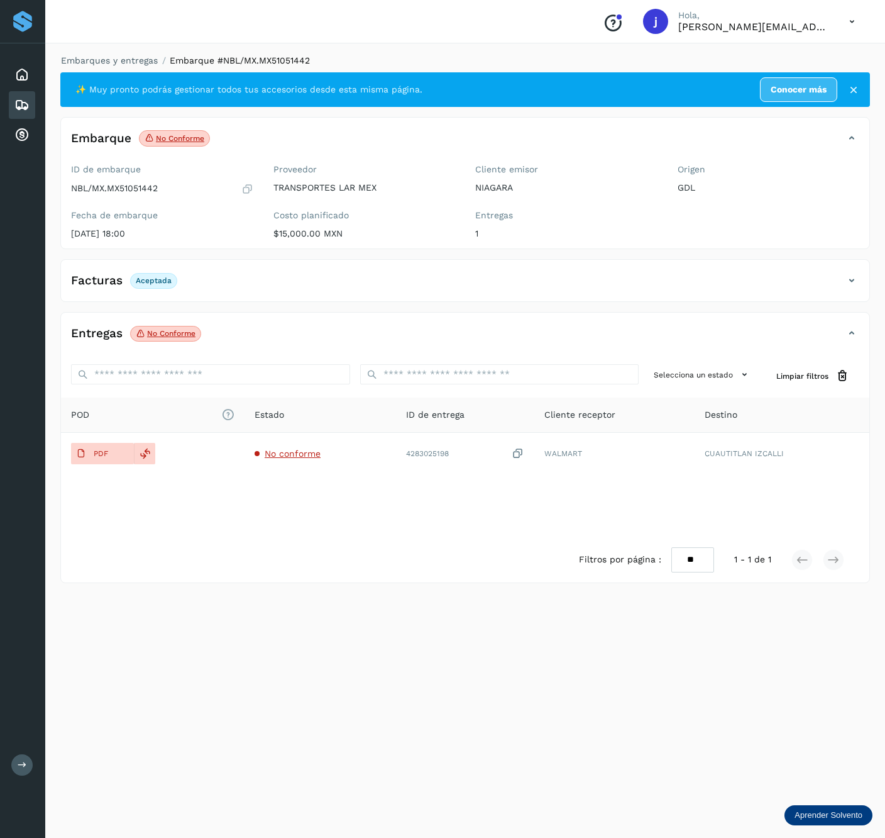
click at [845, 289] on div "Facturas Aceptada" at bounding box center [465, 285] width 809 height 31
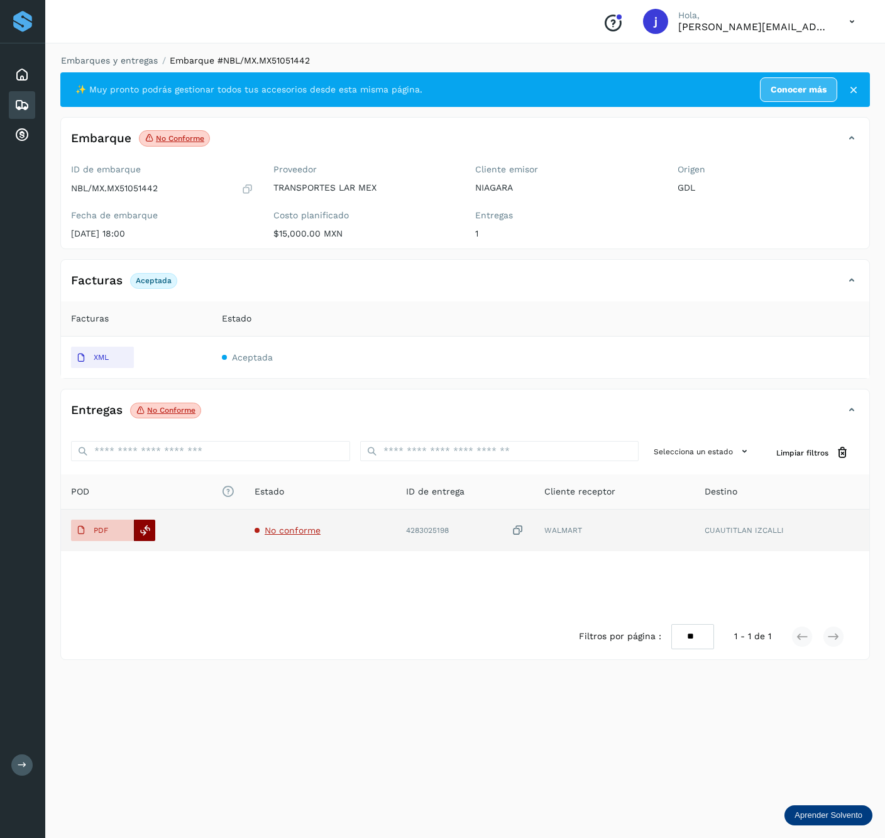
click at [145, 523] on div at bounding box center [144, 529] width 21 height 21
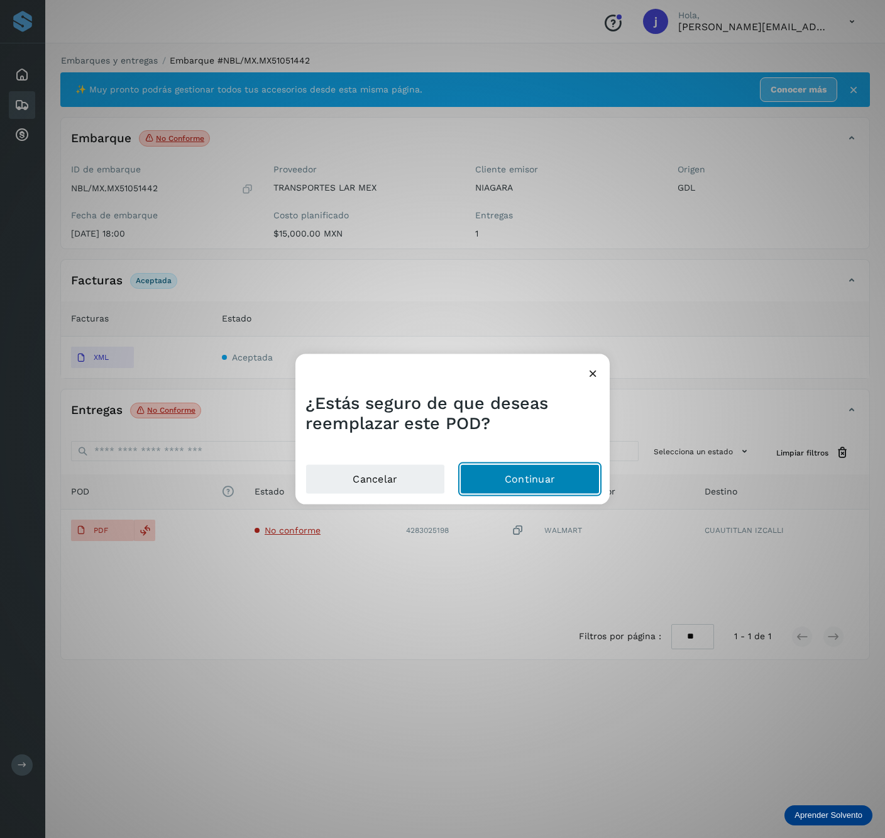
click at [514, 465] on button "Continuar" at bounding box center [530, 478] width 140 height 30
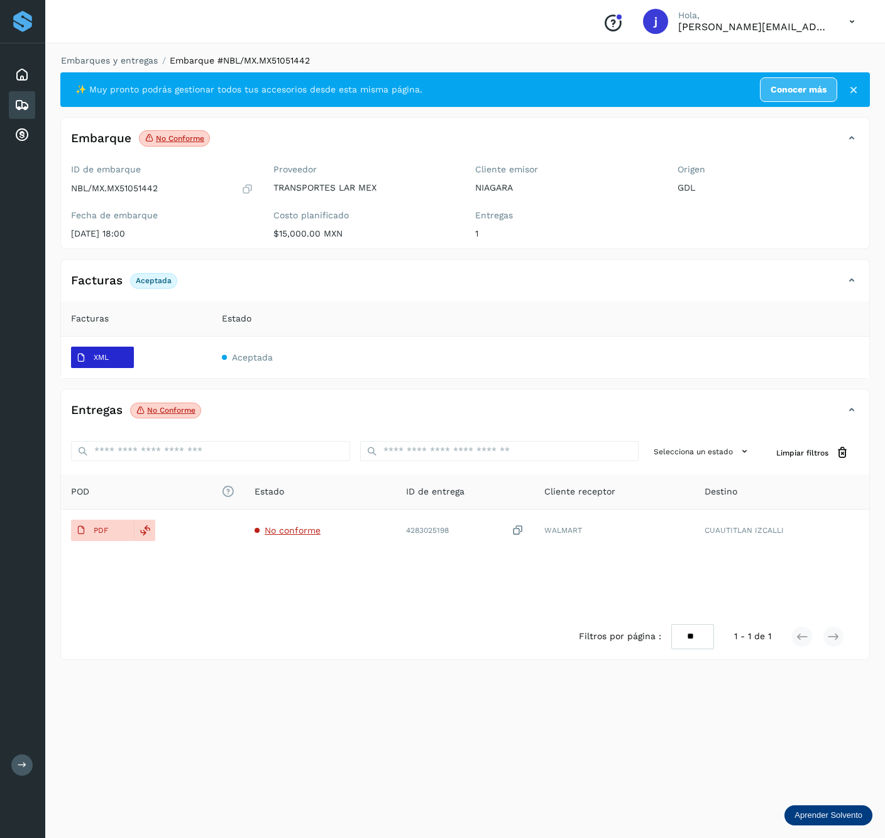
click at [126, 361] on button "XML" at bounding box center [102, 356] width 63 height 21
click at [847, 283] on icon at bounding box center [851, 280] width 15 height 15
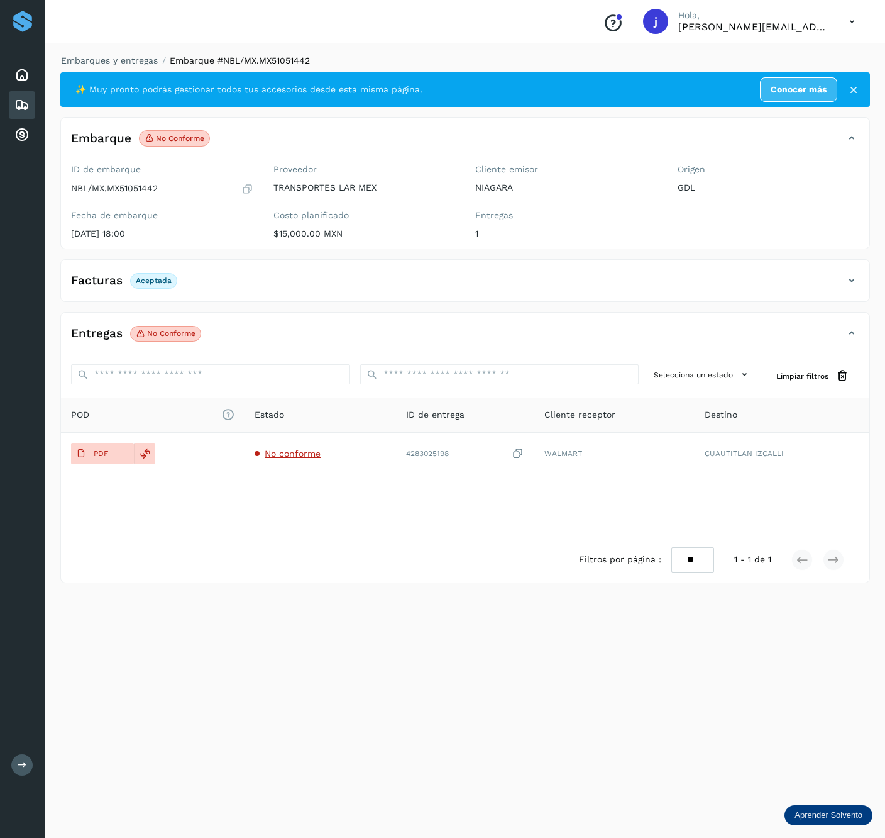
click at [847, 283] on icon at bounding box center [851, 280] width 15 height 15
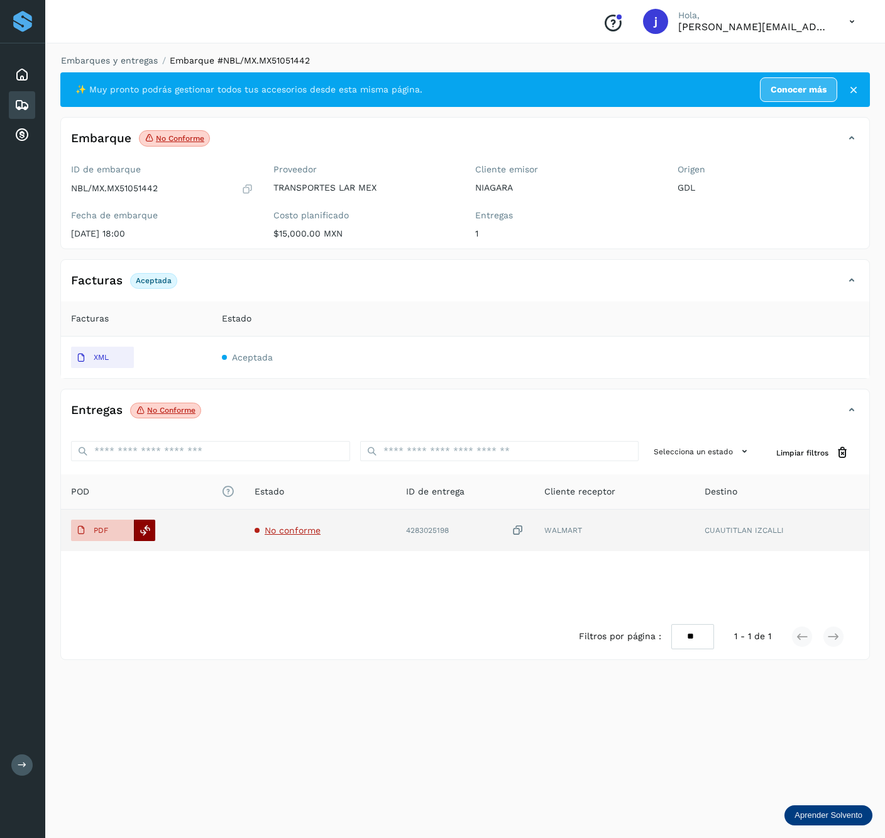
click at [141, 533] on icon at bounding box center [145, 529] width 11 height 11
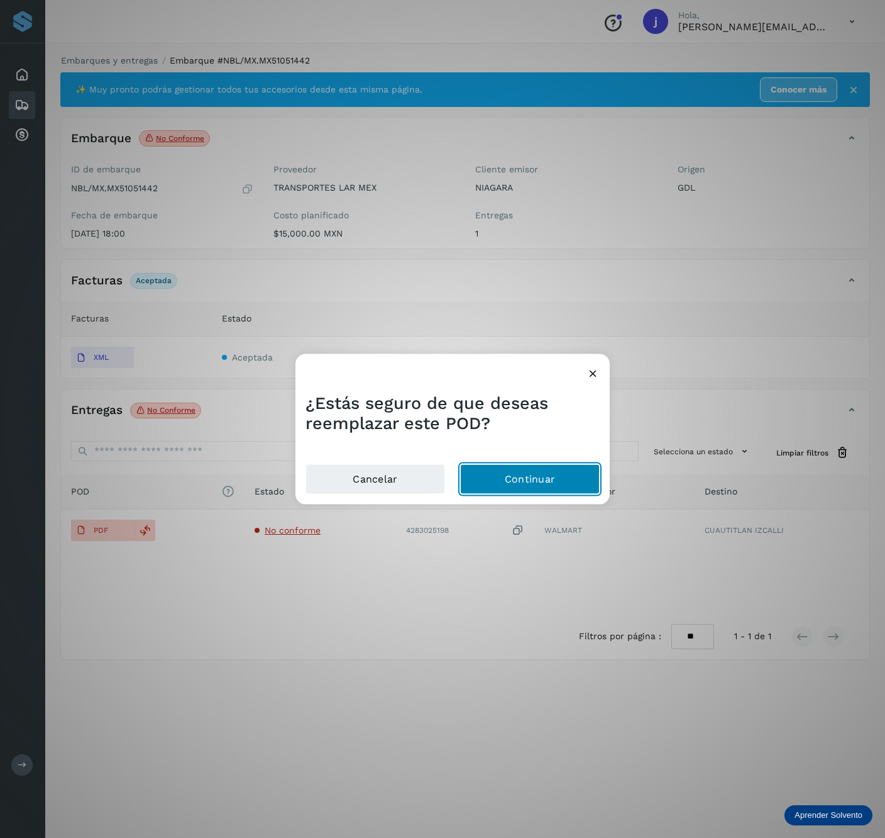
click at [538, 485] on button "Continuar" at bounding box center [530, 478] width 140 height 30
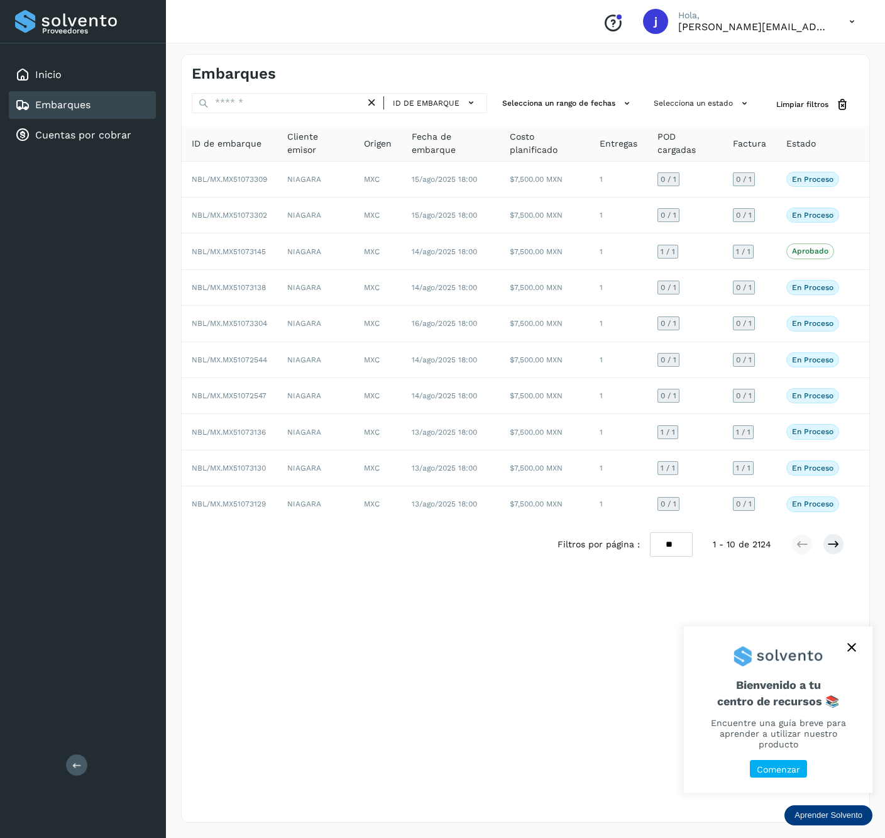
drag, startPoint x: 274, startPoint y: 77, endPoint x: 262, endPoint y: 97, distance: 24.3
click at [274, 77] on h4 "Embarques" at bounding box center [234, 74] width 84 height 18
click at [249, 108] on input "text" at bounding box center [279, 103] width 174 height 20
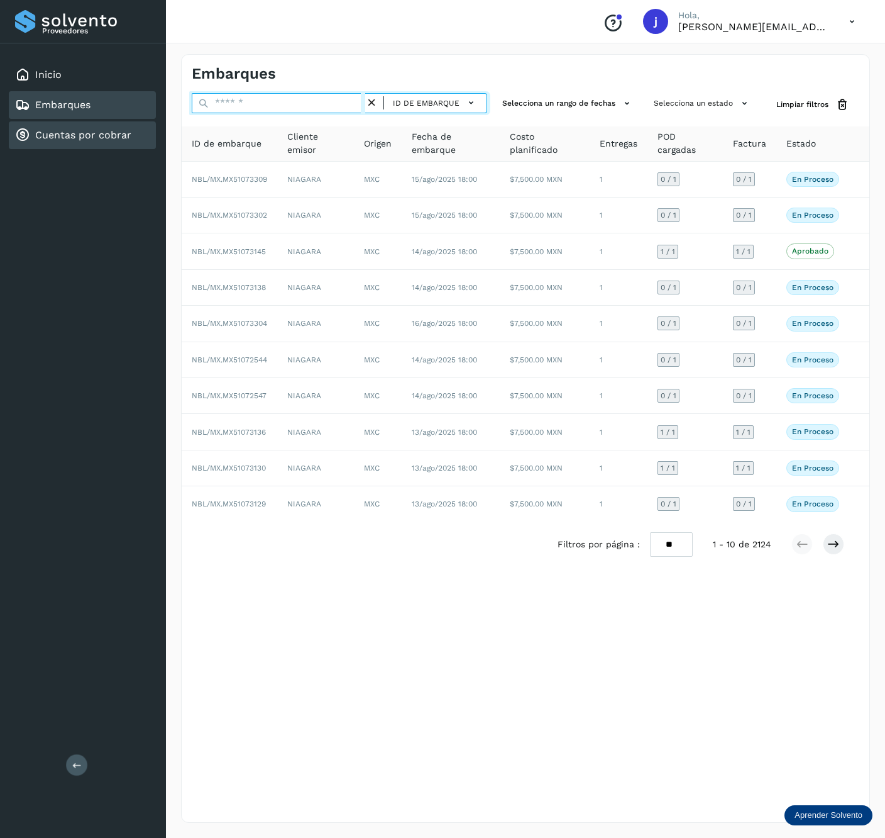
paste input "**********"
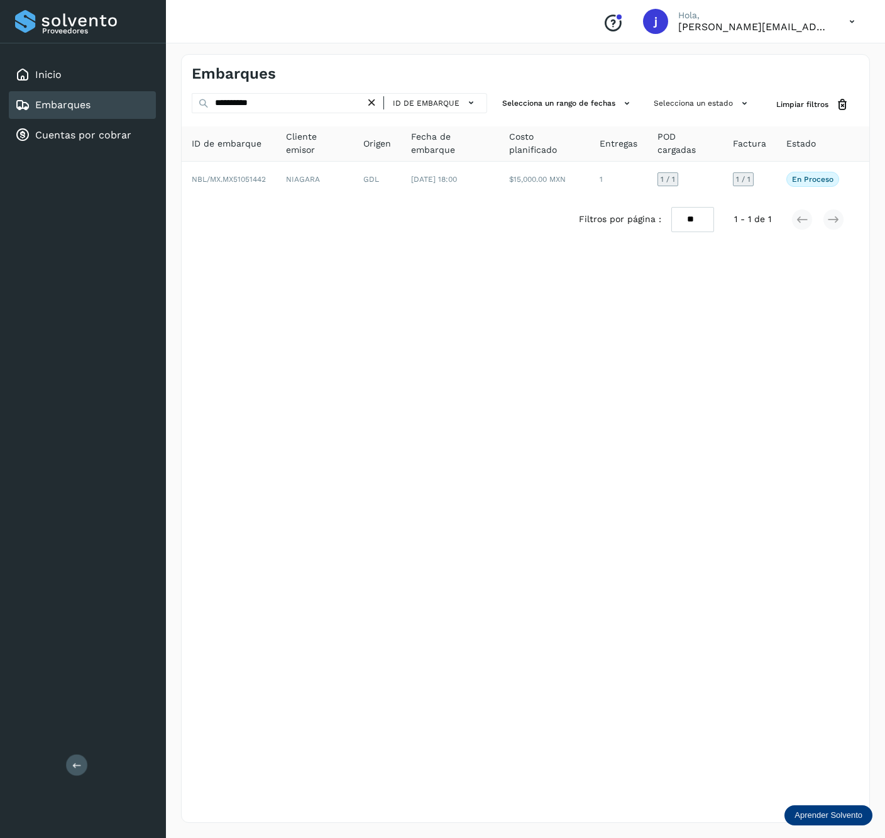
click at [79, 771] on button at bounding box center [76, 764] width 21 height 21
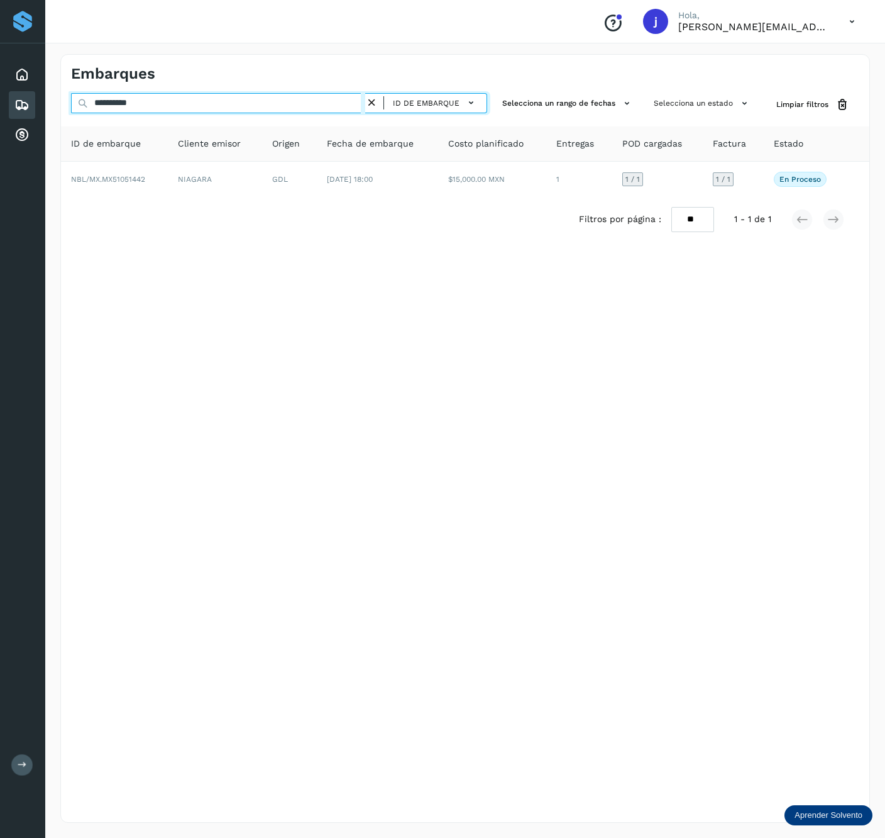
click at [229, 102] on input "**********" at bounding box center [218, 103] width 294 height 20
paste input "**********"
click at [229, 102] on input "**********" at bounding box center [218, 103] width 294 height 20
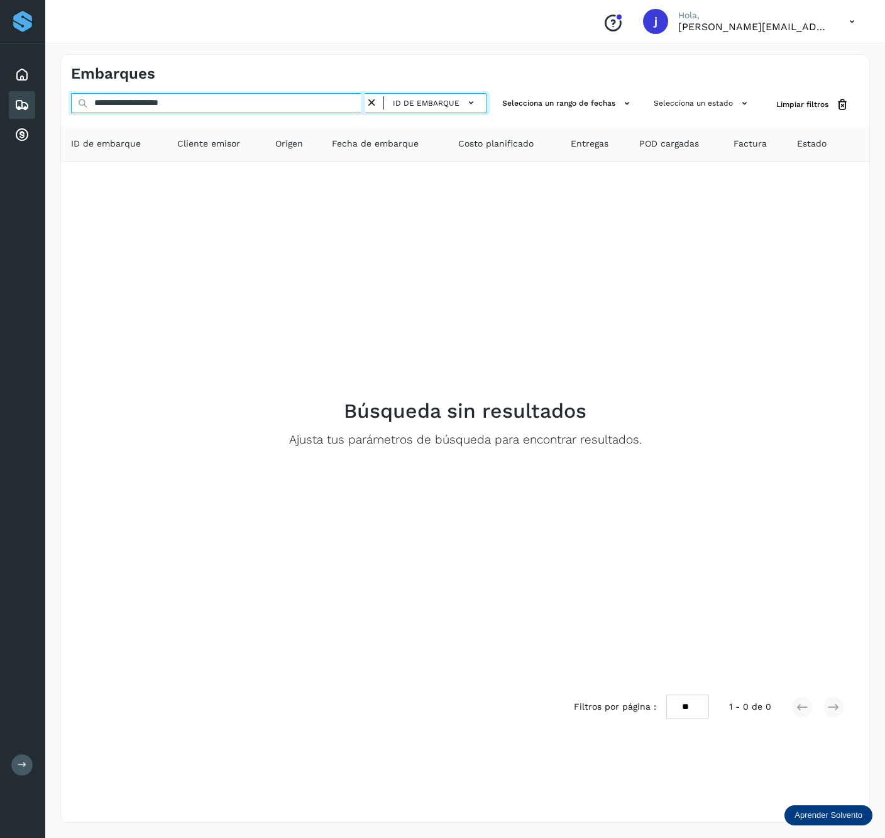
paste input "text"
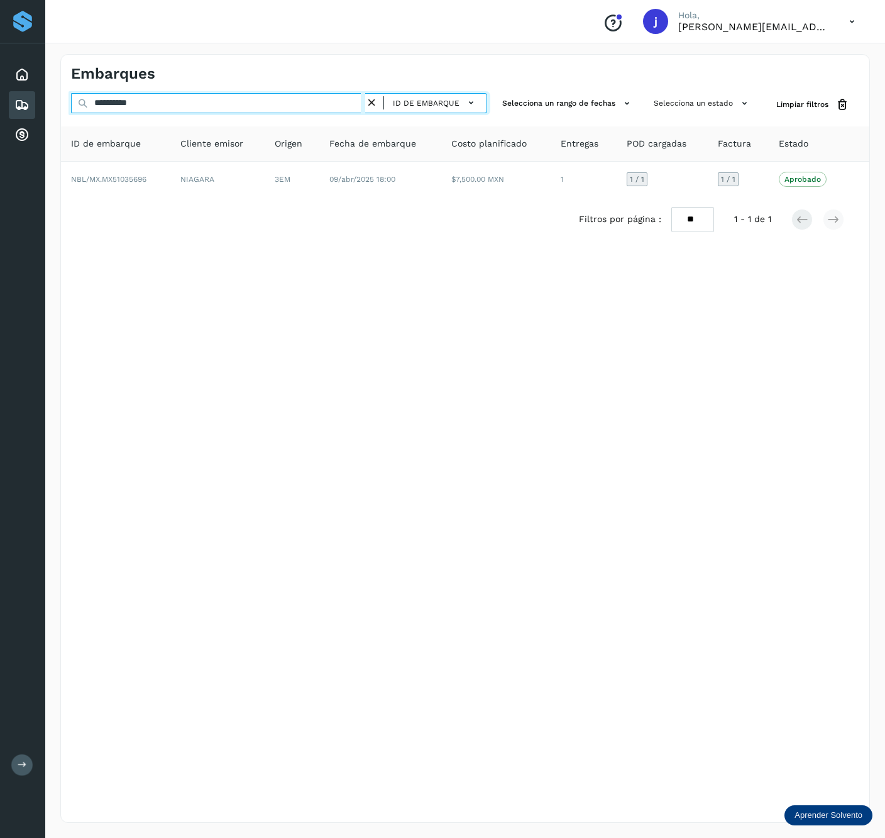
type input "**********"
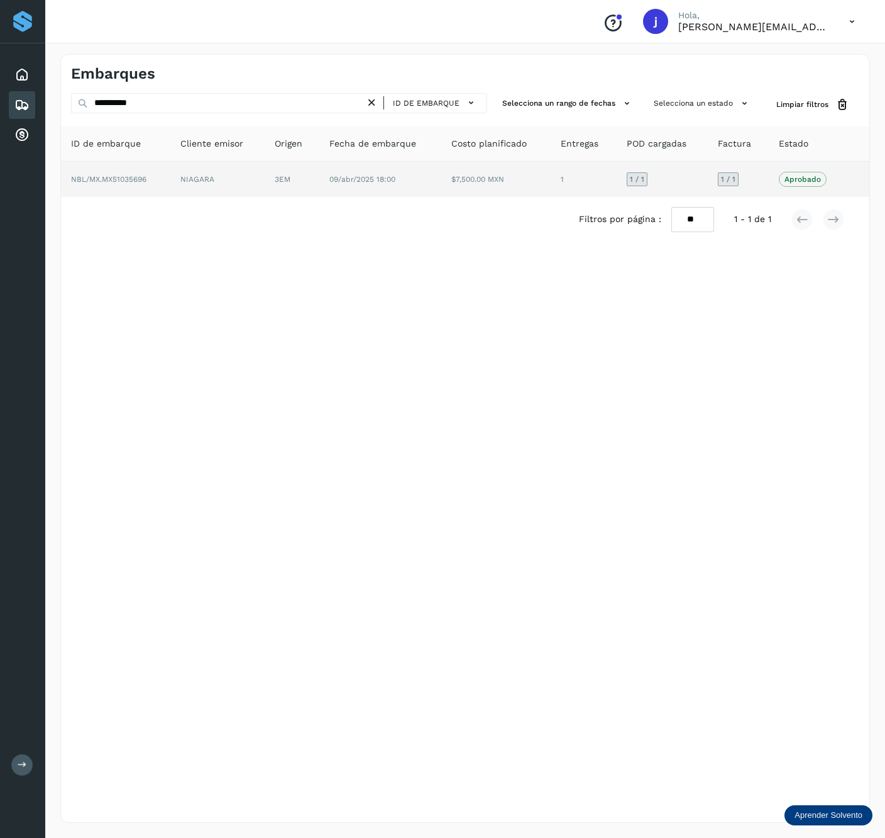
click at [260, 189] on td "NIAGARA" at bounding box center [217, 179] width 95 height 35
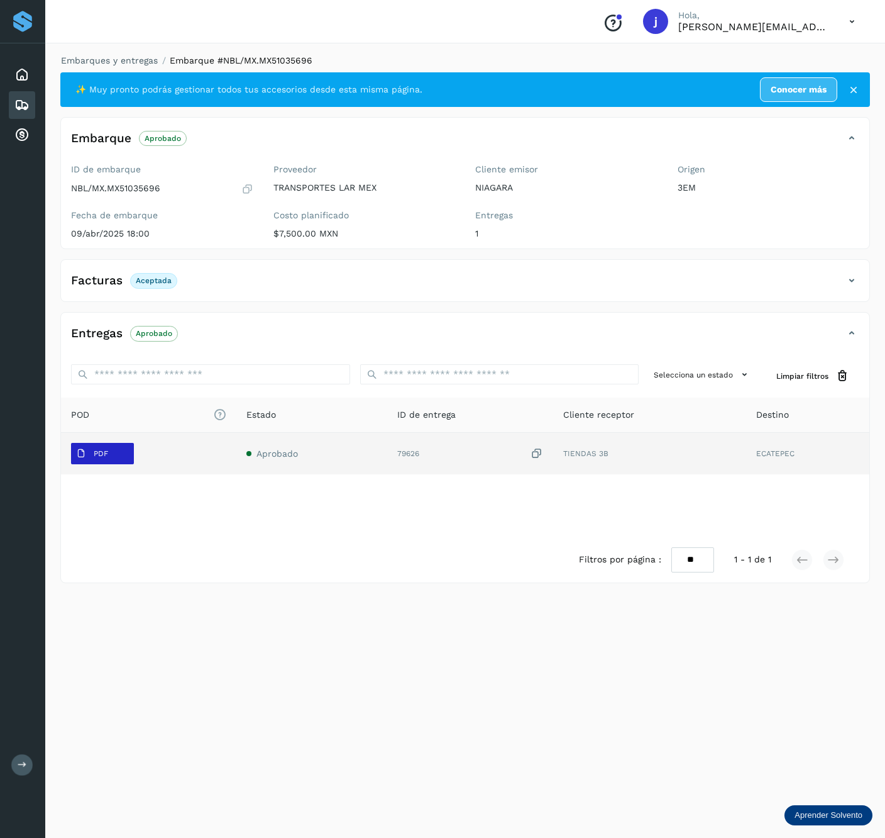
click at [106, 450] on p "PDF" at bounding box center [101, 453] width 14 height 9
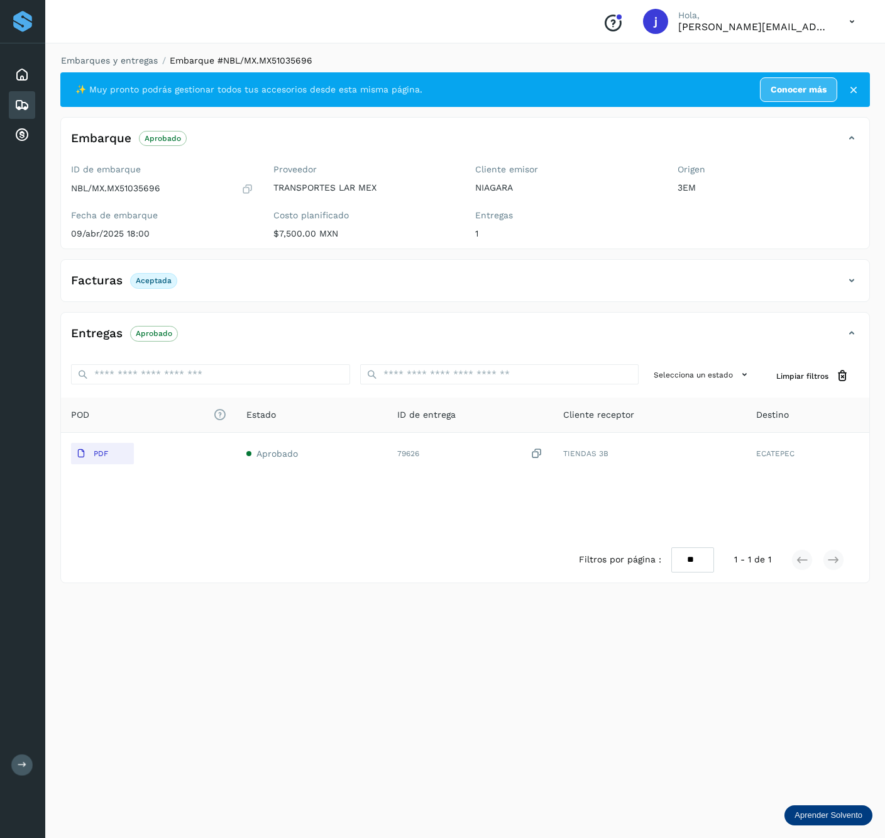
click at [795, 203] on div "Origen 3EM" at bounding box center [769, 203] width 202 height 89
click at [841, 290] on div "Facturas Aceptada" at bounding box center [452, 280] width 783 height 21
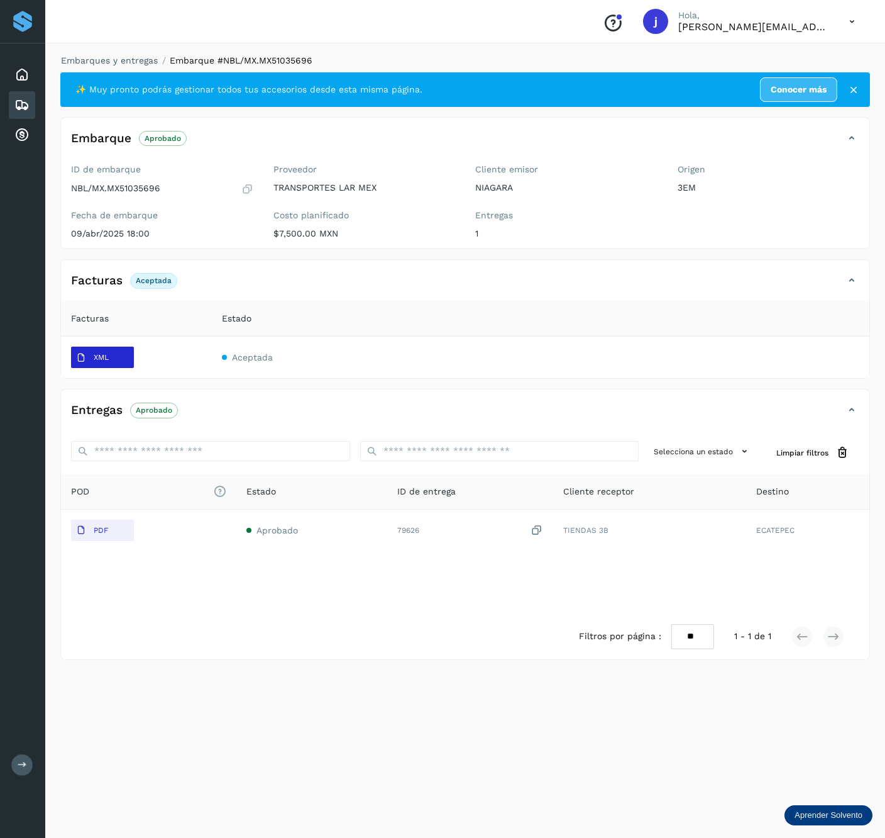
click at [99, 365] on span "XML" at bounding box center [92, 358] width 43 height 20
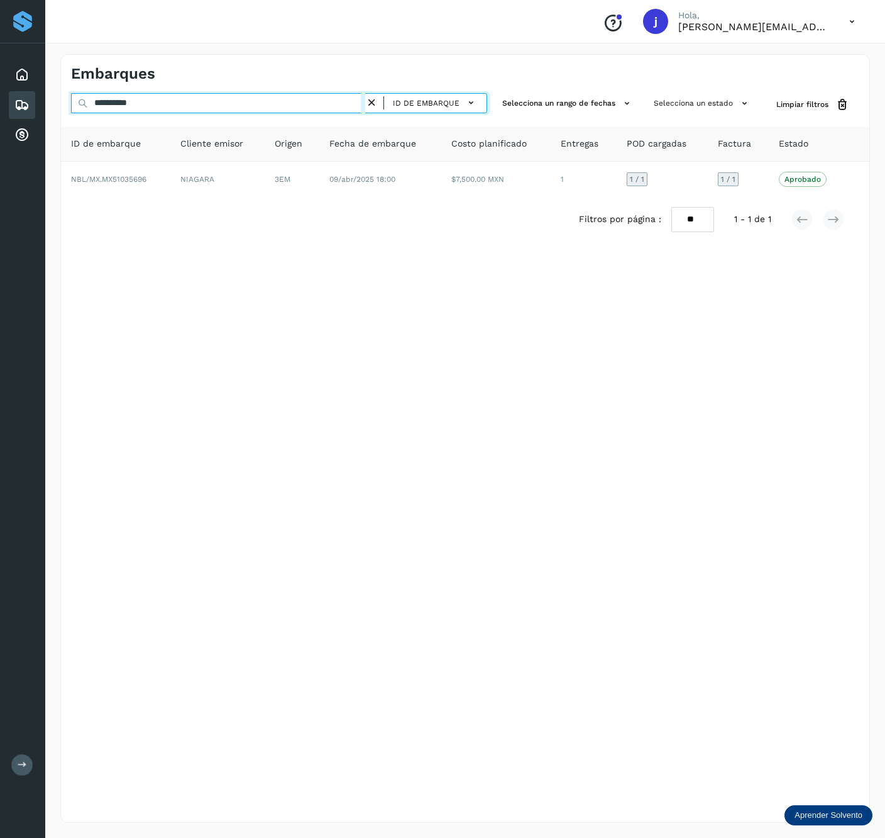
click at [177, 107] on input "**********" at bounding box center [218, 103] width 294 height 20
paste input "text"
click at [196, 95] on input "**********" at bounding box center [218, 103] width 294 height 20
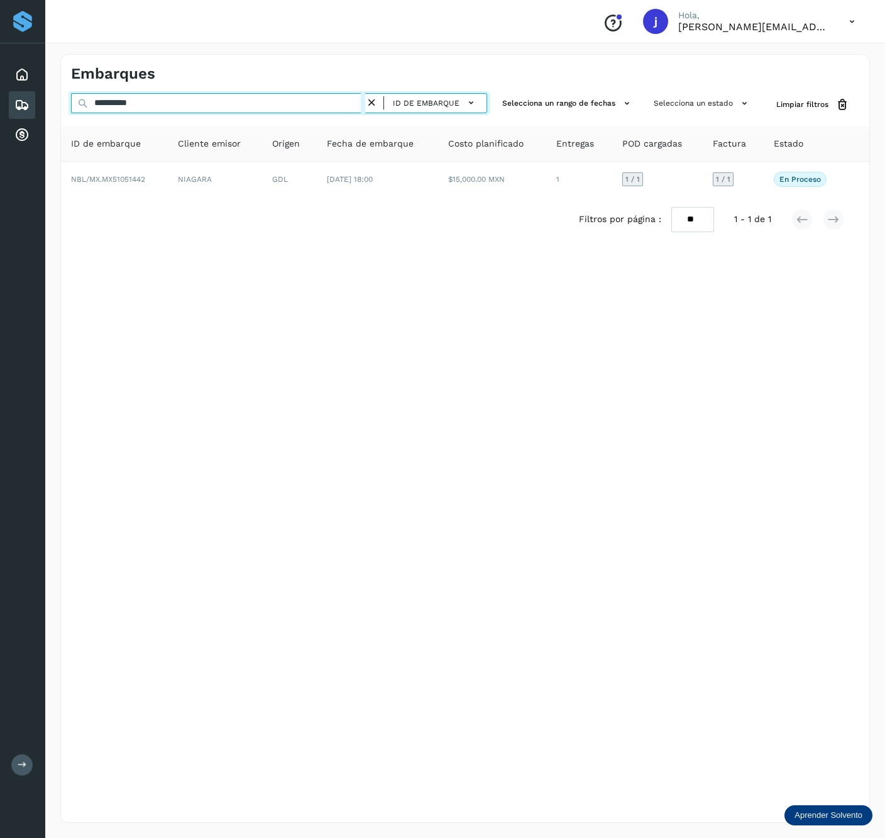
paste input "text"
type input "**********"
click at [212, 105] on input "**********" at bounding box center [218, 103] width 294 height 20
click at [446, 100] on span "ID de embarque" at bounding box center [426, 102] width 67 height 11
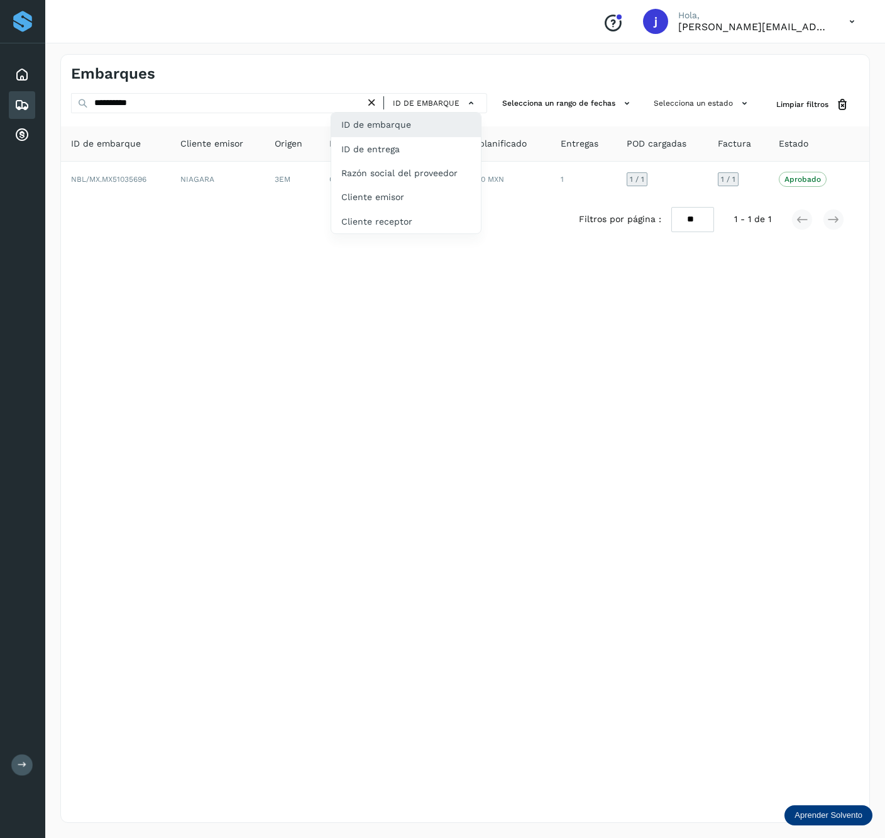
drag, startPoint x: 43, startPoint y: 364, endPoint x: 49, endPoint y: 362, distance: 6.6
click at [48, 363] on div "**********" at bounding box center [442, 419] width 885 height 838
drag, startPoint x: 572, startPoint y: 218, endPoint x: 474, endPoint y: 213, distance: 98.2
click at [572, 218] on div at bounding box center [442, 419] width 885 height 838
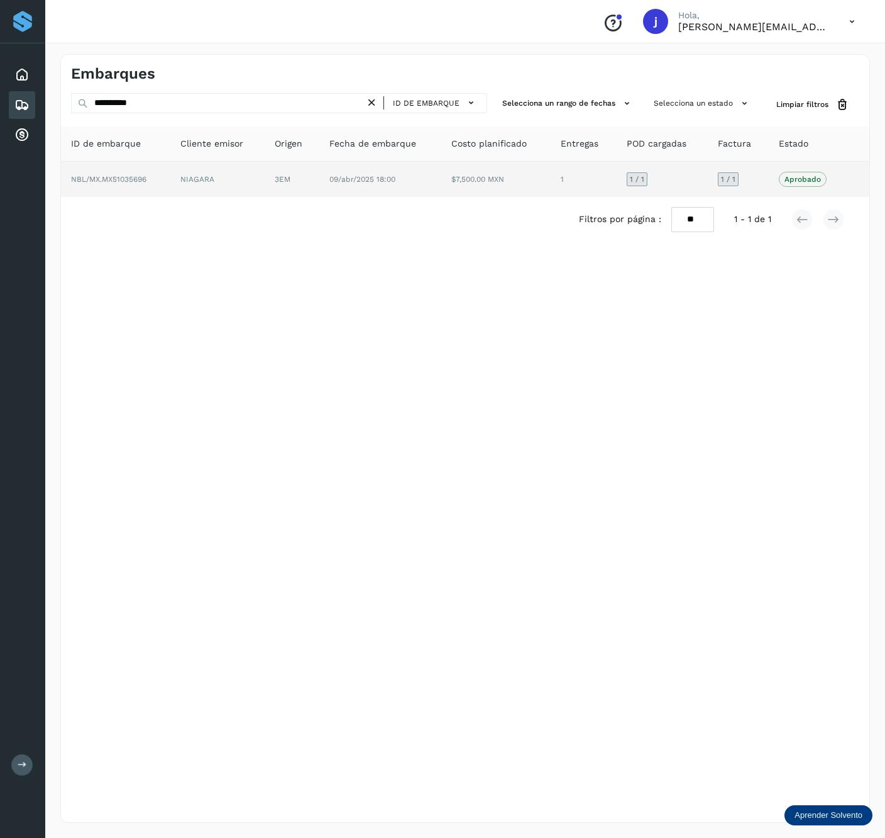
click at [502, 189] on td "$7,500.00 MXN" at bounding box center [495, 179] width 109 height 35
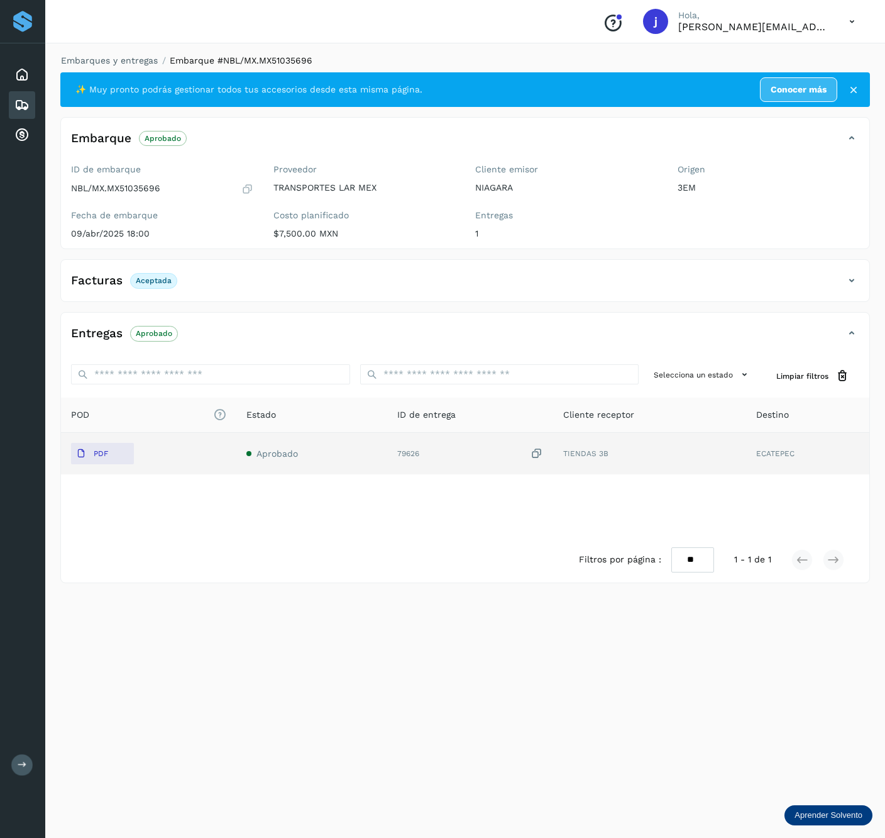
click at [415, 452] on div "79626" at bounding box center [470, 453] width 146 height 13
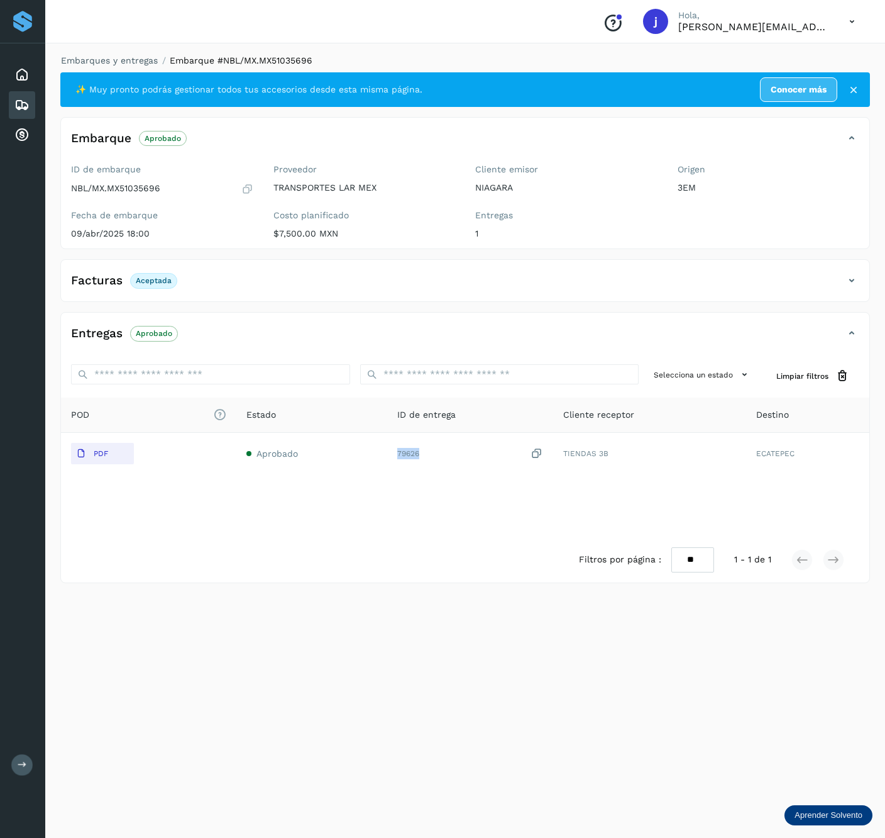
copy div "79626"
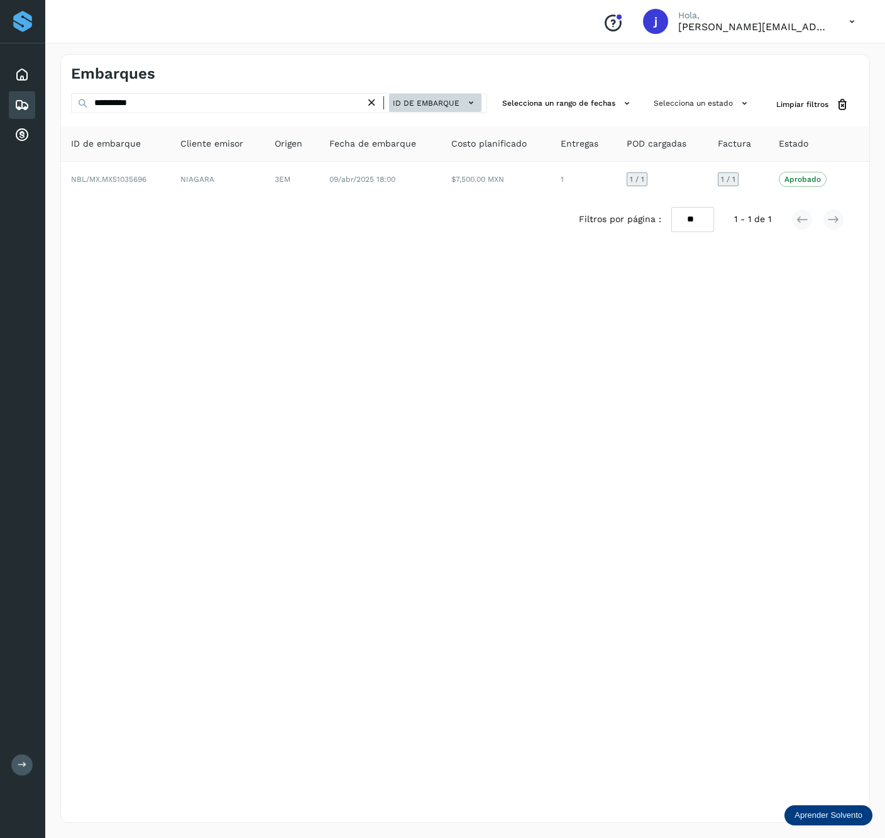
click at [441, 107] on span "ID de embarque" at bounding box center [426, 102] width 67 height 11
click at [395, 158] on div "ID de entrega" at bounding box center [406, 149] width 150 height 24
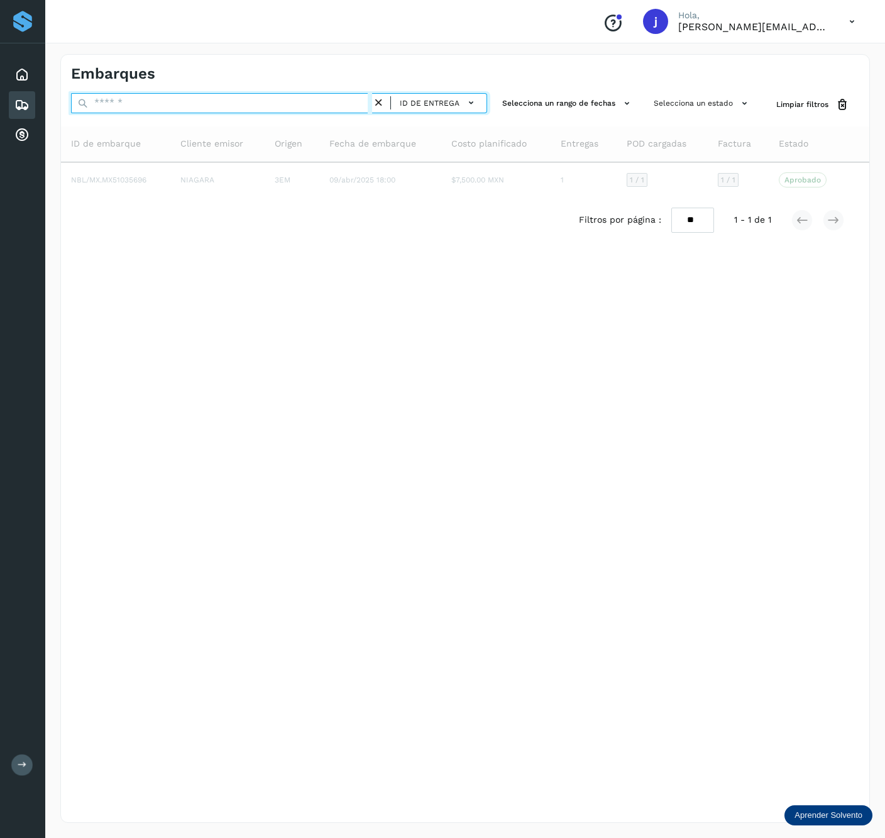
click at [250, 108] on input "text" at bounding box center [221, 103] width 301 height 20
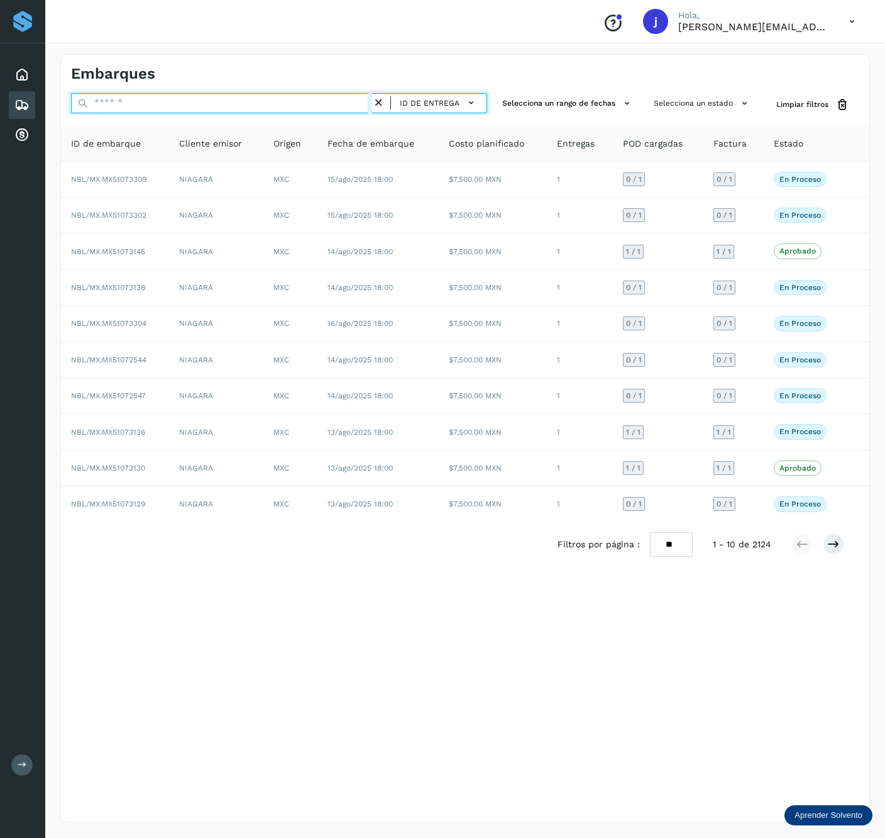
paste input "*****"
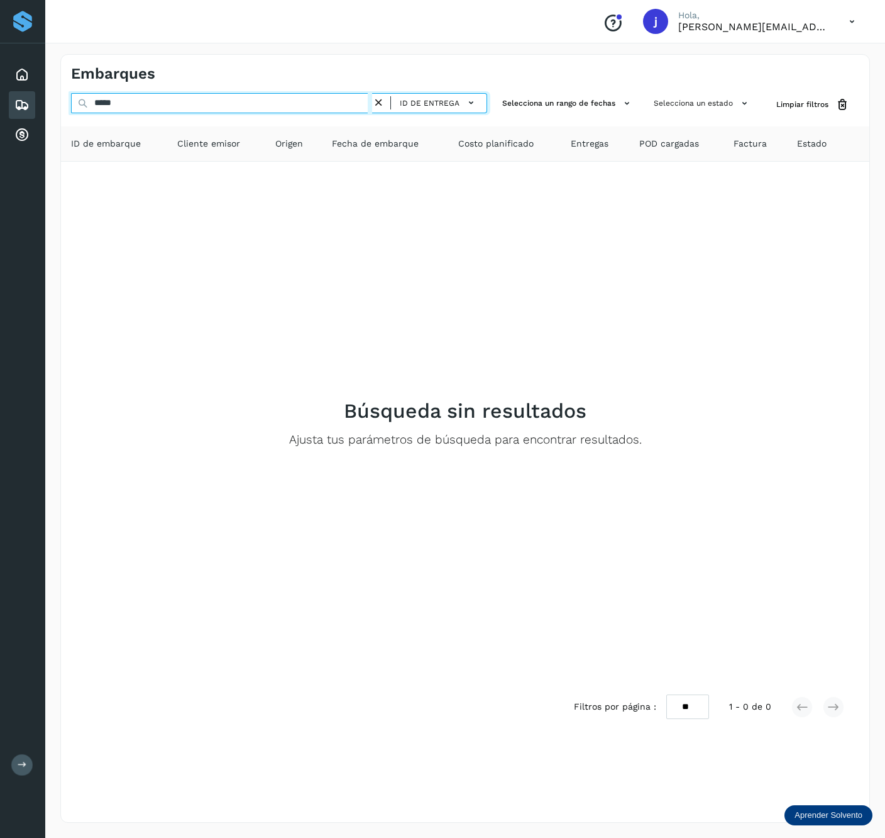
click at [269, 112] on input "*****" at bounding box center [221, 103] width 301 height 20
click at [298, 115] on div "***** ID de entrega" at bounding box center [279, 104] width 416 height 23
click at [294, 98] on input "*****" at bounding box center [221, 103] width 301 height 20
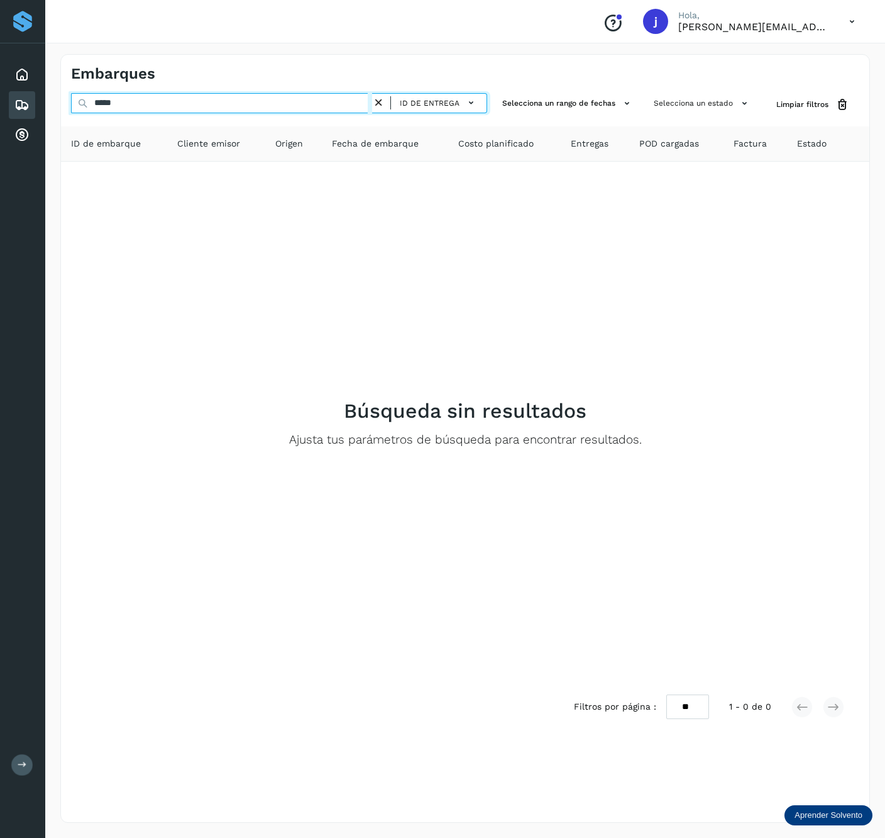
paste input "****"
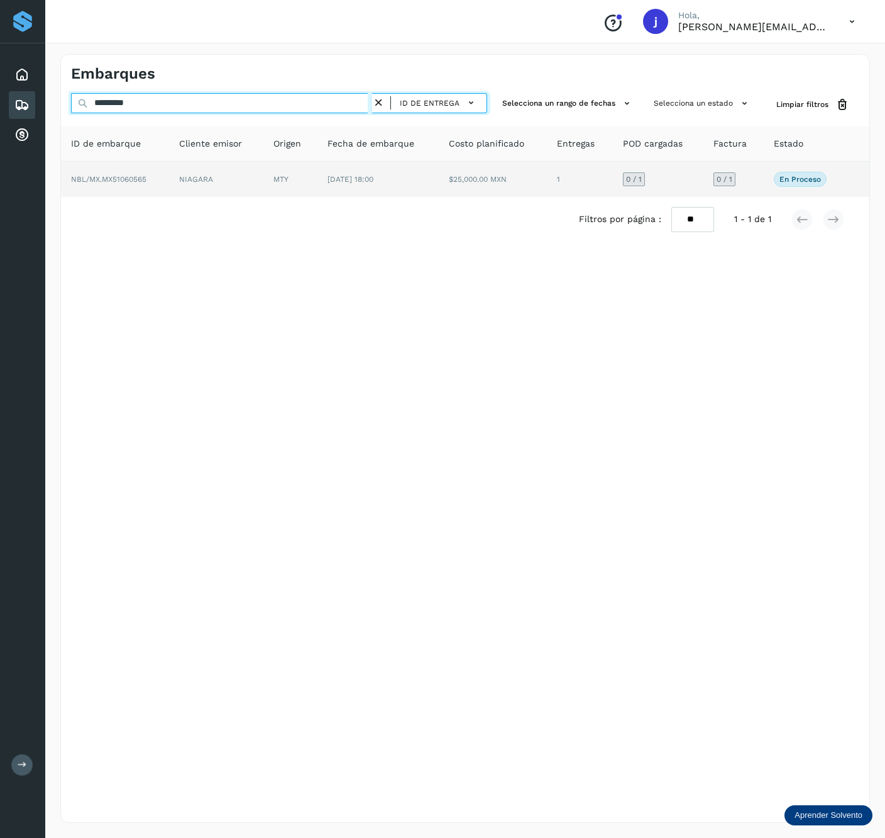
type input "*********"
click at [346, 178] on span "[DATE] 18:00" at bounding box center [351, 179] width 46 height 9
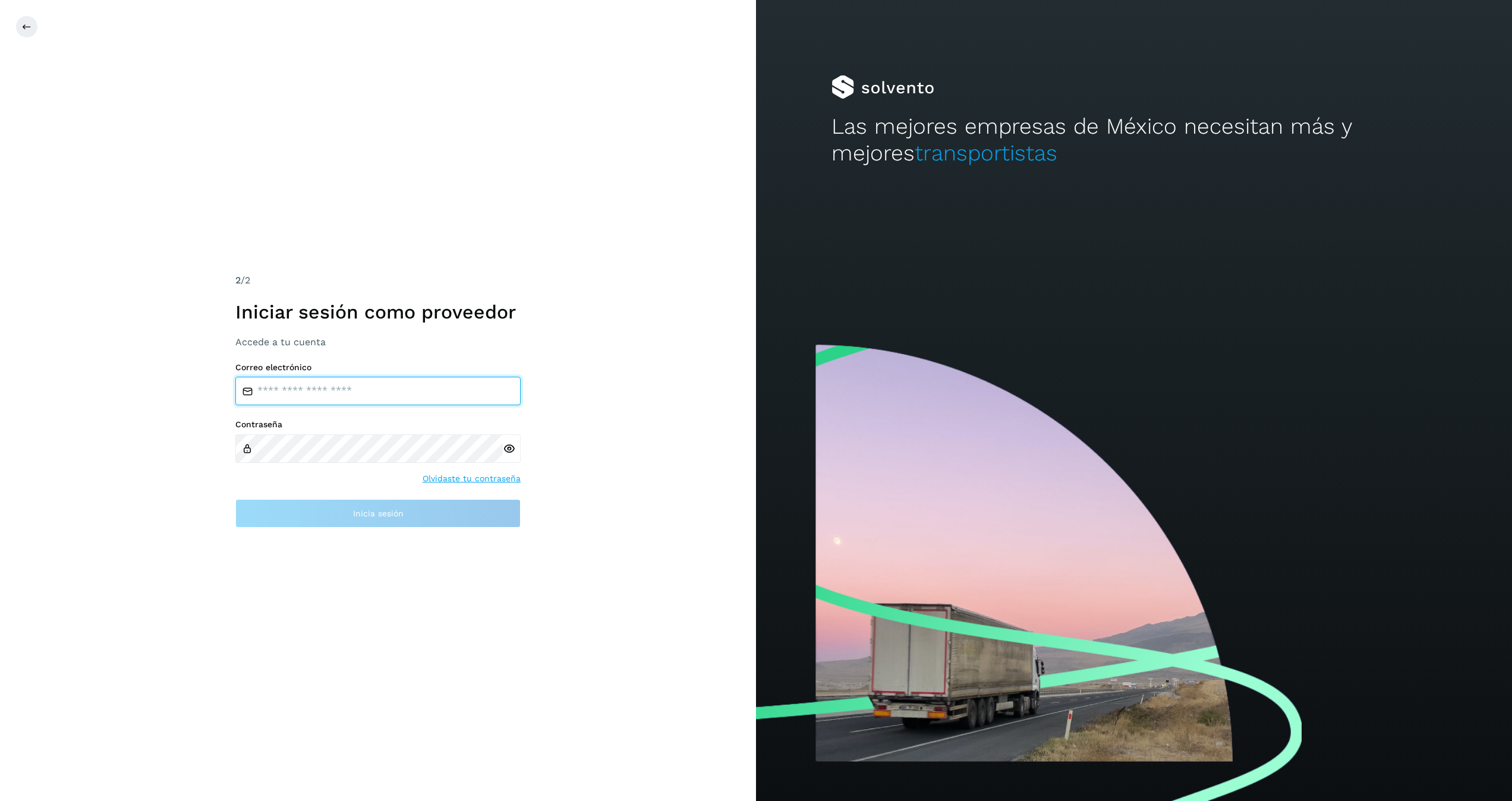
type input "**********"
